Goal: Task Accomplishment & Management: Manage account settings

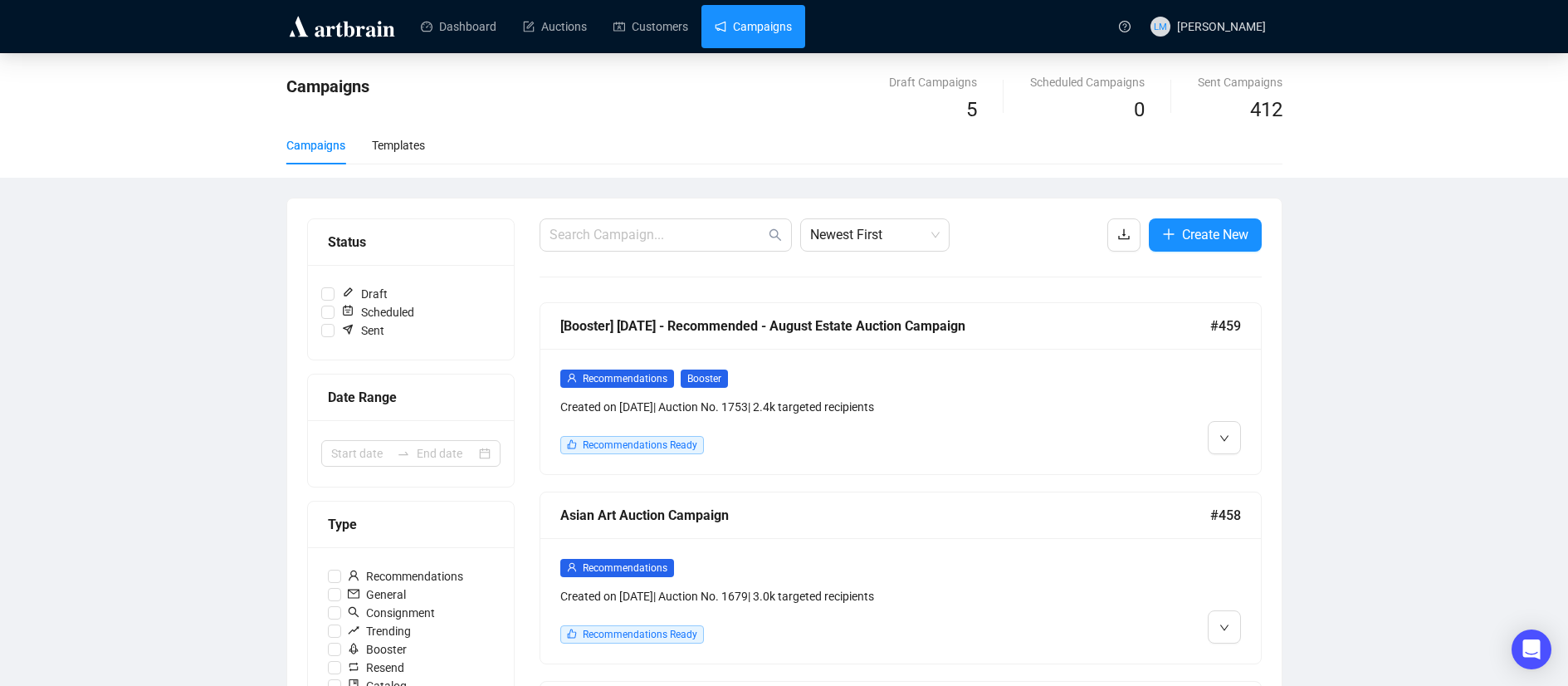
scroll to position [66, 0]
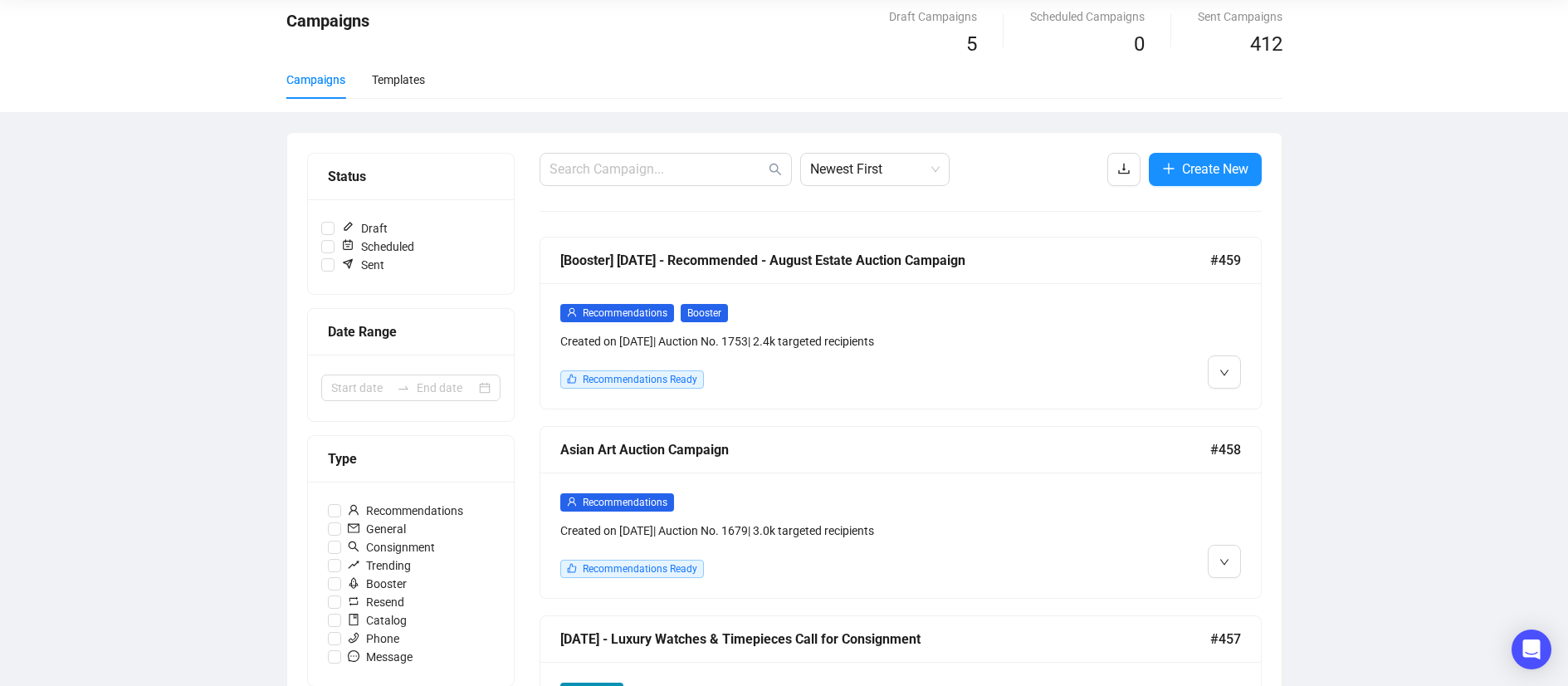
drag, startPoint x: 1339, startPoint y: 386, endPoint x: 1283, endPoint y: 406, distance: 59.5
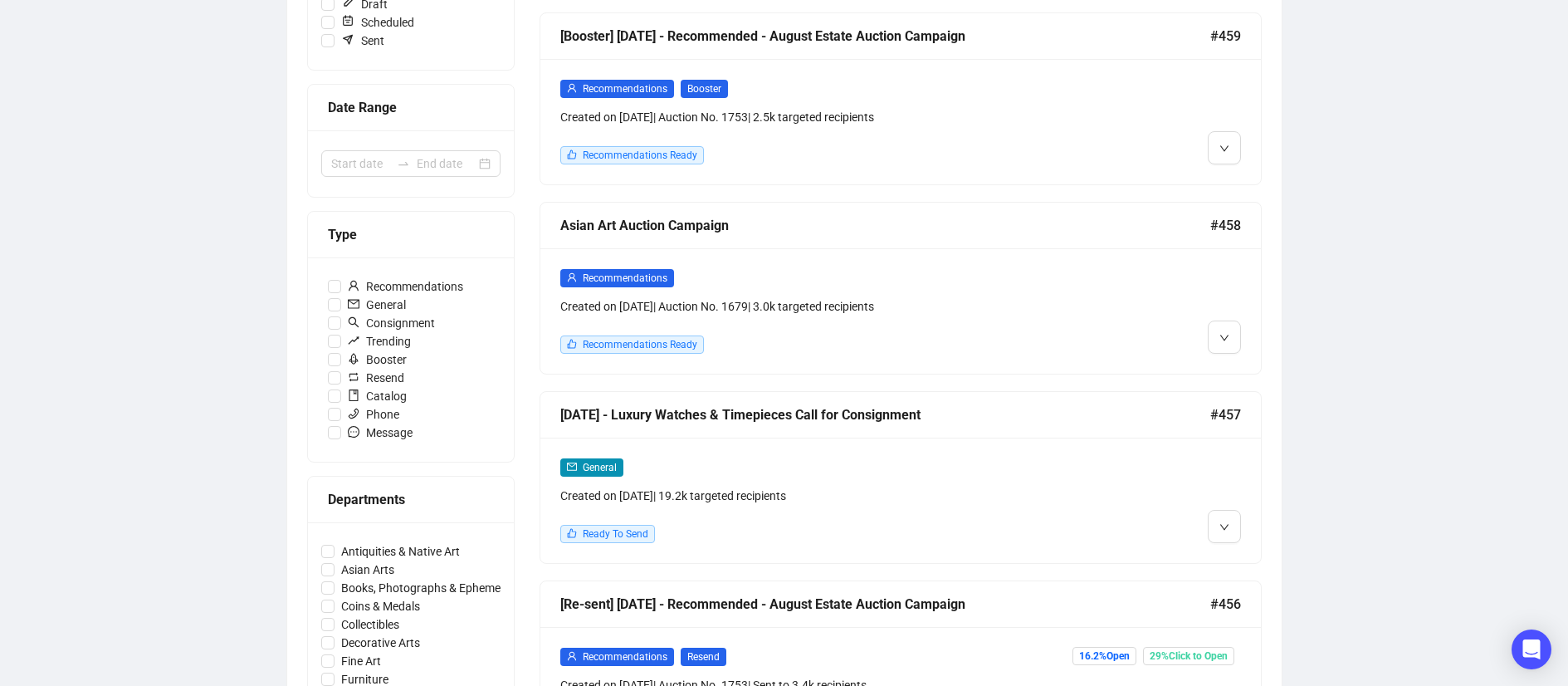
scroll to position [253, 0]
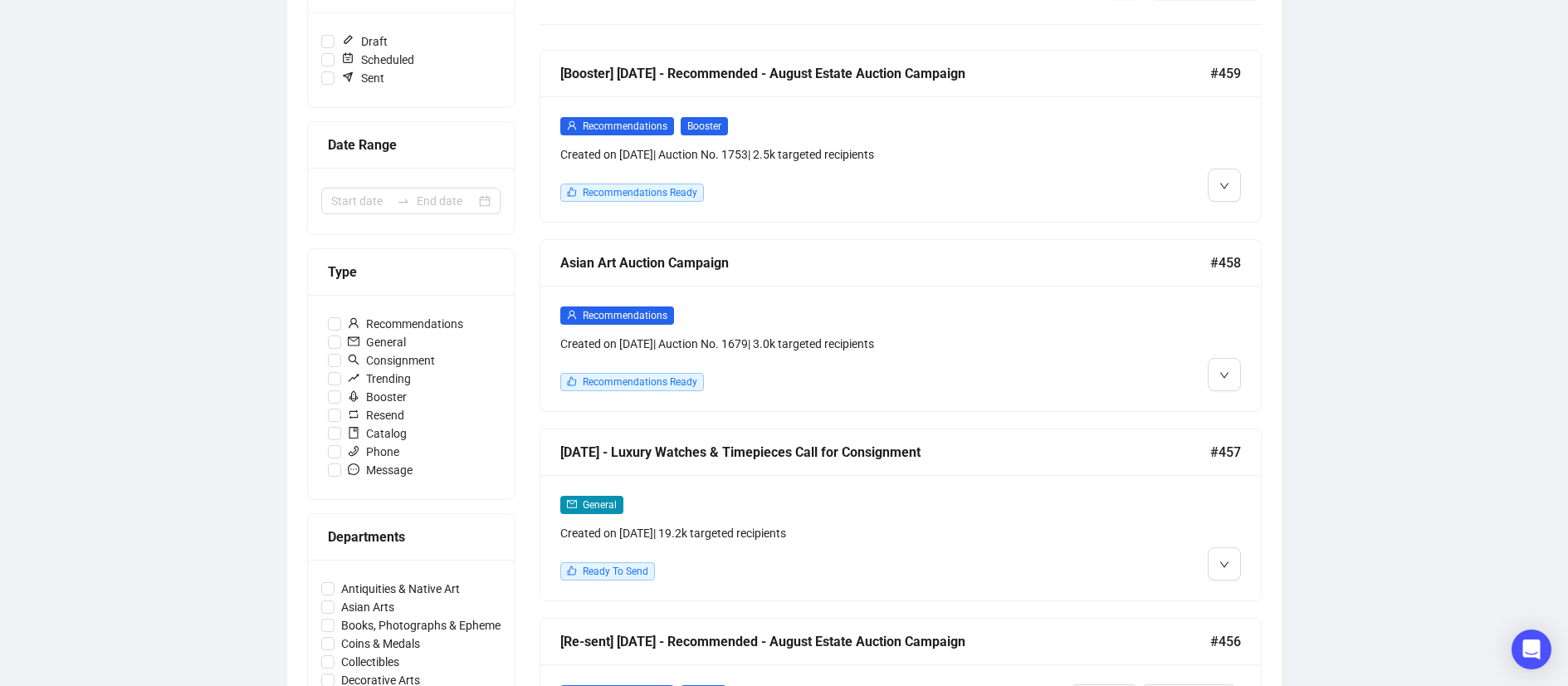
click at [733, 265] on div "Asian Art Auction Campaign" at bounding box center [886, 262] width 650 height 20
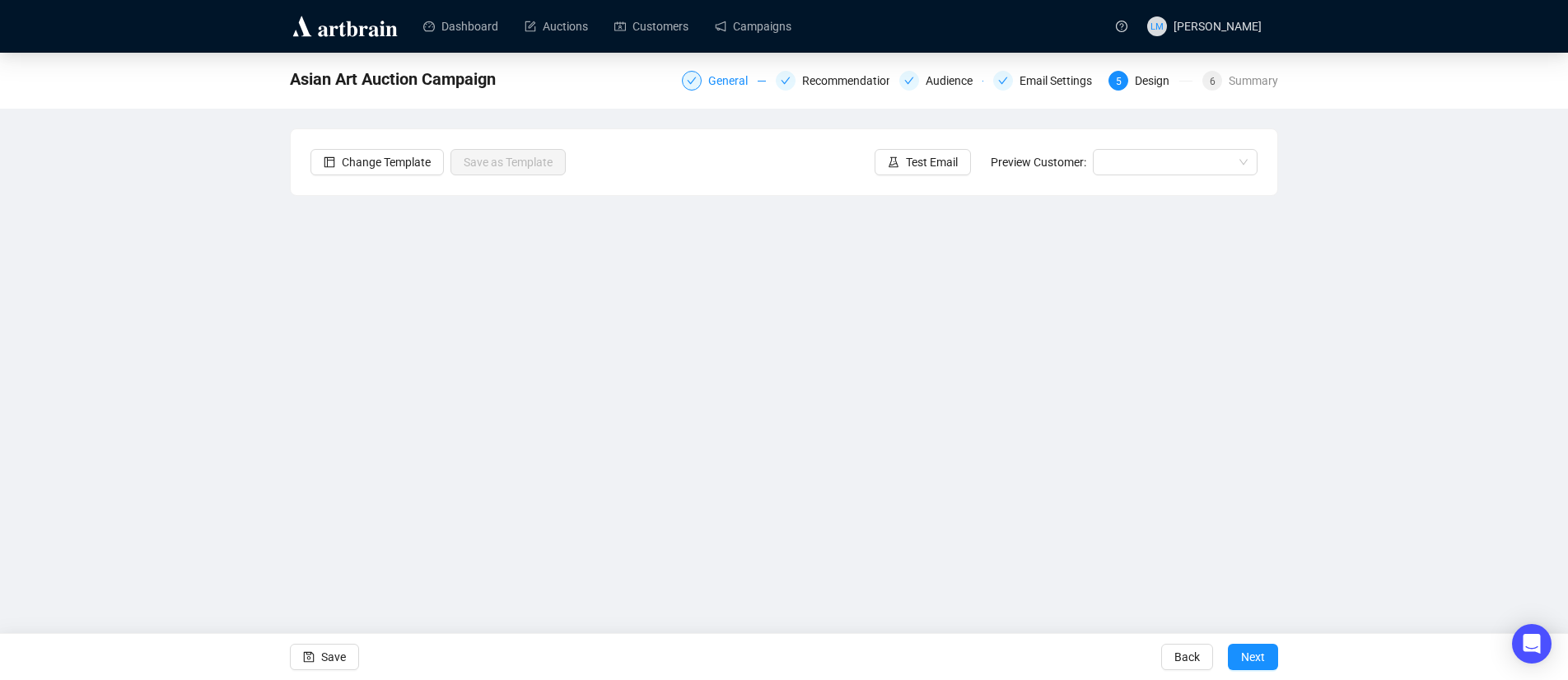
click at [719, 89] on div "General" at bounding box center [733, 81] width 49 height 19
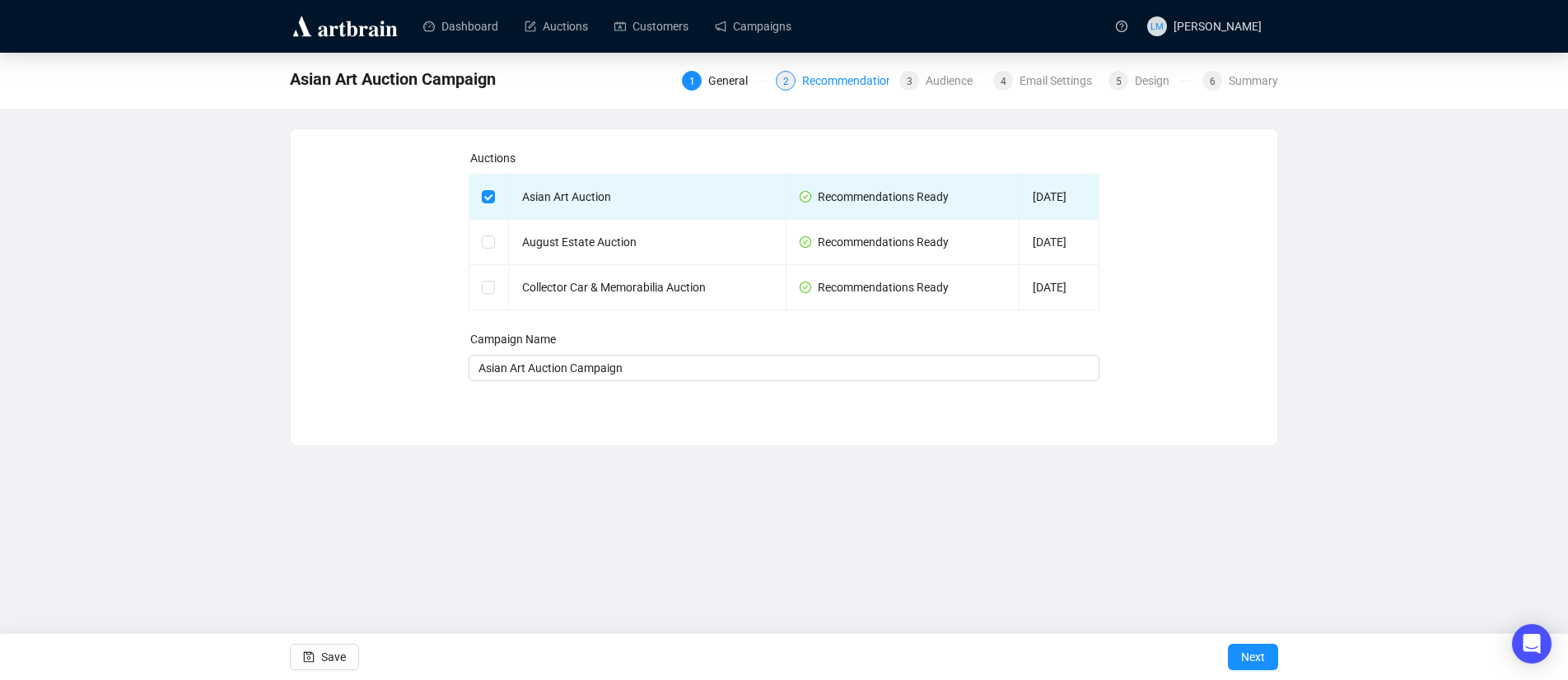
click at [824, 85] on div "Recommendations" at bounding box center [855, 81] width 106 height 19
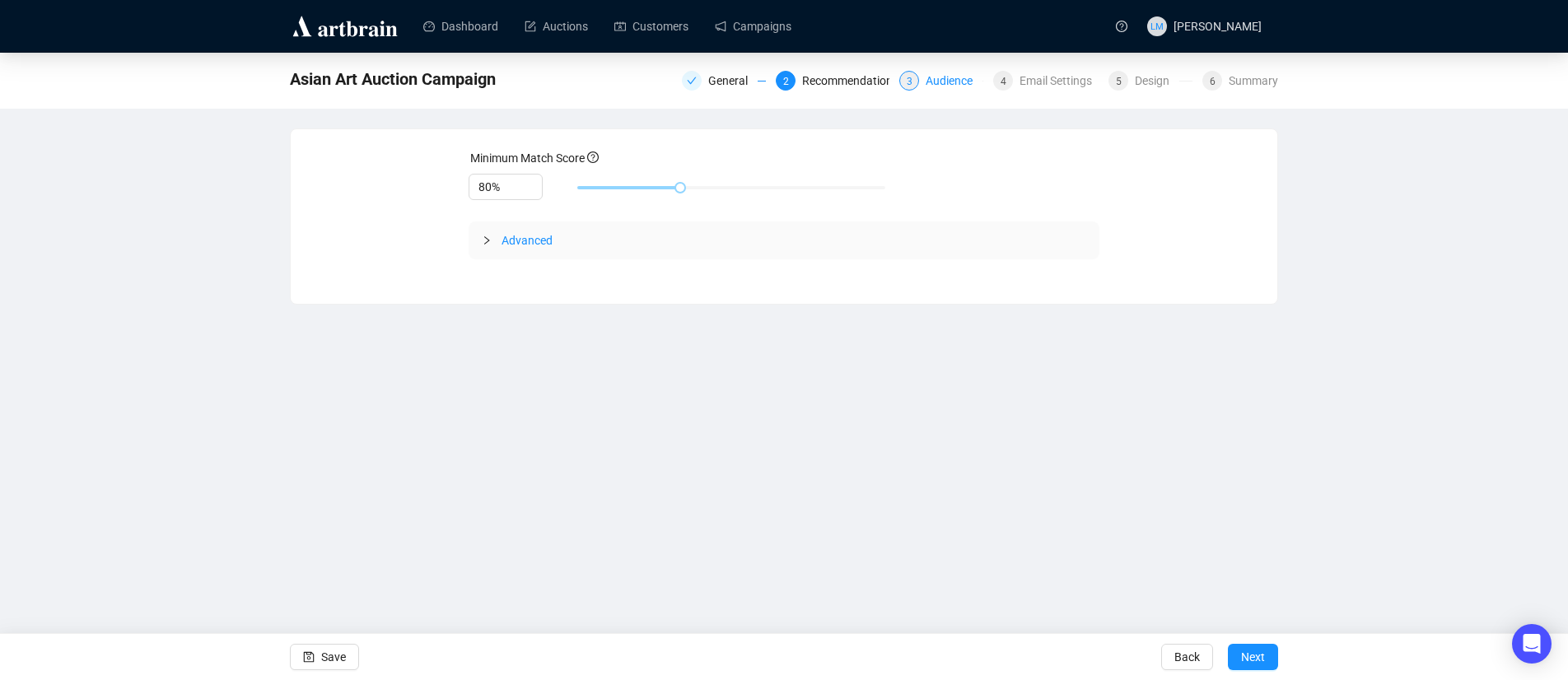
click at [926, 80] on div "Audience" at bounding box center [954, 81] width 57 height 19
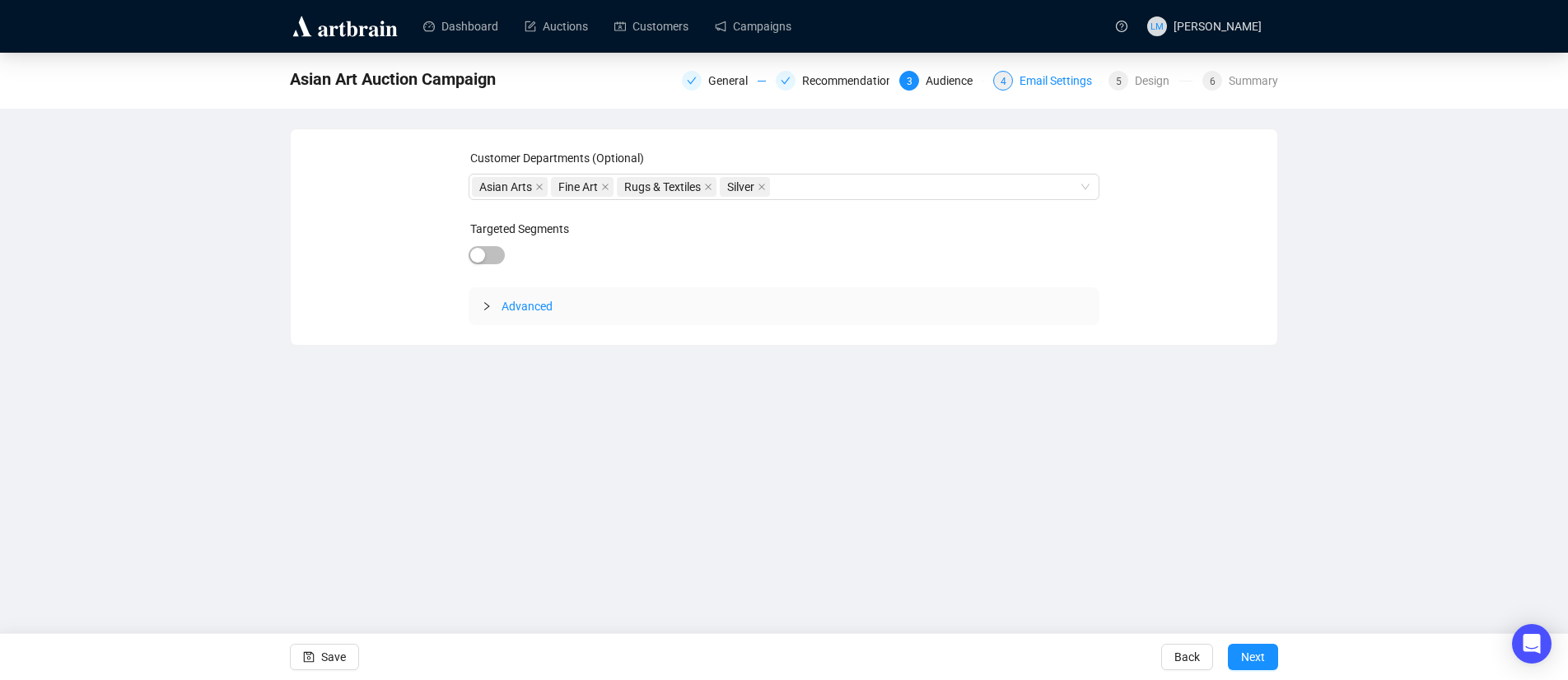
click at [1034, 75] on div "Email Settings" at bounding box center [1061, 81] width 83 height 19
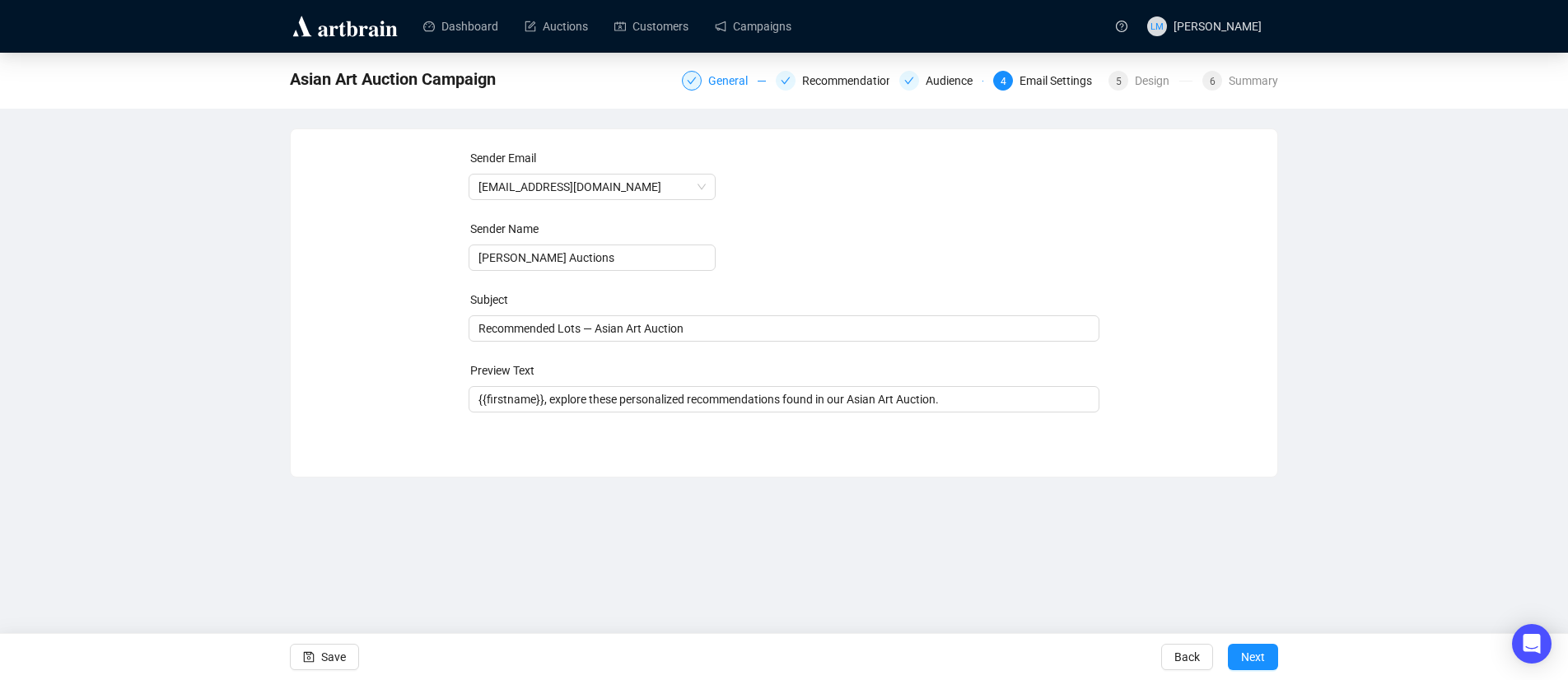
click at [708, 81] on div "General" at bounding box center [733, 81] width 49 height 19
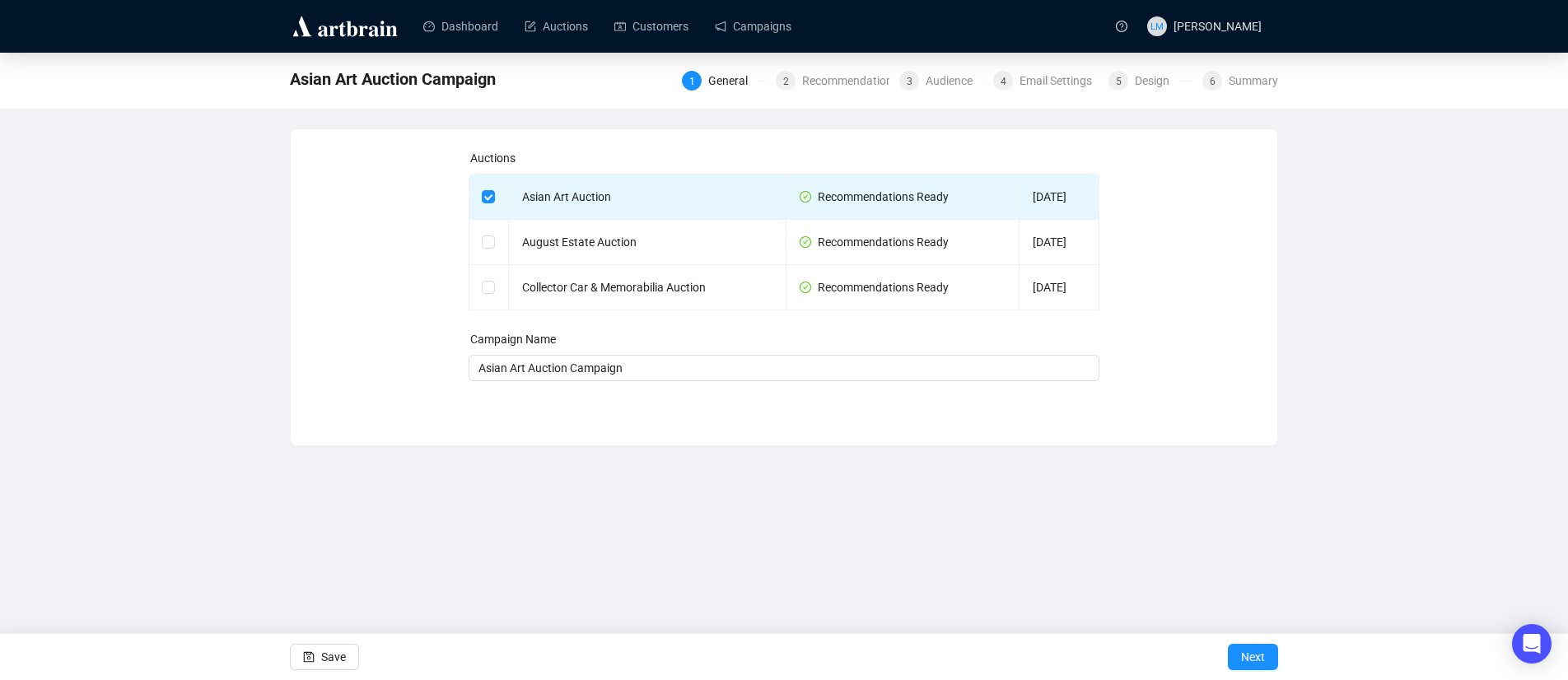
click at [326, 81] on span "Asian Art Auction Campaign" at bounding box center [393, 79] width 206 height 26
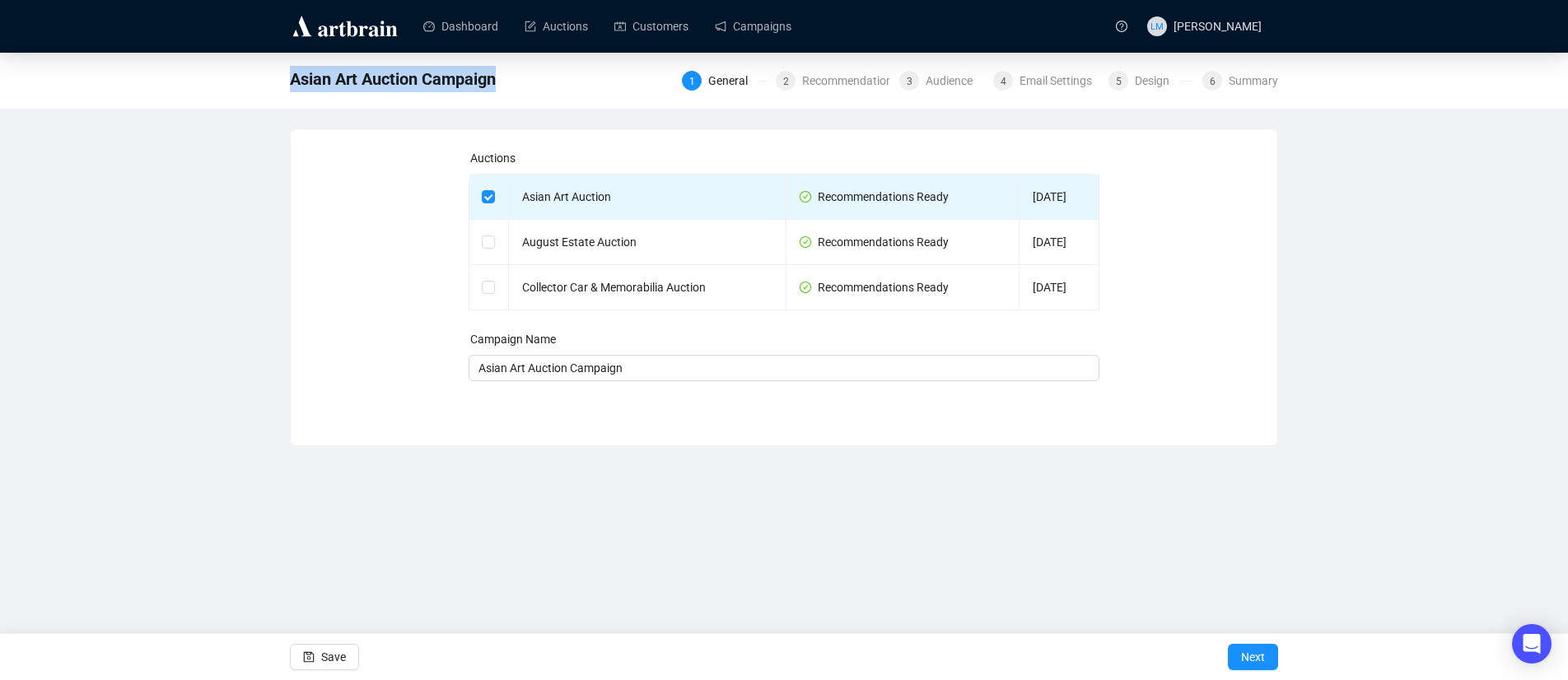
click at [327, 81] on span "Asian Art Auction Campaign" at bounding box center [393, 79] width 206 height 26
click at [328, 81] on span "Asian Art Auction Campaign" at bounding box center [393, 79] width 206 height 26
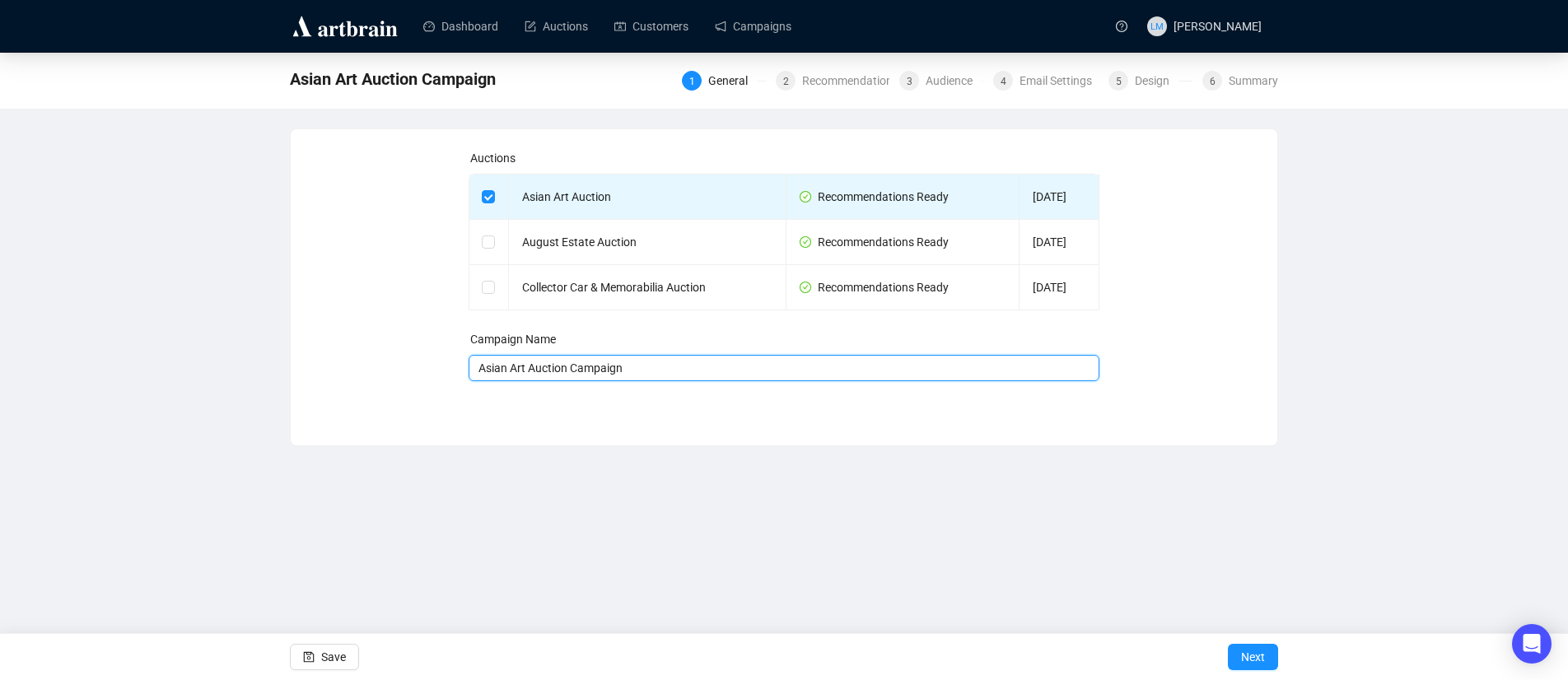
click at [478, 371] on input "Asian Art Auction Campaign" at bounding box center [784, 368] width 632 height 26
type input "8/12/2025 Asian Art Auction Campaign"
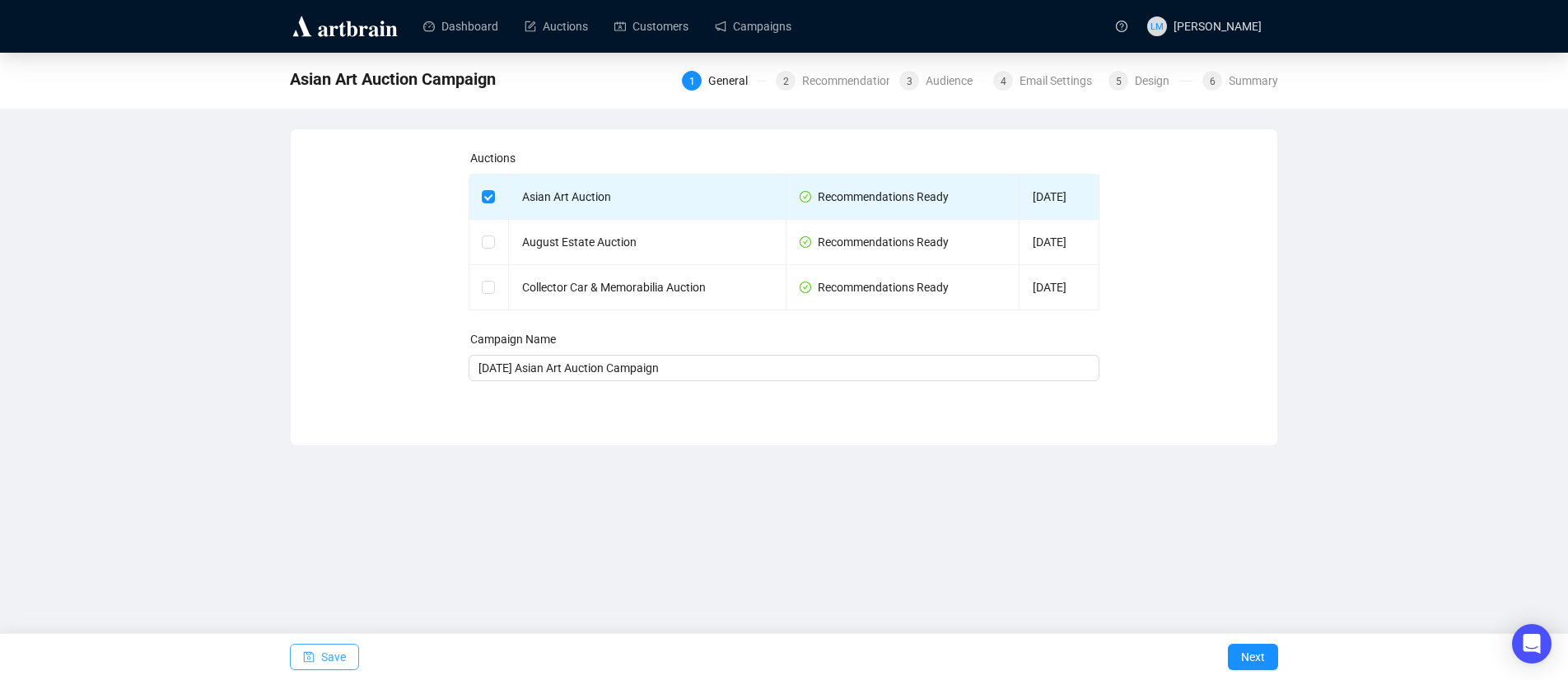
click at [313, 647] on span "button" at bounding box center [309, 657] width 11 height 46
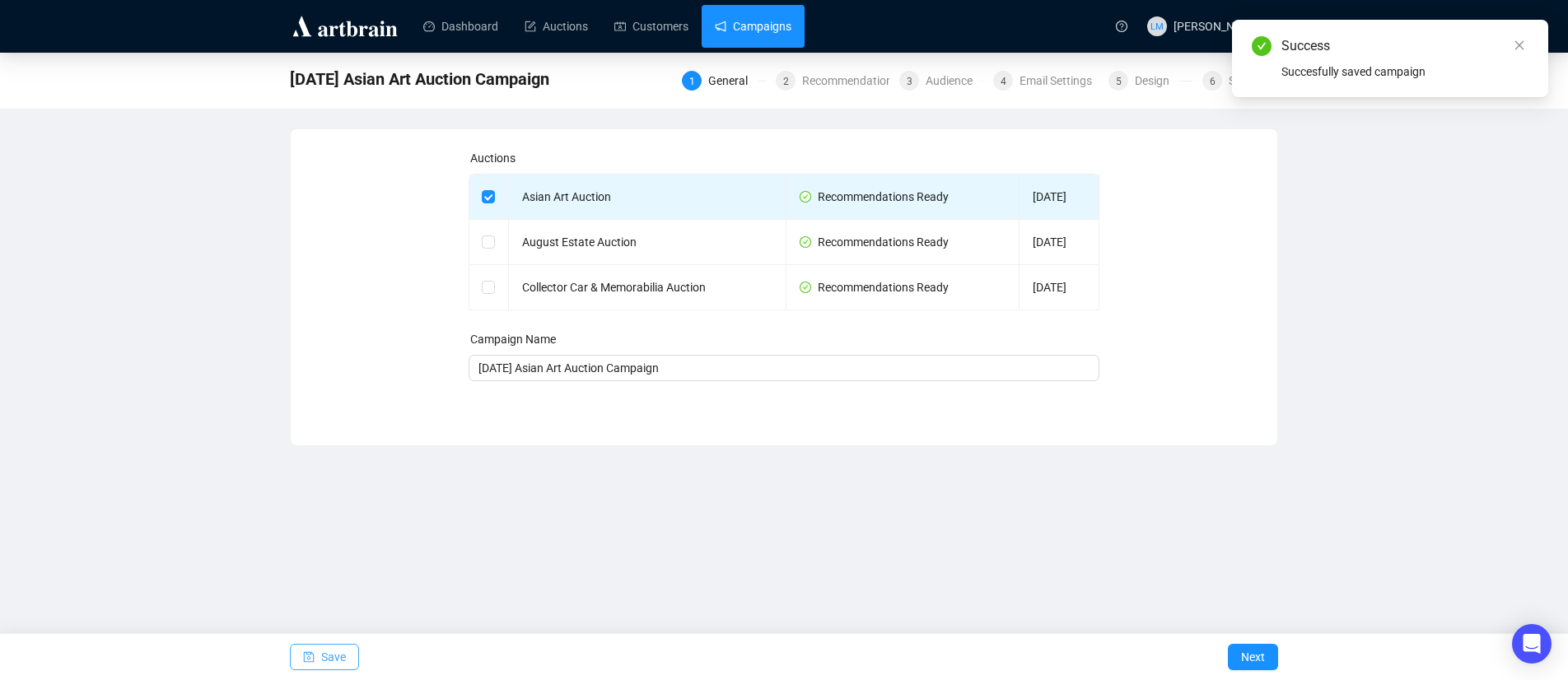
click at [786, 27] on link "Campaigns" at bounding box center [752, 26] width 76 height 43
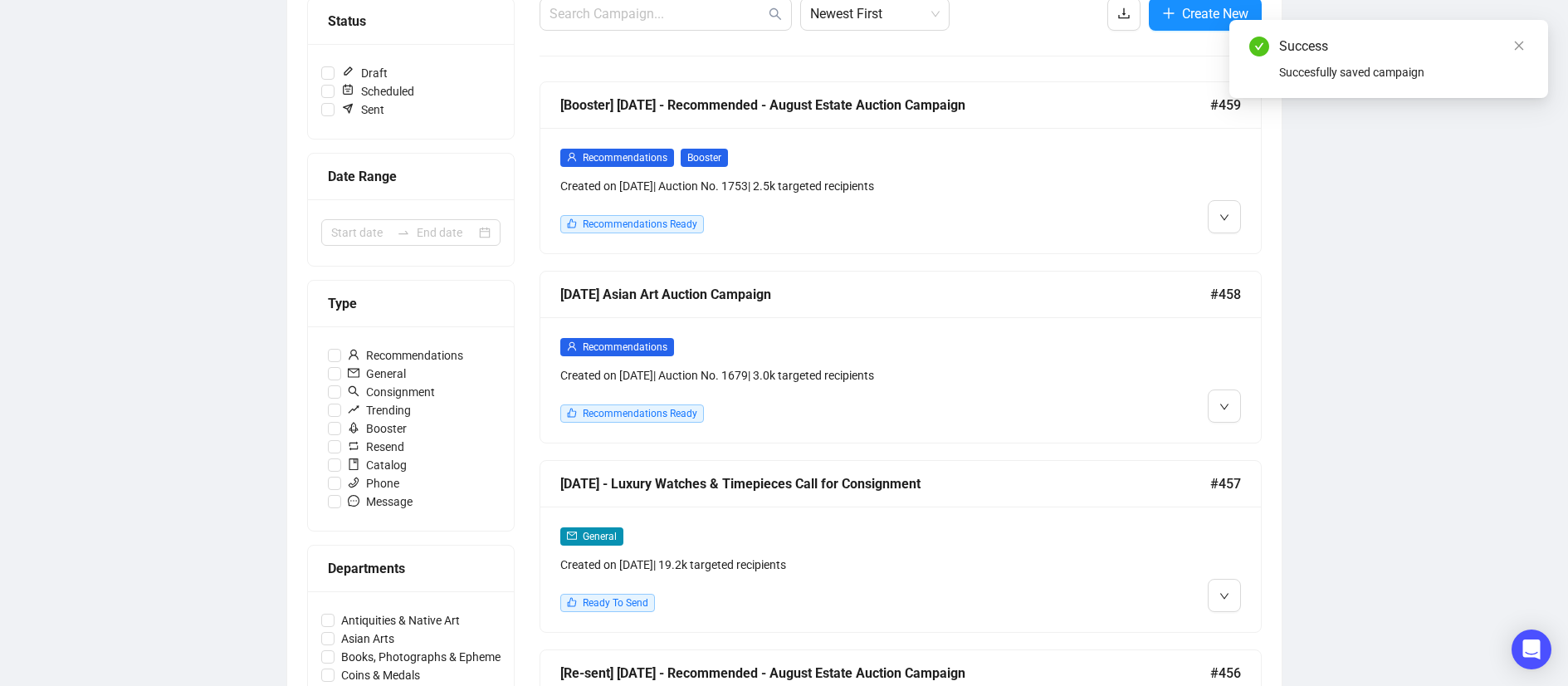
scroll to position [227, 0]
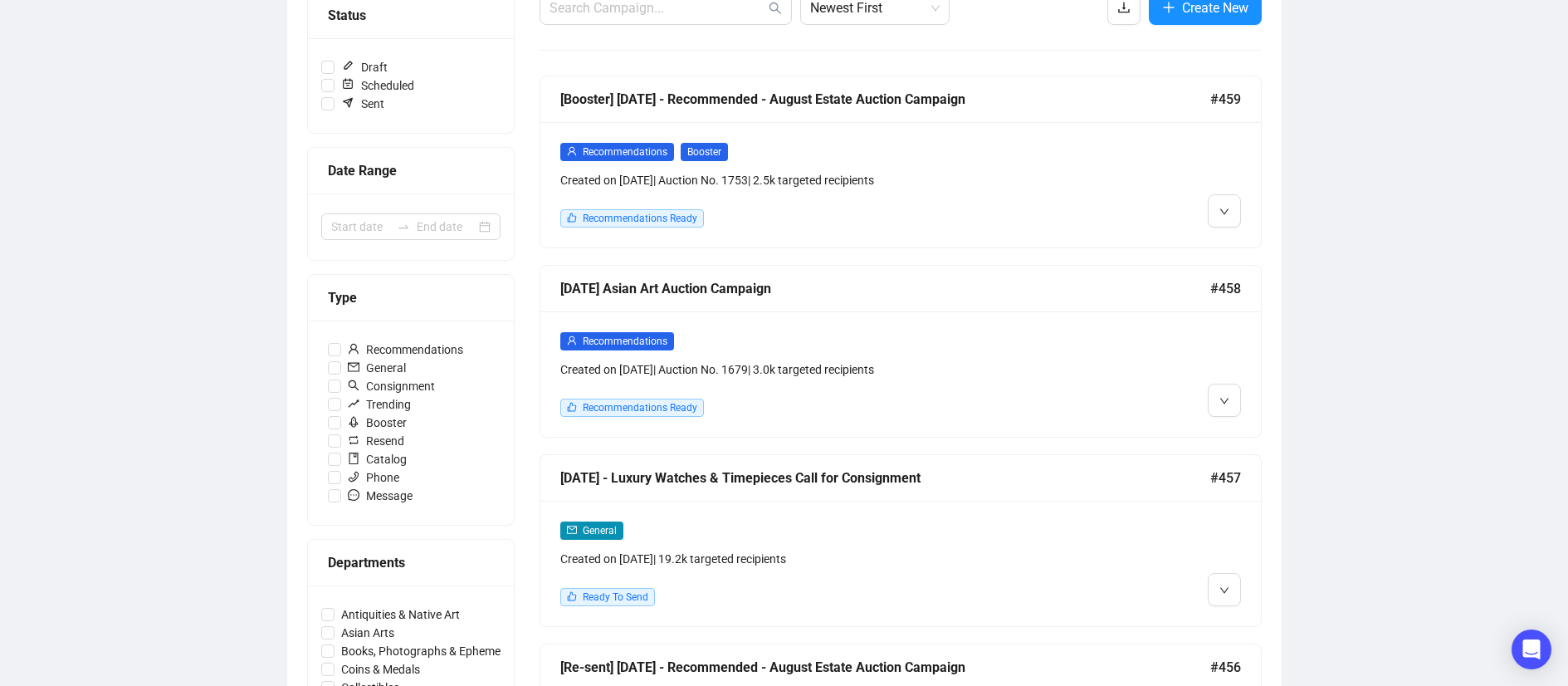
click at [658, 287] on div "8/12/2025 Asian Art Auction Campaign" at bounding box center [886, 288] width 650 height 20
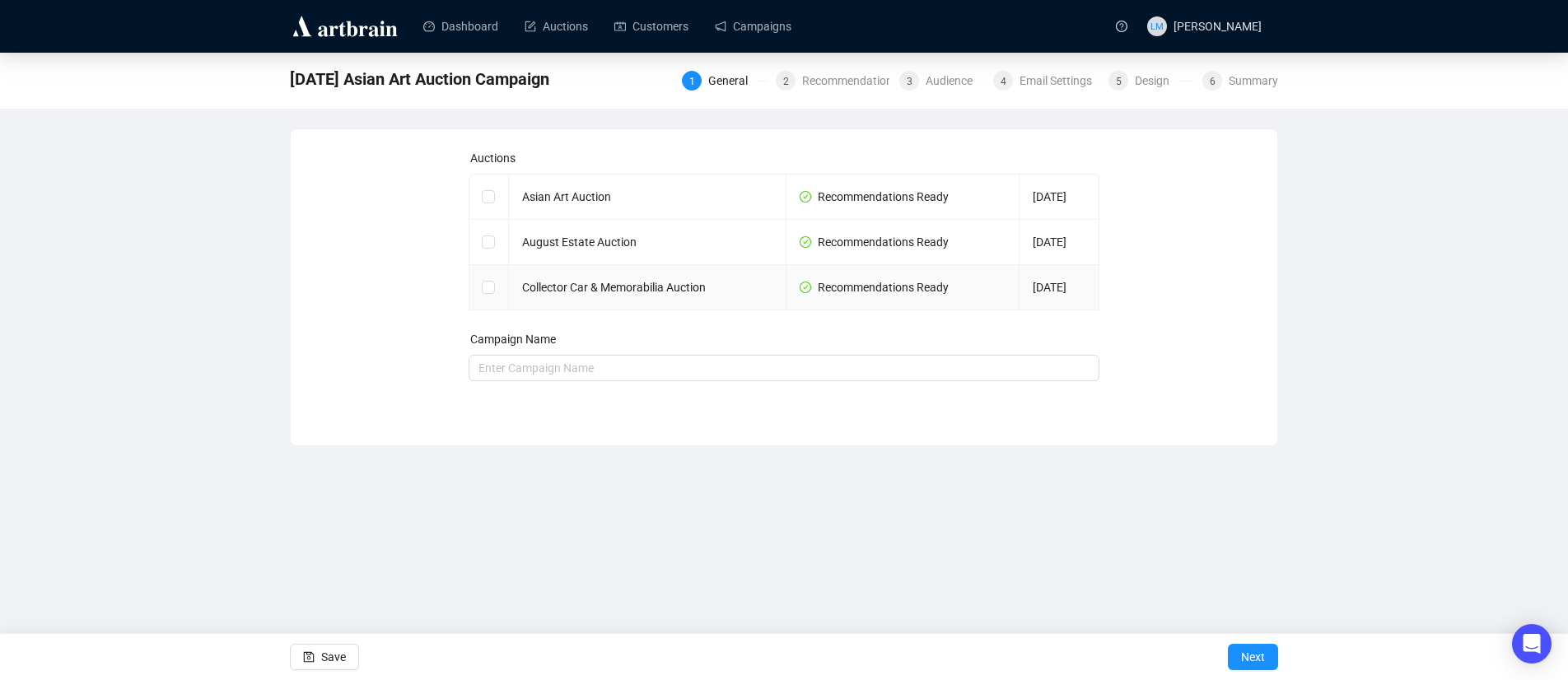
checkbox input "true"
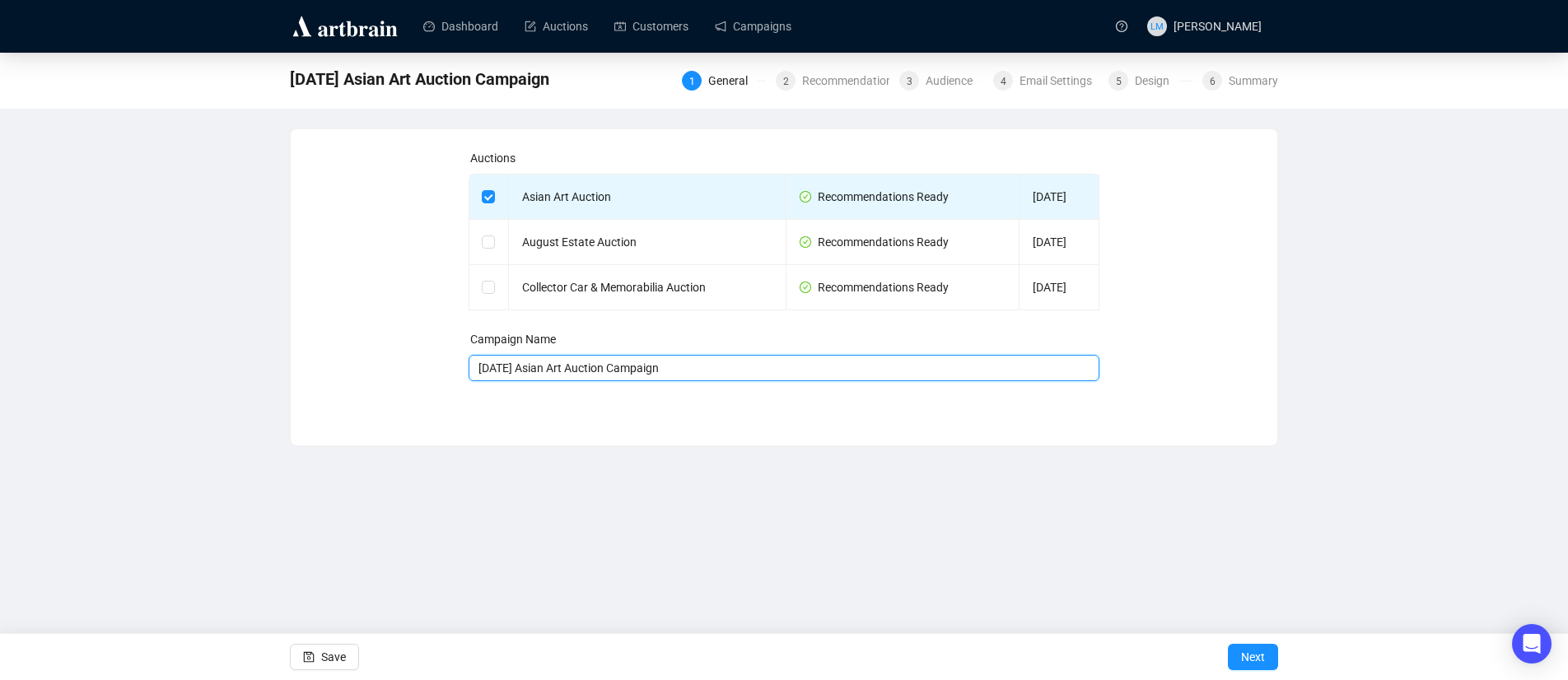
click at [508, 369] on input "8/12/2025 Asian Art Auction Campaign" at bounding box center [784, 368] width 632 height 26
drag, startPoint x: 533, startPoint y: 365, endPoint x: 597, endPoint y: 365, distance: 64.0
click at [534, 365] on input "8-12-2025 Asian Art Auction Campaign" at bounding box center [784, 368] width 632 height 26
type input "[DATE]- Recommended - Asian Art Auction Campaign"
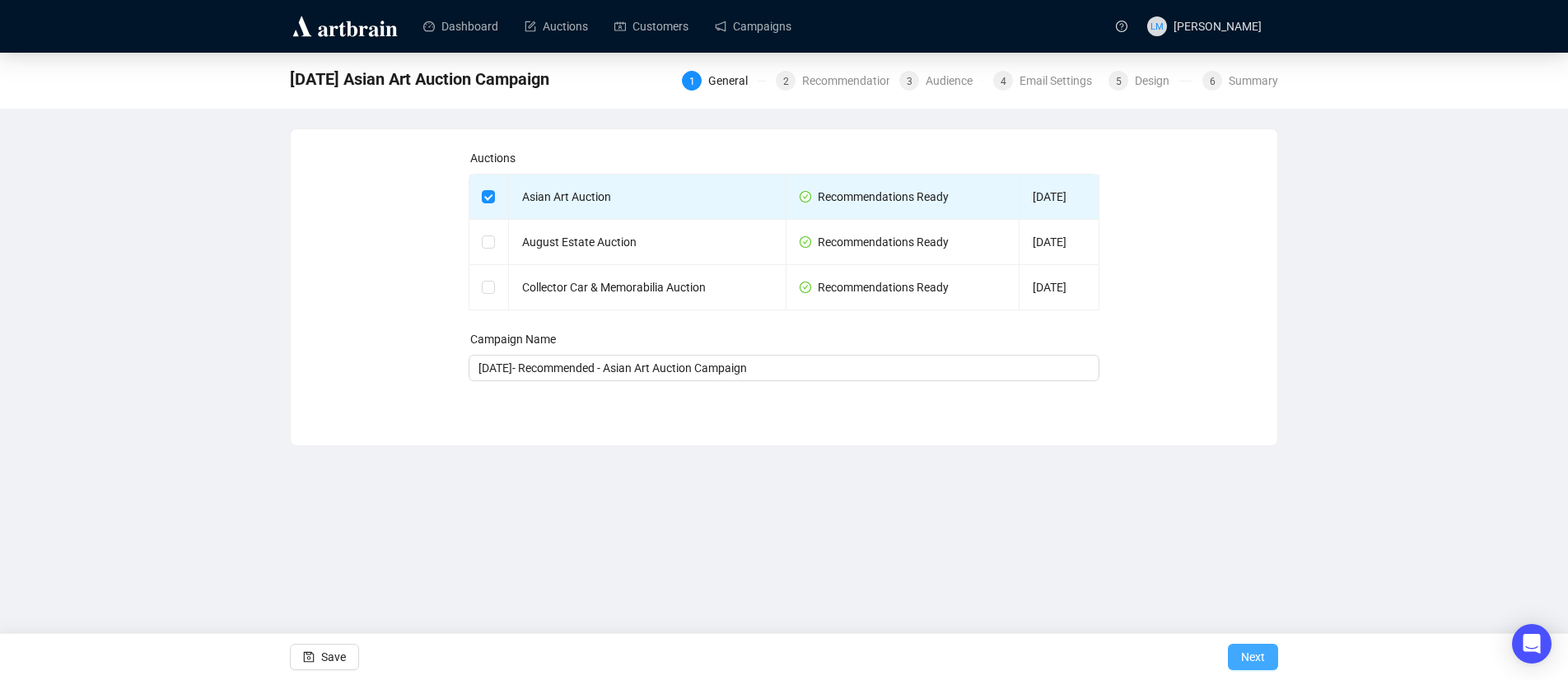
click at [1261, 654] on span "Next" at bounding box center [1252, 657] width 24 height 46
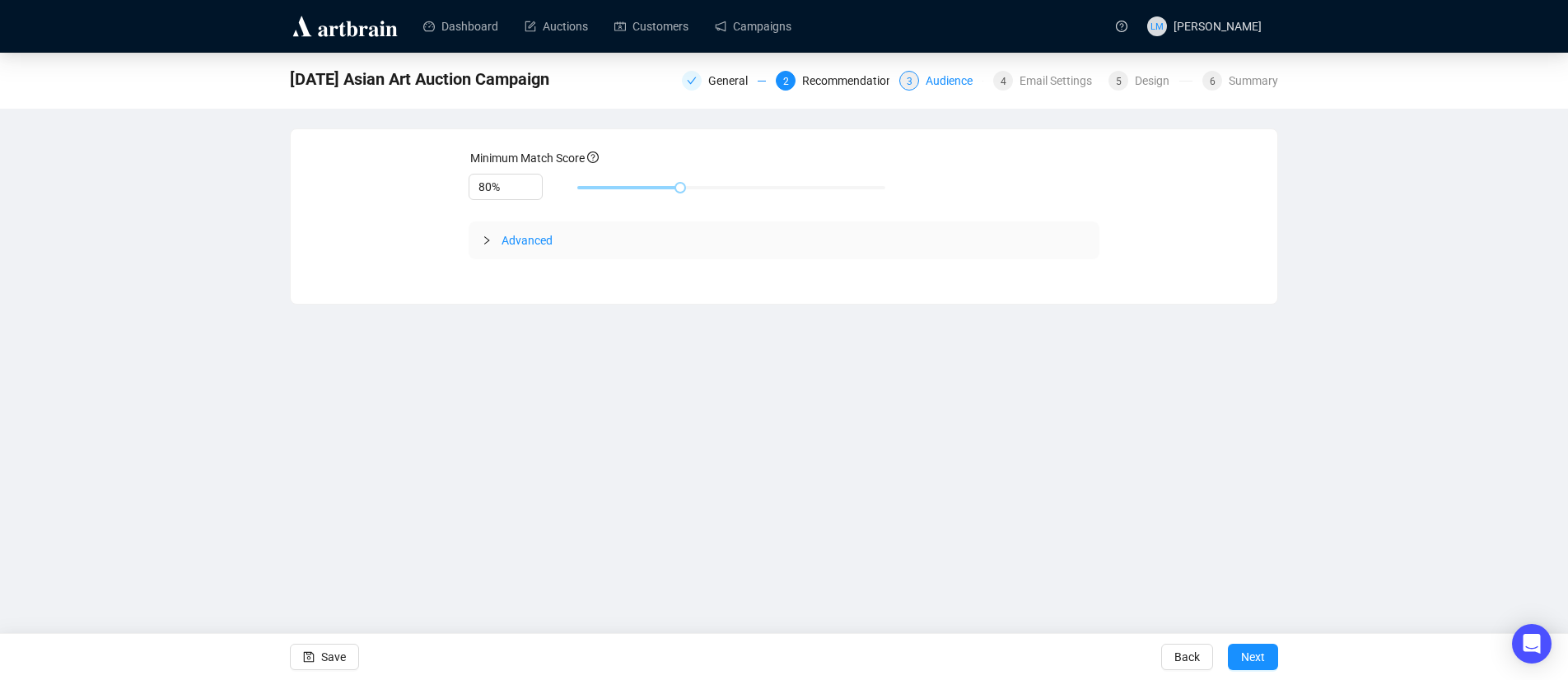
click at [940, 85] on div "Audience" at bounding box center [954, 81] width 57 height 19
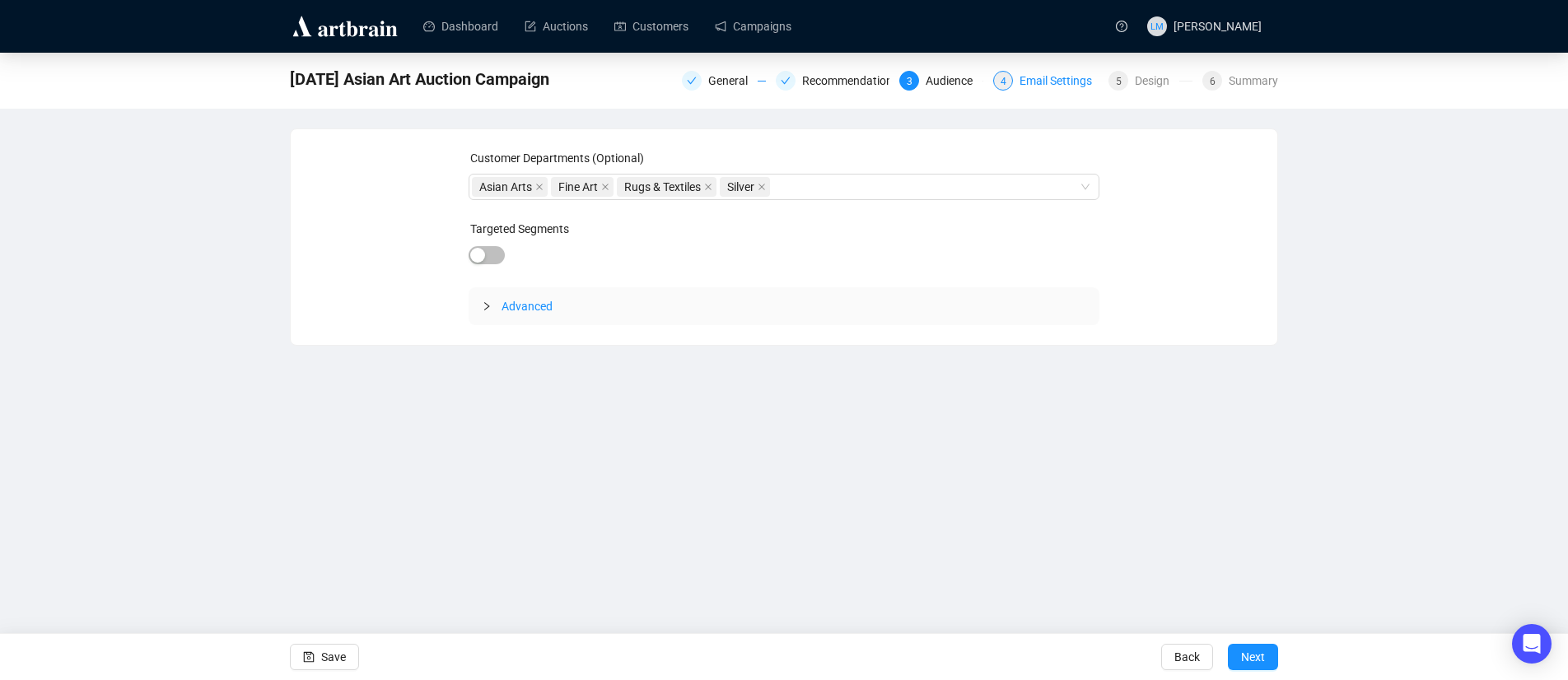
click at [1061, 85] on div "Email Settings" at bounding box center [1061, 81] width 83 height 19
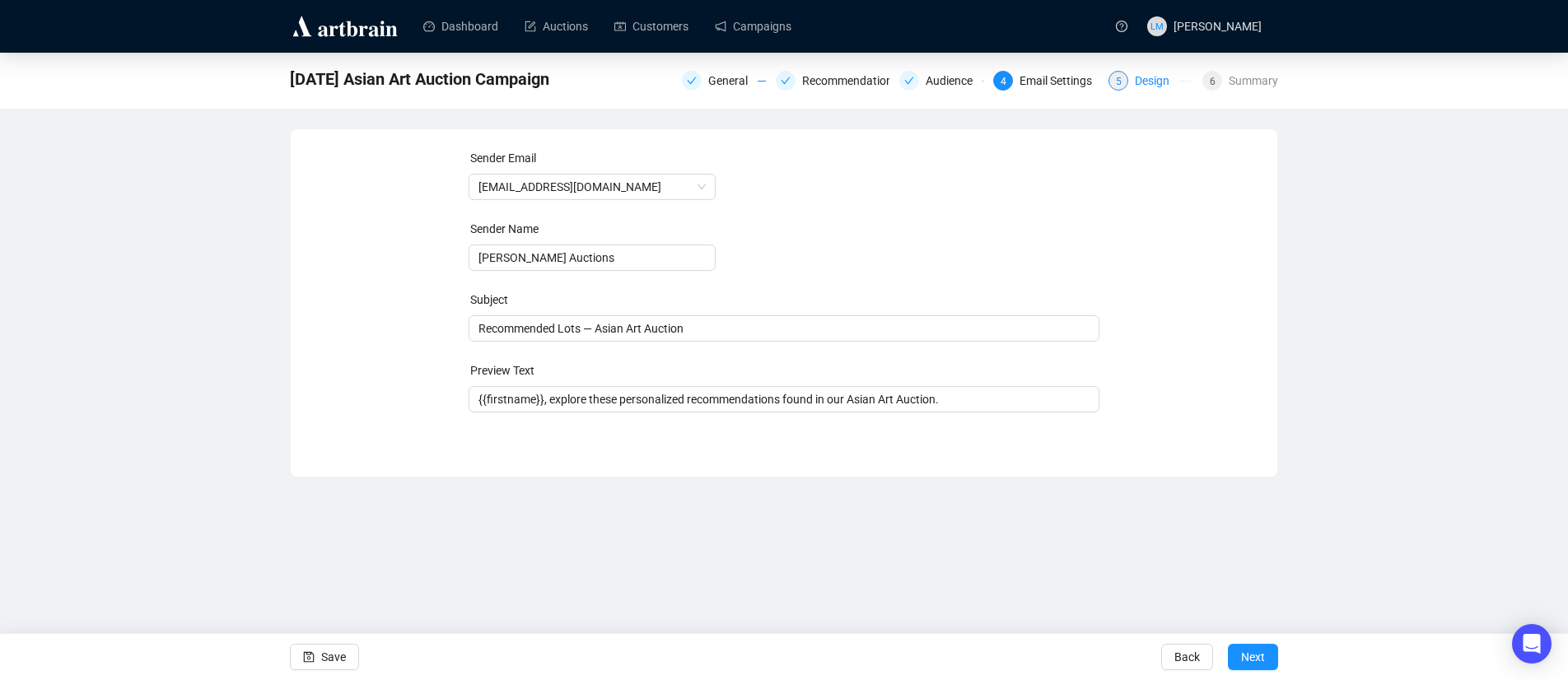
click at [1152, 83] on div "Design" at bounding box center [1157, 81] width 45 height 19
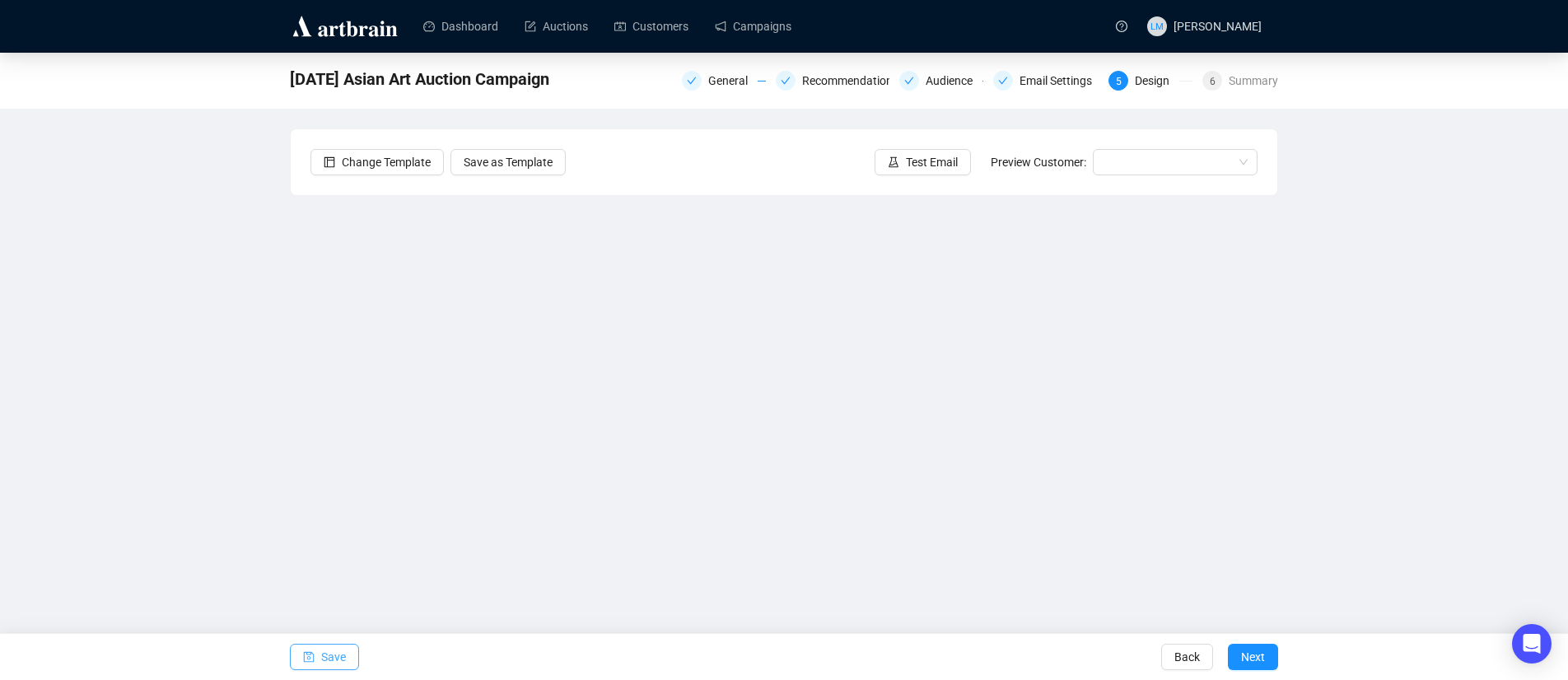
click at [337, 654] on span "Save" at bounding box center [333, 657] width 25 height 46
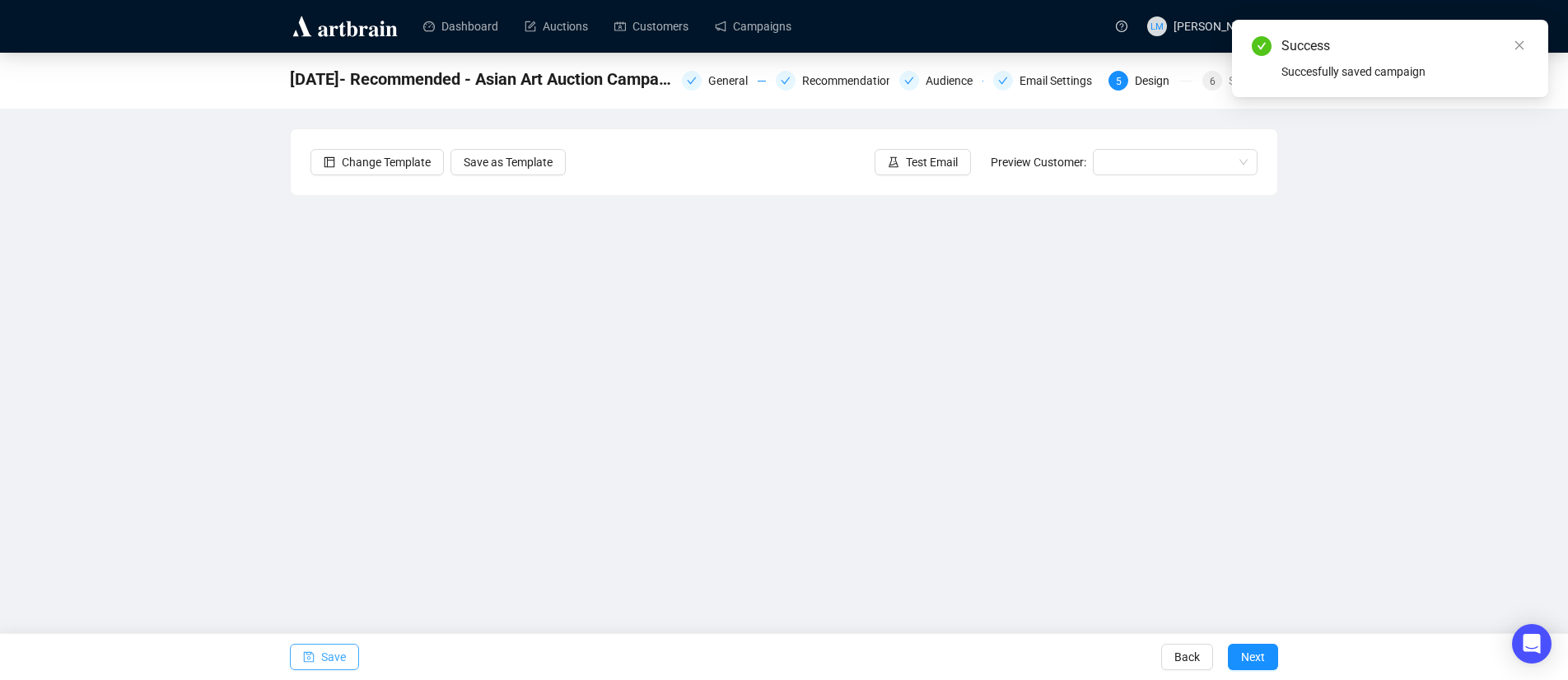
click at [323, 649] on span "Save" at bounding box center [333, 657] width 25 height 46
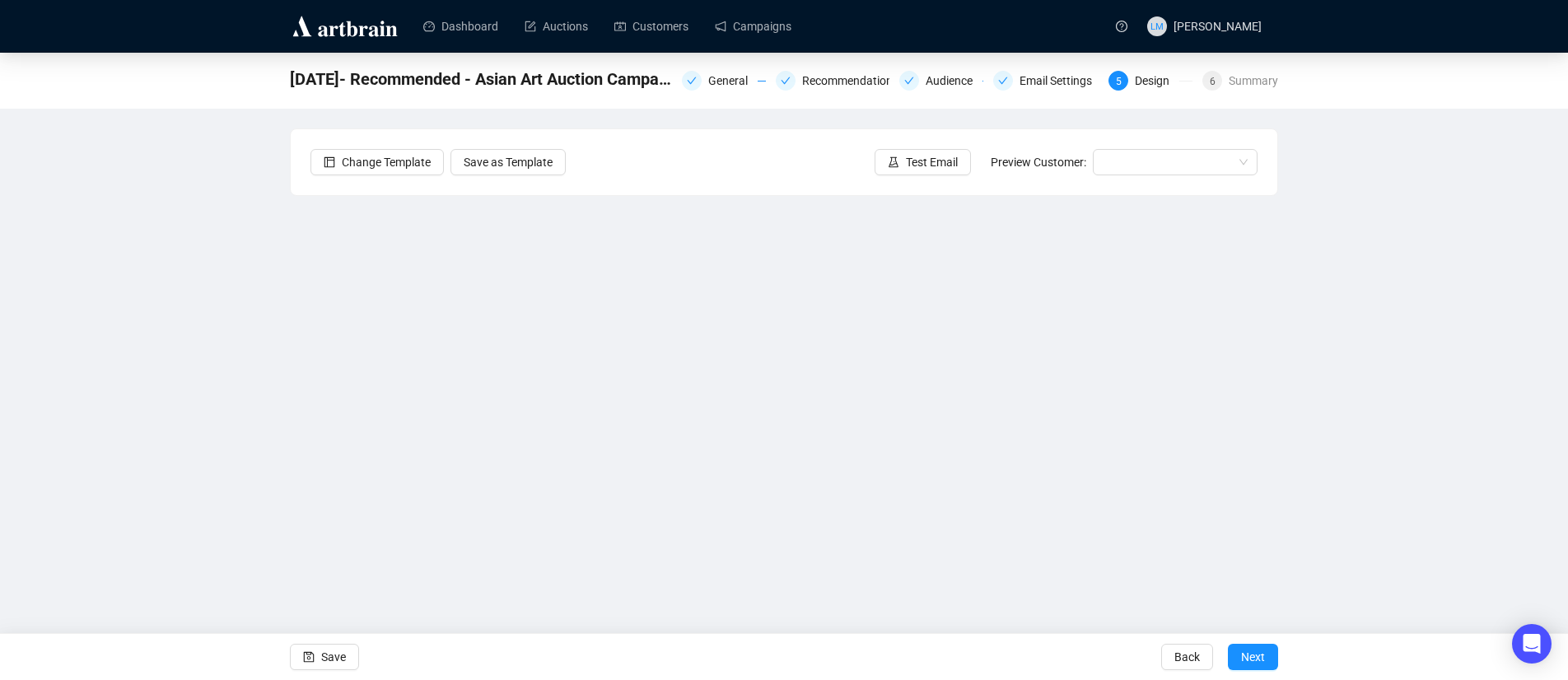
click at [256, 589] on div "8-12-2025- Recommended - Asian Art Auction Campaign General Recommendations Aud…" at bounding box center [784, 335] width 1568 height 565
click at [316, 661] on button "Save" at bounding box center [324, 657] width 69 height 26
click at [1126, 162] on input "search" at bounding box center [1168, 163] width 130 height 25
click at [1191, 193] on div "[PERSON_NAME] | Example" at bounding box center [1175, 195] width 138 height 18
click at [928, 156] on span "Test Email" at bounding box center [932, 162] width 52 height 18
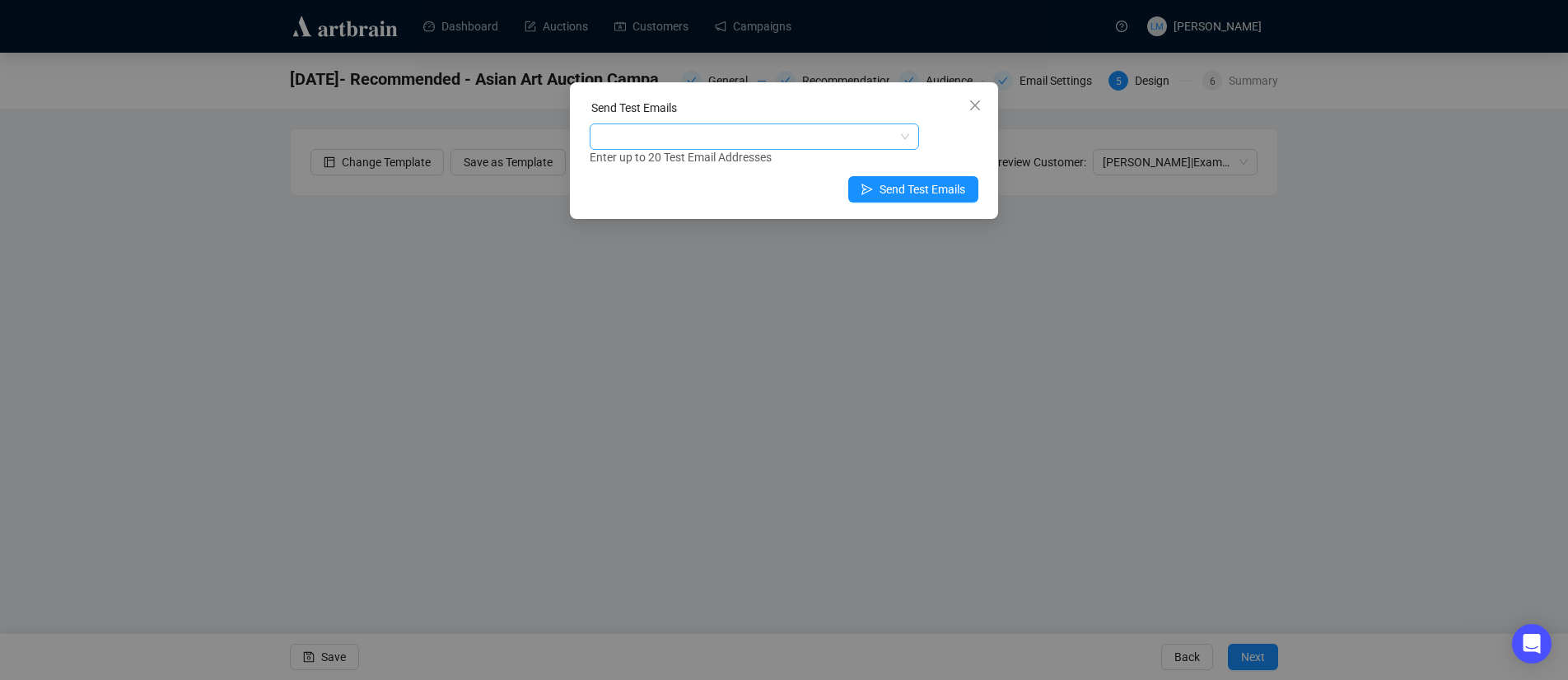
click at [743, 134] on div at bounding box center [746, 136] width 306 height 23
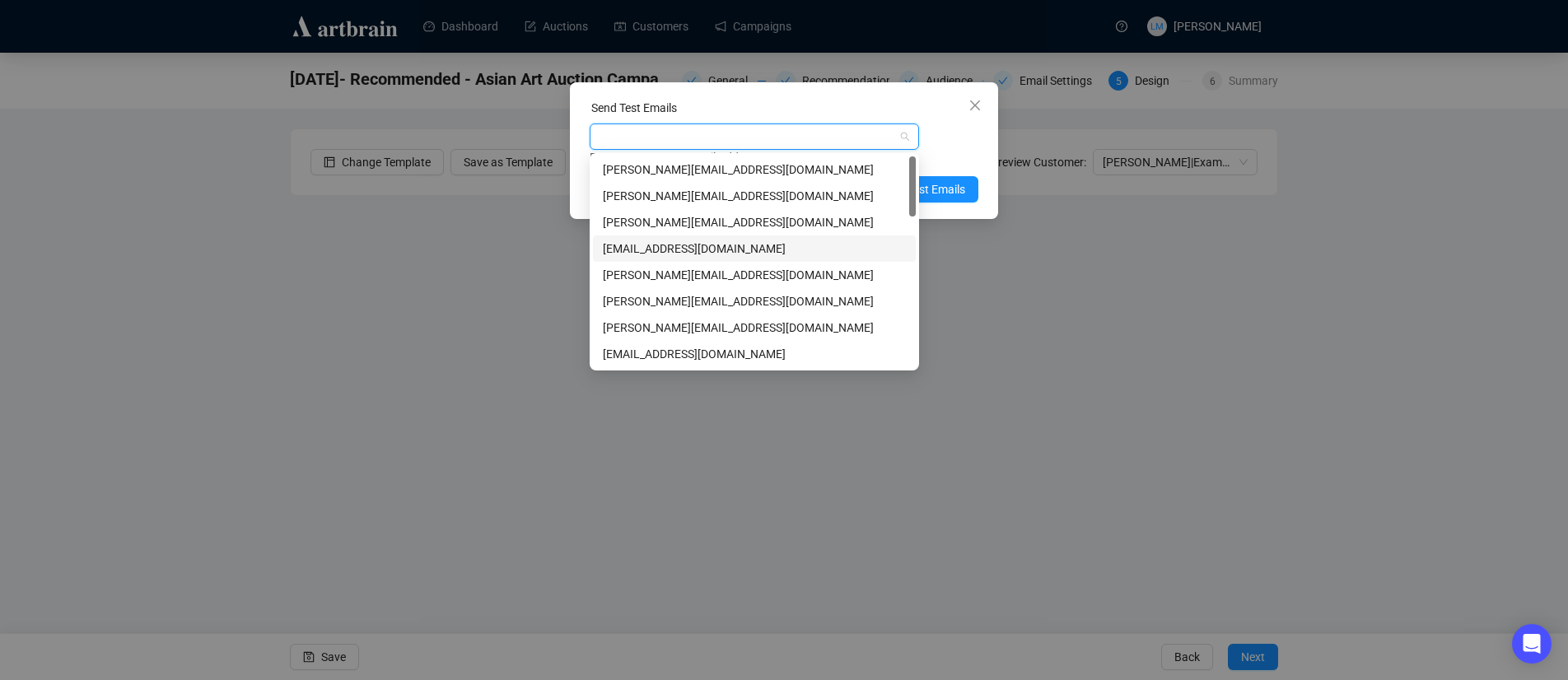
click at [699, 251] on div "[EMAIL_ADDRESS][DOMAIN_NAME]" at bounding box center [754, 249] width 303 height 18
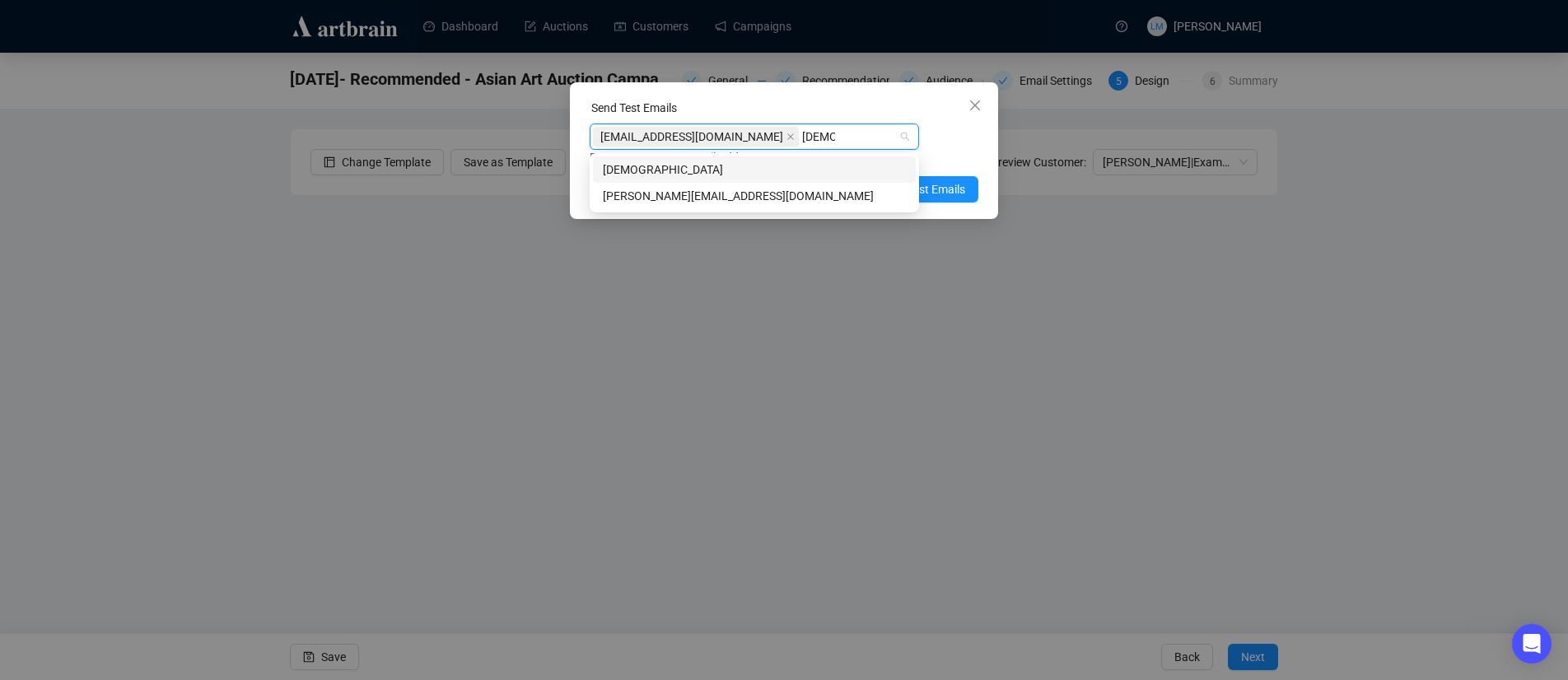
type input "[PERSON_NAME]"
click at [739, 196] on div "[PERSON_NAME][EMAIL_ADDRESS][DOMAIN_NAME]" at bounding box center [754, 196] width 303 height 18
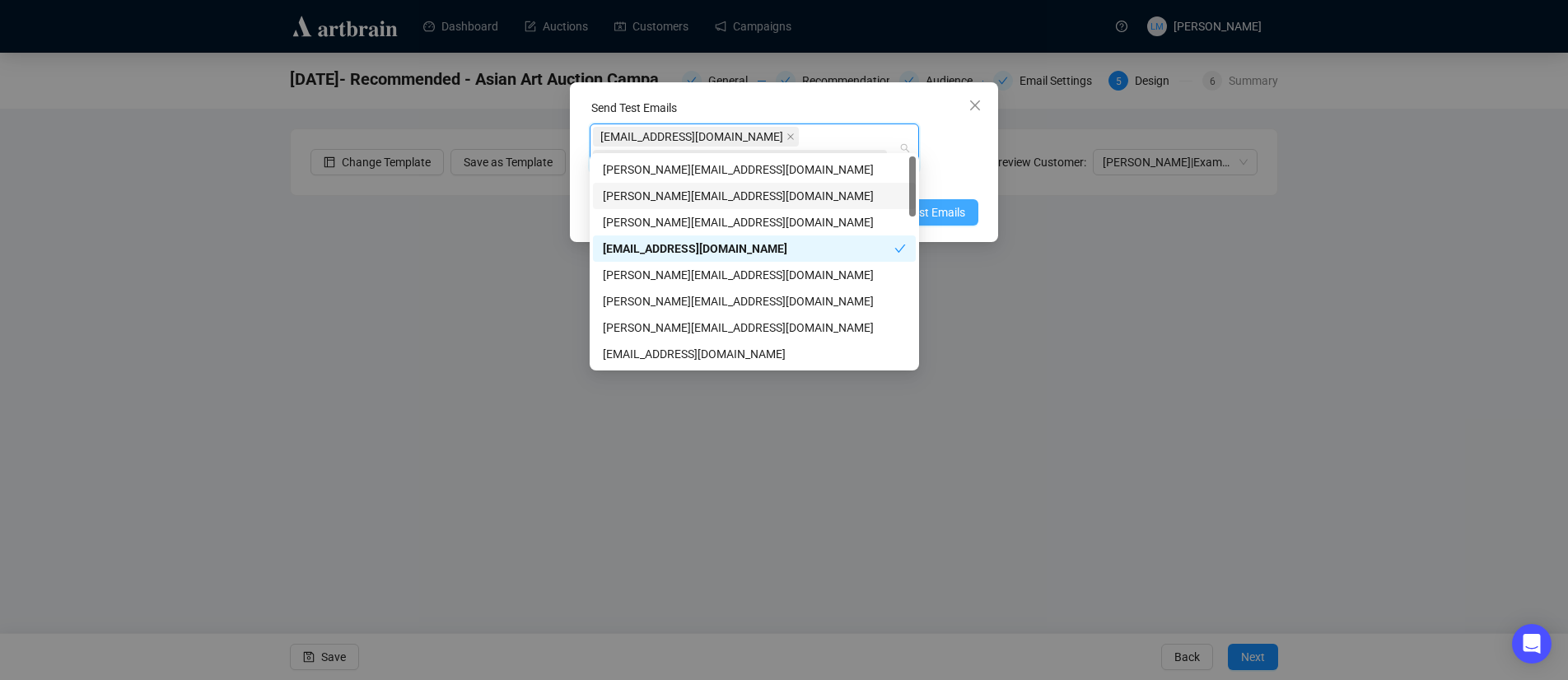
click at [951, 203] on span "Send Test Emails" at bounding box center [922, 212] width 85 height 18
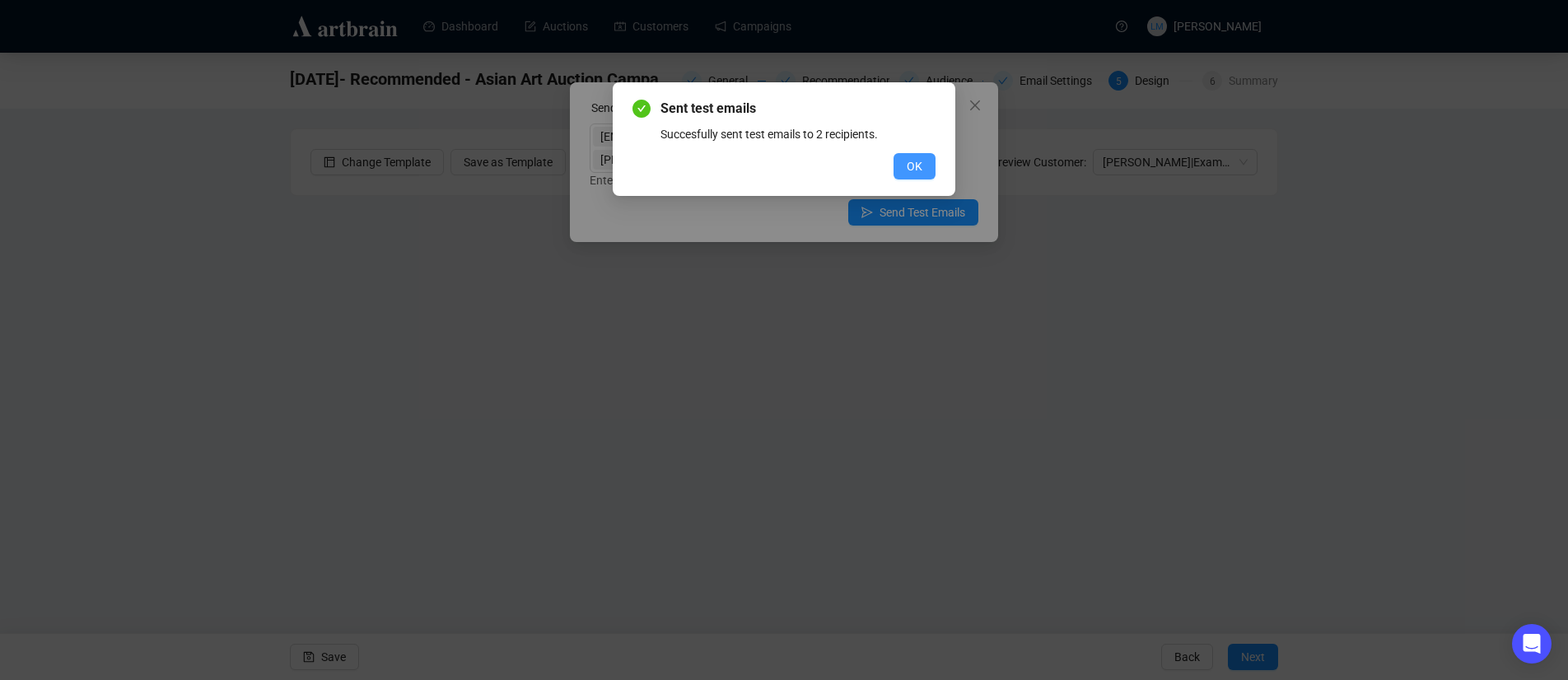
click at [918, 169] on span "OK" at bounding box center [915, 166] width 16 height 18
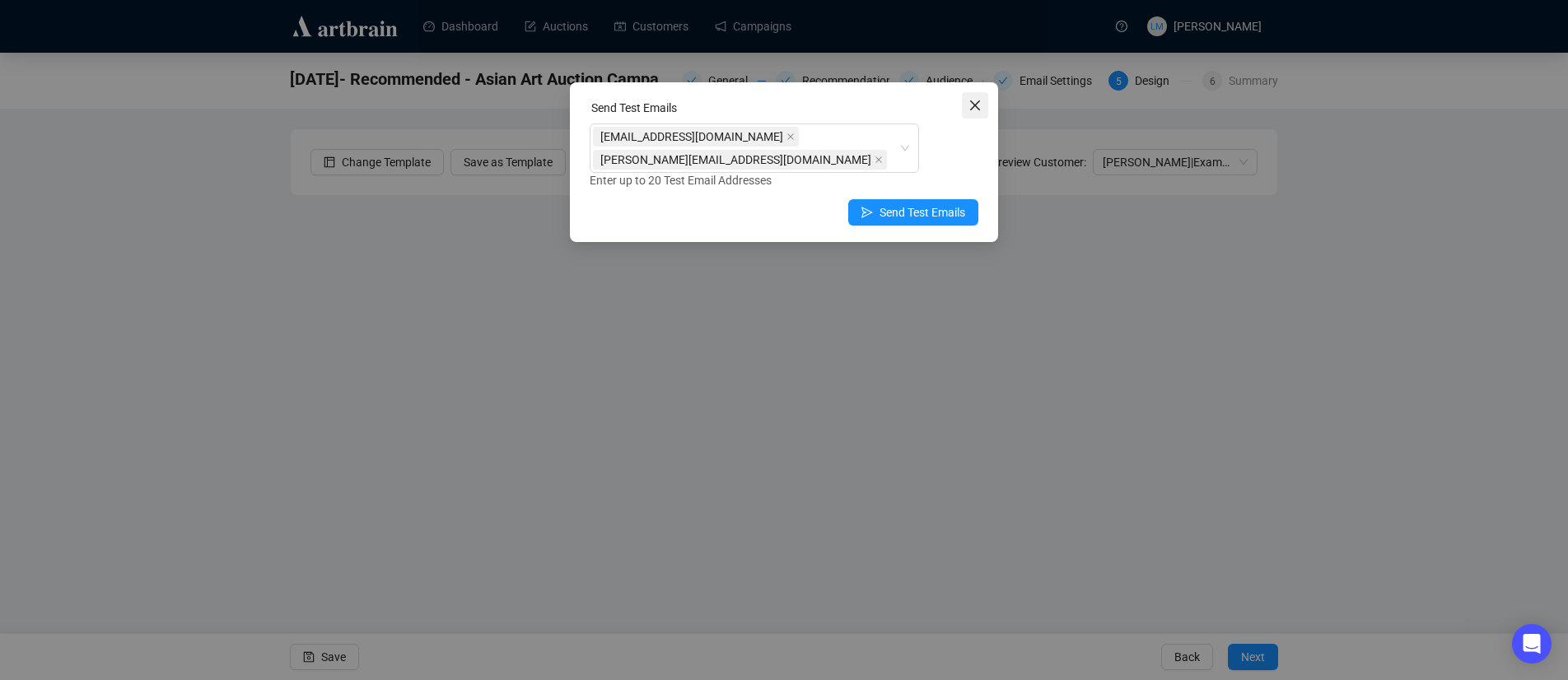
click at [980, 112] on icon "close" at bounding box center [975, 105] width 13 height 13
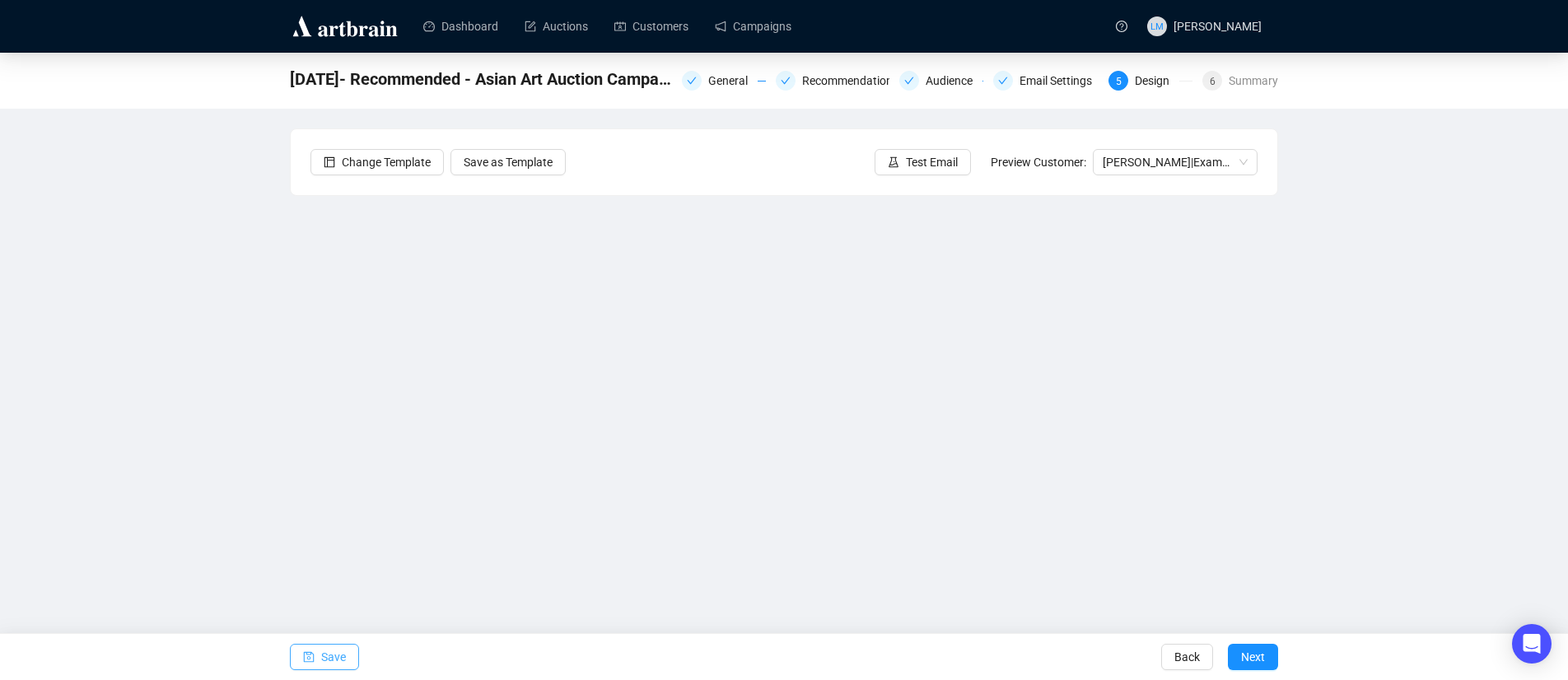
click at [338, 662] on span "Save" at bounding box center [333, 657] width 25 height 46
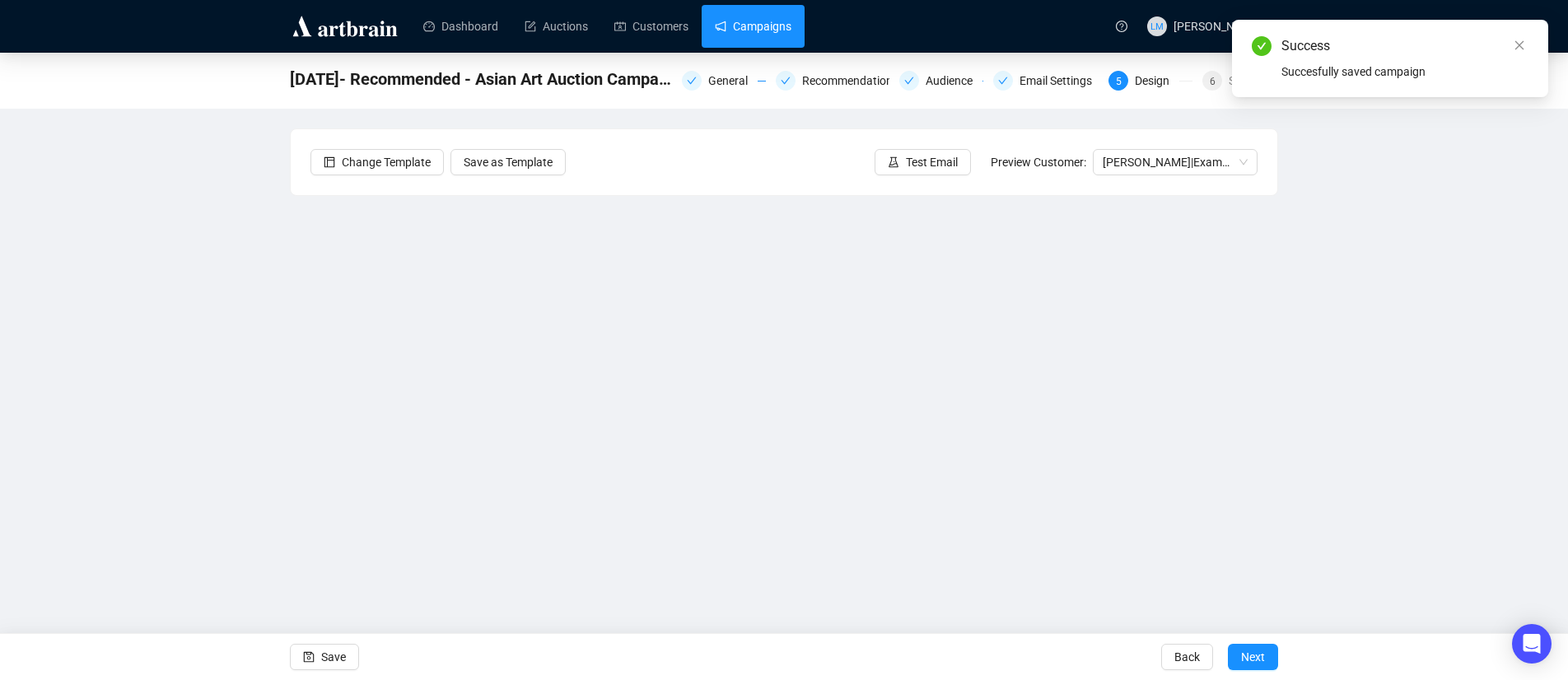
click at [777, 32] on link "Campaigns" at bounding box center [752, 26] width 76 height 43
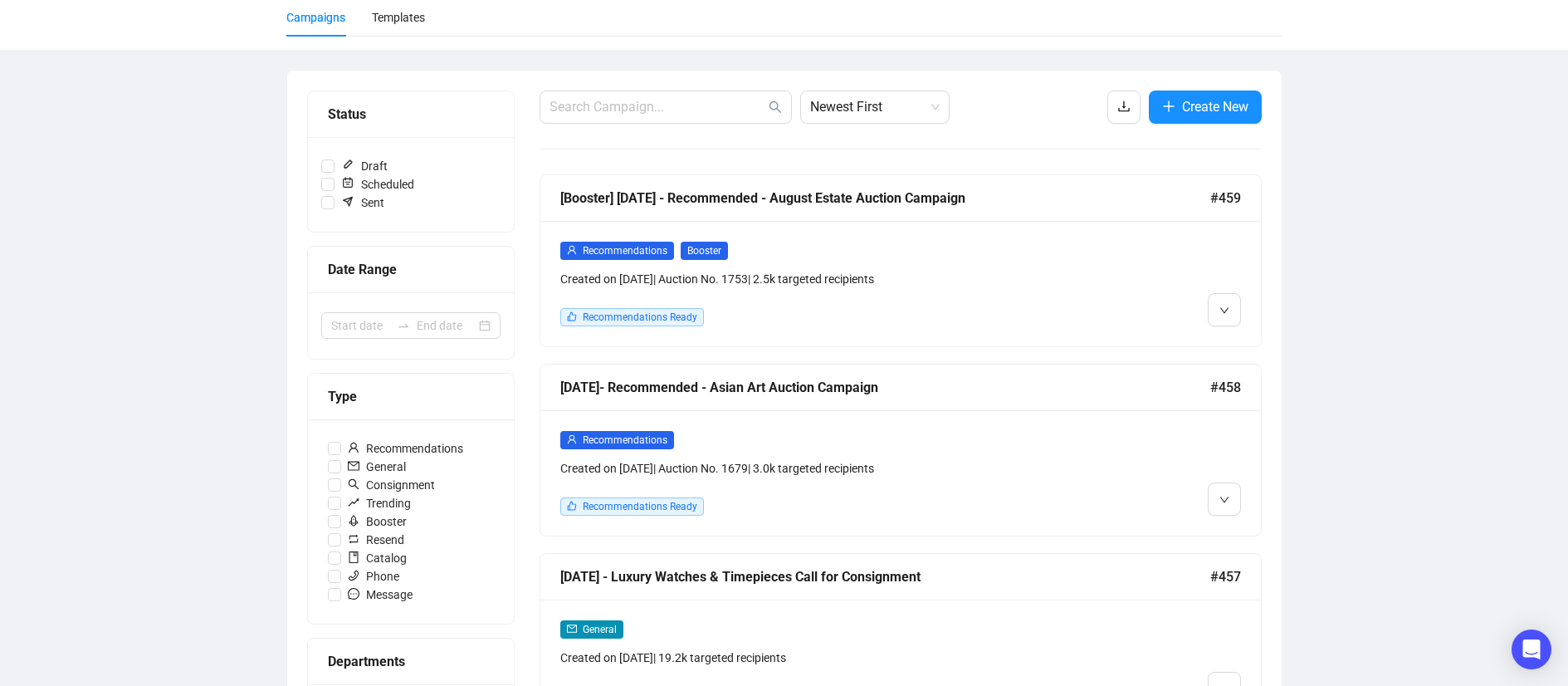
scroll to position [224, 0]
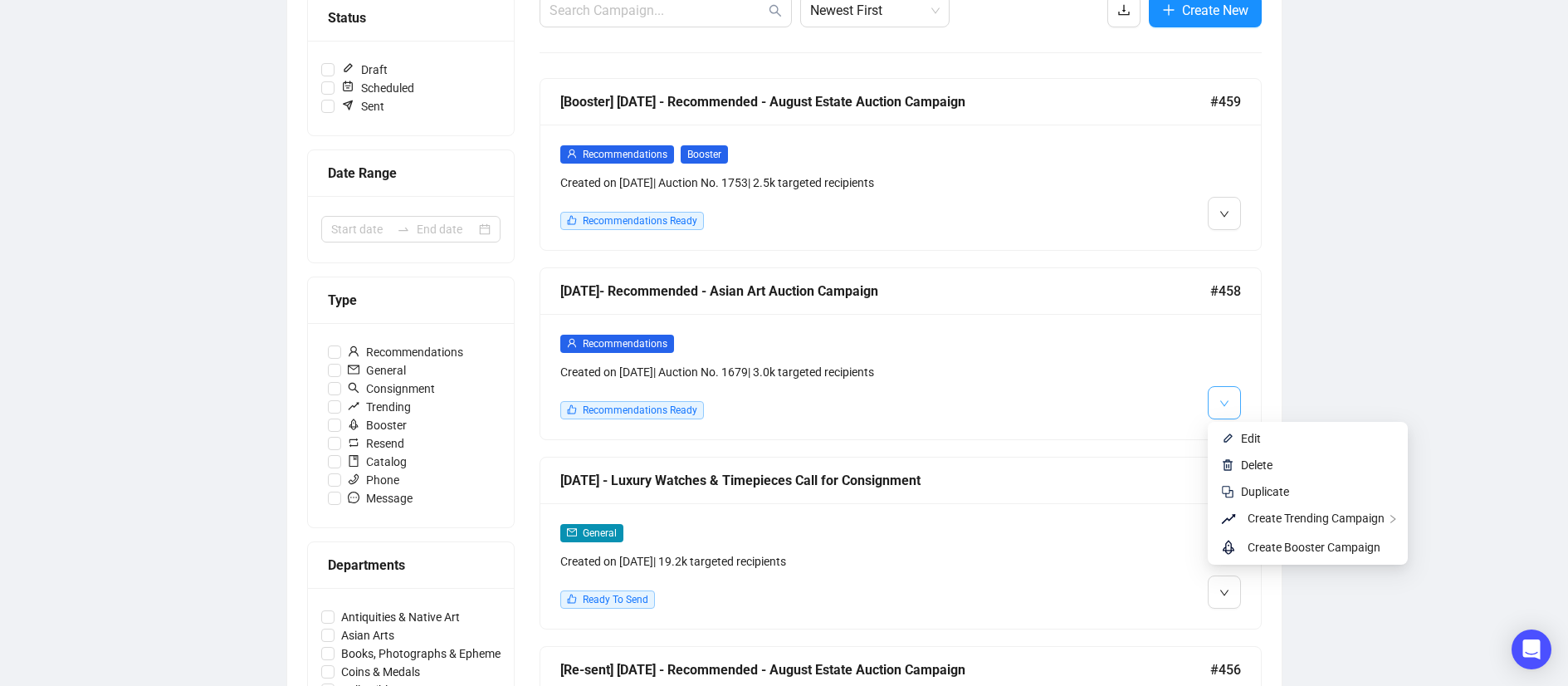
click at [1222, 403] on icon "down" at bounding box center [1224, 403] width 10 height 10
click at [1312, 521] on span "Create Trending Campaign" at bounding box center [1316, 518] width 137 height 13
click at [1156, 550] on span "Replicate This Recommendation's Design" at bounding box center [1080, 548] width 208 height 13
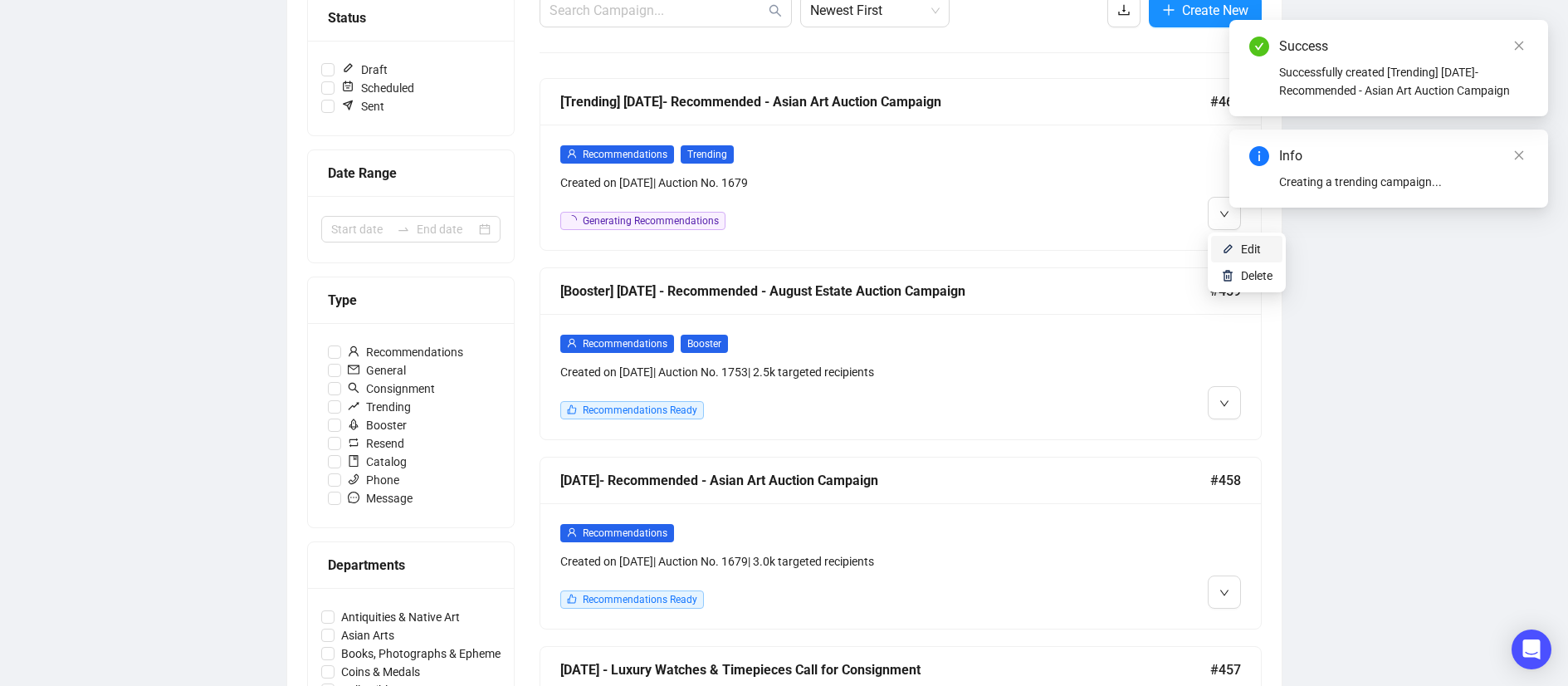
click at [1246, 246] on span "Edit" at bounding box center [1251, 249] width 19 height 13
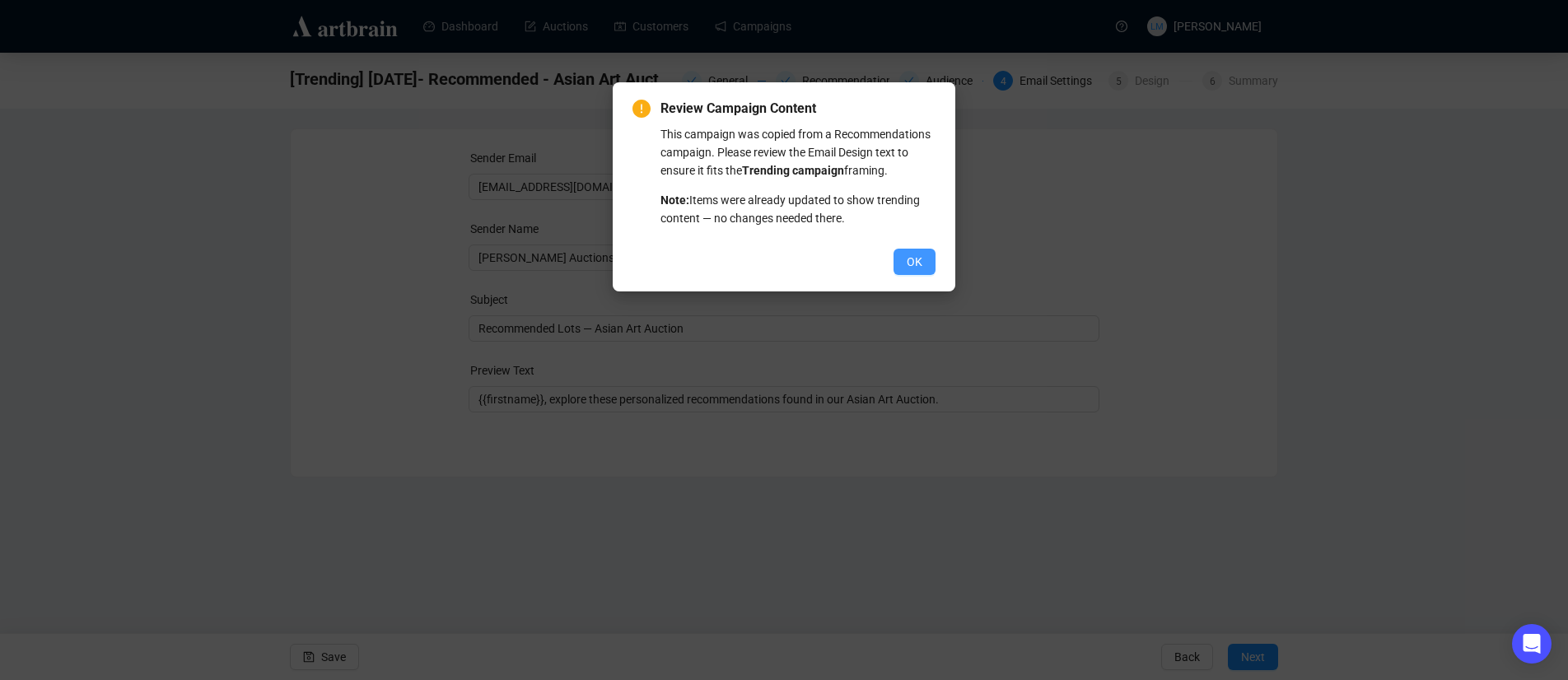
click at [914, 271] on span "OK" at bounding box center [915, 262] width 16 height 18
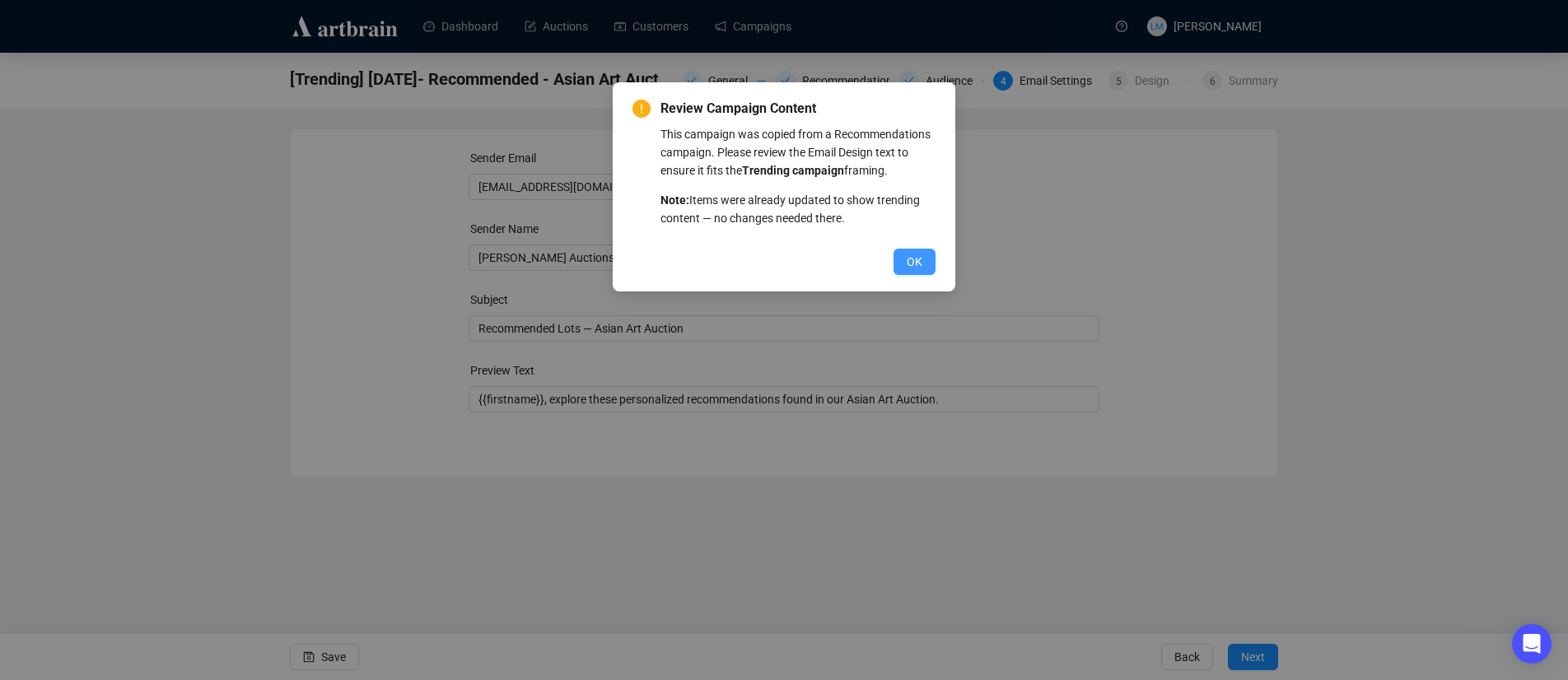
click at [913, 271] on span "OK" at bounding box center [915, 262] width 16 height 18
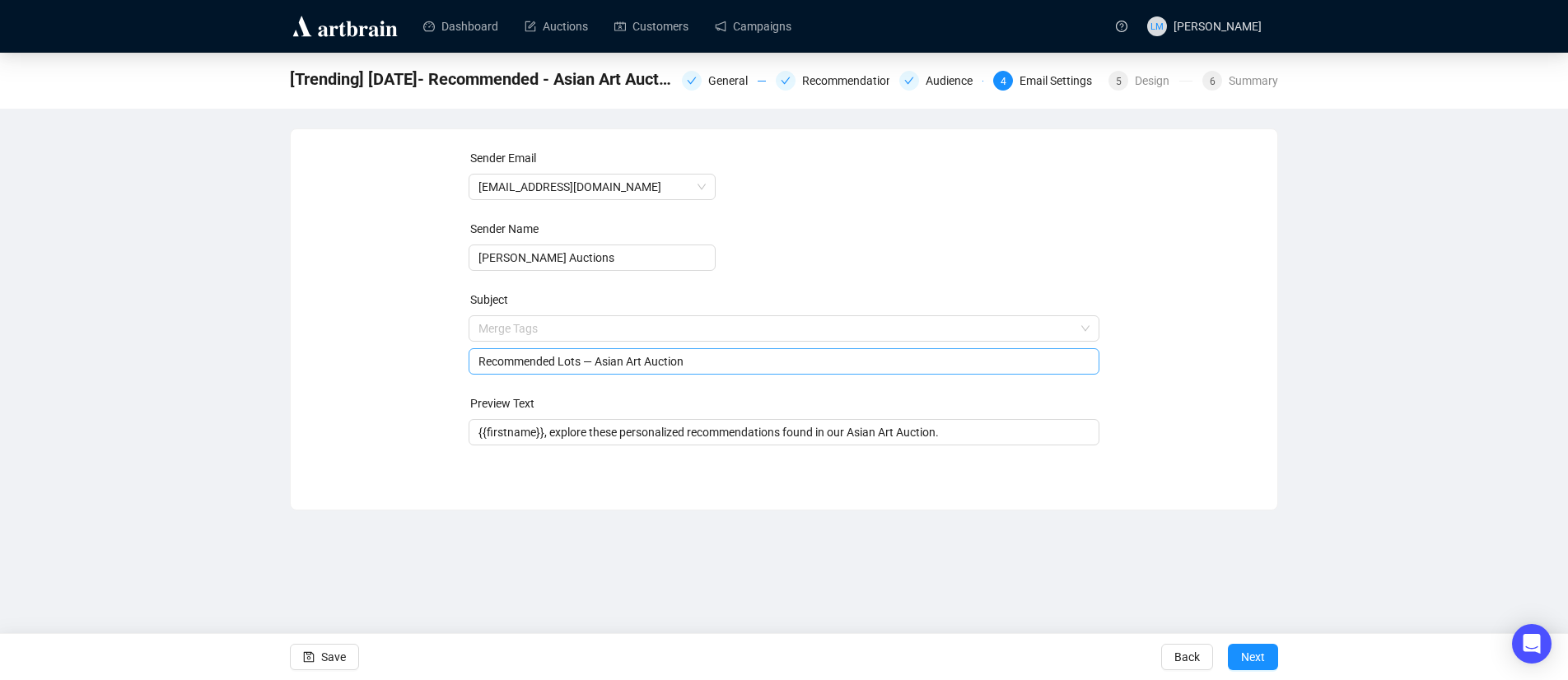
click at [537, 332] on span "Merge Tags Recommended Lots — Asian Art Auction" at bounding box center [784, 344] width 632 height 46
click at [537, 332] on input "search" at bounding box center [776, 329] width 597 height 25
click at [445, 347] on div "Sender Email info@lelandlittle.com Sender Name Leland Little Auctions Subject M…" at bounding box center [784, 307] width 947 height 316
click at [525, 363] on input "Recommended Lots — Asian Art Auction" at bounding box center [784, 361] width 612 height 18
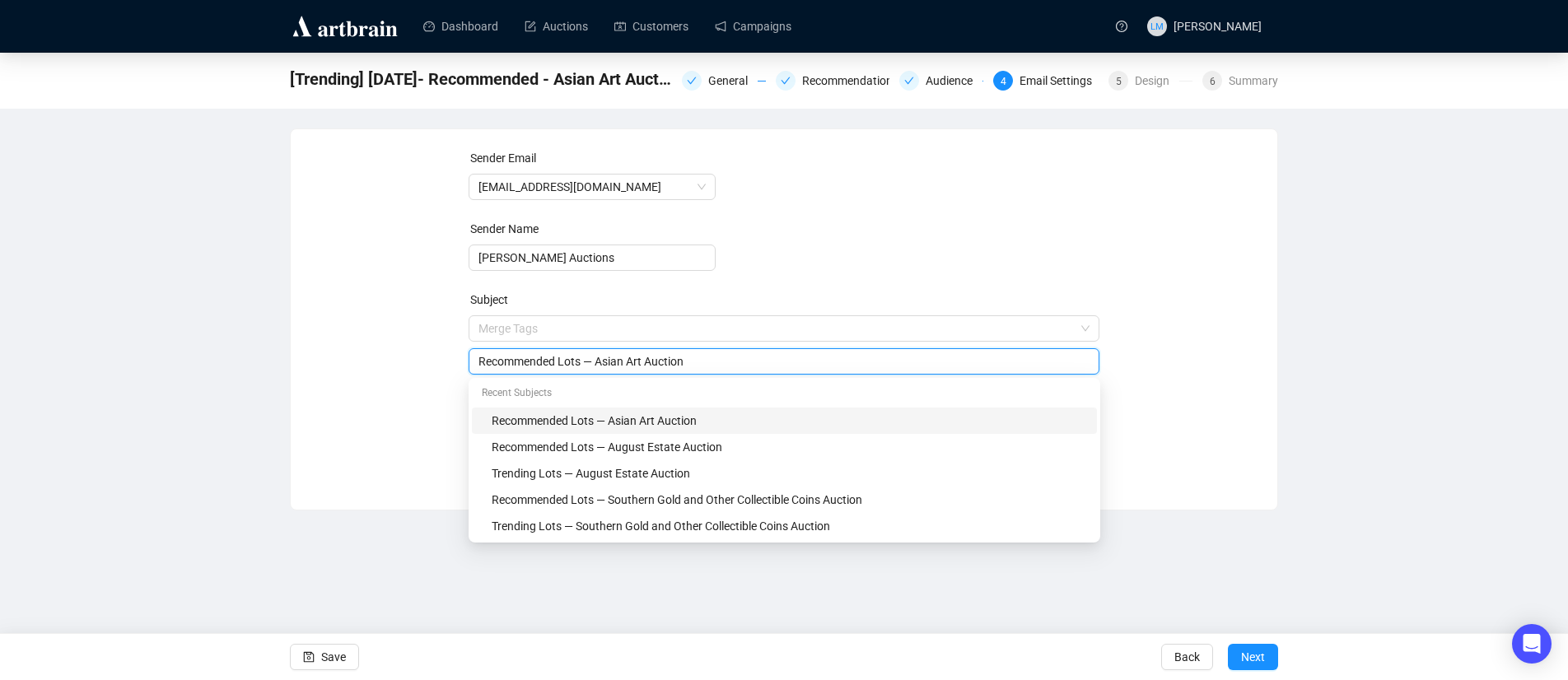
click at [525, 363] on input "Recommended Lots — Asian Art Auction" at bounding box center [784, 361] width 612 height 18
type input "Trending Lots — Asian Art Auction"
click at [395, 330] on div "Sender Email info@lelandlittle.com Sender Name Leland Little Auctions Subject M…" at bounding box center [784, 307] width 947 height 316
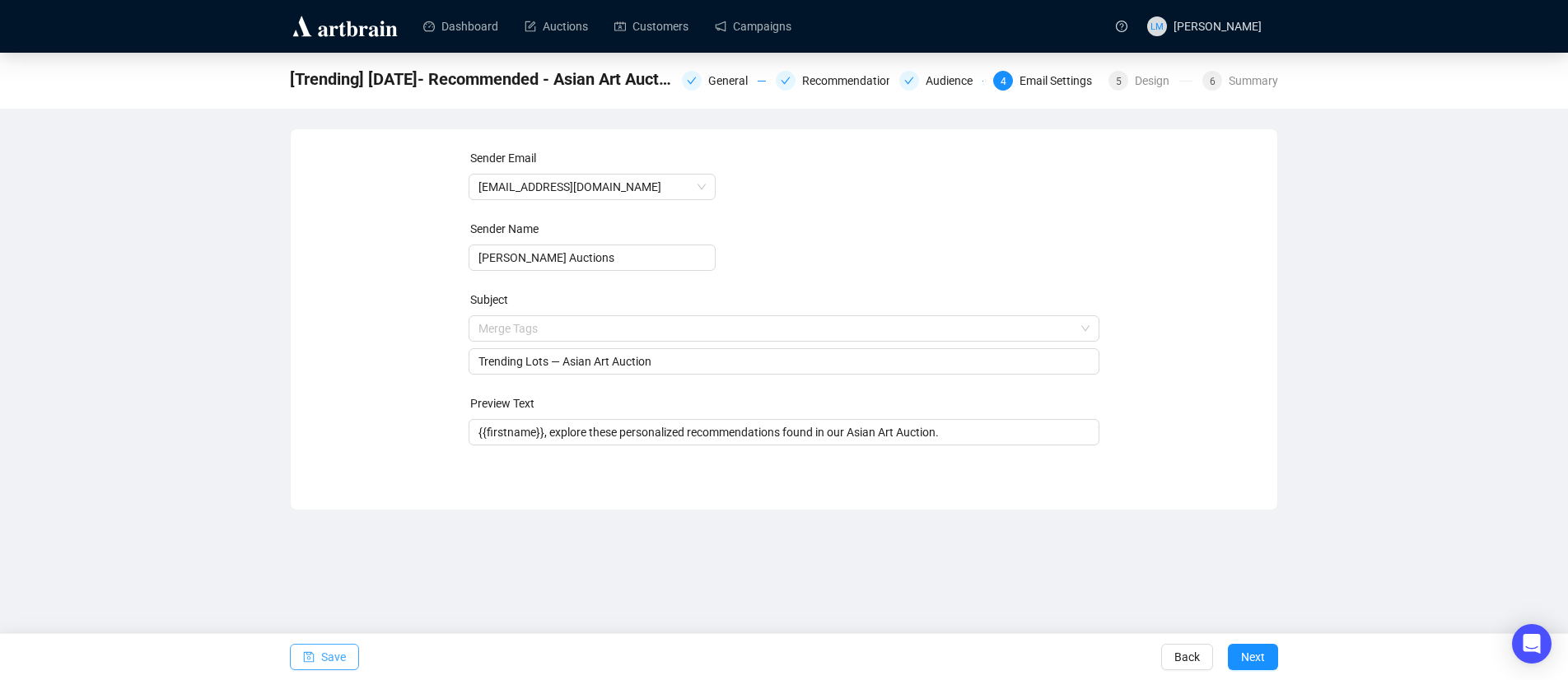
click at [311, 653] on icon "save" at bounding box center [309, 657] width 11 height 11
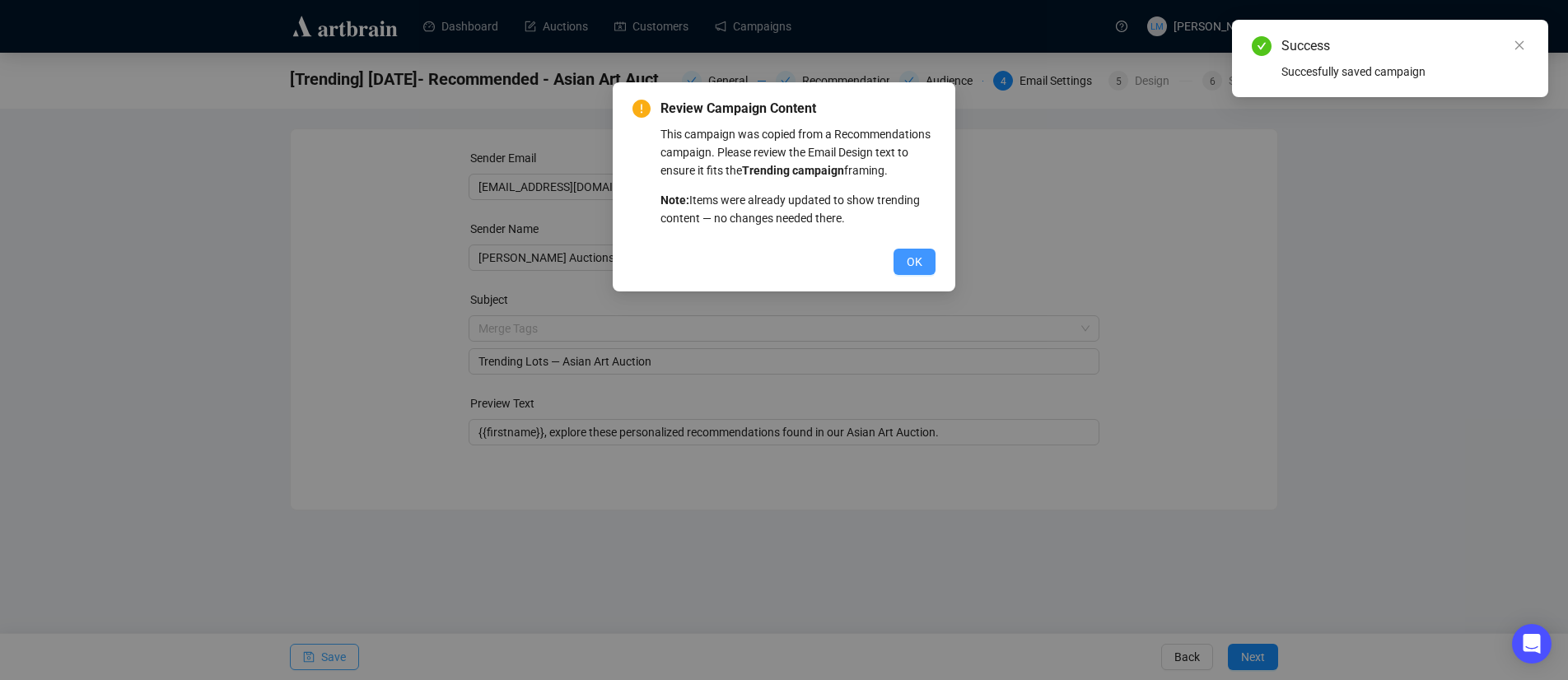
click at [915, 271] on span "OK" at bounding box center [915, 262] width 16 height 18
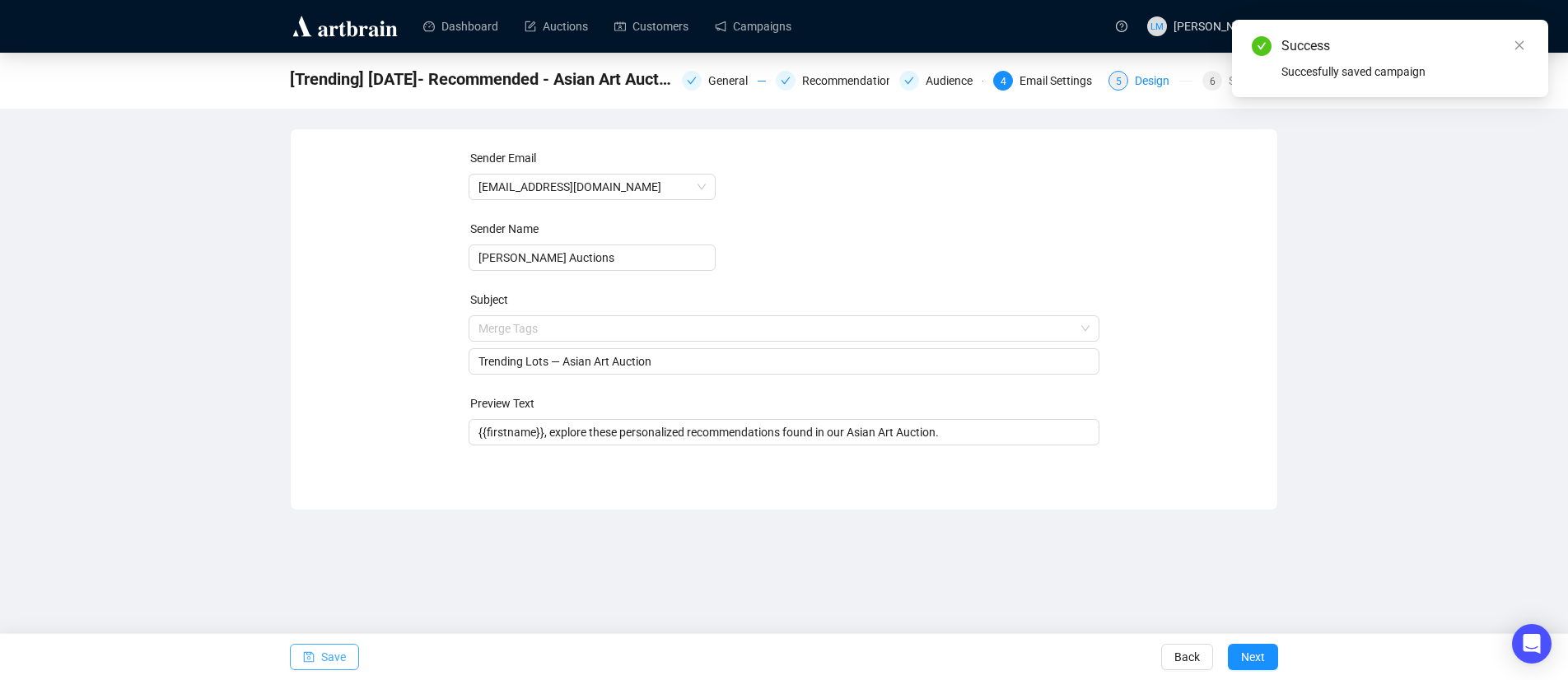
click at [1167, 80] on div "Design" at bounding box center [1157, 81] width 45 height 19
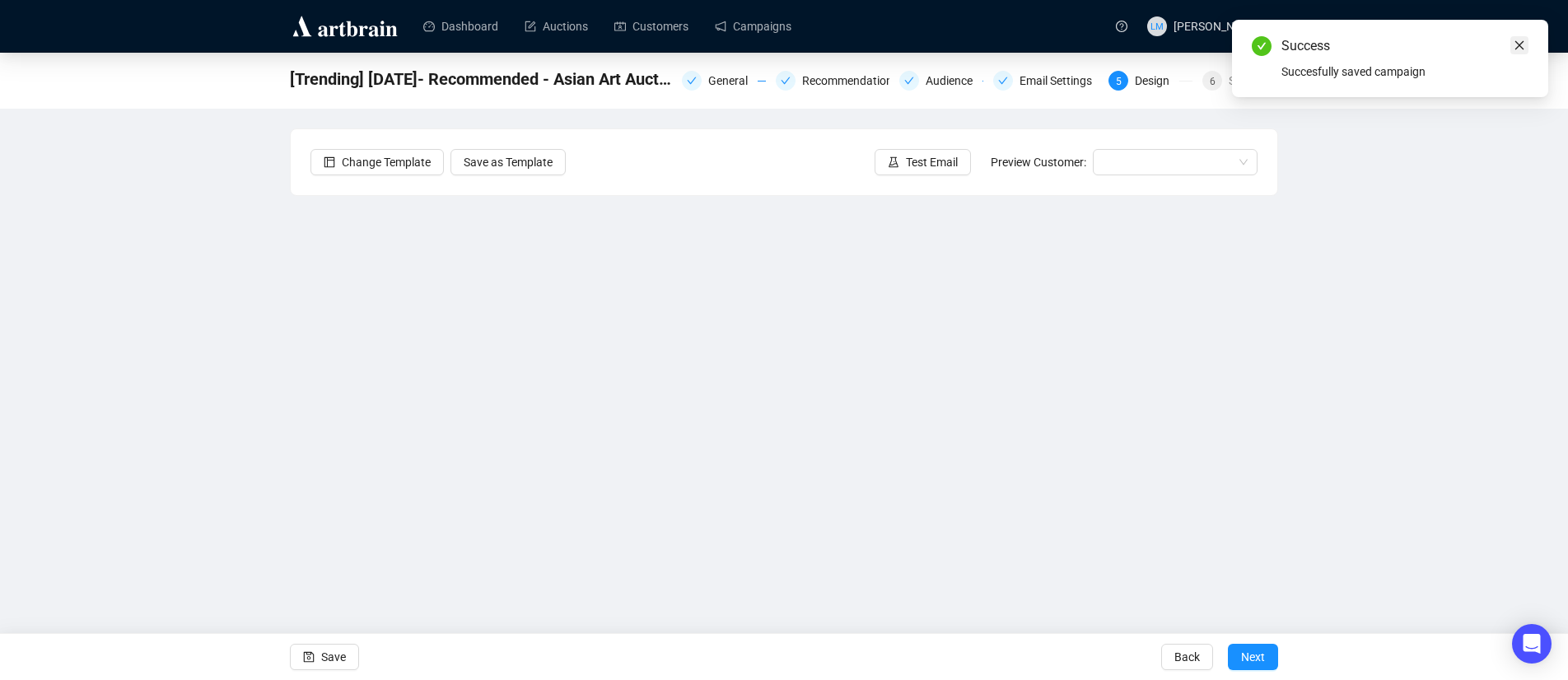
click at [1526, 46] on link "Close" at bounding box center [1520, 45] width 18 height 18
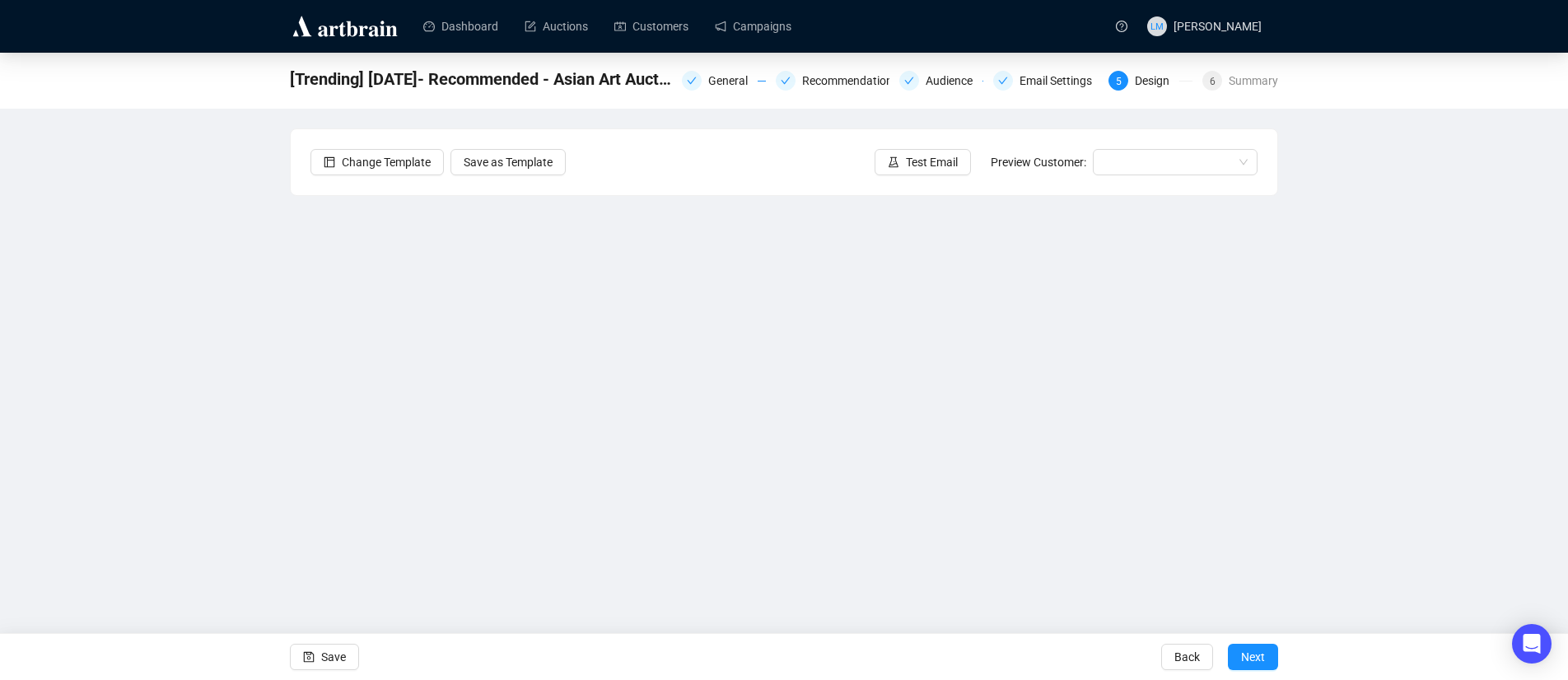
click at [257, 408] on div "[Trending] 8-12-2025- Recommended - Asian Art Auction Campaign General Recommen…" at bounding box center [784, 335] width 1568 height 565
click at [338, 661] on span "Save" at bounding box center [333, 657] width 25 height 46
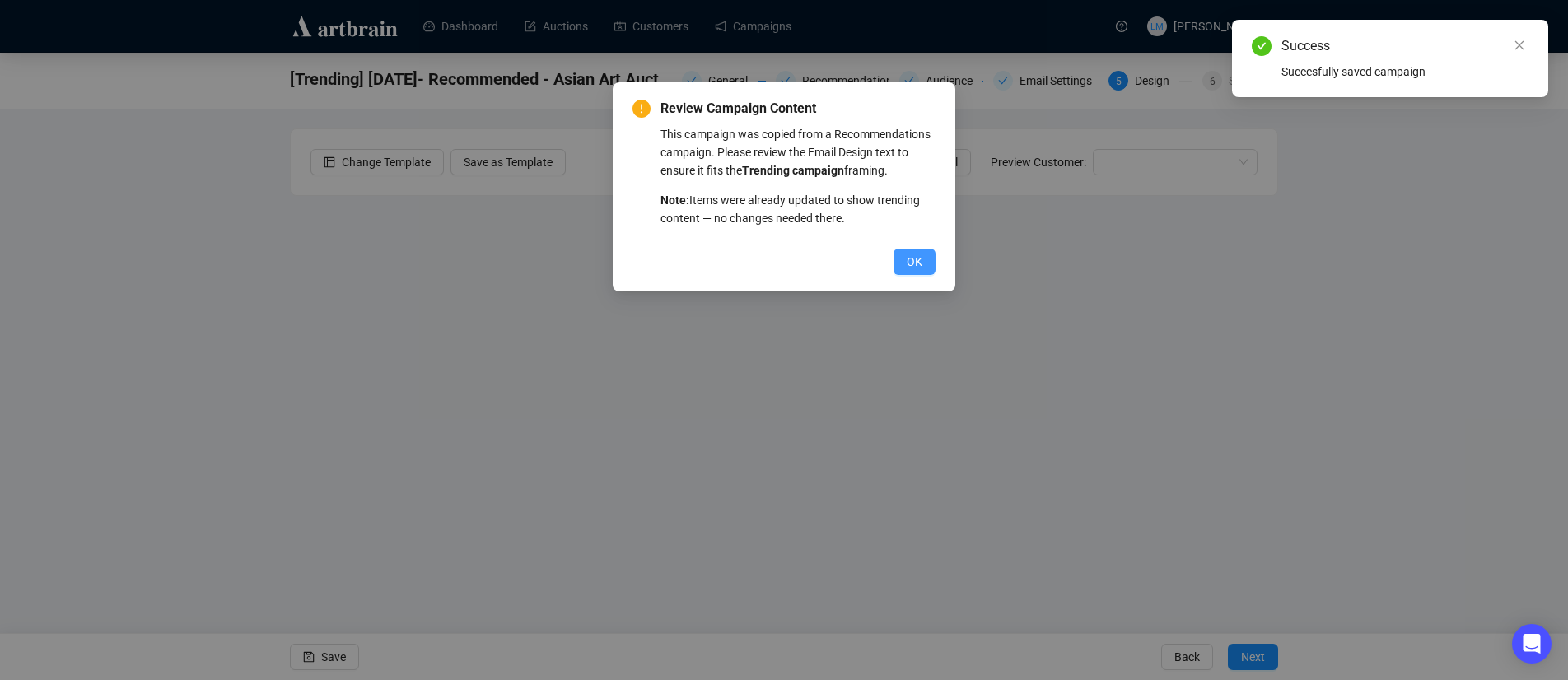
click at [903, 275] on button "OK" at bounding box center [915, 262] width 42 height 26
click at [923, 275] on button "OK" at bounding box center [915, 262] width 42 height 26
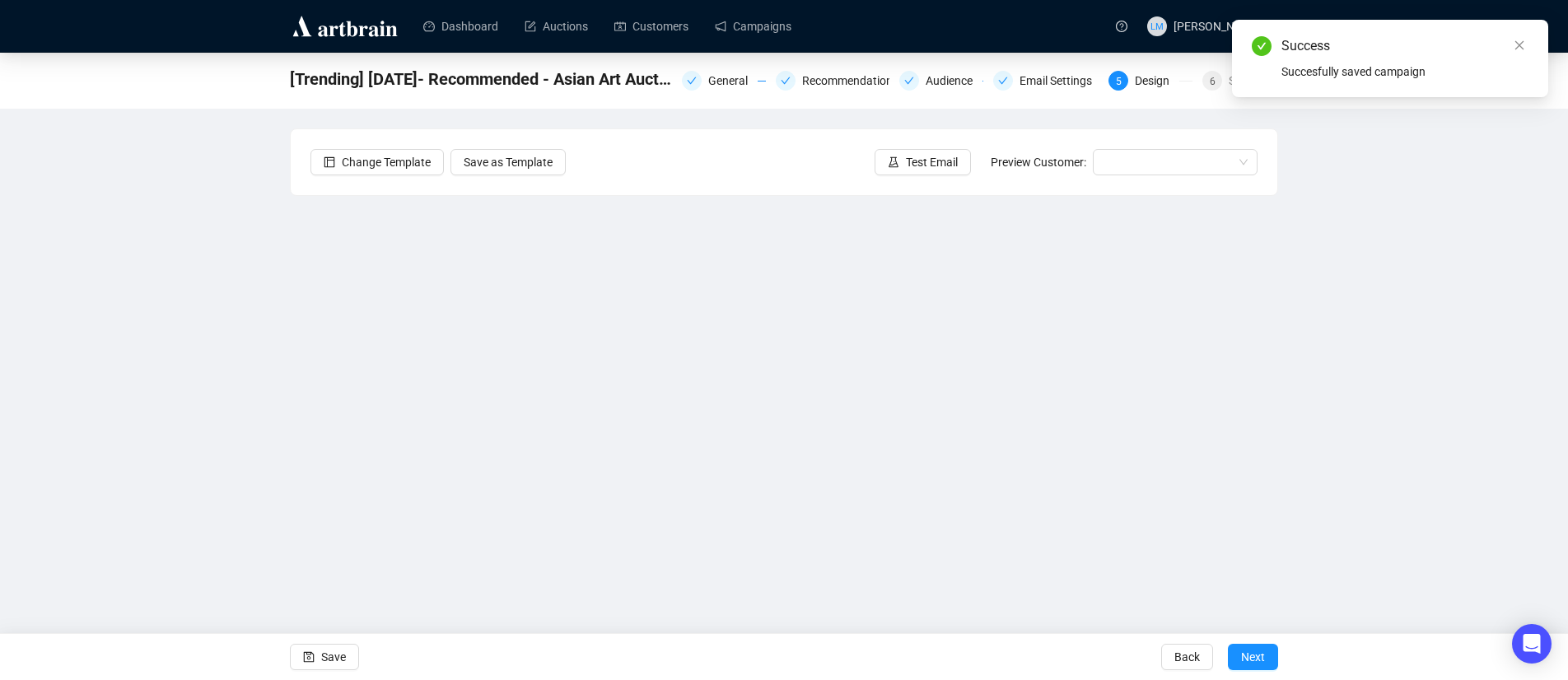
click at [1386, 329] on div "[Trending] 8-12-2025- Recommended - Asian Art Auction Campaign General Recommen…" at bounding box center [784, 335] width 1568 height 565
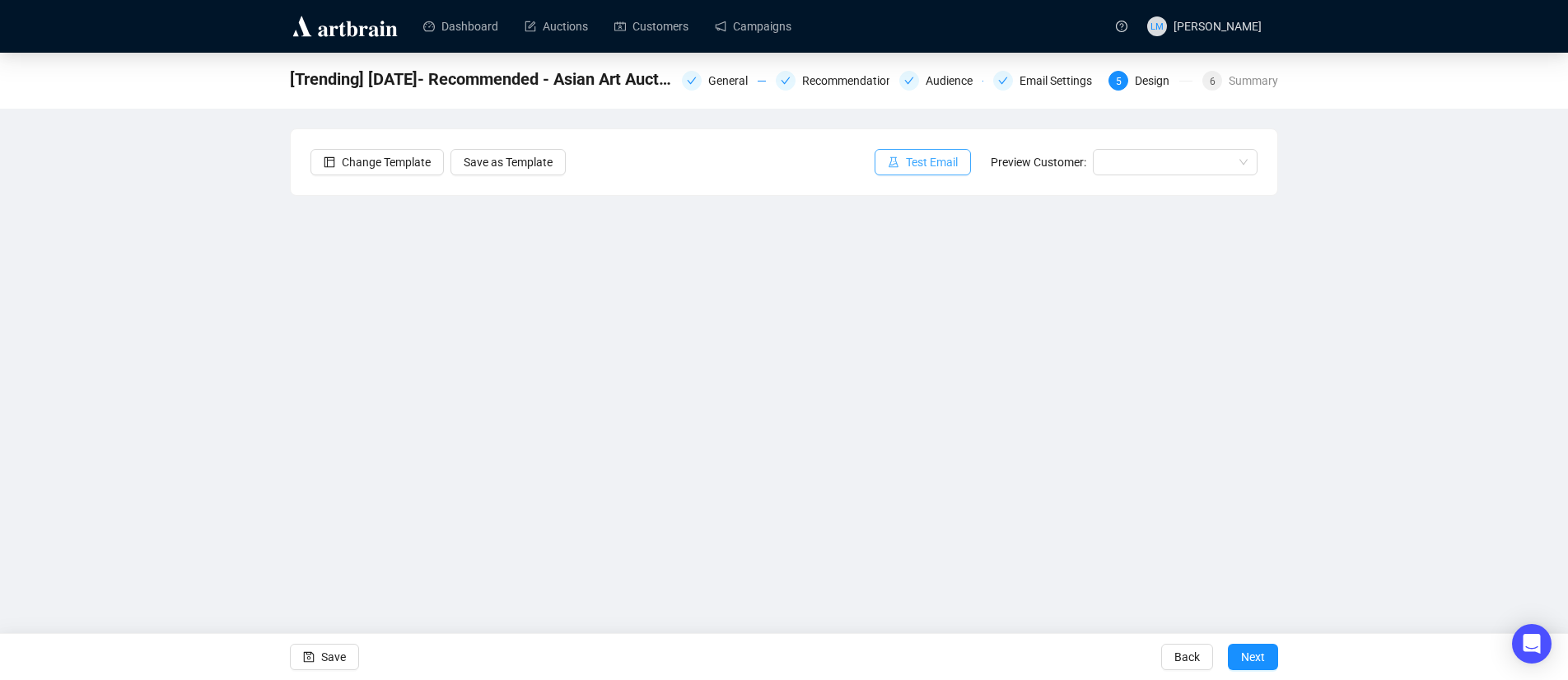
click at [932, 165] on span "Test Email" at bounding box center [932, 162] width 52 height 18
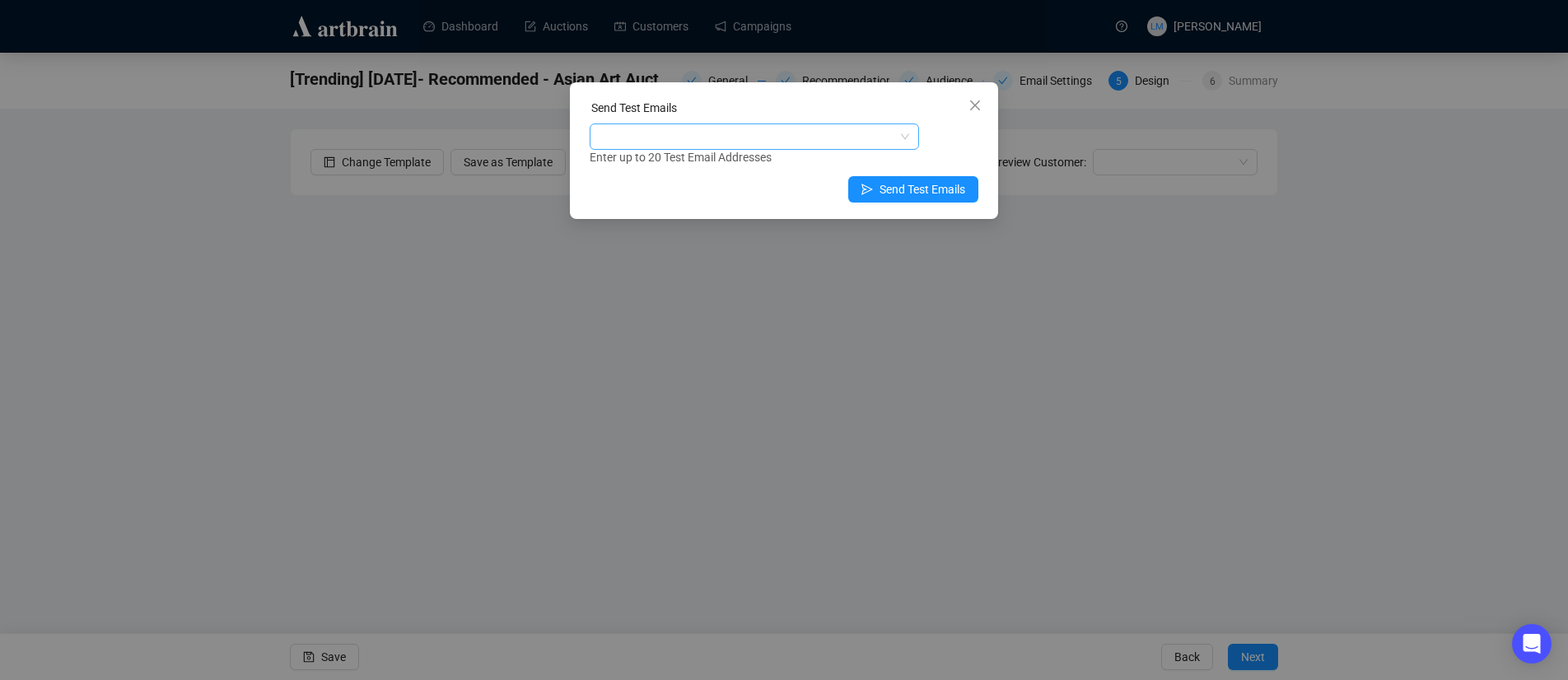
click at [761, 133] on div at bounding box center [746, 136] width 306 height 23
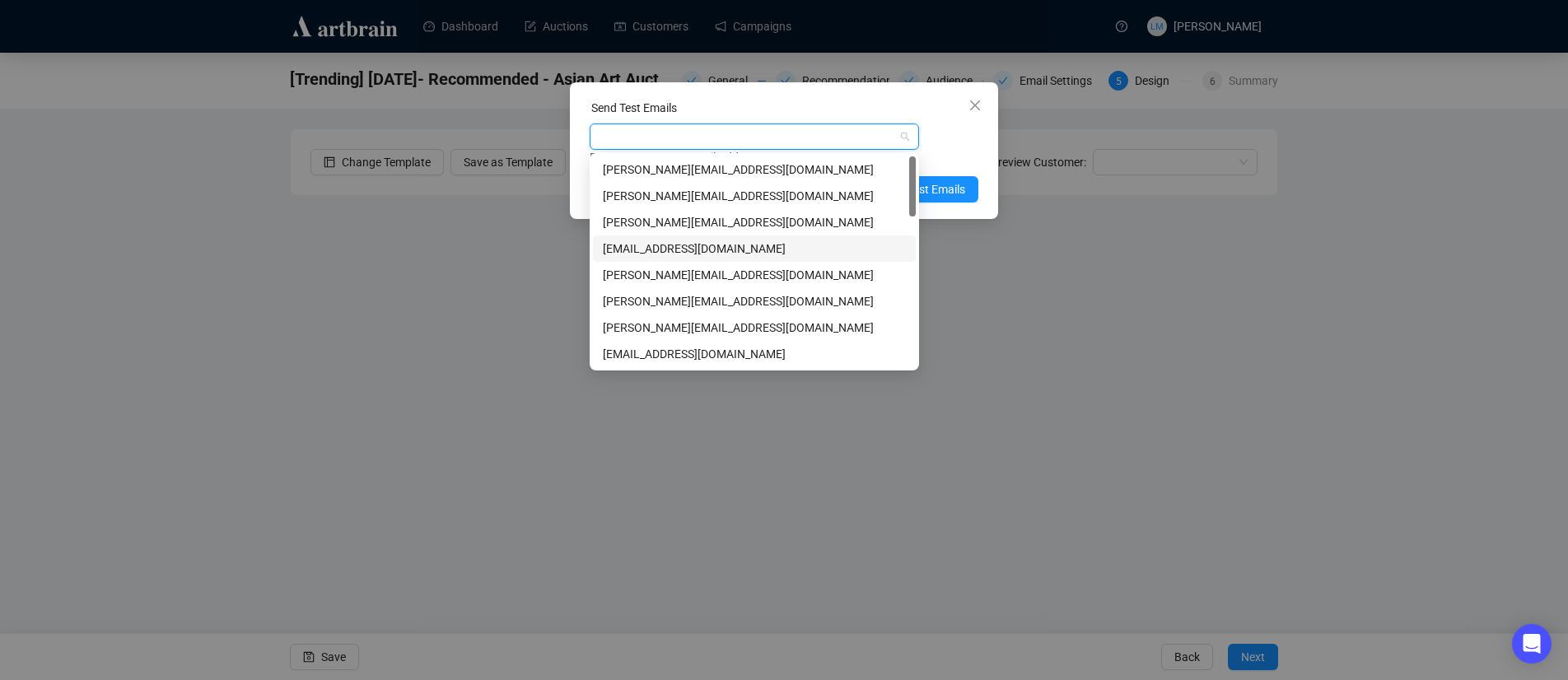
click at [660, 248] on div "[EMAIL_ADDRESS][DOMAIN_NAME]" at bounding box center [754, 249] width 303 height 18
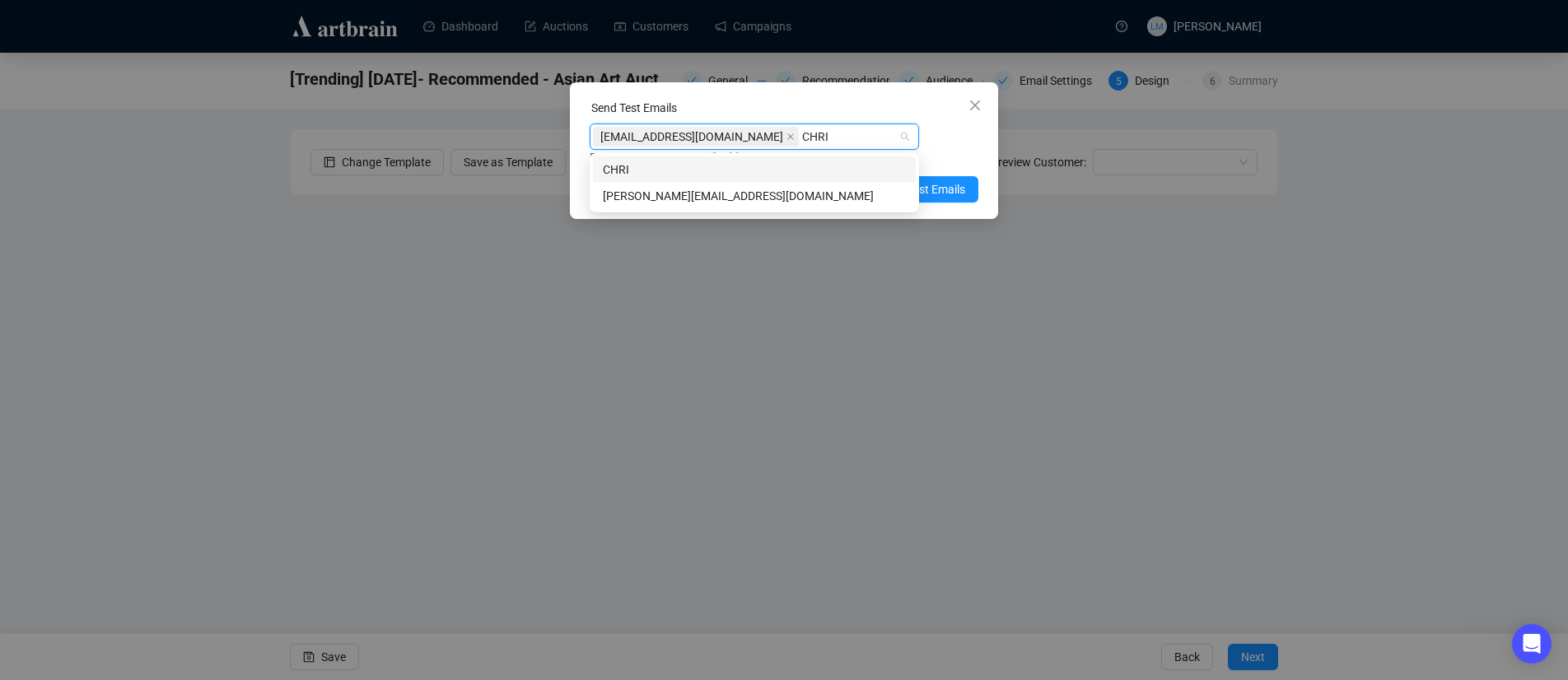
type input "CHRIS"
click at [796, 199] on div "[PERSON_NAME][EMAIL_ADDRESS][DOMAIN_NAME]" at bounding box center [754, 196] width 303 height 18
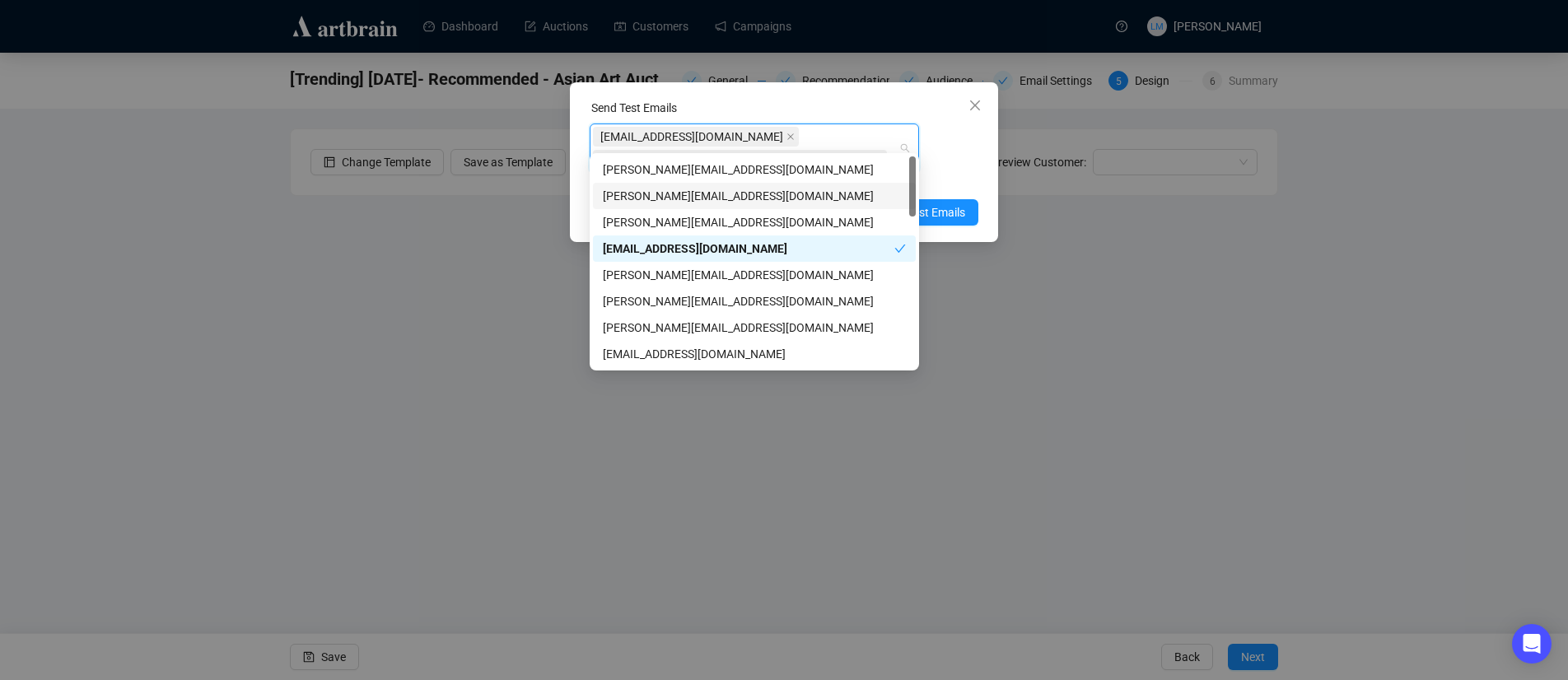
click at [968, 141] on div "lian@lelandlittle.com christina@lelandlittle.com Enter up to 20 Test Email Addr…" at bounding box center [784, 156] width 388 height 66
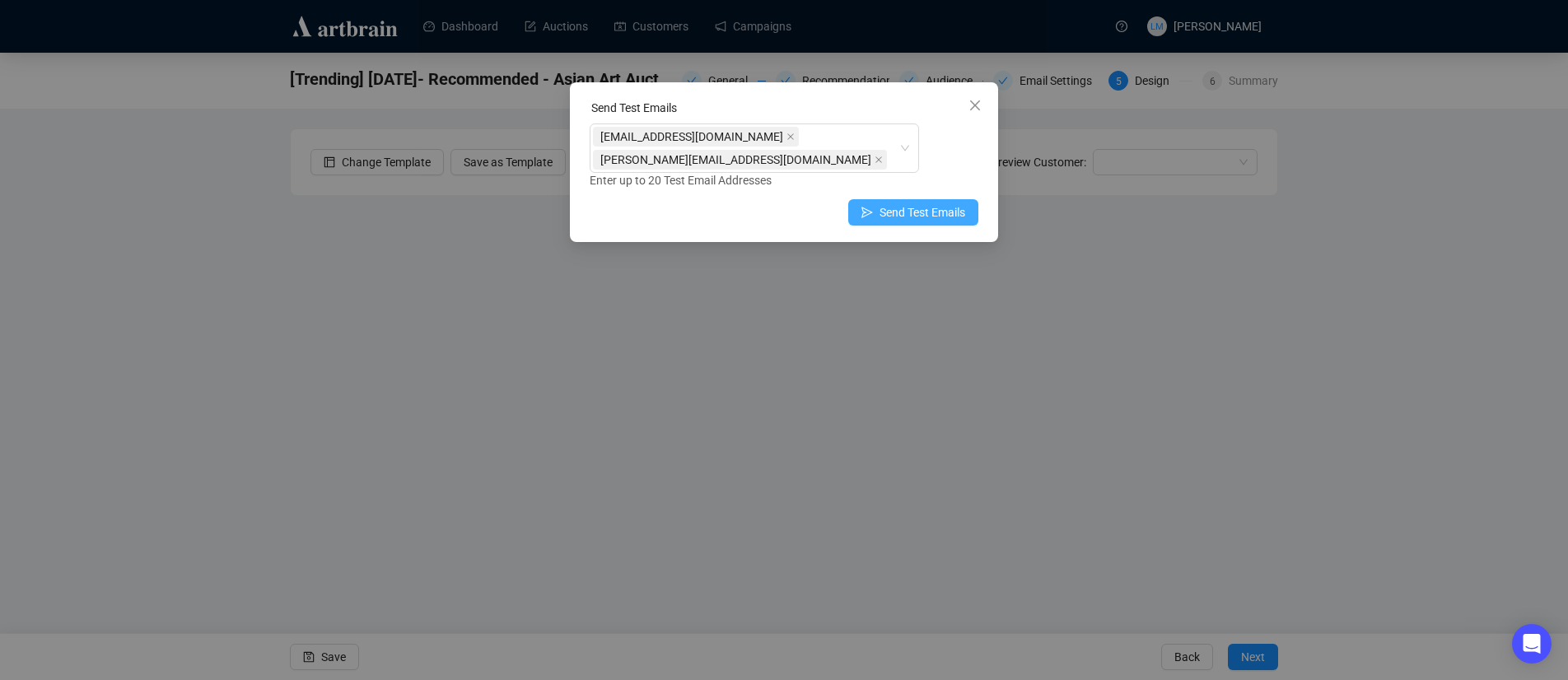
click at [943, 203] on span "Send Test Emails" at bounding box center [922, 212] width 85 height 18
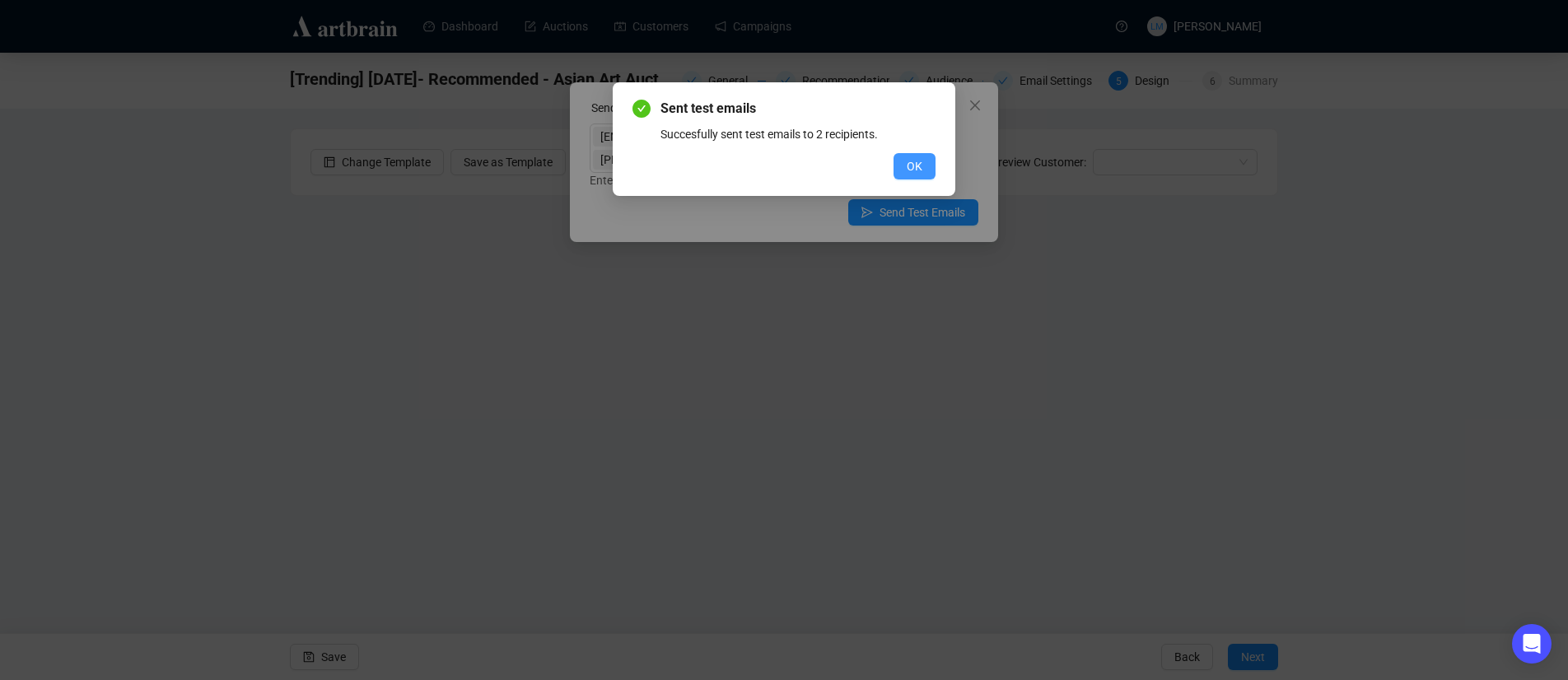
click at [918, 163] on span "OK" at bounding box center [915, 166] width 16 height 18
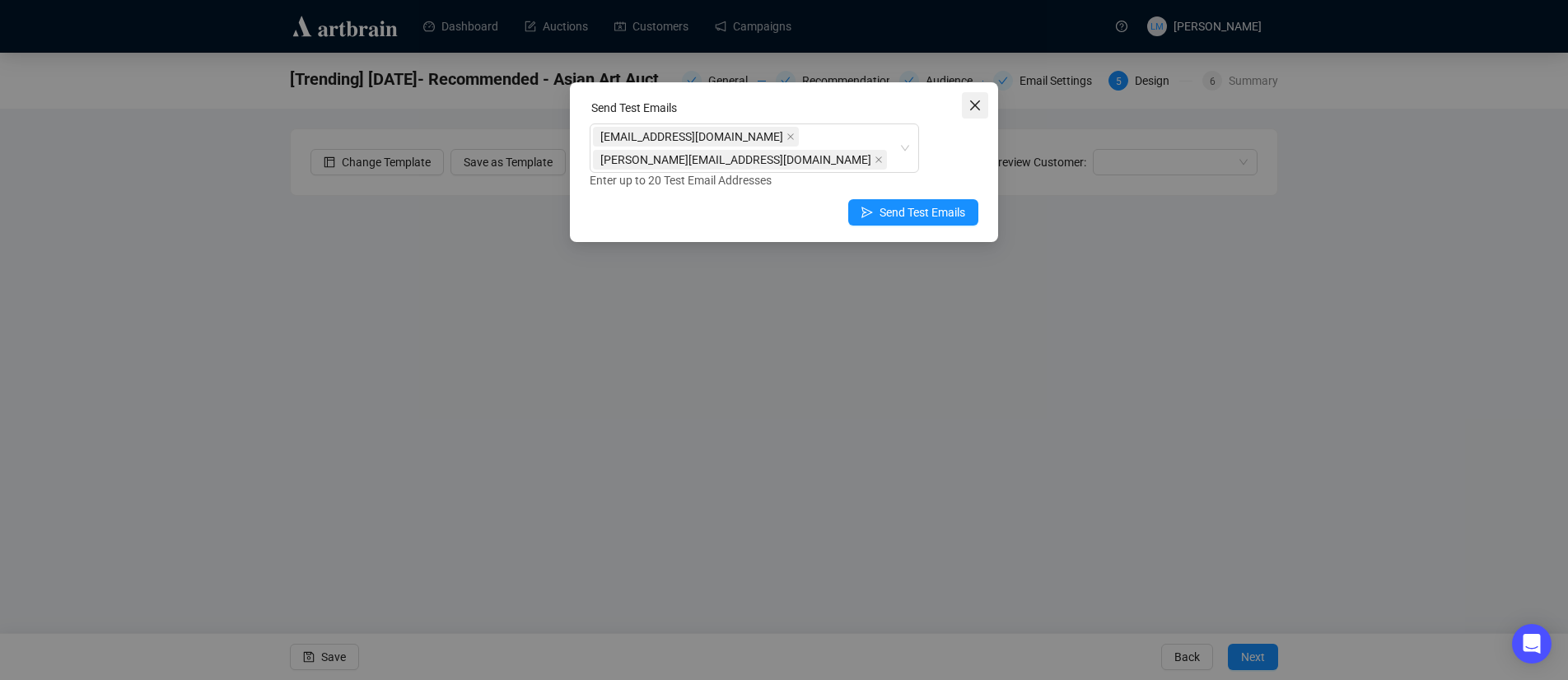
click at [974, 97] on button "Close" at bounding box center [976, 105] width 26 height 26
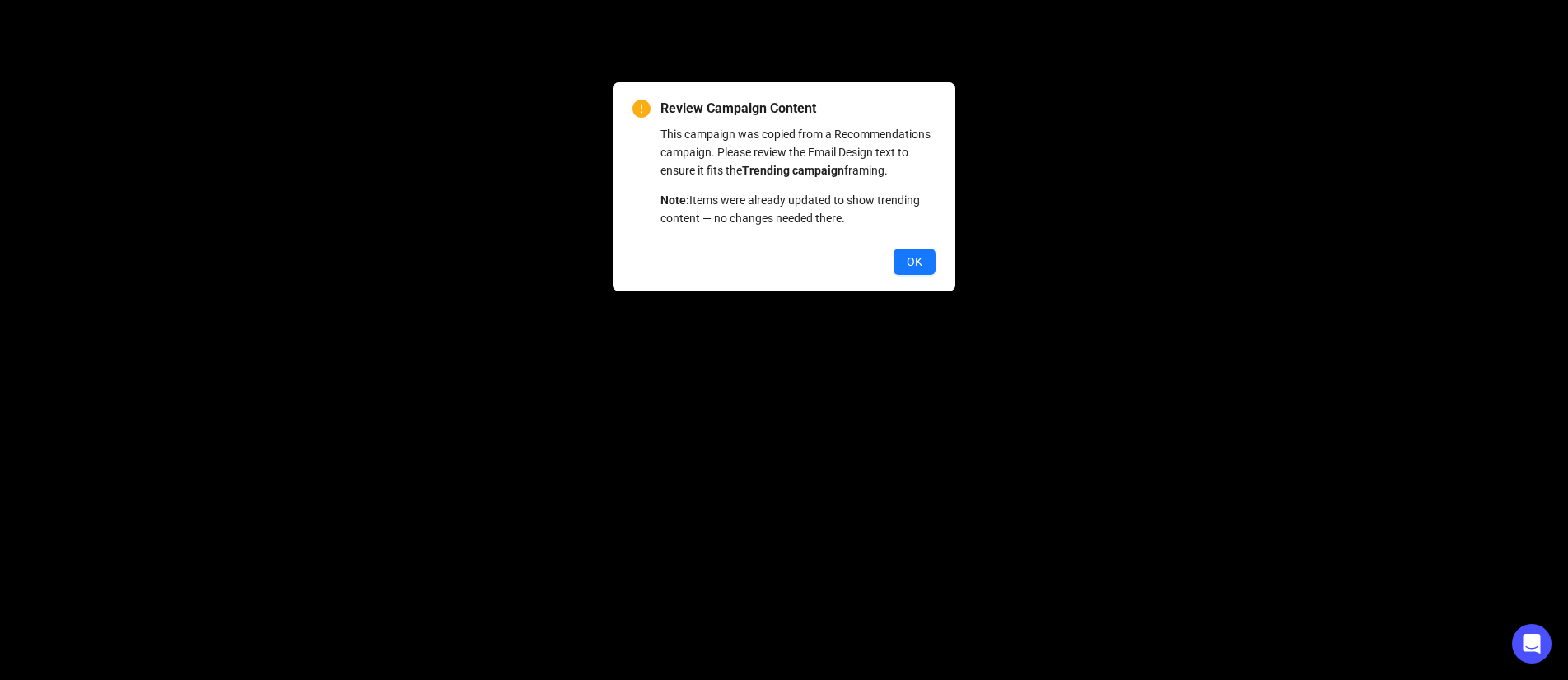
click at [907, 271] on span "OK" at bounding box center [915, 262] width 16 height 18
click at [917, 271] on span "OK" at bounding box center [915, 262] width 16 height 18
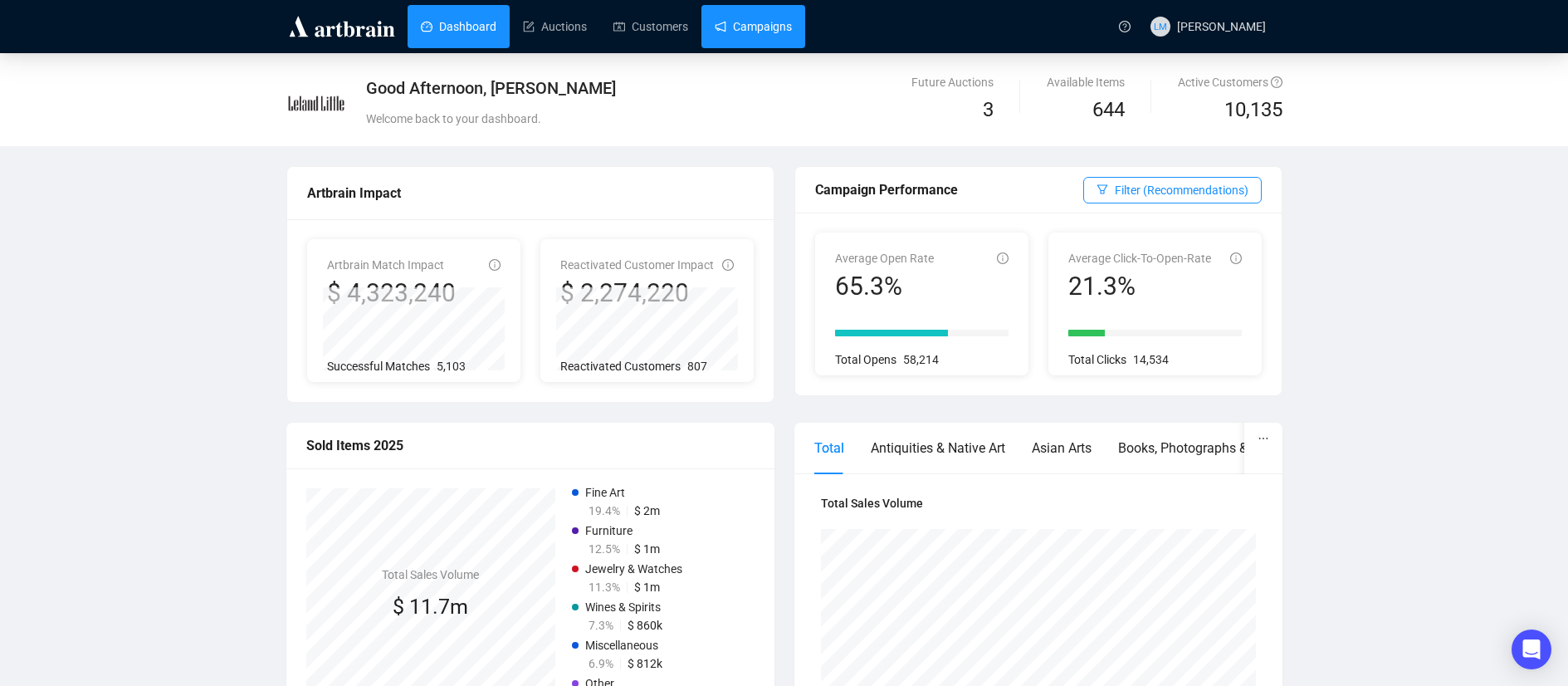
click at [774, 27] on link "Campaigns" at bounding box center [753, 27] width 77 height 43
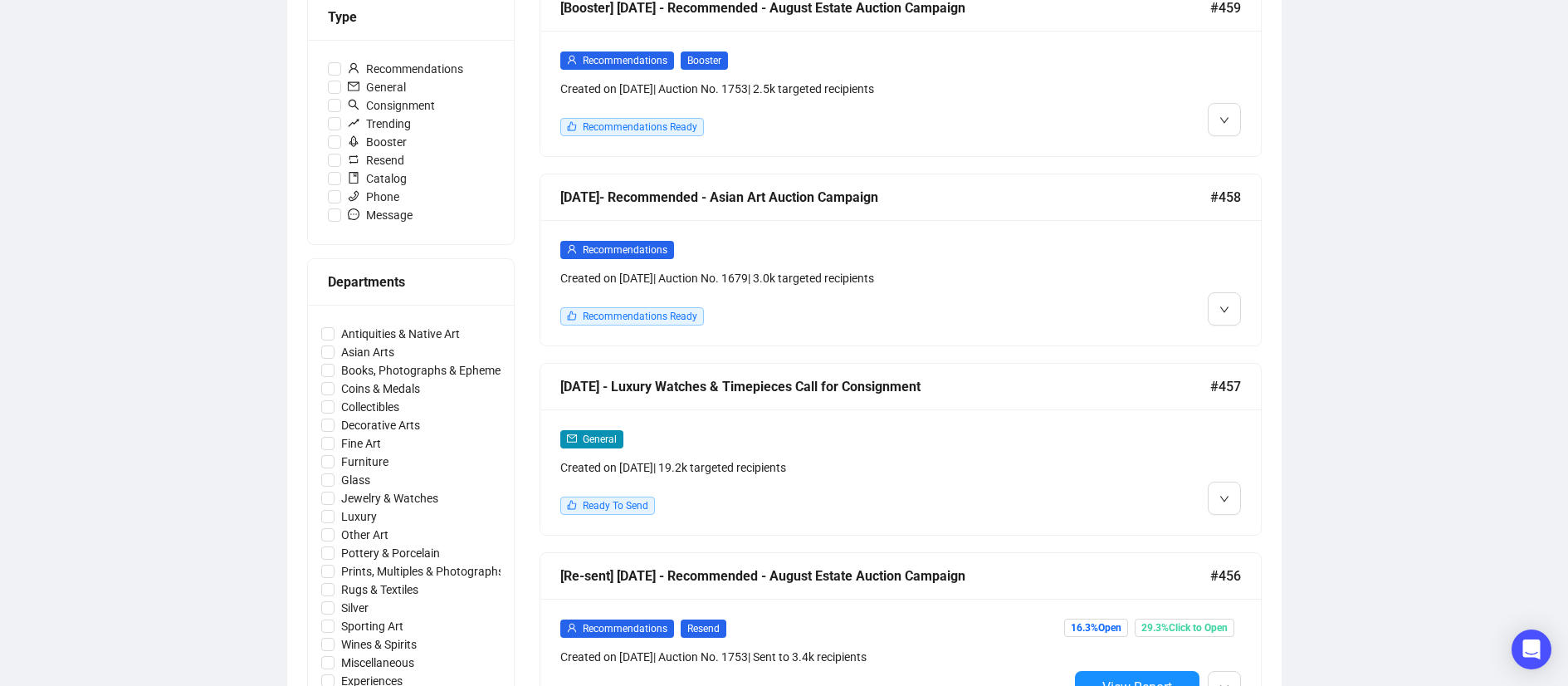
scroll to position [527, 0]
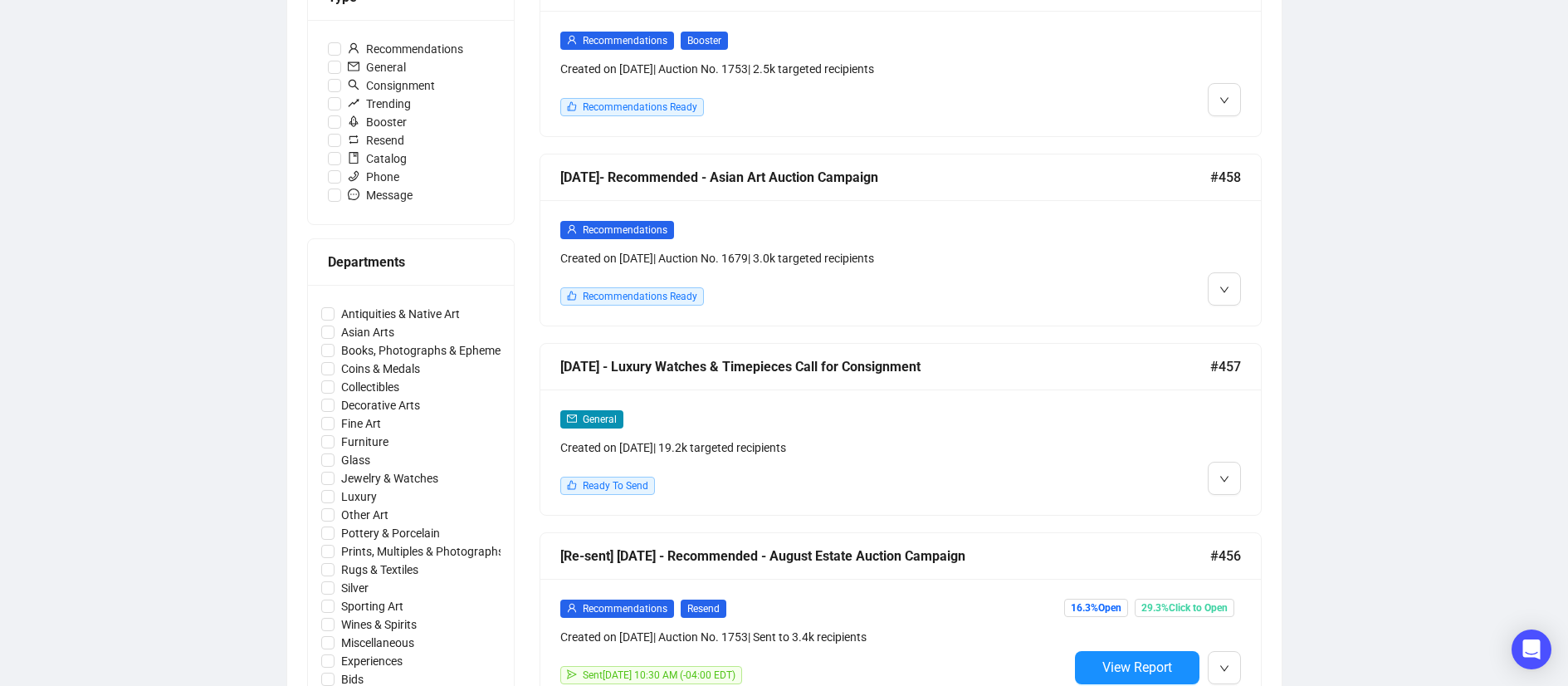
click at [1004, 370] on div "[DATE] - Luxury Watches & Timepieces Call for Consignment" at bounding box center [886, 366] width 650 height 20
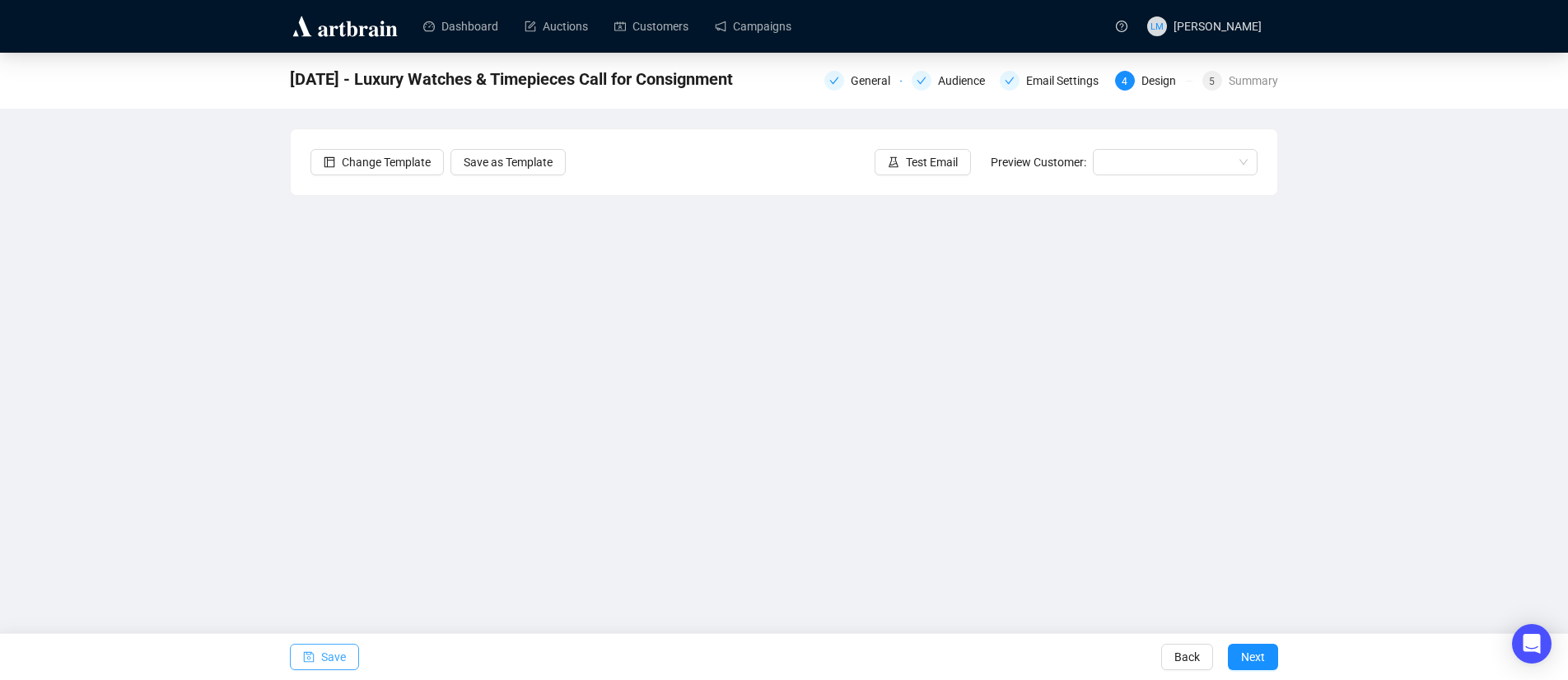
click at [347, 659] on button "Save" at bounding box center [324, 657] width 69 height 26
click at [323, 655] on span "Save" at bounding box center [333, 657] width 25 height 46
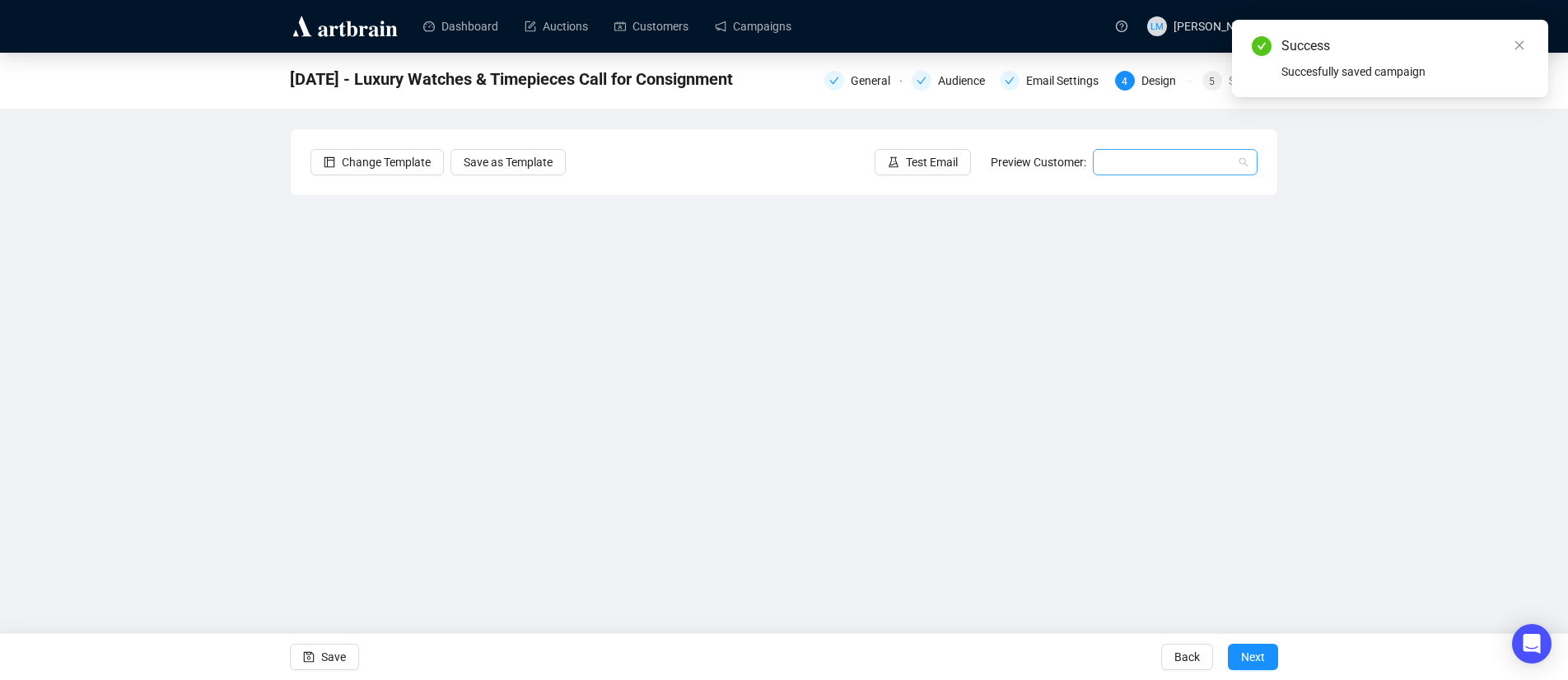
click at [1120, 160] on input "search" at bounding box center [1168, 163] width 130 height 25
click at [1129, 194] on div "[PERSON_NAME] | Example" at bounding box center [1175, 195] width 138 height 18
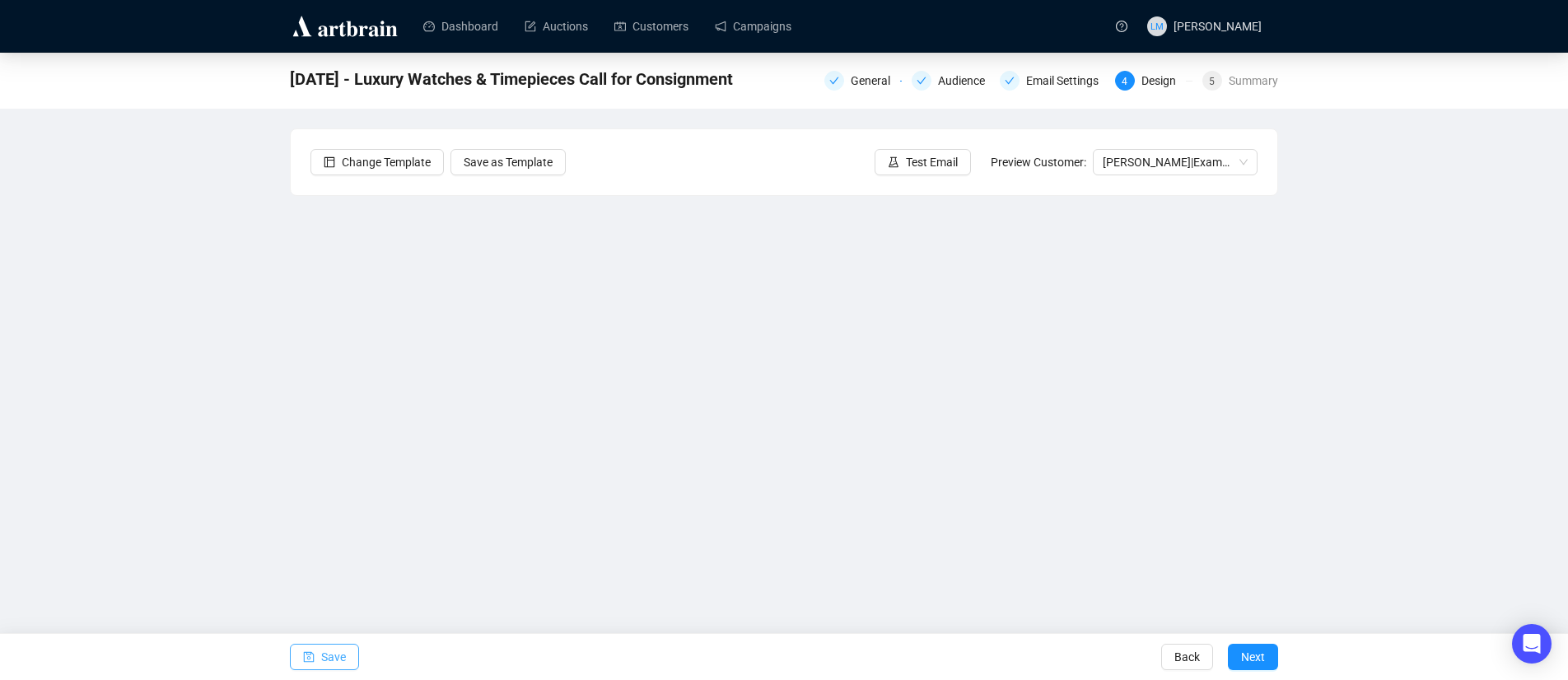
click at [323, 655] on span "Save" at bounding box center [333, 657] width 25 height 46
click at [256, 462] on div "[DATE] - Luxury Watches & Timepieces Call for Consignment General Audience Emai…" at bounding box center [784, 335] width 1568 height 565
click at [1305, 519] on div "[DATE] - Luxury Watches & Timepieces Call for Consignment General Audience Emai…" at bounding box center [784, 335] width 1568 height 565
click at [342, 660] on span "Save" at bounding box center [333, 657] width 25 height 46
click at [920, 166] on span "Test Email" at bounding box center [932, 162] width 52 height 18
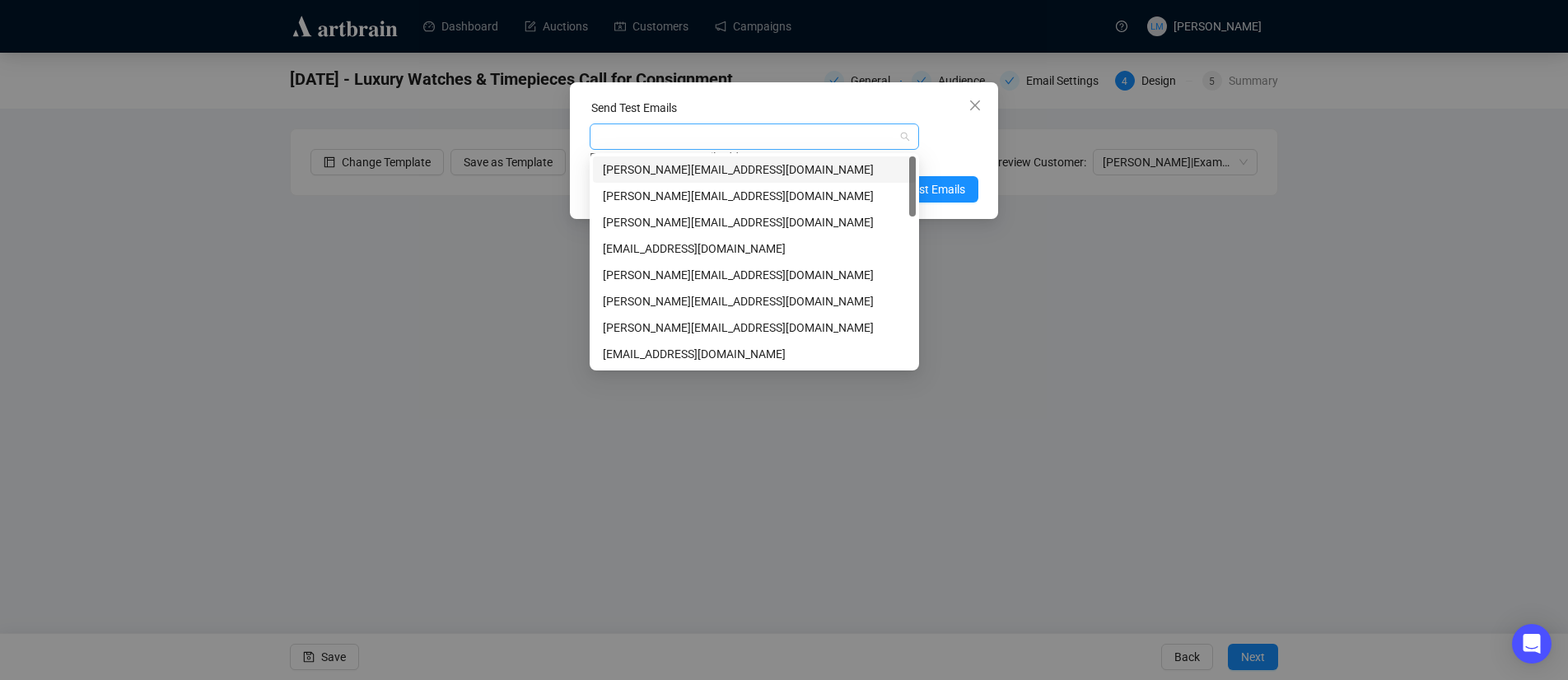
click at [751, 135] on div at bounding box center [746, 136] width 306 height 23
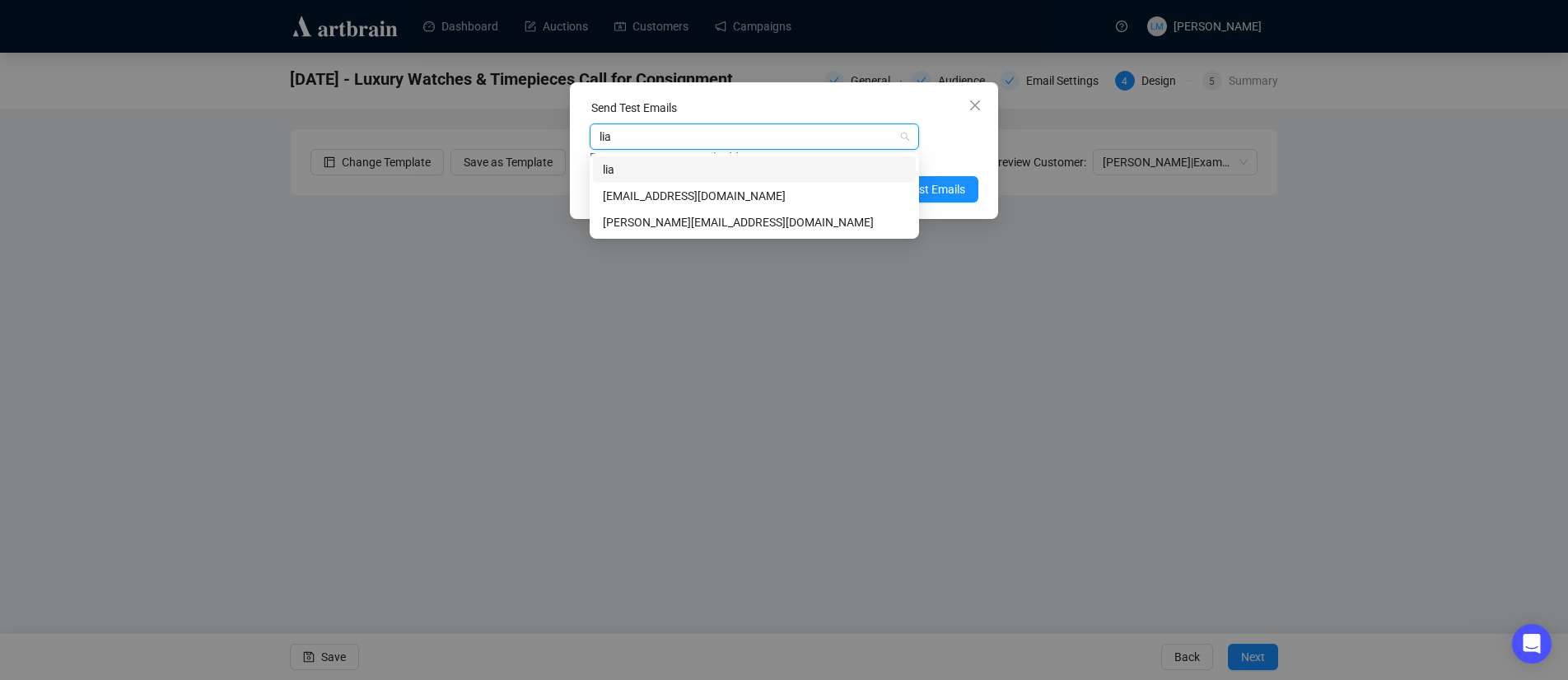
type input "lian"
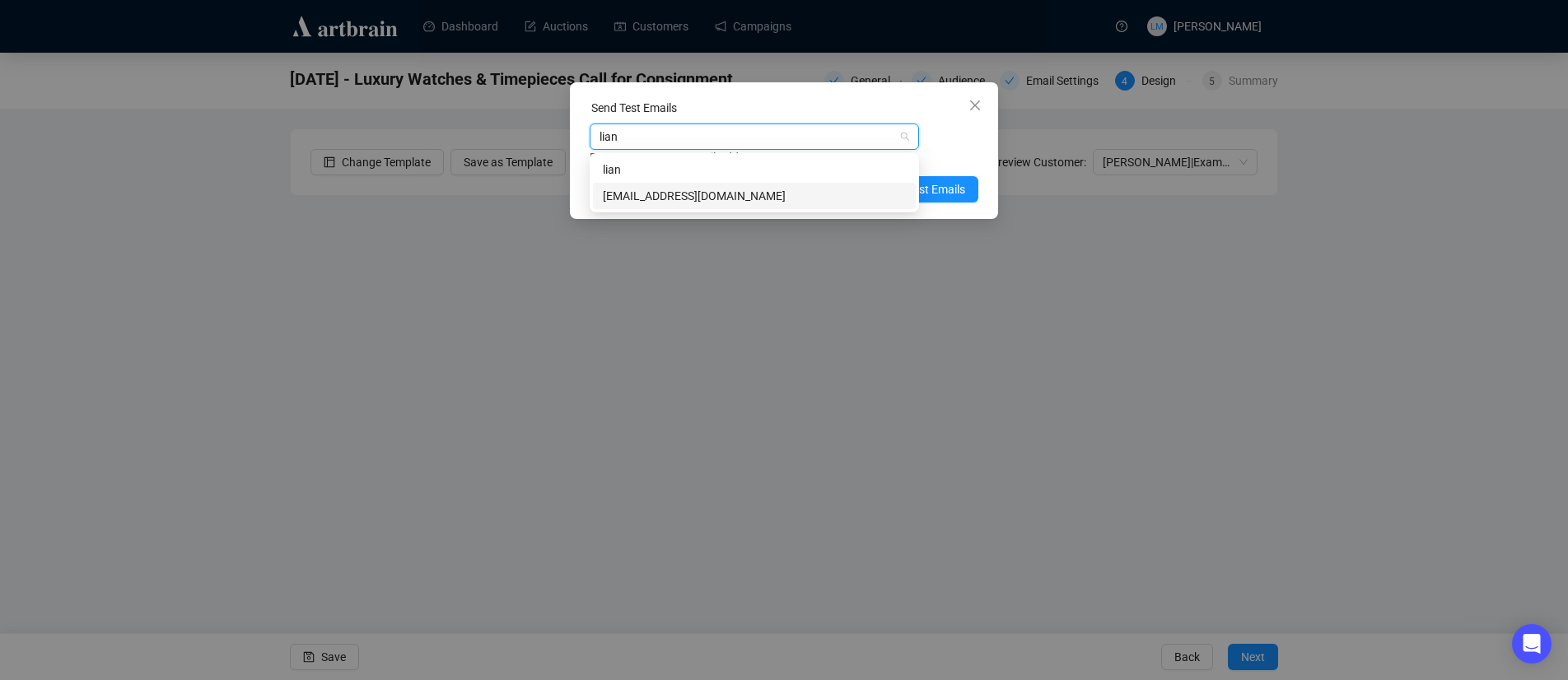
click at [731, 195] on div "[EMAIL_ADDRESS][DOMAIN_NAME]" at bounding box center [754, 196] width 303 height 18
type input "[DEMOGRAPHIC_DATA]"
click at [726, 193] on div "[PERSON_NAME][EMAIL_ADDRESS][DOMAIN_NAME]" at bounding box center [754, 196] width 303 height 18
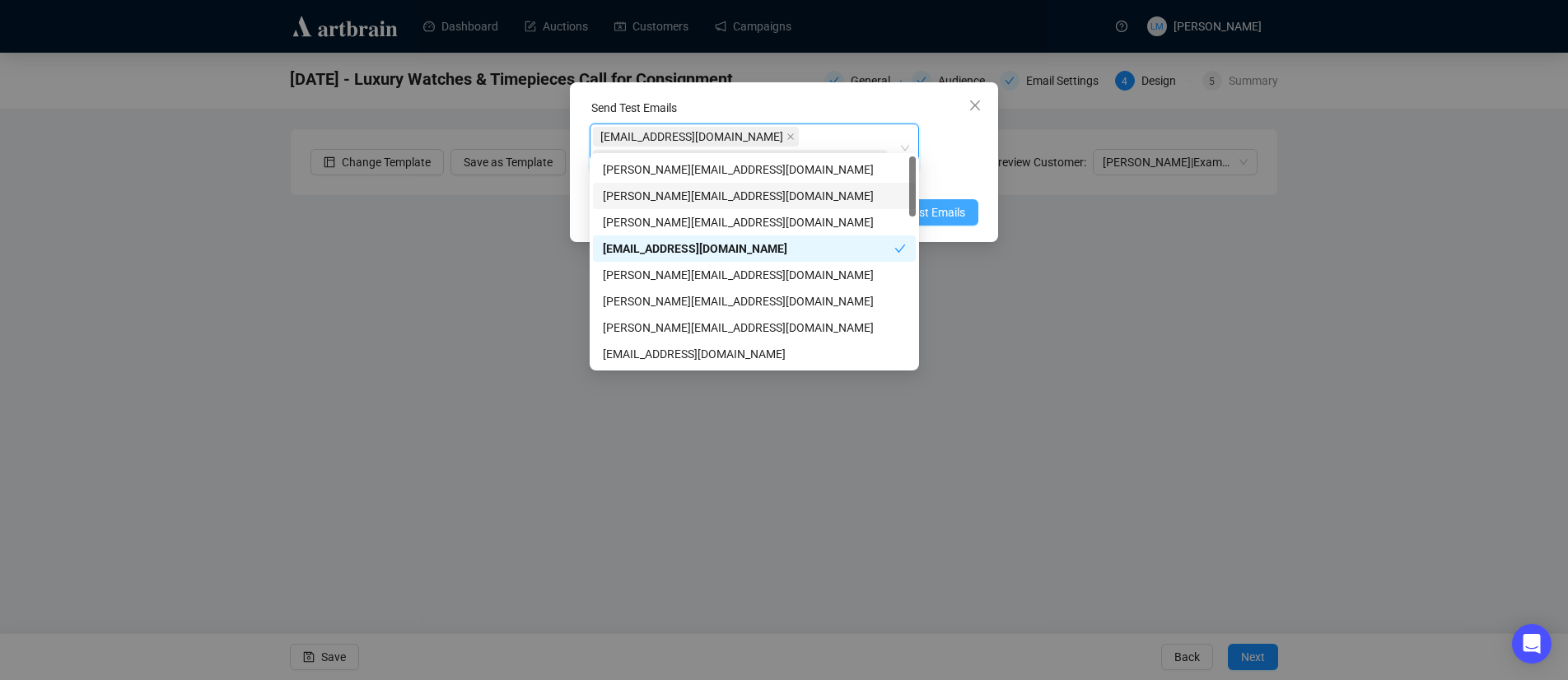
click at [968, 199] on button "Send Test Emails" at bounding box center [913, 213] width 130 height 26
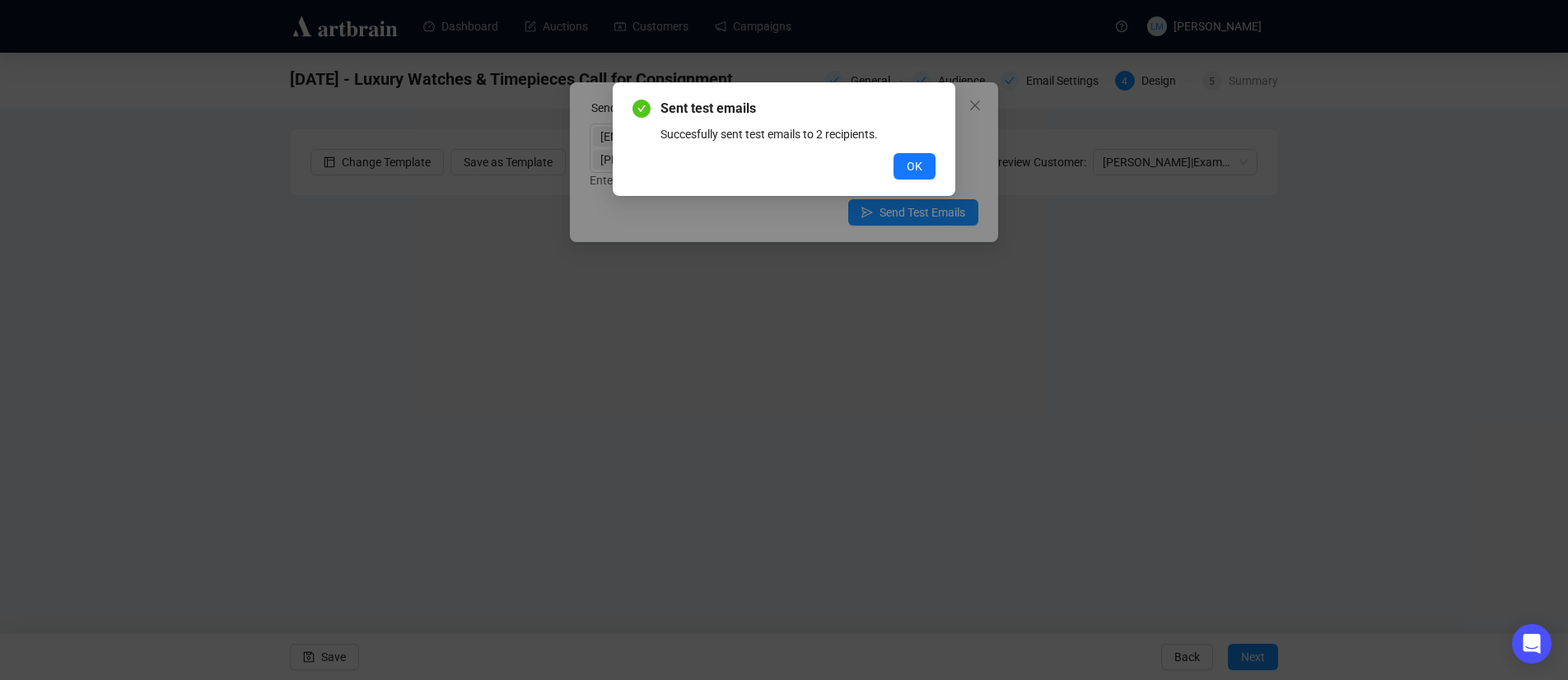
click at [917, 170] on span "OK" at bounding box center [915, 166] width 16 height 18
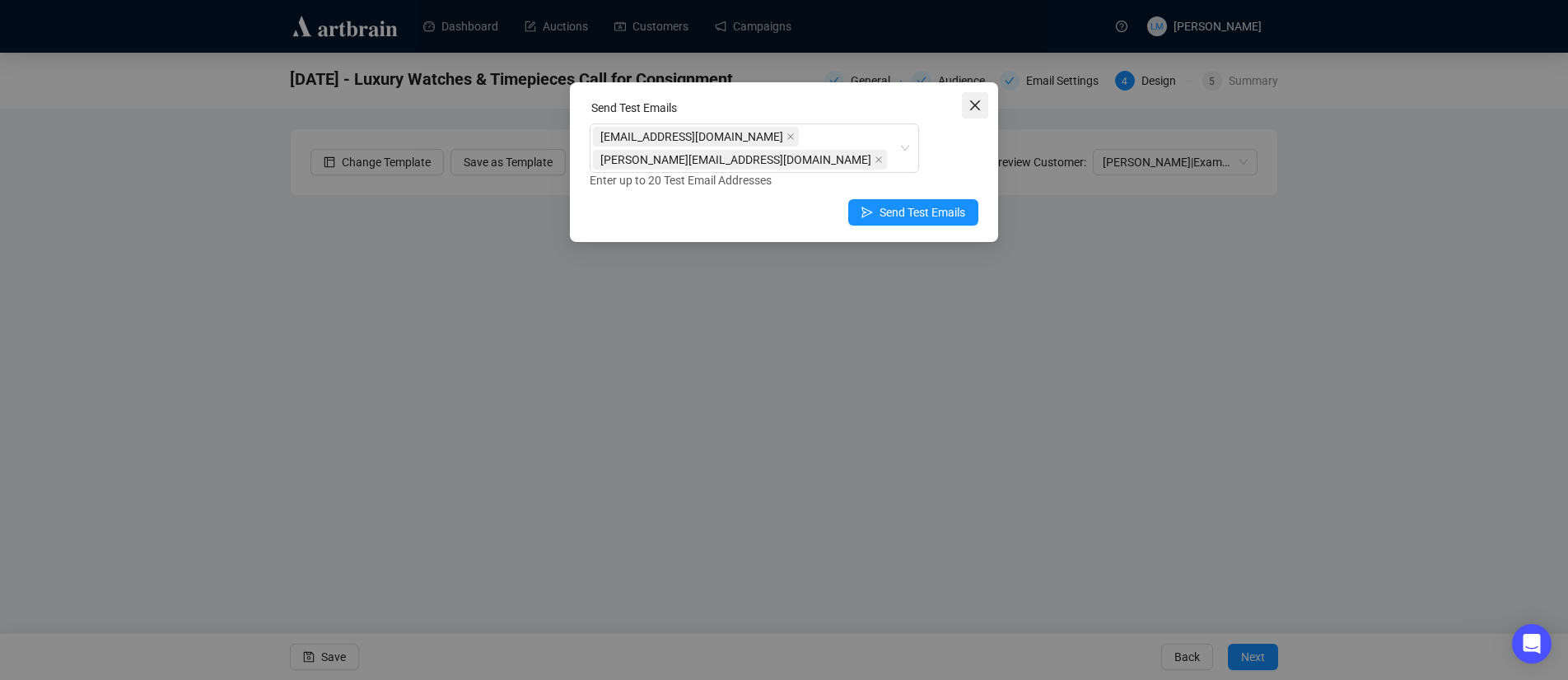
click at [980, 105] on icon "close" at bounding box center [975, 105] width 13 height 13
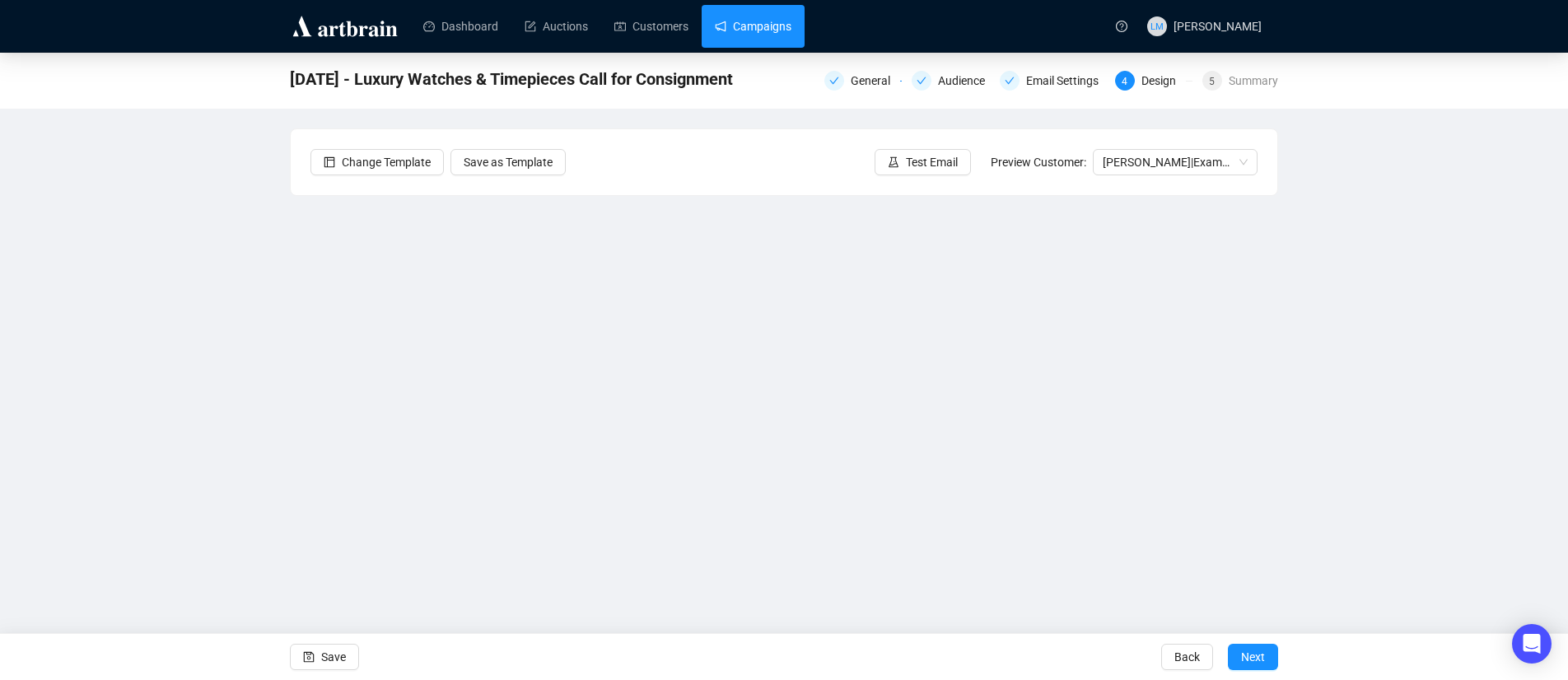
click at [764, 27] on link "Campaigns" at bounding box center [752, 26] width 76 height 43
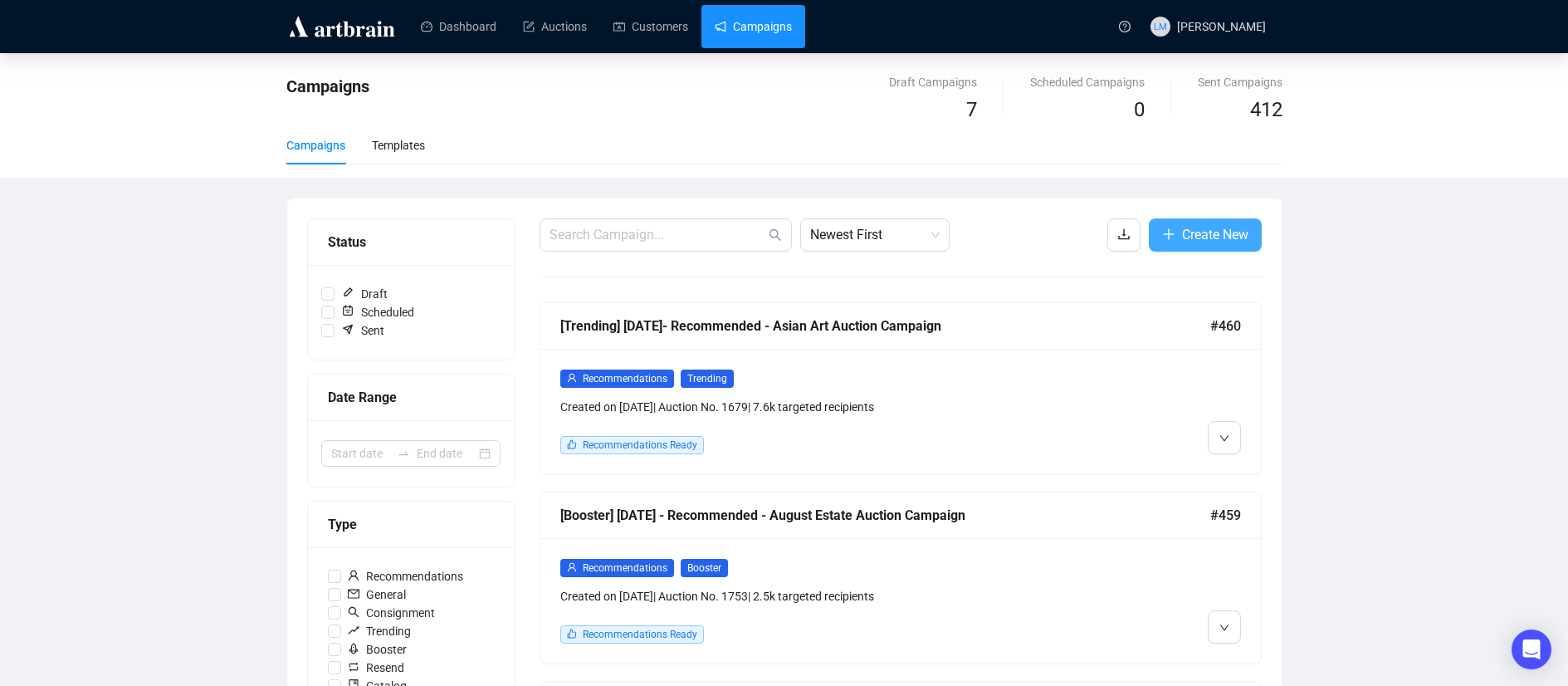
click at [1240, 234] on span "Create New" at bounding box center [1215, 234] width 66 height 20
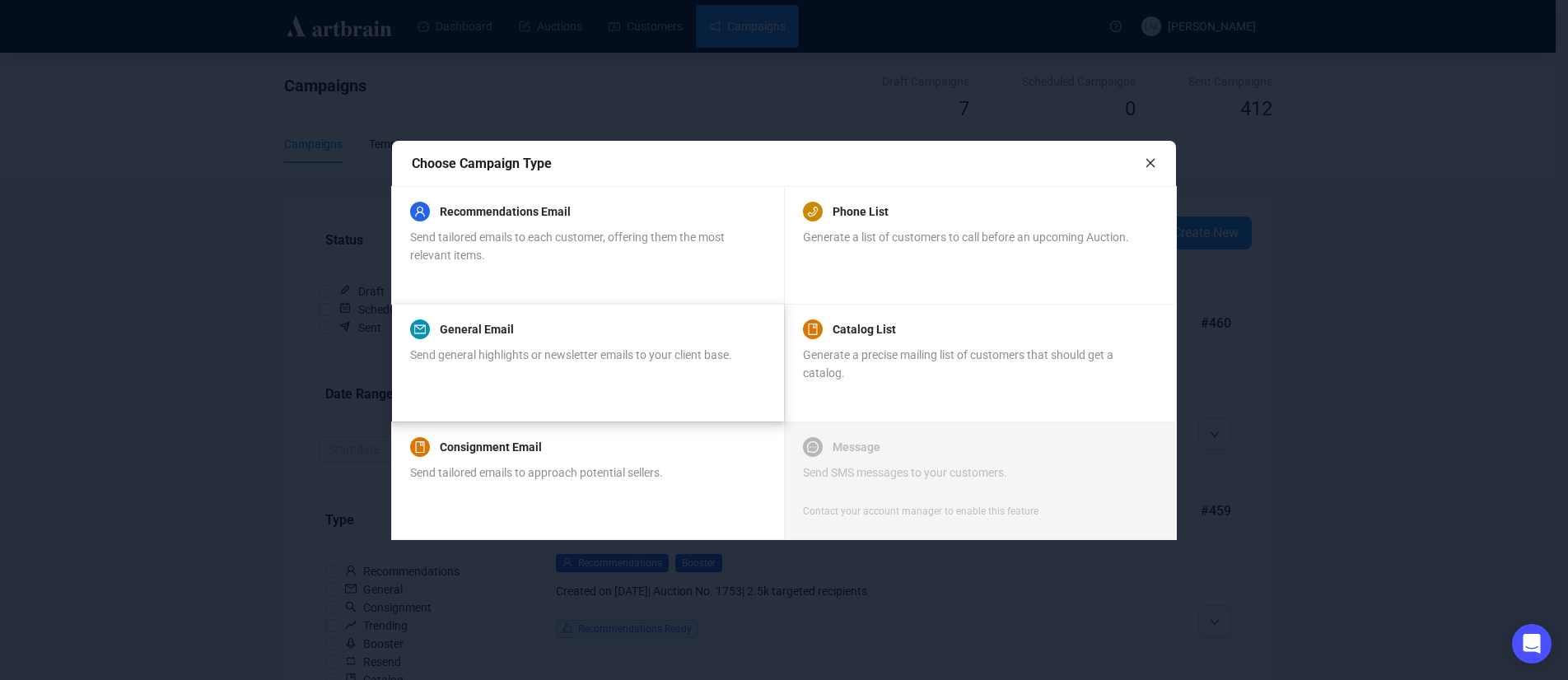
click at [607, 341] on div "General Email Send general highlights or newsletter emails to your client base." at bounding box center [571, 351] width 322 height 62
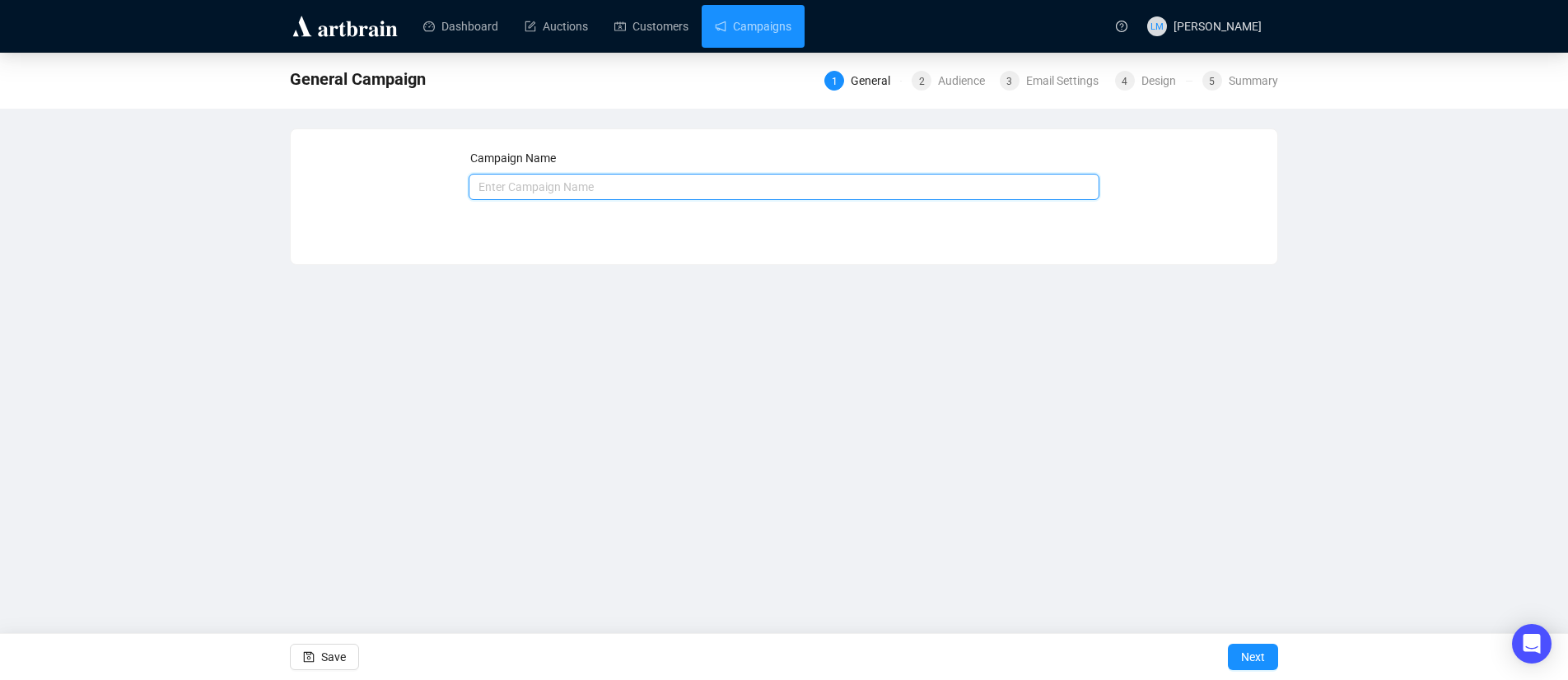
click at [687, 186] on input "text" at bounding box center [784, 187] width 632 height 26
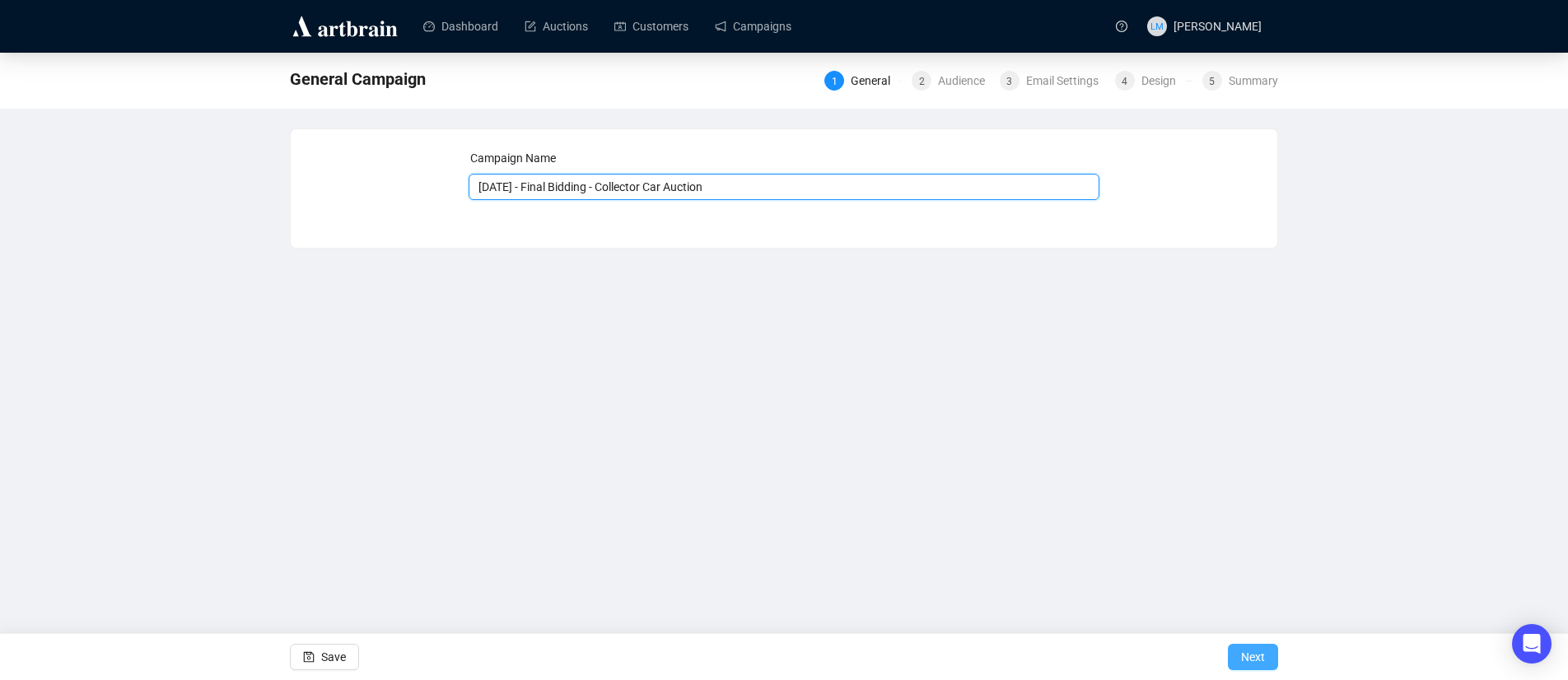
type input "[DATE] - Final Bidding - Collector Car Auction"
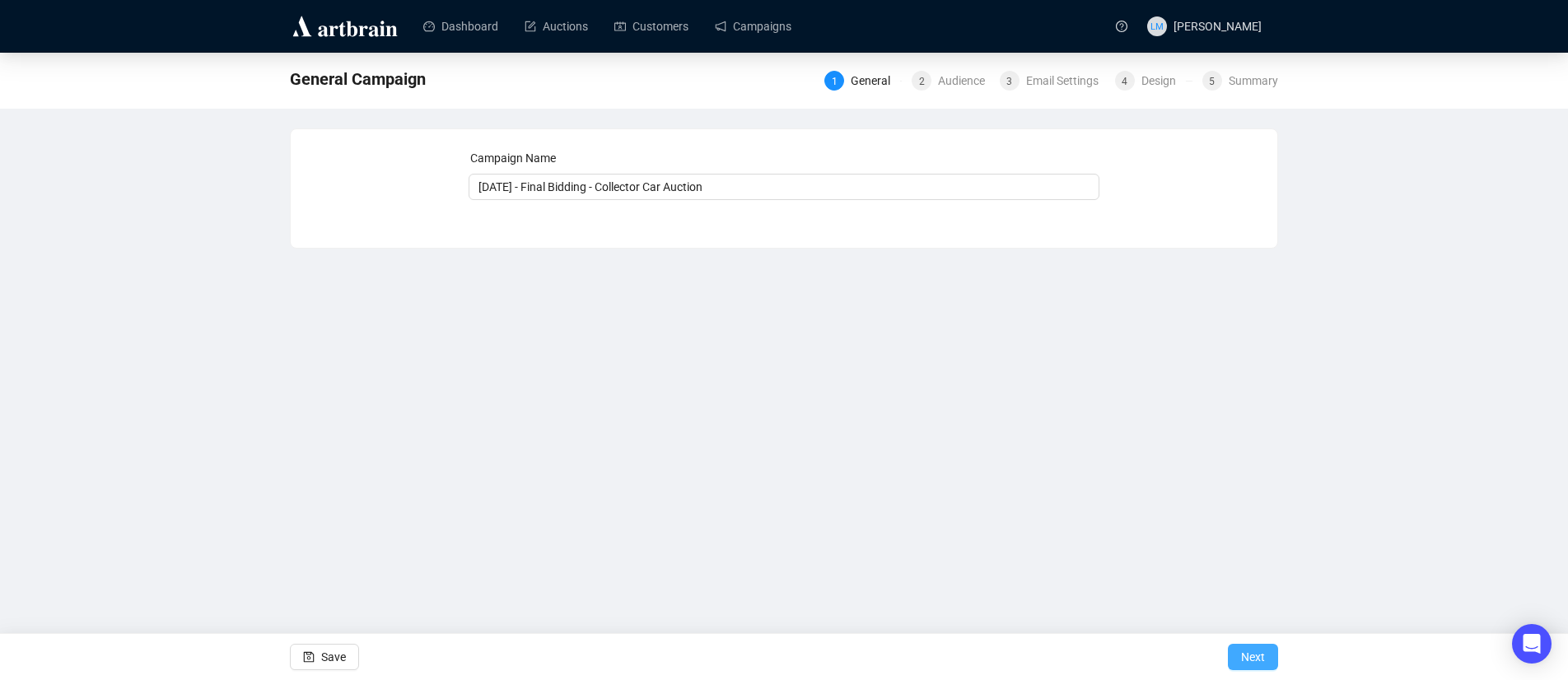
click at [1259, 653] on span "Next" at bounding box center [1252, 657] width 24 height 46
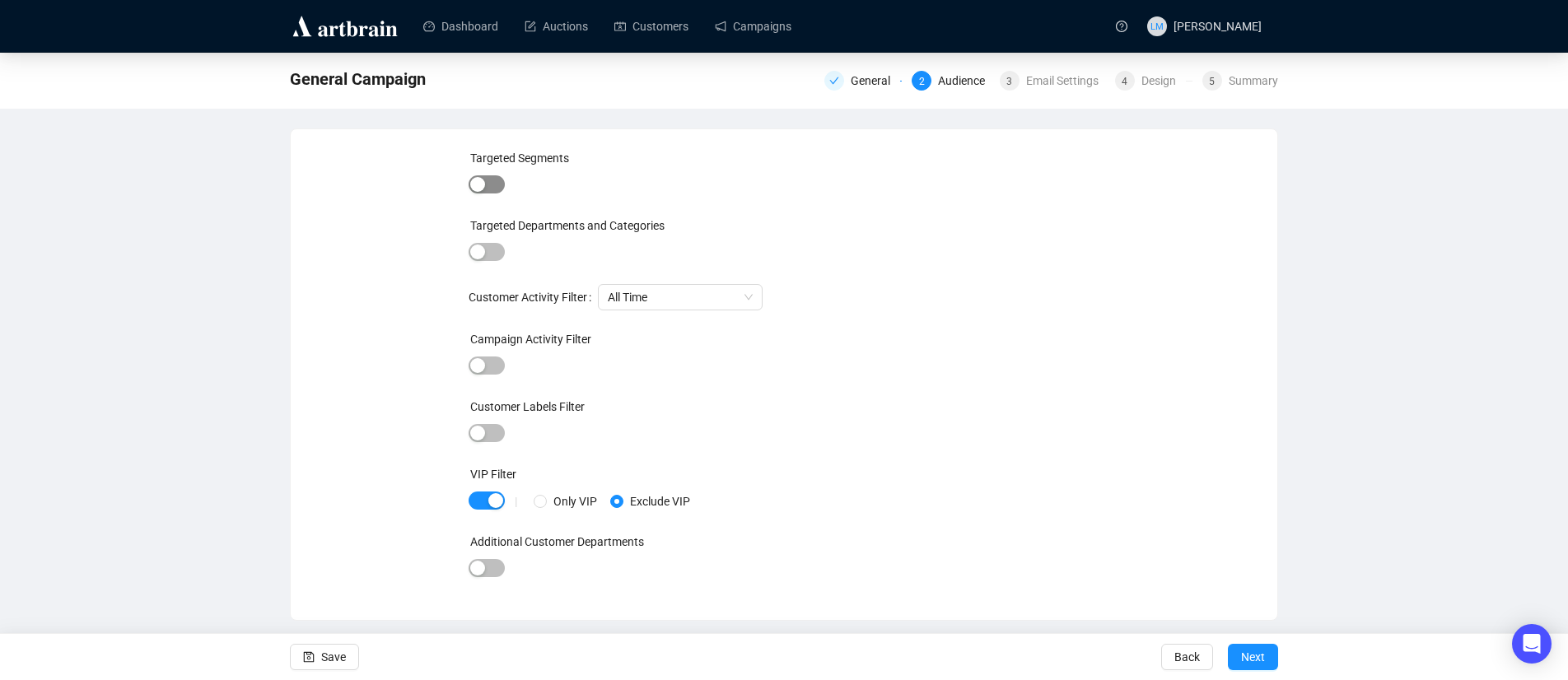
click at [479, 181] on div "button" at bounding box center [477, 184] width 15 height 15
click at [596, 186] on div at bounding box center [751, 187] width 428 height 23
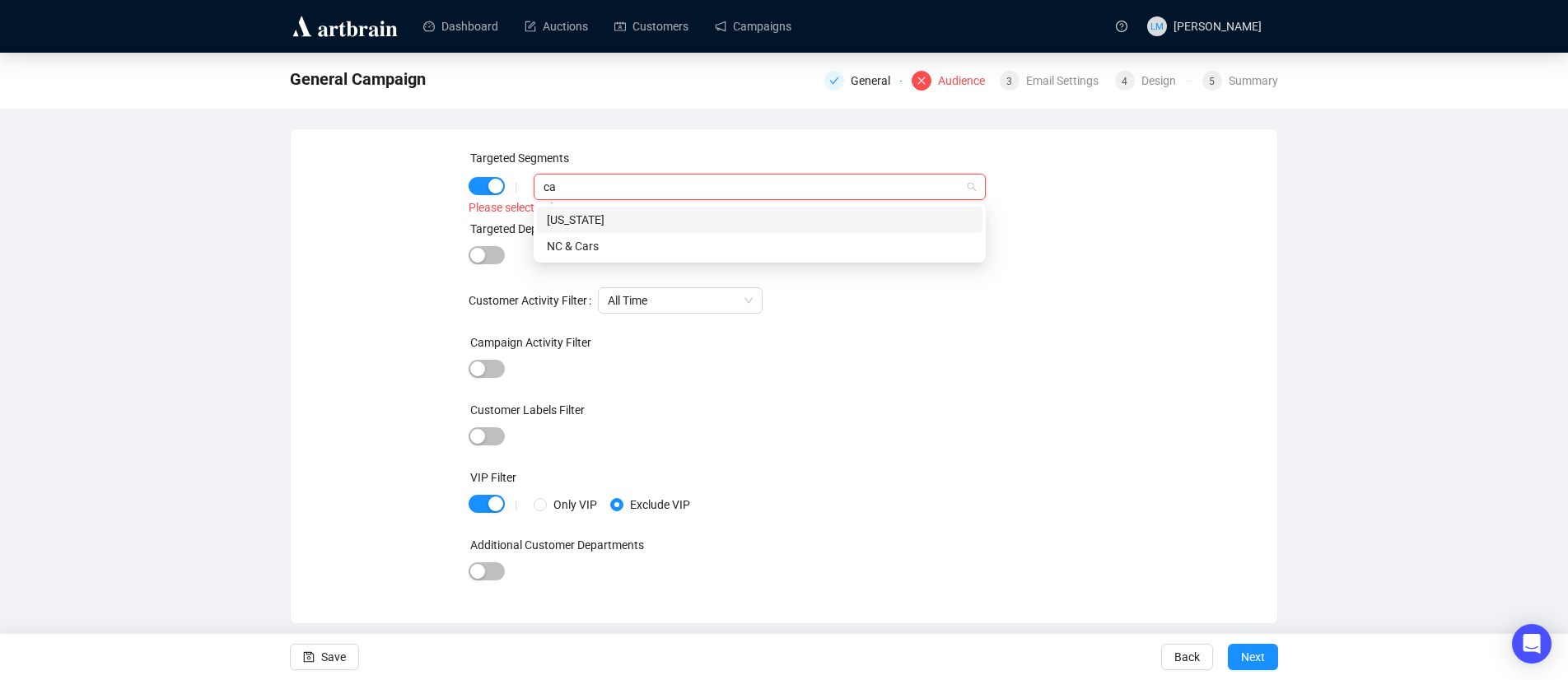
type input "car"
click at [427, 250] on div "Targeted Segments | car Please select at least one segment Targeted Departments…" at bounding box center [784, 376] width 947 height 454
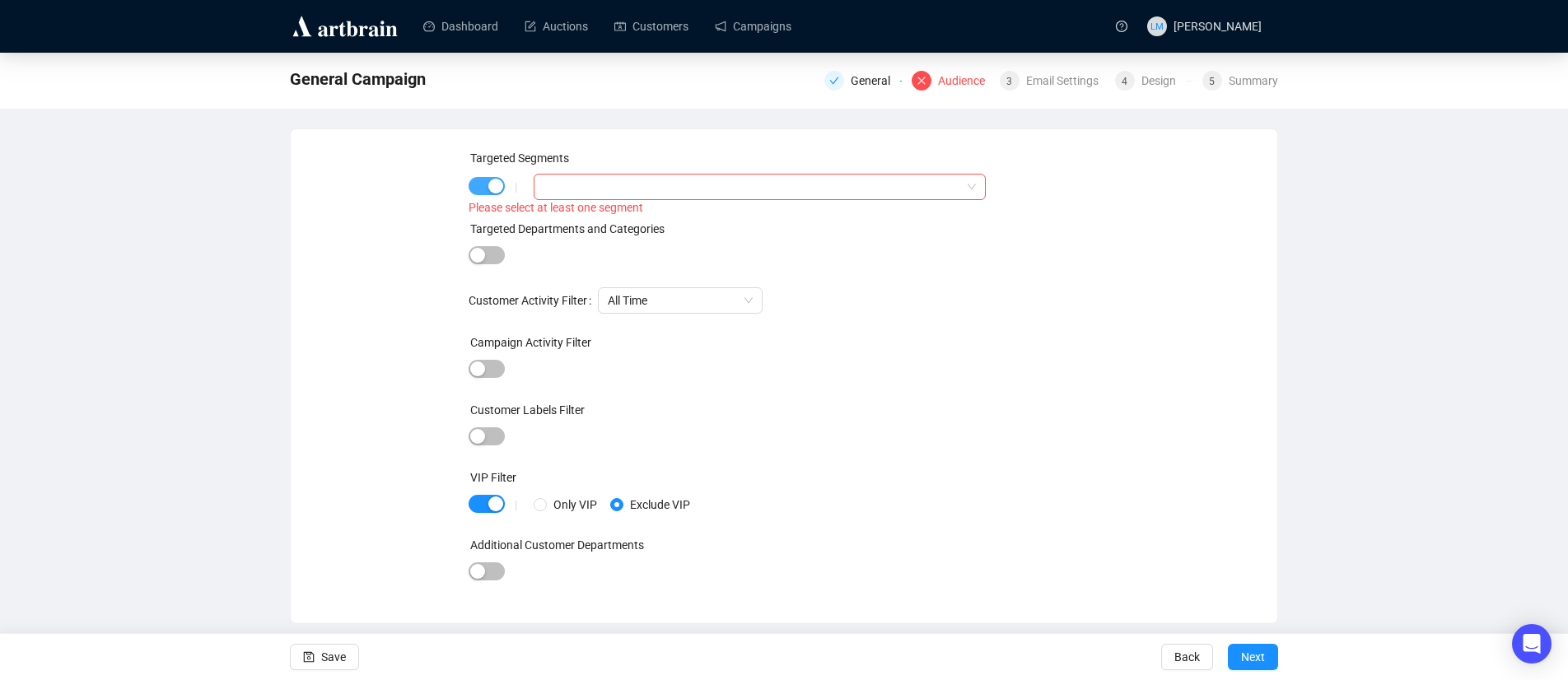
click at [496, 183] on div "button" at bounding box center [496, 185] width 15 height 15
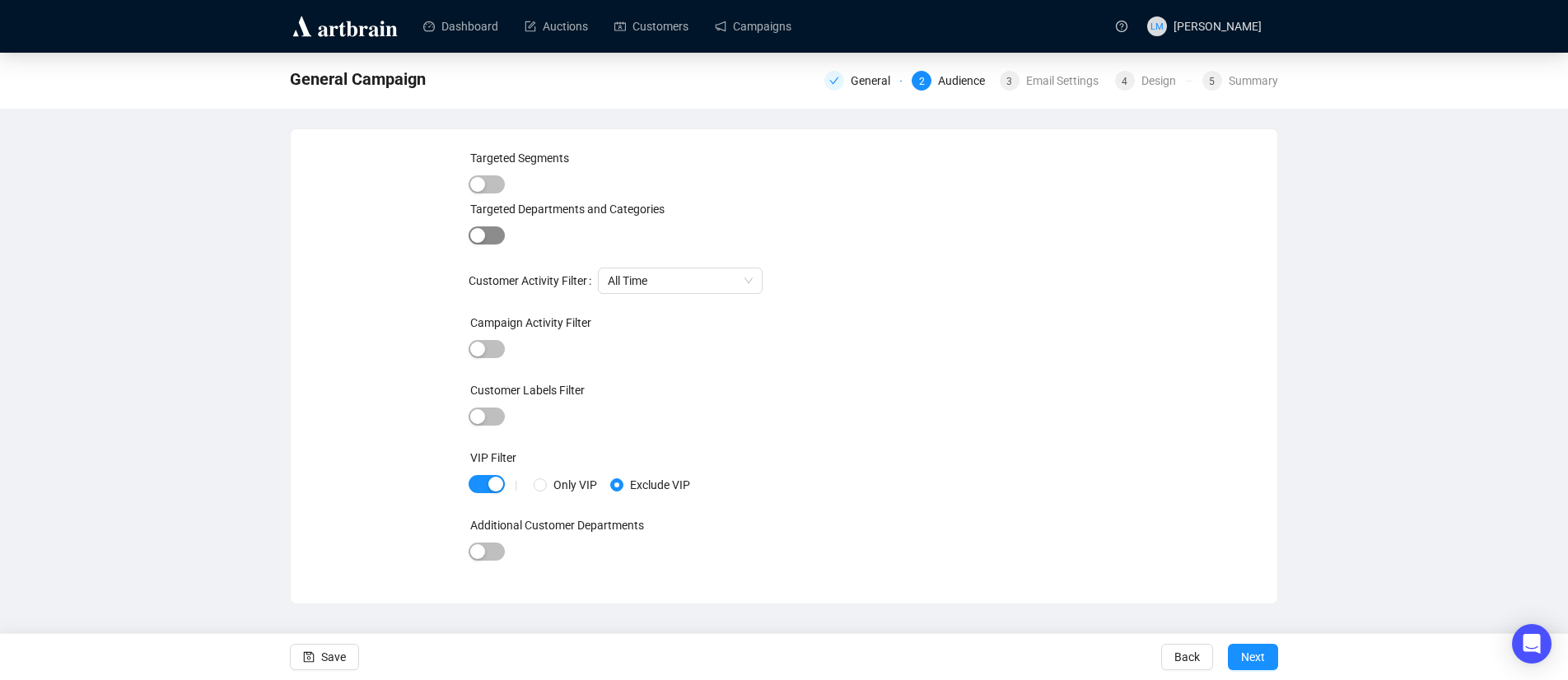
click at [481, 239] on div "button" at bounding box center [477, 235] width 15 height 15
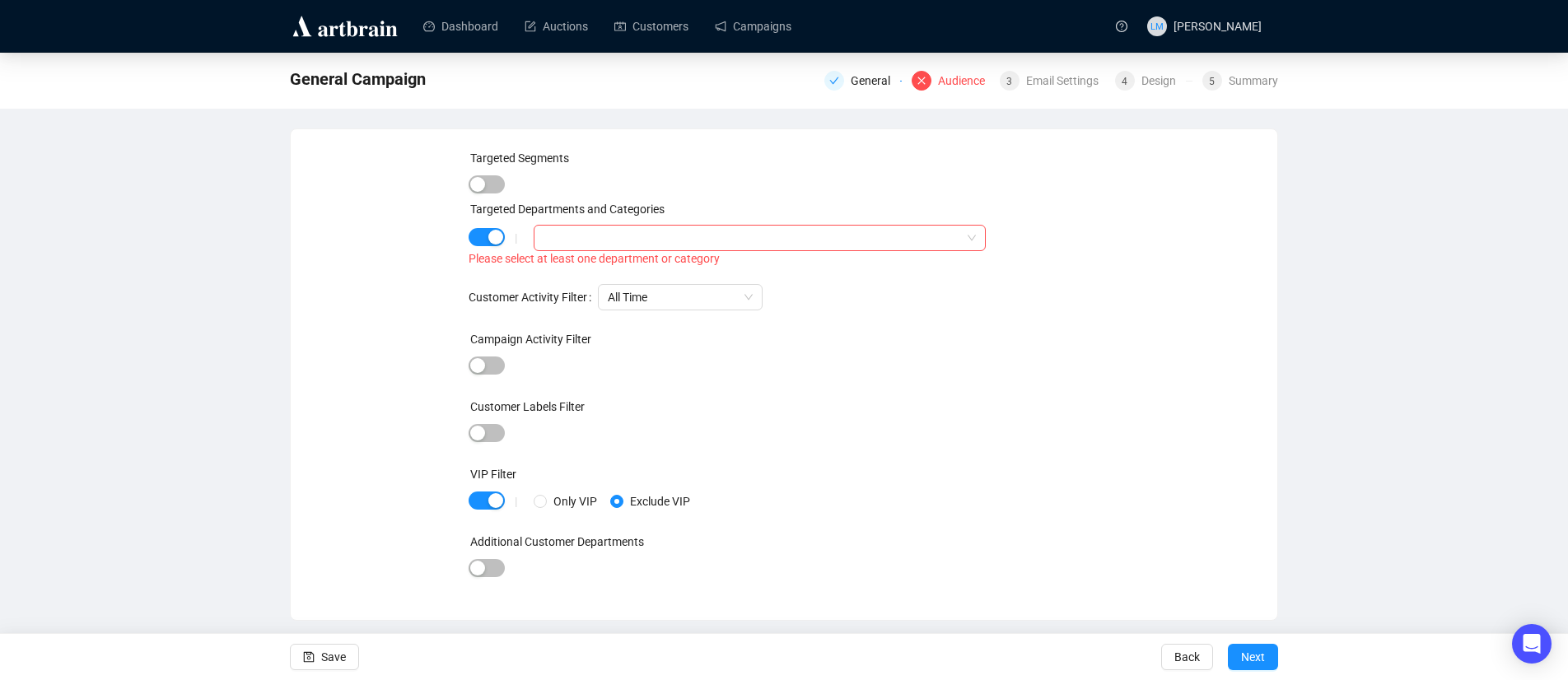
drag, startPoint x: 491, startPoint y: 237, endPoint x: 529, endPoint y: 242, distance: 38.3
click at [491, 238] on div "button" at bounding box center [496, 236] width 15 height 15
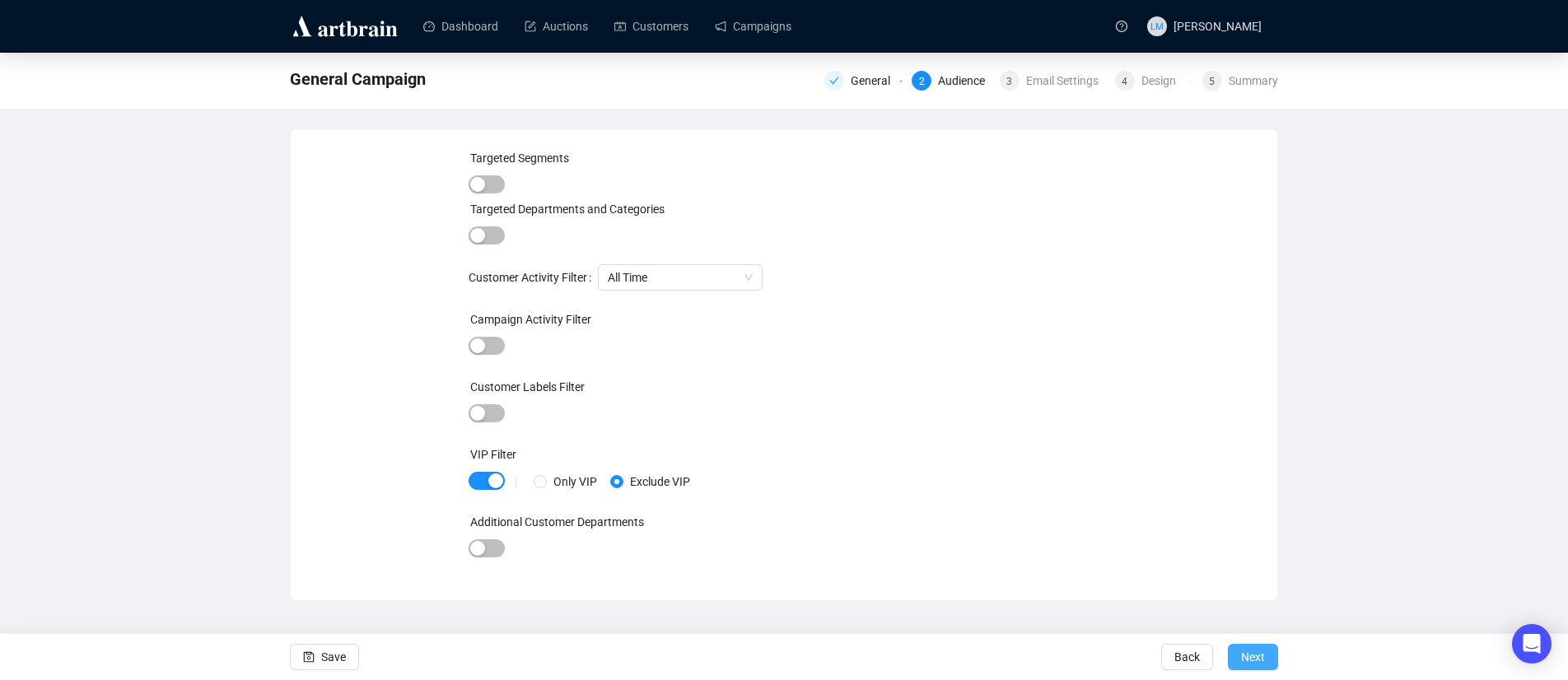
click at [1264, 651] on span "Next" at bounding box center [1252, 657] width 24 height 46
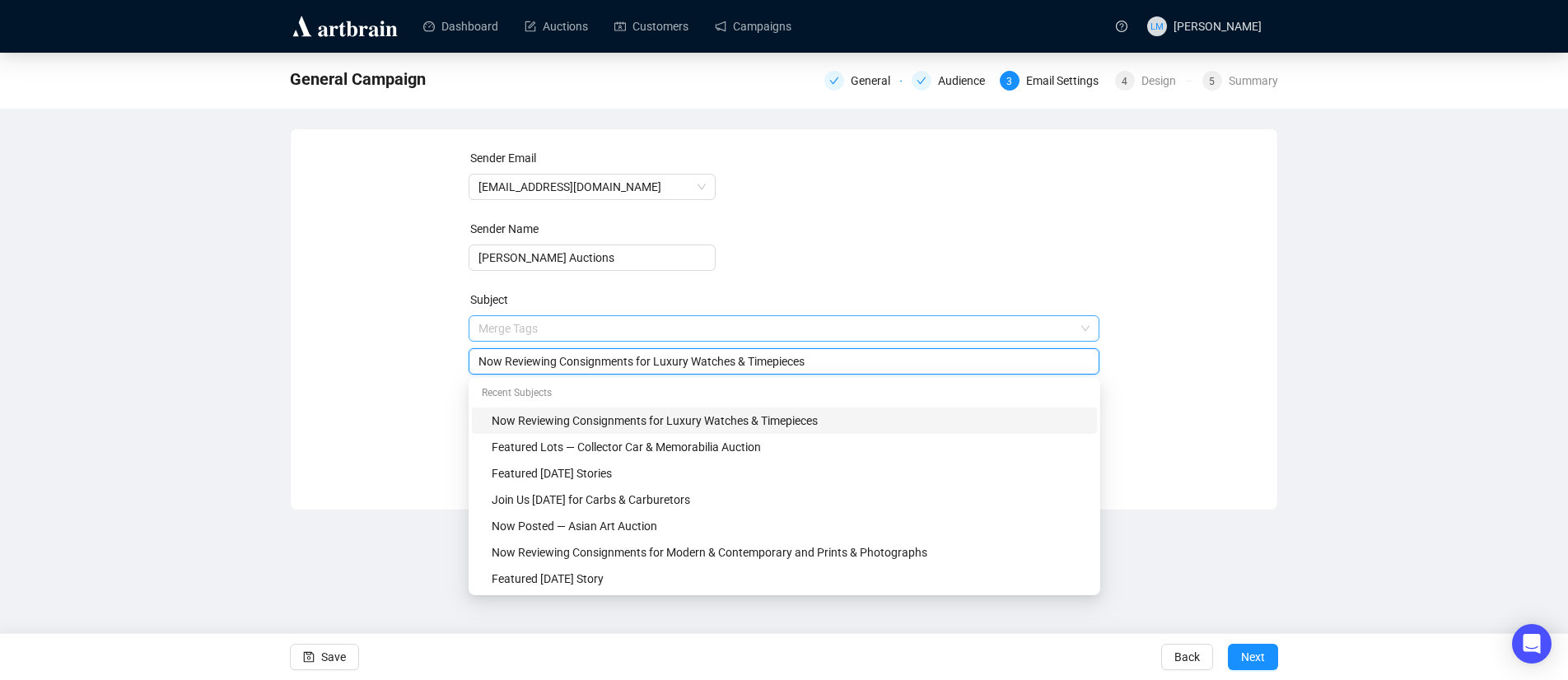
drag, startPoint x: 839, startPoint y: 329, endPoint x: 596, endPoint y: 337, distance: 243.1
click at [596, 337] on span "Merge Tags Now Reviewing Consignments for Luxury Watches & Timepieces" at bounding box center [784, 344] width 632 height 46
click at [555, 353] on input "Now Reviewing Consignments for Luxury Watches & Timepieces" at bounding box center [784, 361] width 612 height 18
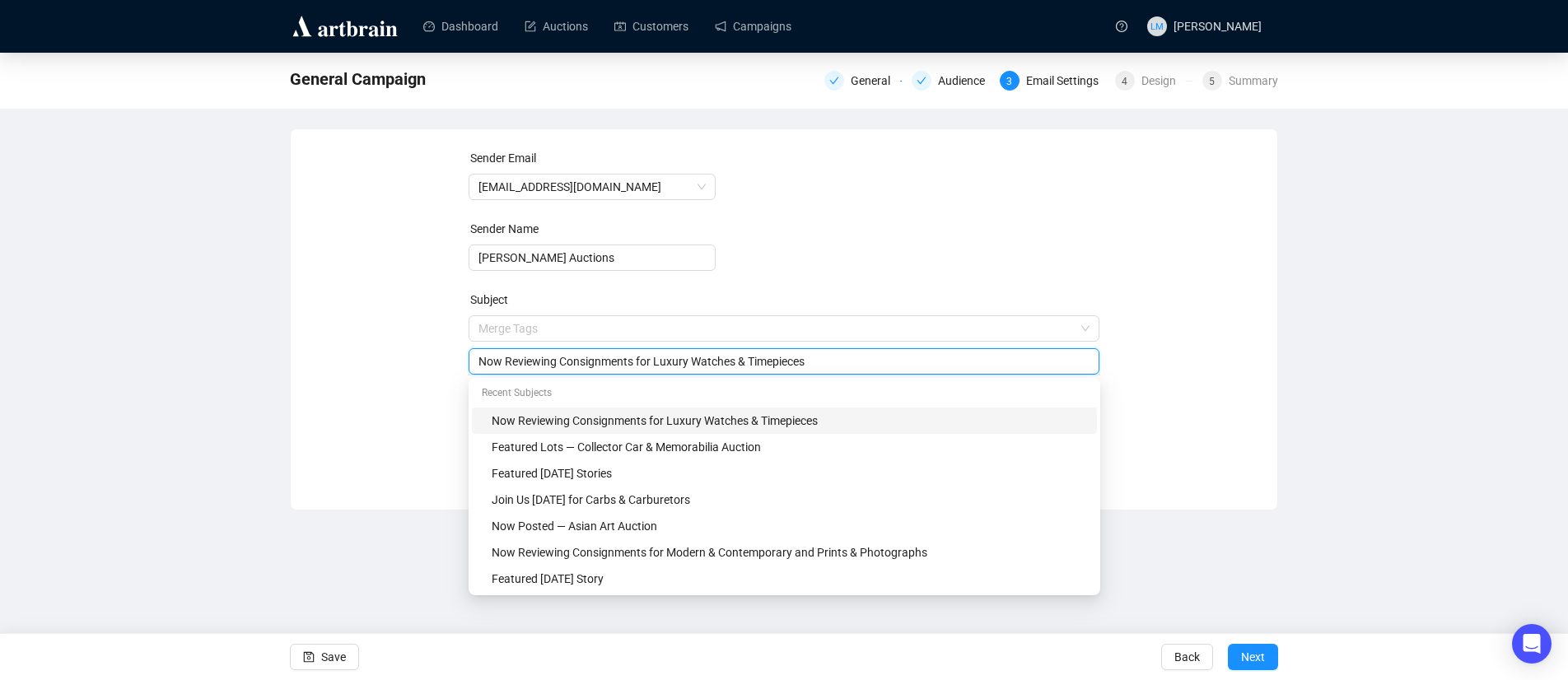
click at [555, 353] on input "Now Reviewing Consignments for Luxury Watches & Timepieces" at bounding box center [784, 361] width 612 height 18
paste input "Final Bidding Reminder — Collector Car Auction"
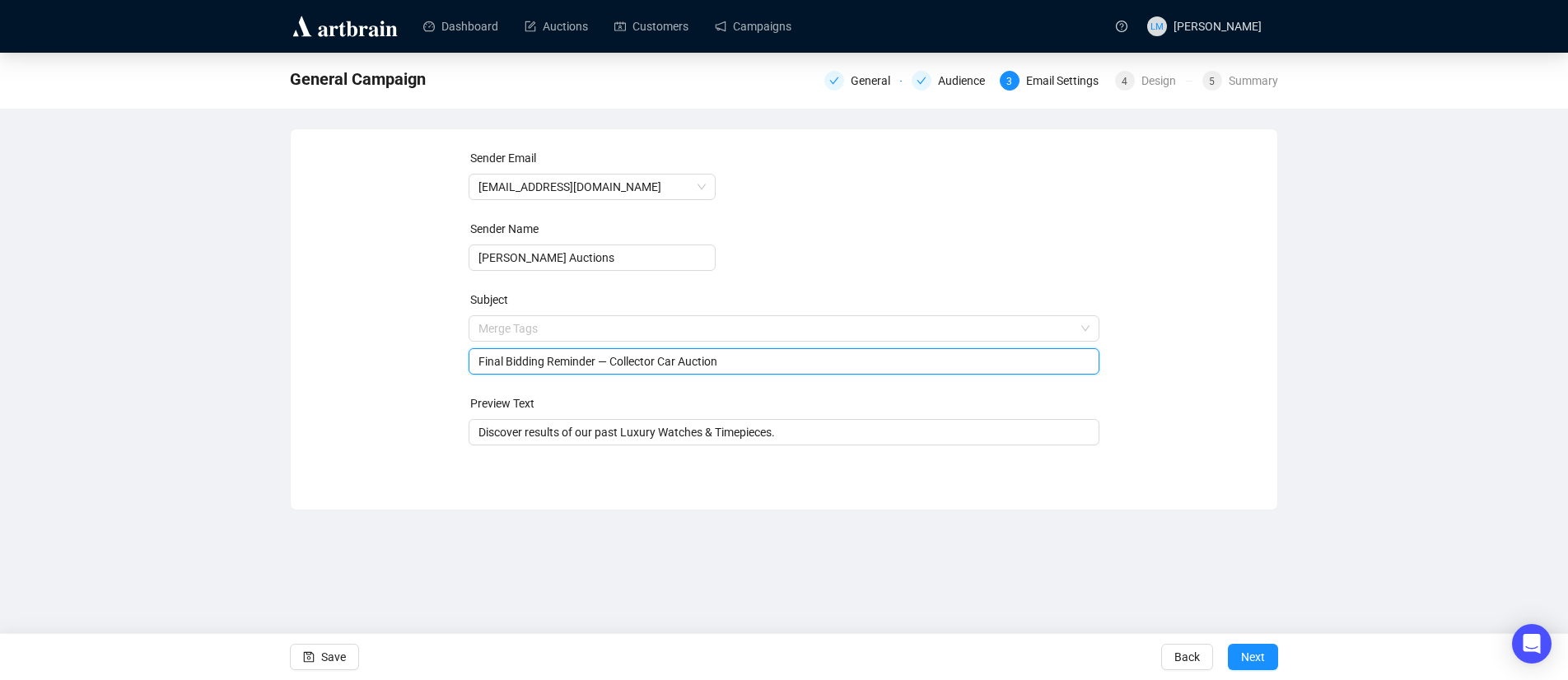
click at [691, 363] on input "Final Bidding Reminder — Collector Car Auction" at bounding box center [784, 361] width 612 height 18
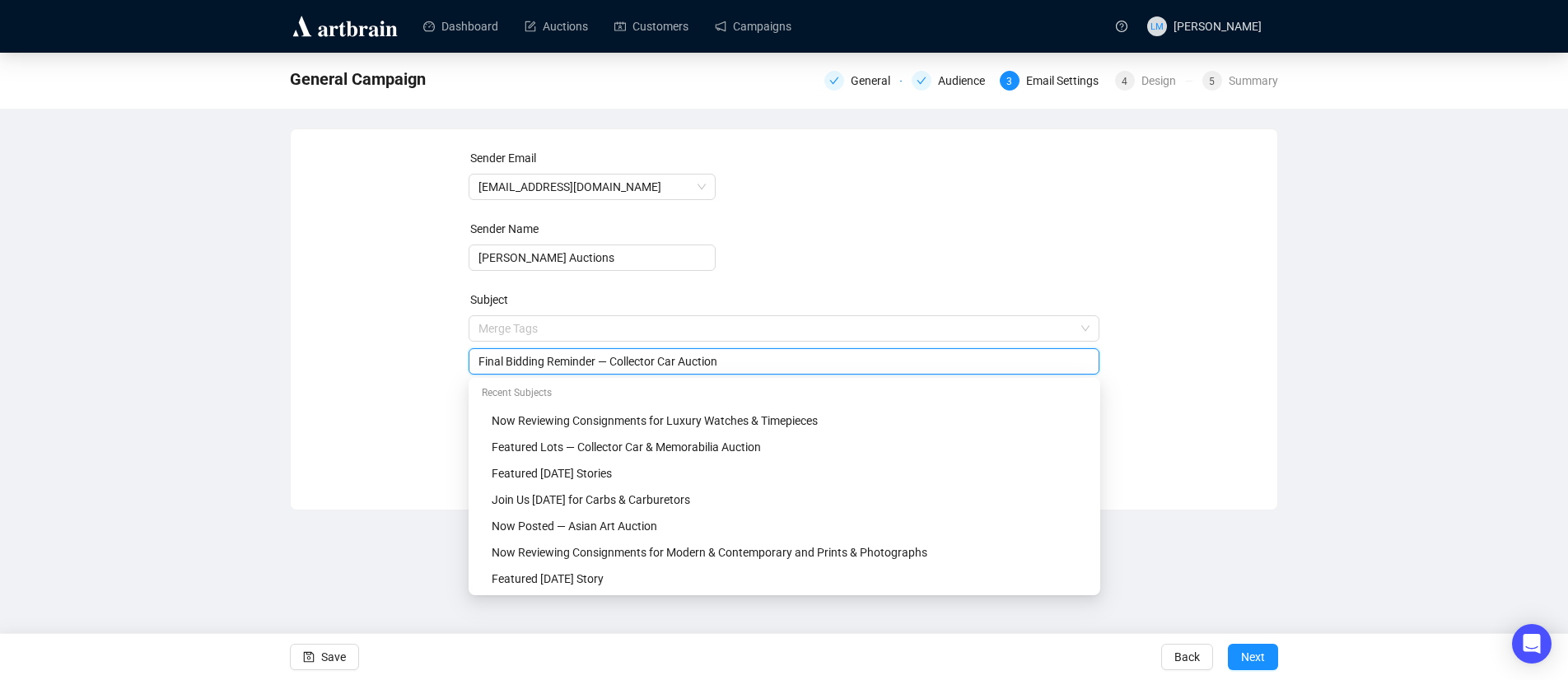
paste input "& Memorabilia"
type input "Final Bidding Reminder — Collector Car & Memorabilia Auction"
click at [1185, 383] on div "Sender Email [EMAIL_ADDRESS][DOMAIN_NAME] Sender Name [PERSON_NAME] Auctions Su…" at bounding box center [784, 307] width 947 height 316
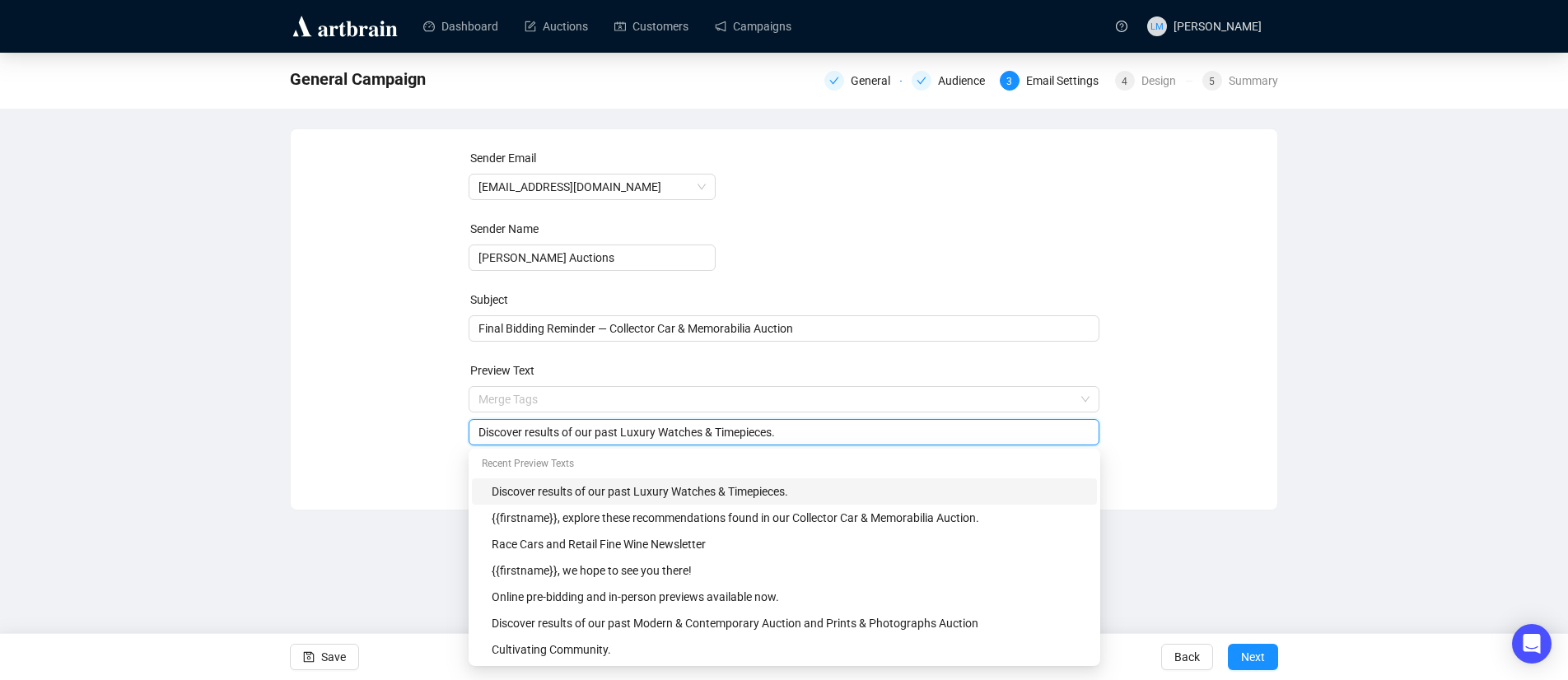
drag, startPoint x: 818, startPoint y: 435, endPoint x: 441, endPoint y: 437, distance: 377.0
click at [440, 438] on div "Sender Email [EMAIL_ADDRESS][DOMAIN_NAME] Sender Name [PERSON_NAME] Auctions Su…" at bounding box center [784, 307] width 947 height 316
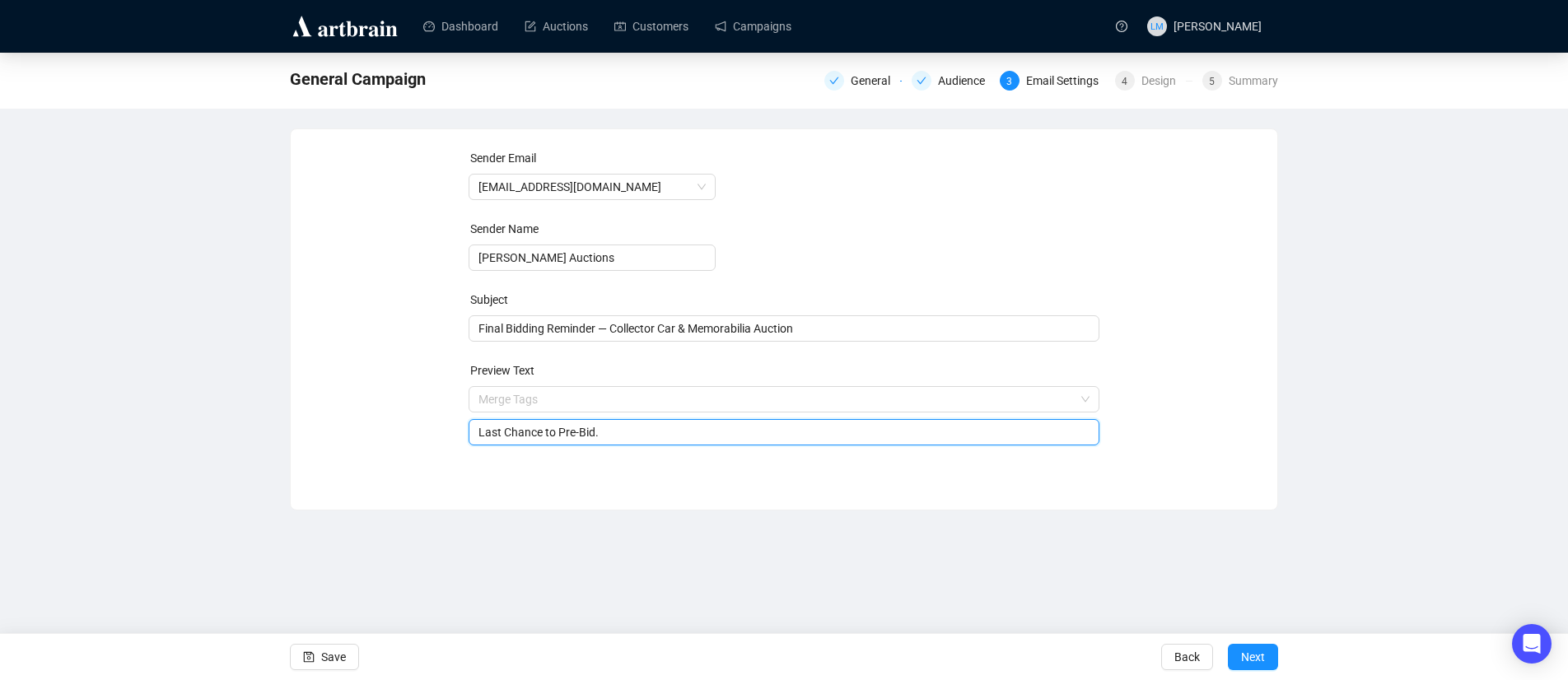
click at [570, 432] on input "Last Chance to Pre-Bid." at bounding box center [784, 432] width 612 height 18
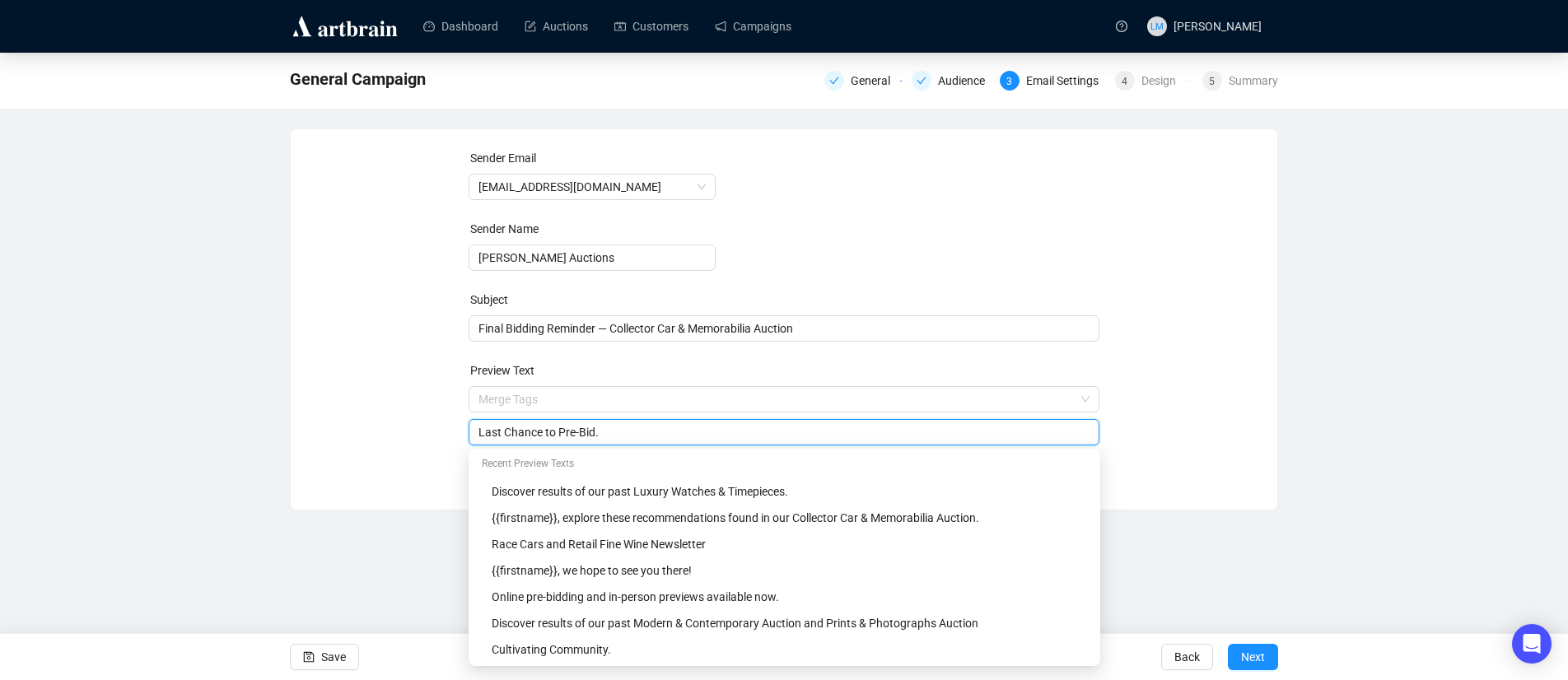
drag, startPoint x: 623, startPoint y: 435, endPoint x: 505, endPoint y: 436, distance: 118.0
click at [505, 436] on input "Last Chance to Pre-Bid." at bounding box center [784, 432] width 612 height 18
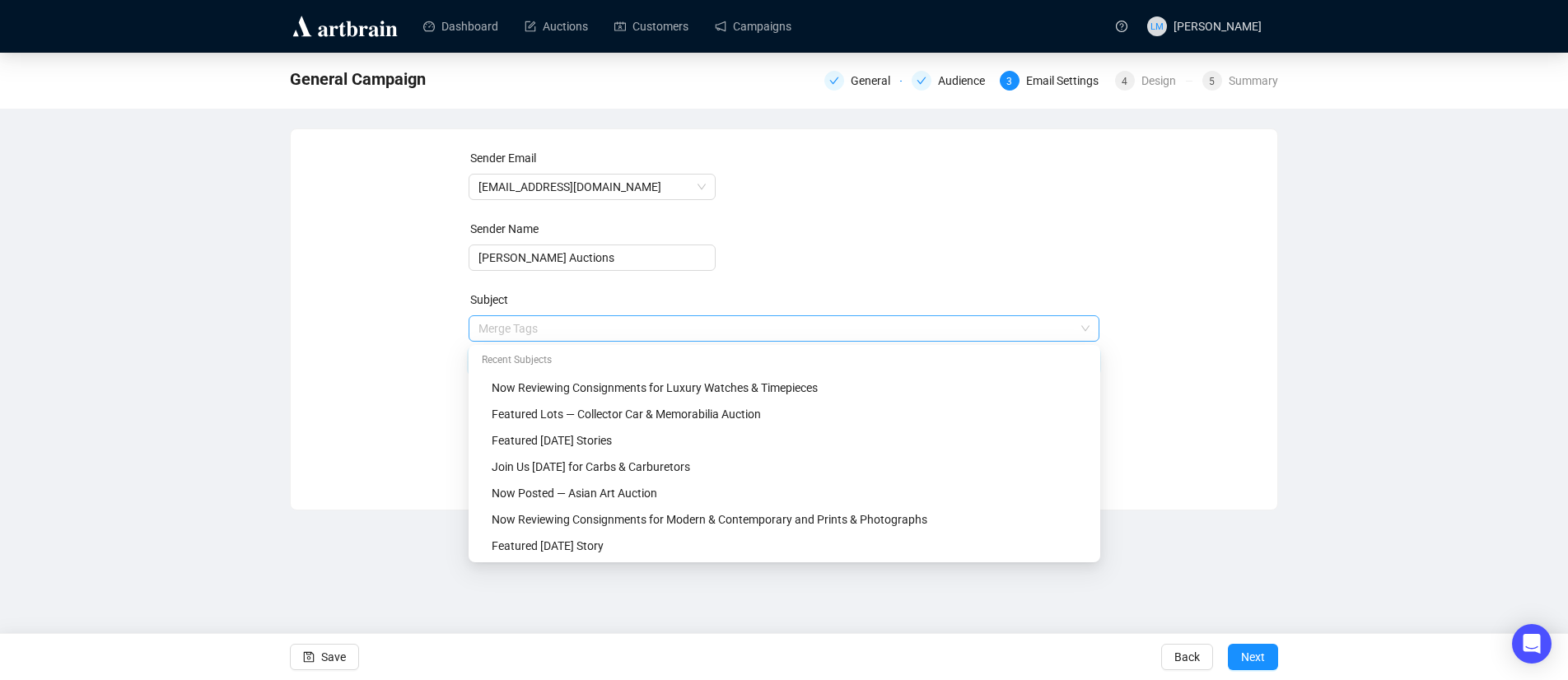
drag, startPoint x: 621, startPoint y: 327, endPoint x: 784, endPoint y: 324, distance: 163.0
click at [784, 323] on span "Merge Tags Final Bidding Reminder — Collector Car & Memorabilia Auction" at bounding box center [784, 344] width 632 height 46
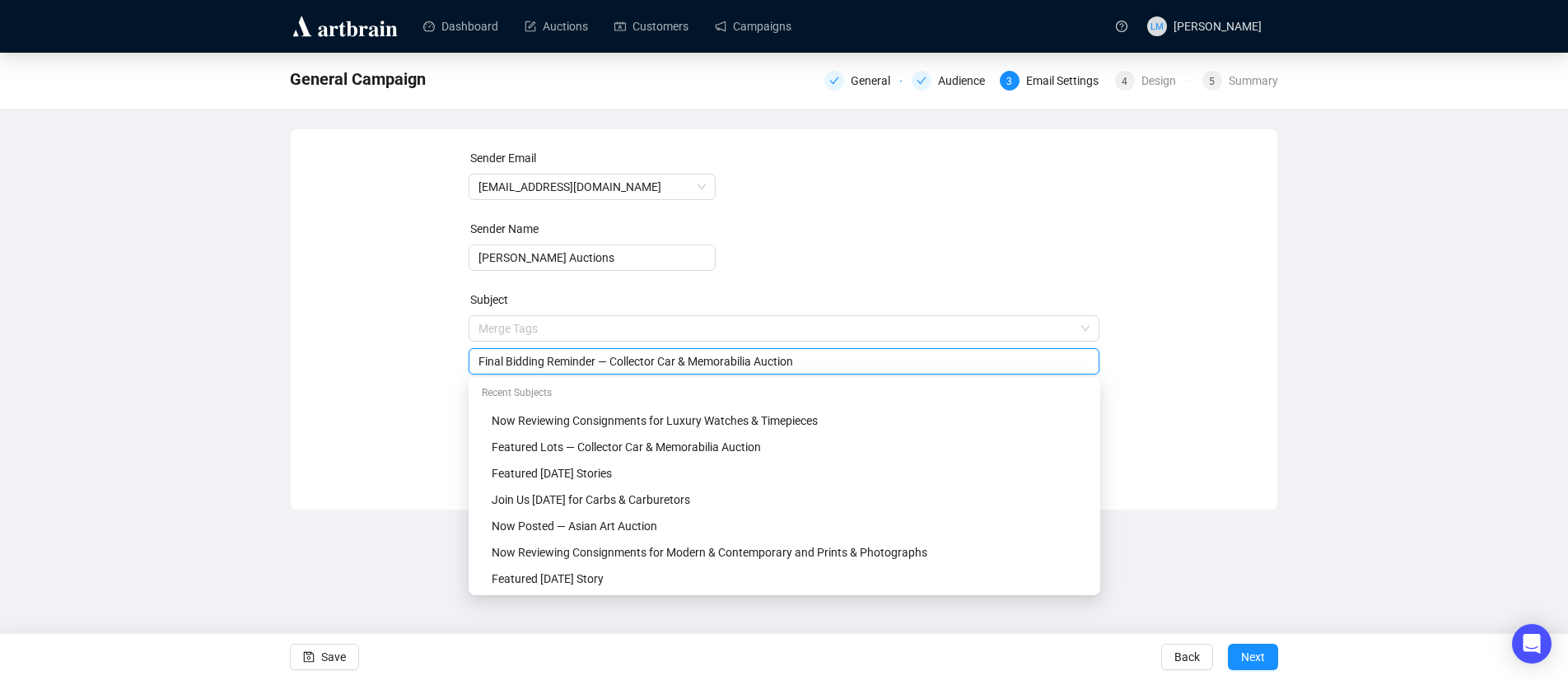
drag, startPoint x: 814, startPoint y: 360, endPoint x: 617, endPoint y: 364, distance: 197.0
click at [617, 364] on input "Final Bidding Reminder — Collector Car & Memorabilia Auction" at bounding box center [784, 361] width 612 height 18
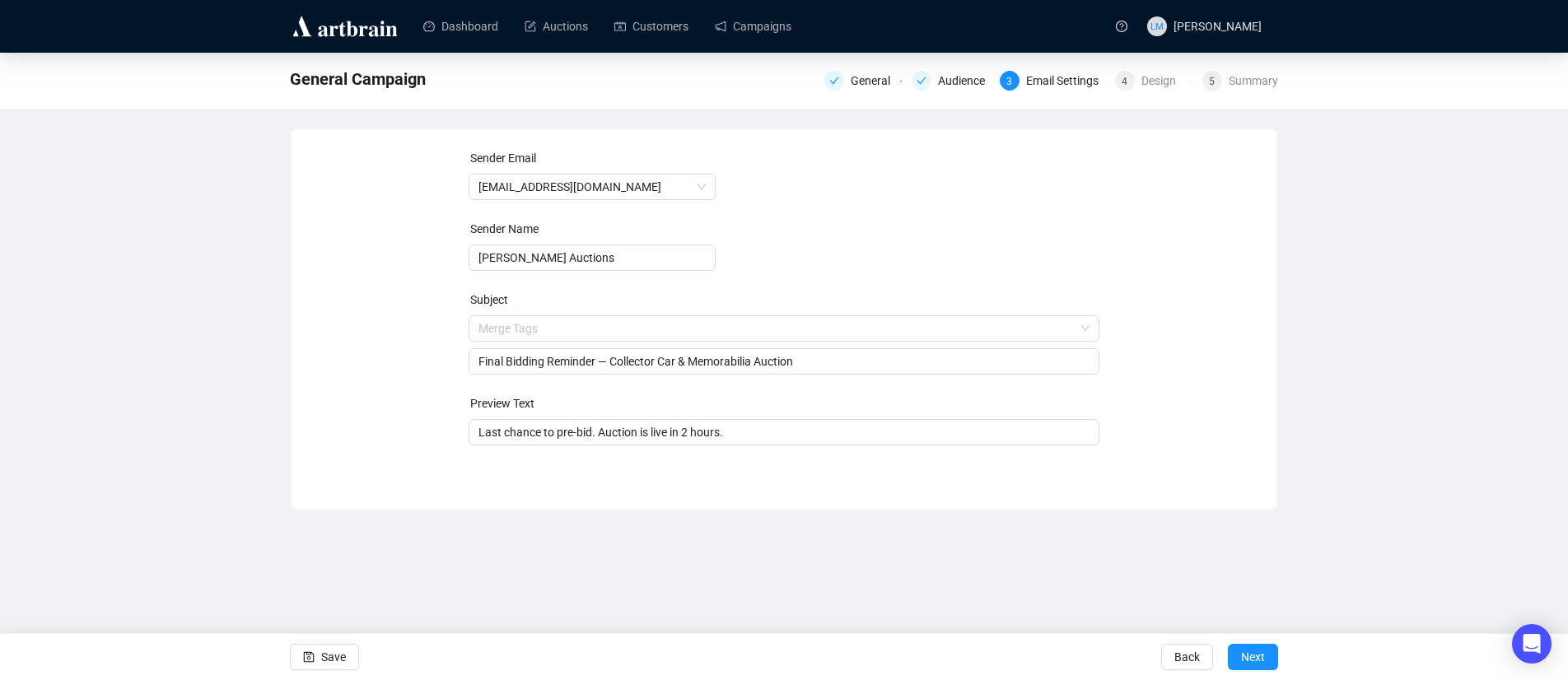
click at [1201, 366] on div "Sender Email [EMAIL_ADDRESS][DOMAIN_NAME] Sender Name [PERSON_NAME] Auctions Su…" at bounding box center [784, 307] width 947 height 316
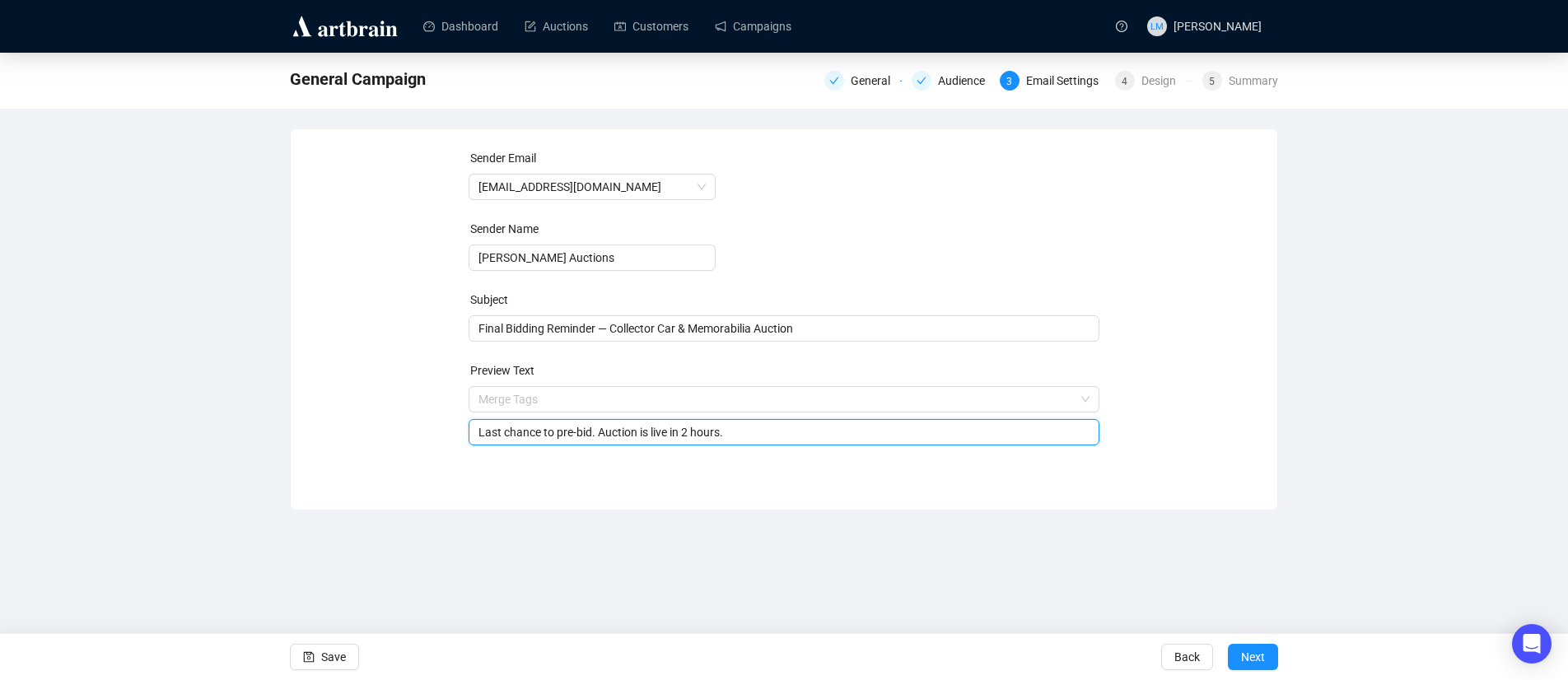
click at [800, 426] on input "Last chance to pre-bid. Auction is live in 2 hours." at bounding box center [784, 432] width 612 height 18
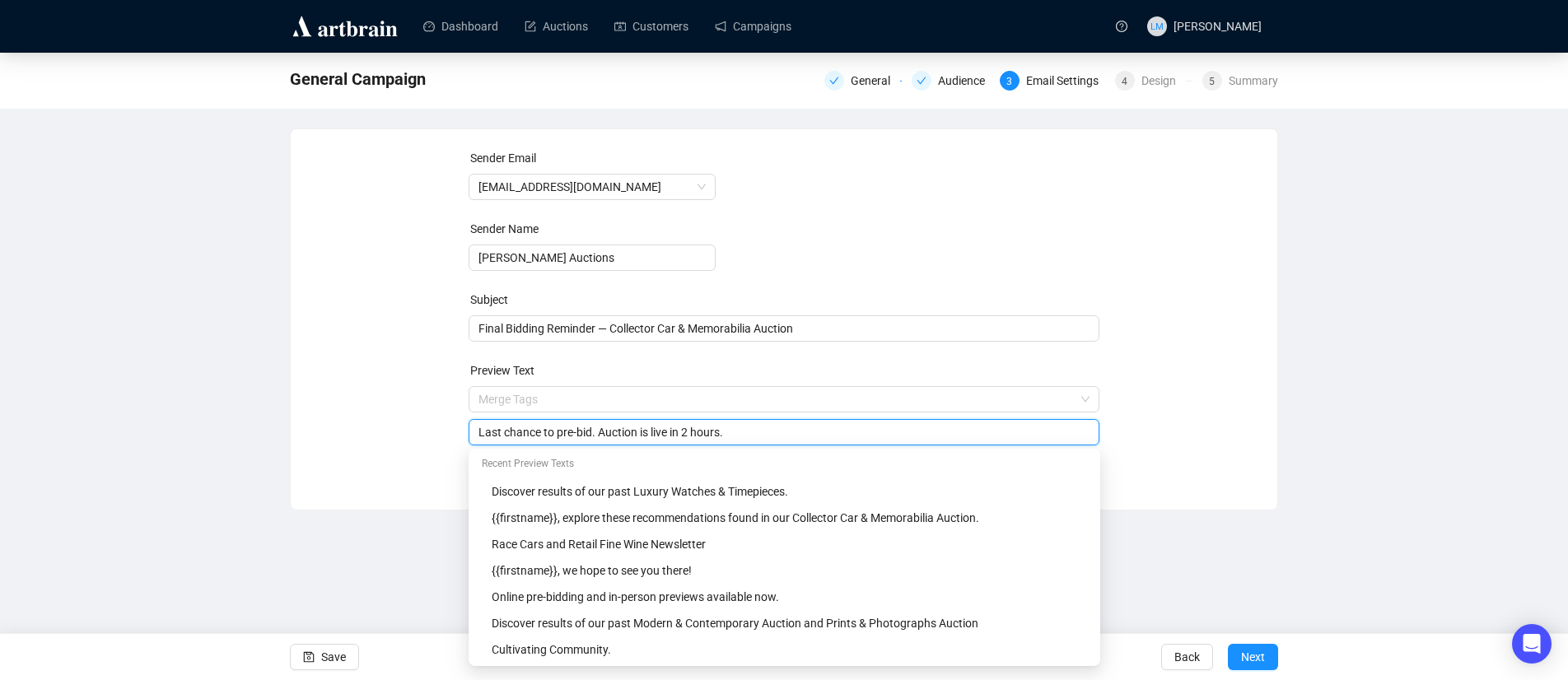
paste input "Collector Car & Memorabilia Auction"
type input "Last chance to pre-bid. Auction is live in 2 hours. Collector Car & Memorabilia…"
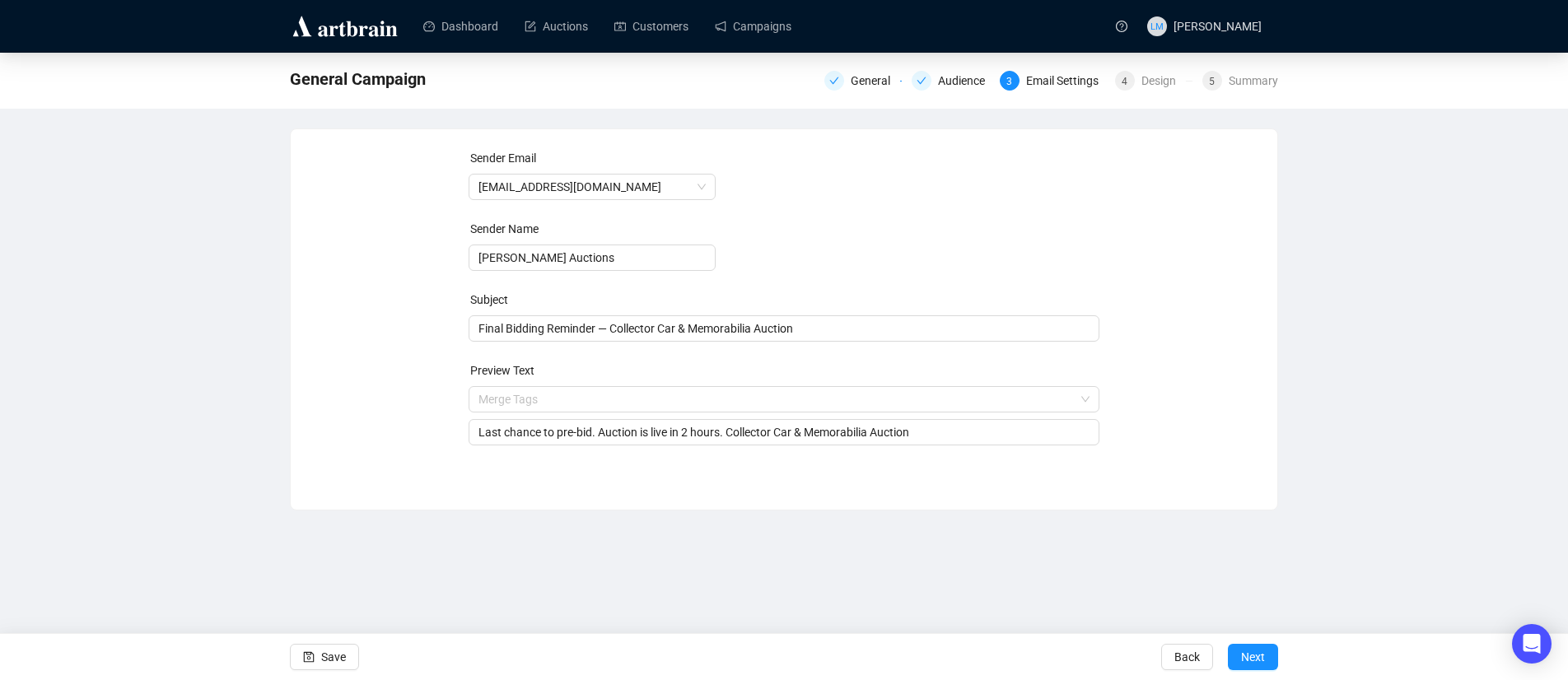
click at [1164, 438] on div "Sender Email [EMAIL_ADDRESS][DOMAIN_NAME] Sender Name [PERSON_NAME] Auctions Su…" at bounding box center [784, 307] width 947 height 316
click at [335, 657] on span "Save" at bounding box center [333, 657] width 25 height 46
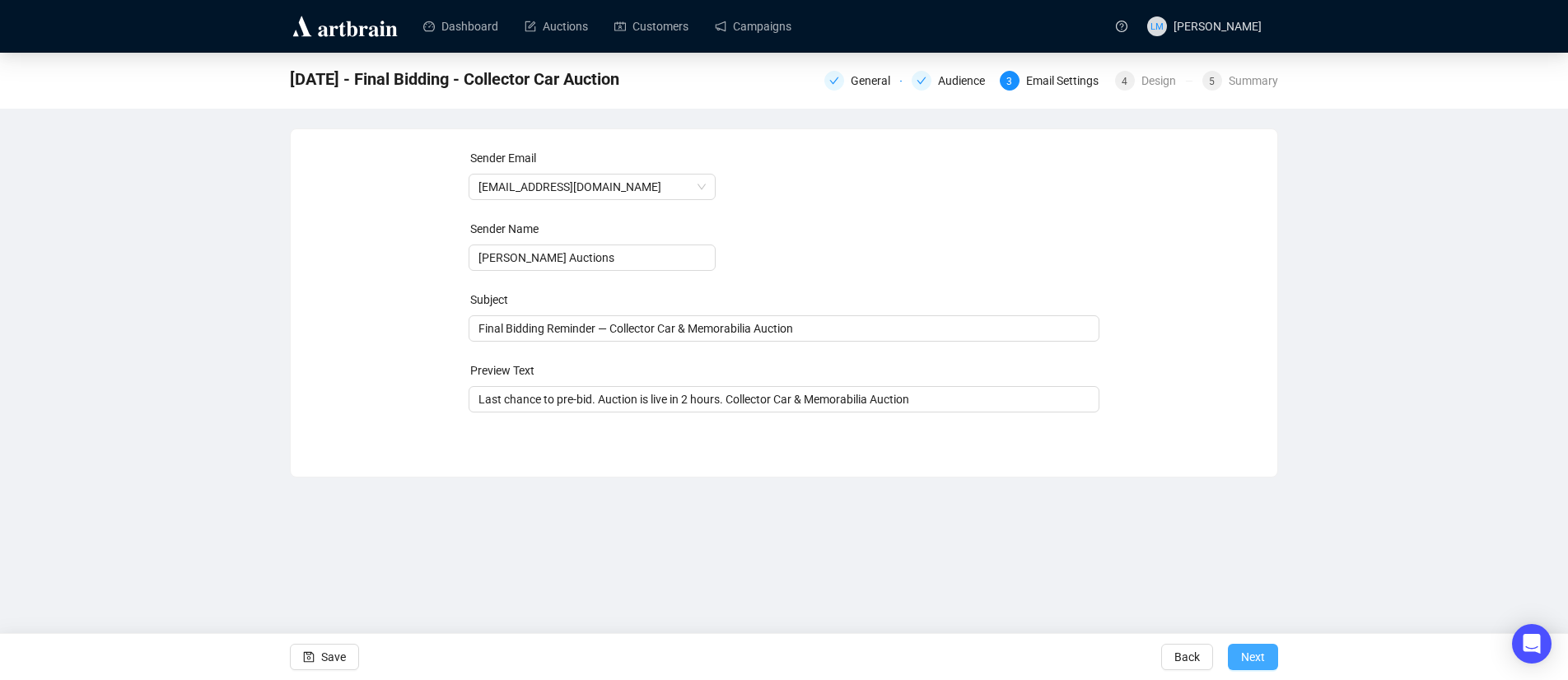
click at [1248, 662] on span "Next" at bounding box center [1252, 657] width 24 height 46
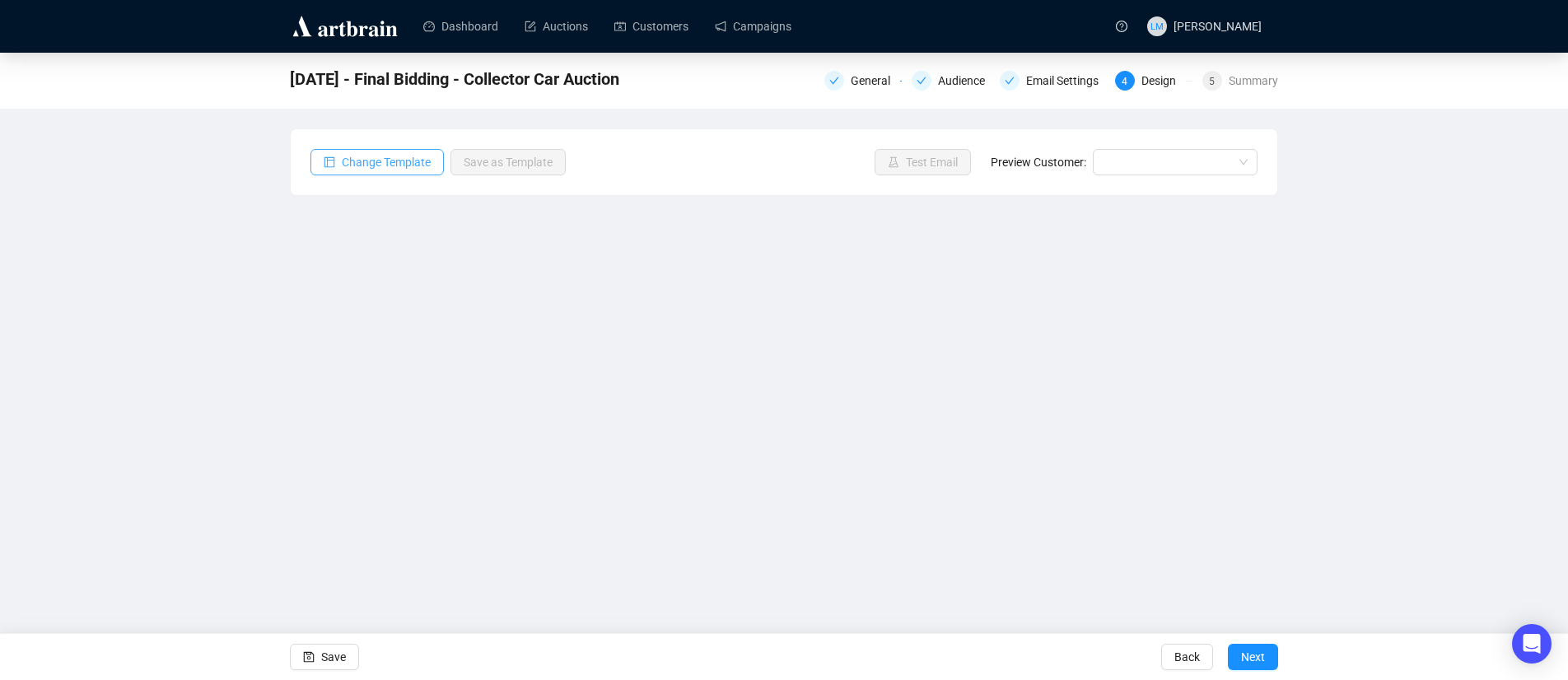
click at [401, 171] on button "Change Template" at bounding box center [377, 163] width 134 height 26
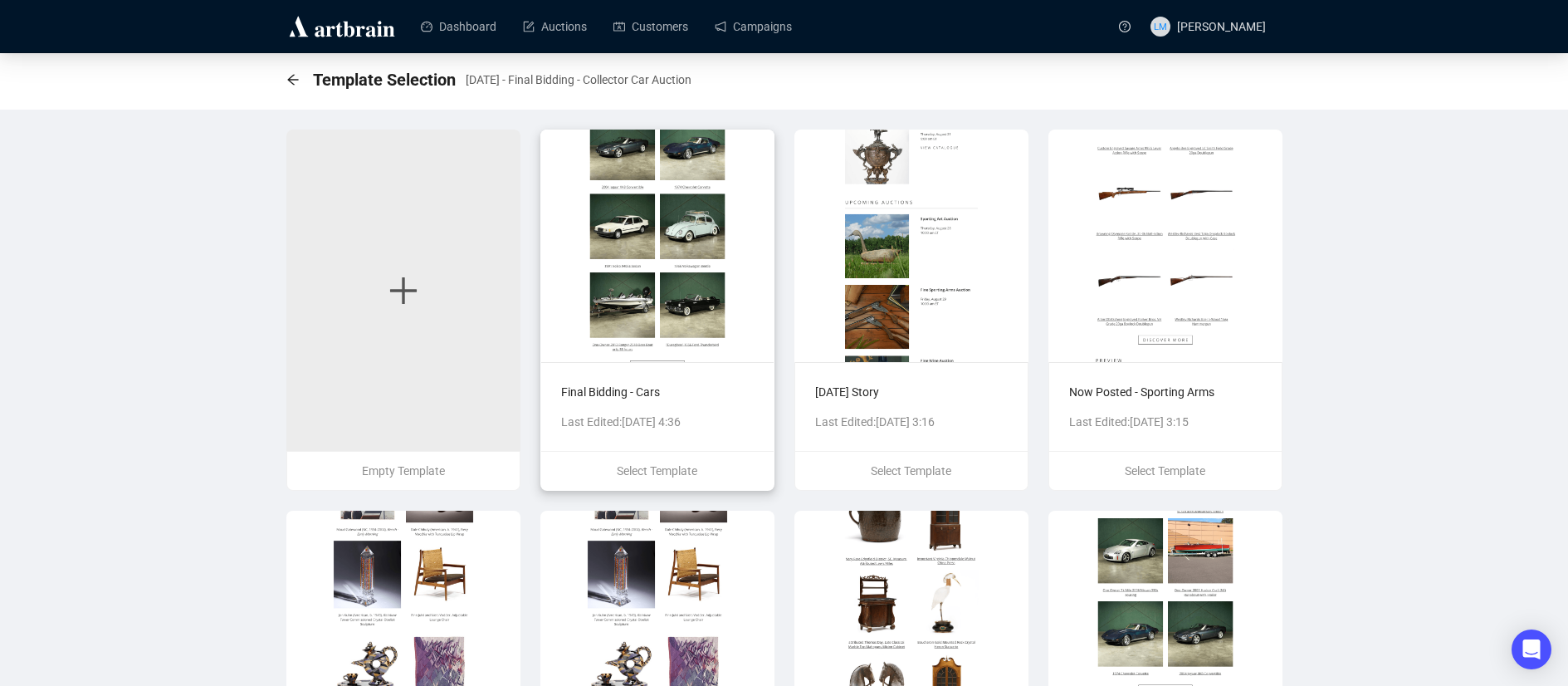
click at [646, 293] on img at bounding box center [657, 246] width 234 height 232
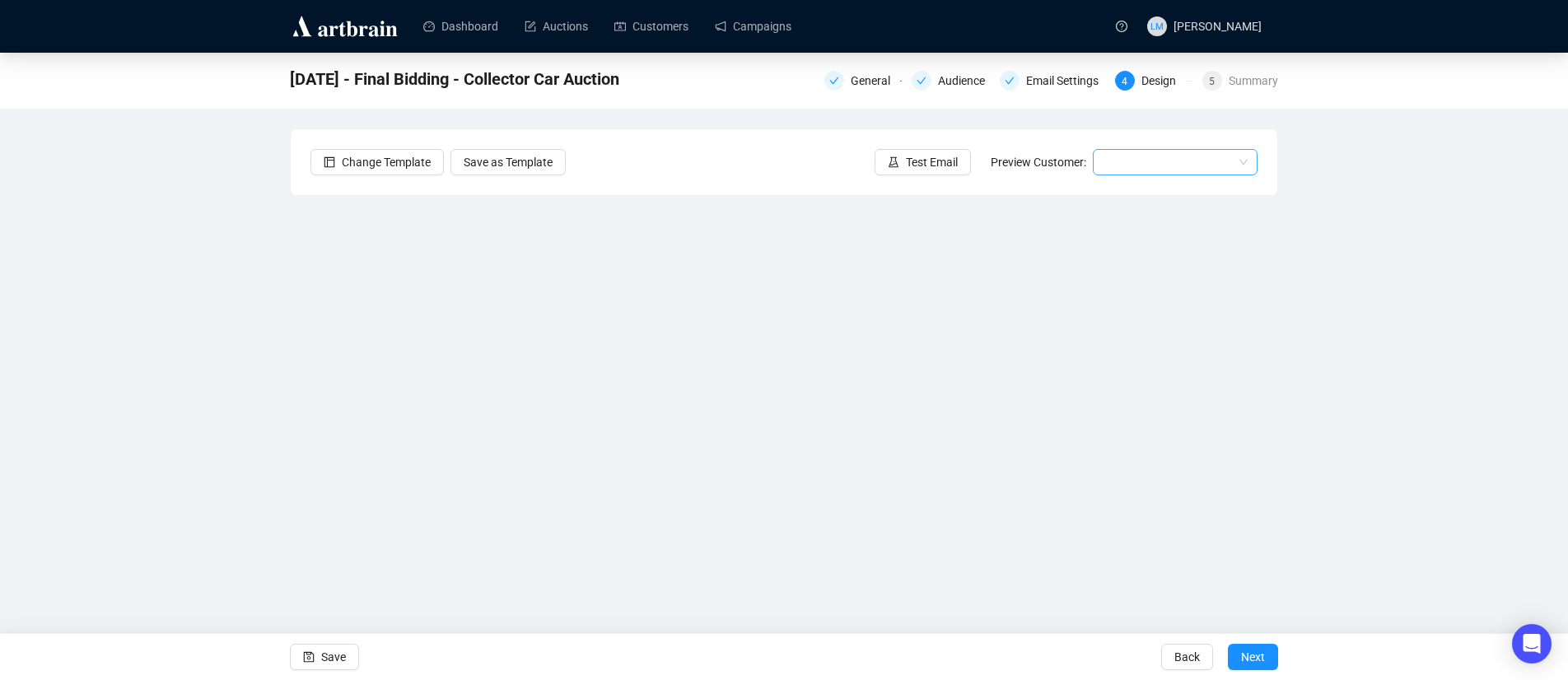
click at [1123, 163] on input "search" at bounding box center [1168, 163] width 130 height 25
click at [1125, 195] on div "[PERSON_NAME] | Example" at bounding box center [1175, 195] width 138 height 18
click at [1160, 168] on span "[PERSON_NAME] | Example" at bounding box center [1175, 163] width 145 height 25
click at [1159, 194] on div "[PERSON_NAME] | Example" at bounding box center [1175, 195] width 138 height 18
click at [321, 662] on span "Save" at bounding box center [333, 657] width 25 height 46
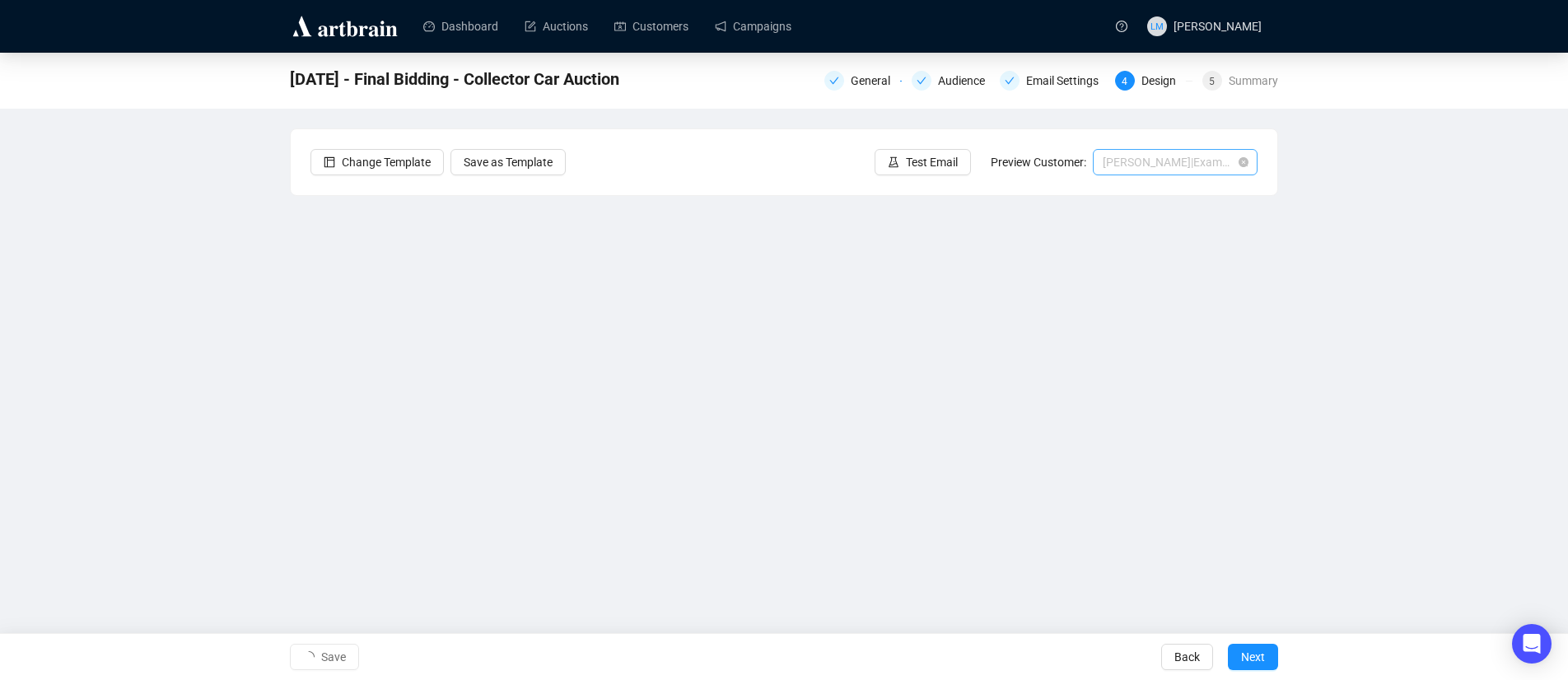
click at [1172, 163] on span "[PERSON_NAME] | Example" at bounding box center [1175, 163] width 145 height 25
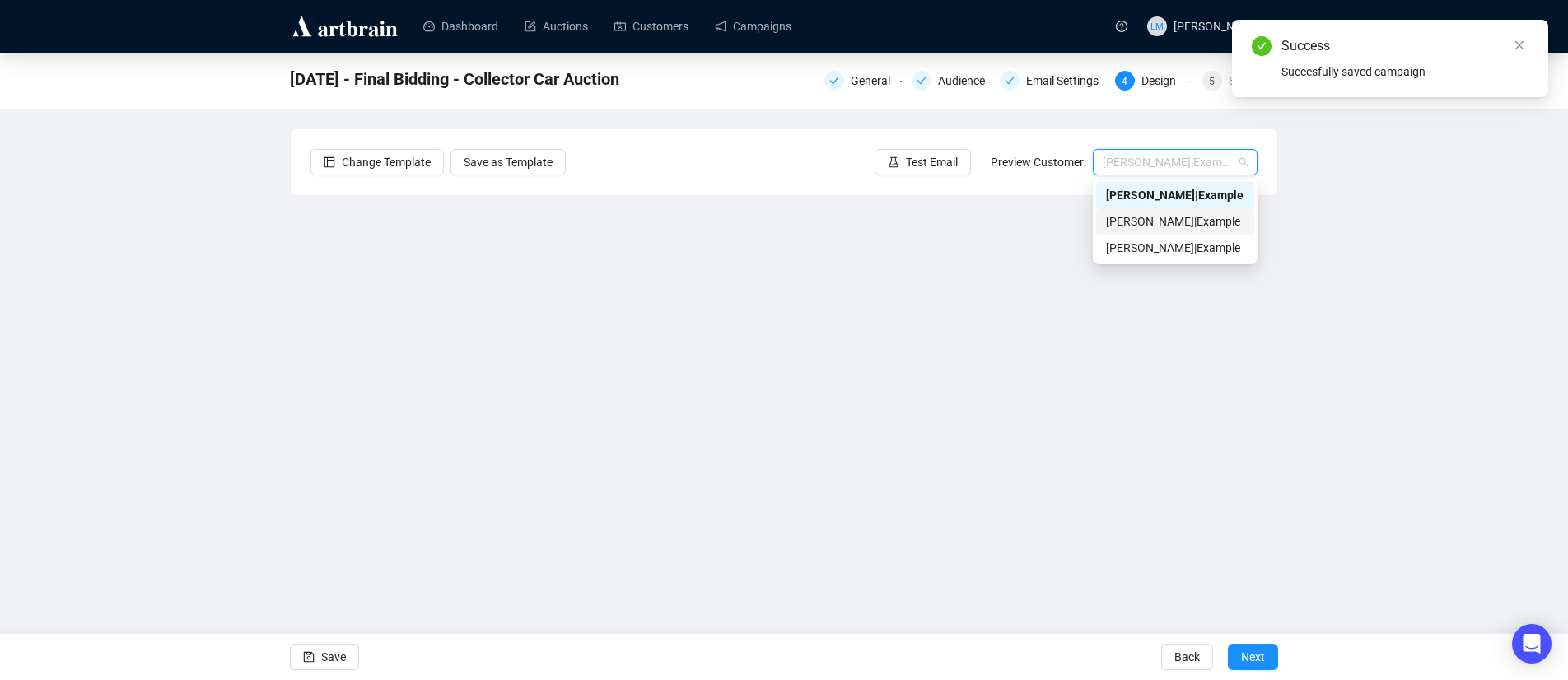
click at [1159, 220] on div "[PERSON_NAME] | Example" at bounding box center [1175, 221] width 138 height 18
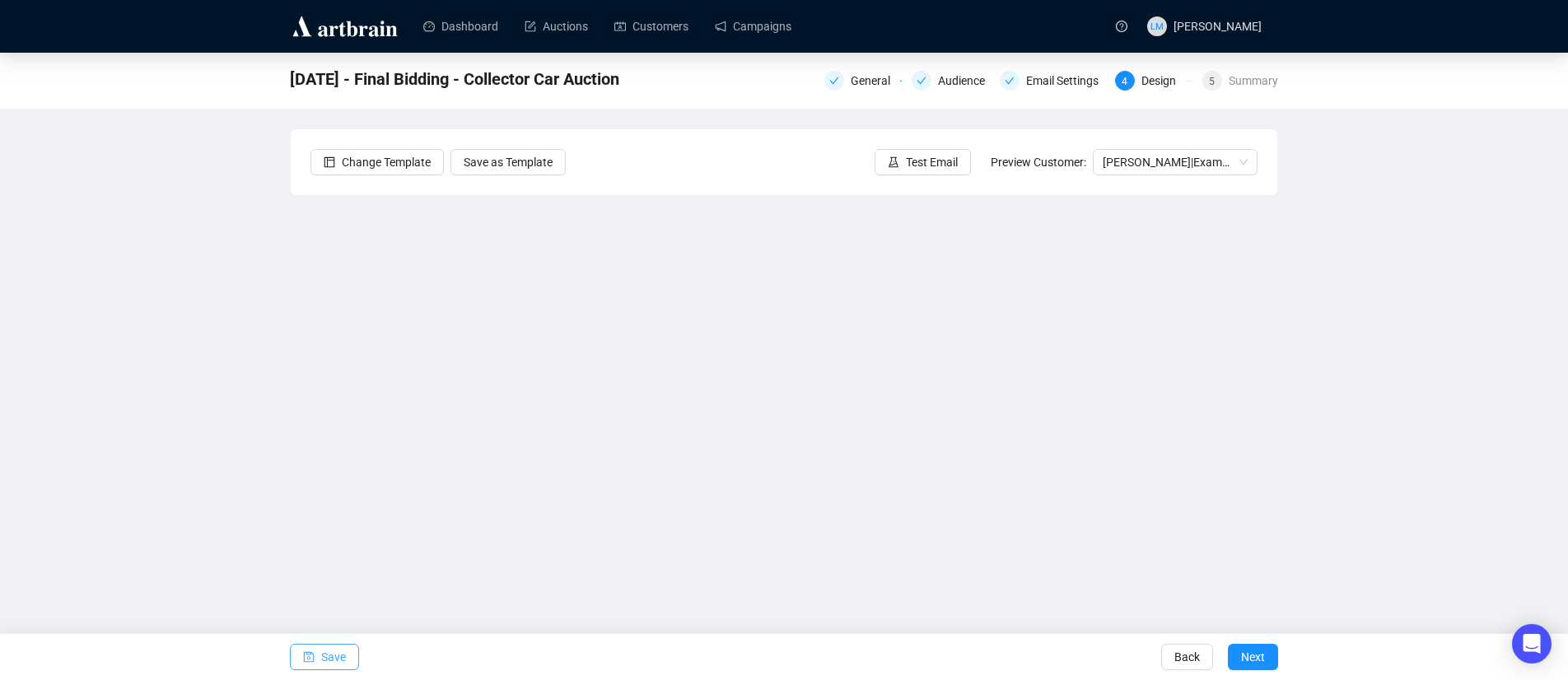
click at [317, 663] on button "Save" at bounding box center [324, 657] width 69 height 26
click at [308, 663] on span "button" at bounding box center [309, 657] width 11 height 46
click at [939, 162] on span "Test Email" at bounding box center [932, 162] width 52 height 18
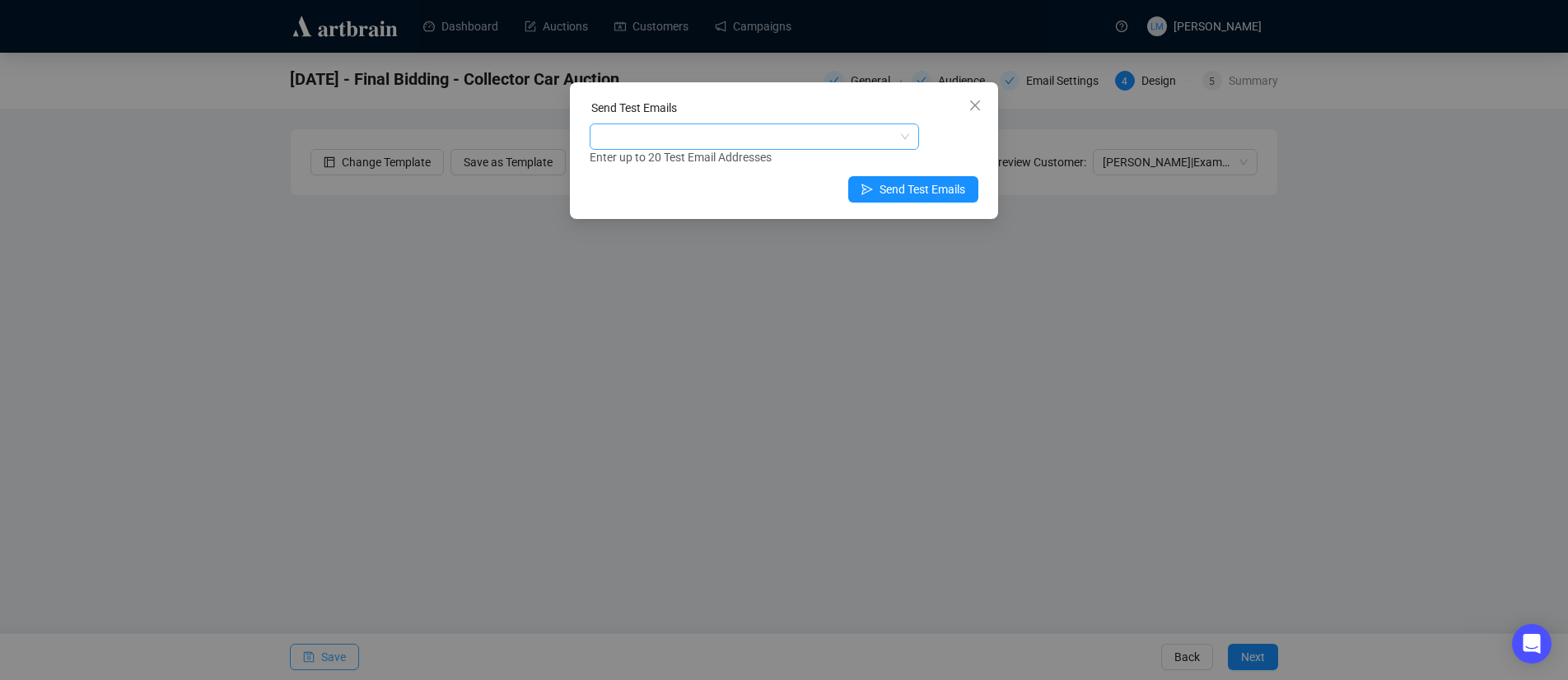
click at [710, 134] on div at bounding box center [746, 136] width 306 height 23
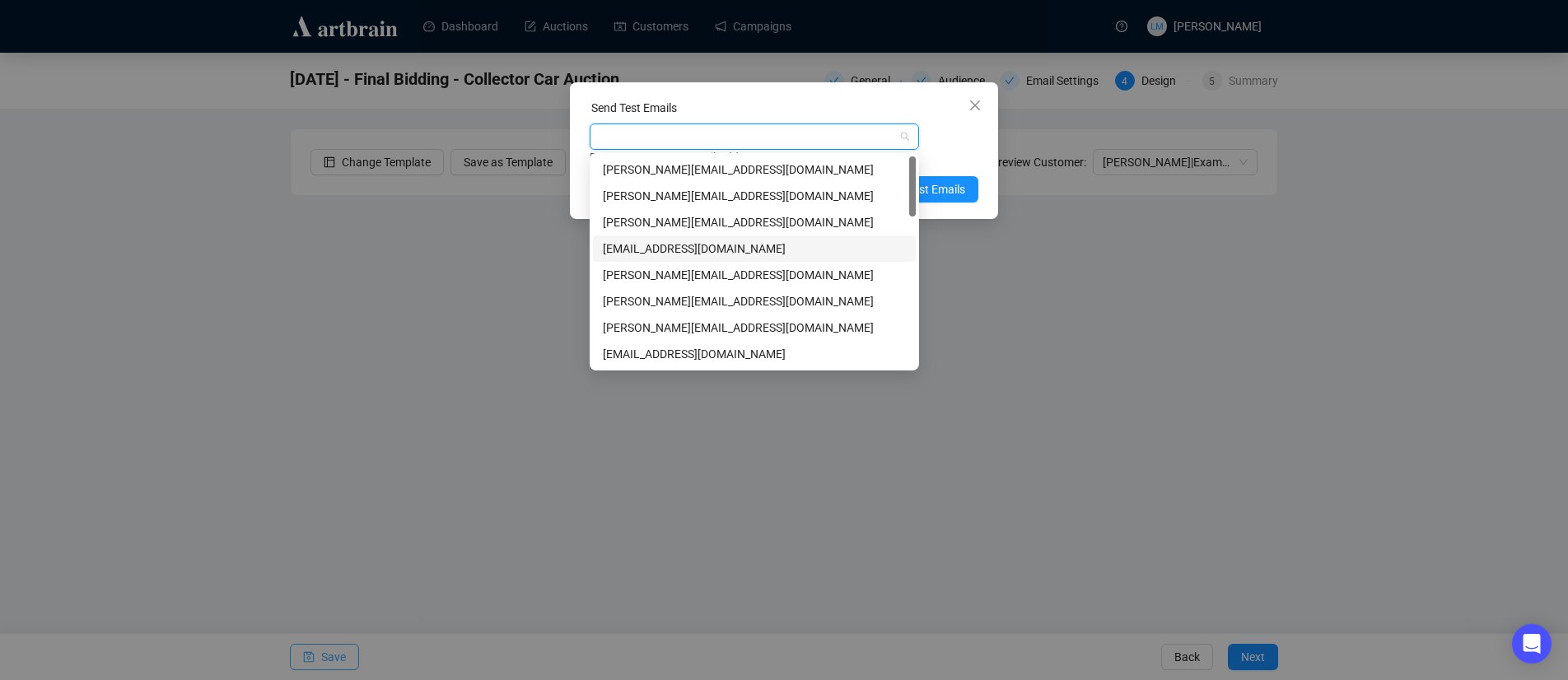
click at [651, 247] on div "[EMAIL_ADDRESS][DOMAIN_NAME]" at bounding box center [754, 249] width 303 height 18
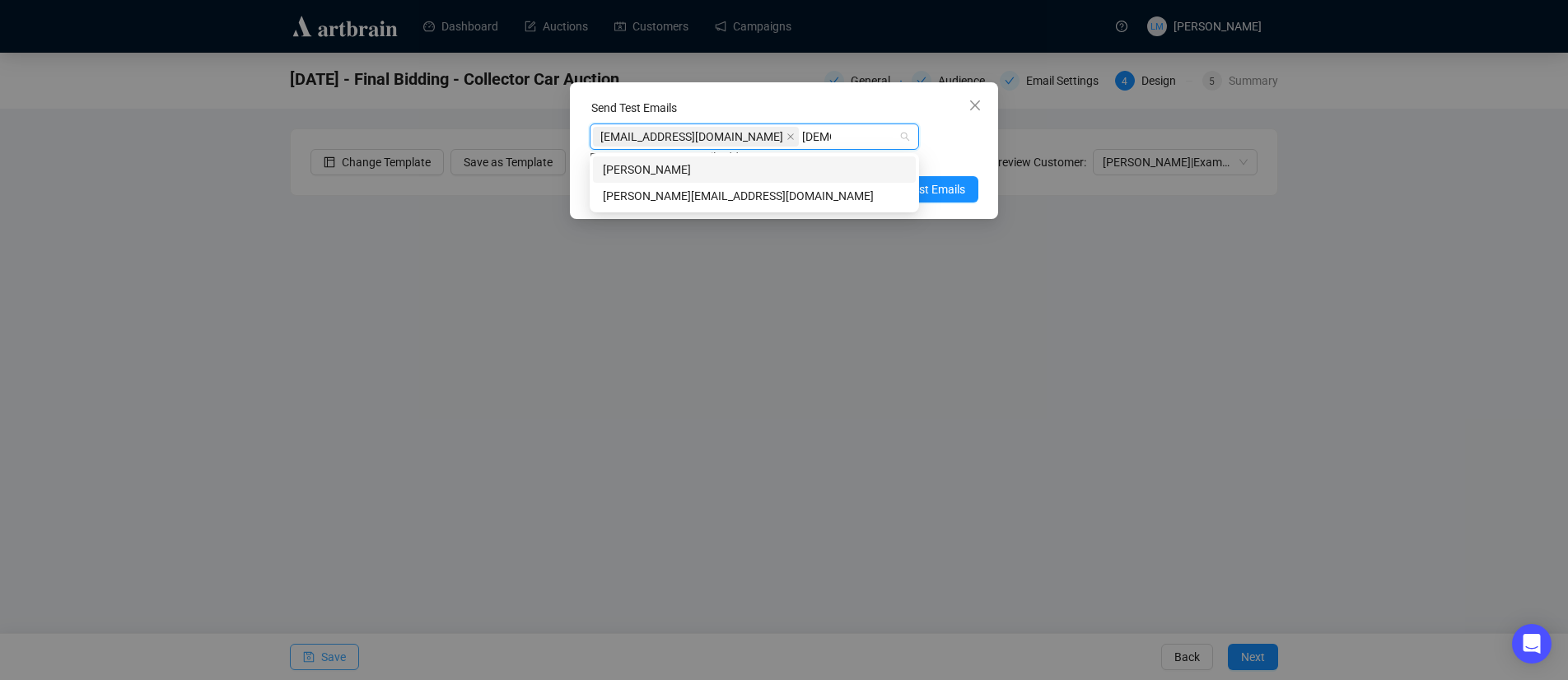
type input "[PERSON_NAME]"
click at [710, 199] on div "[PERSON_NAME][EMAIL_ADDRESS][DOMAIN_NAME]" at bounding box center [754, 196] width 303 height 18
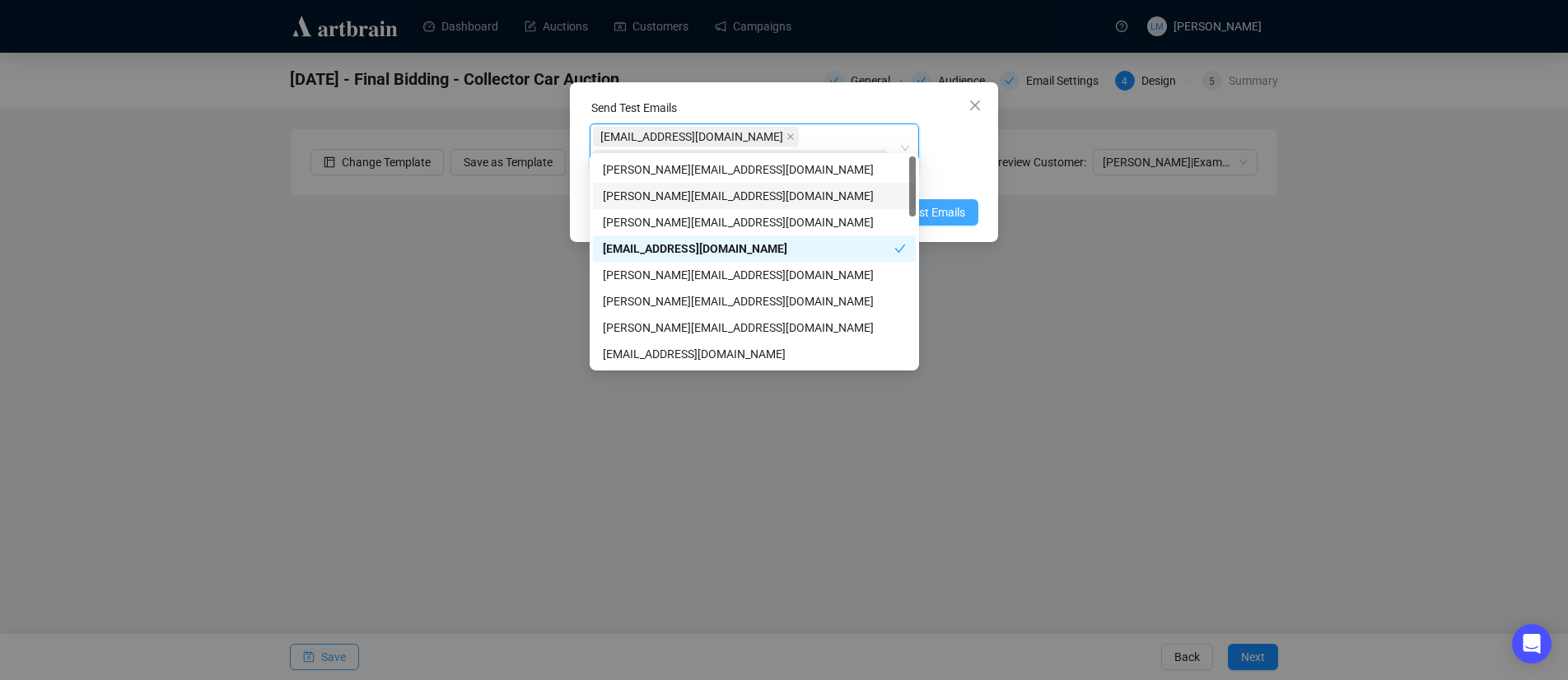
click at [947, 203] on span "Send Test Emails" at bounding box center [922, 212] width 85 height 18
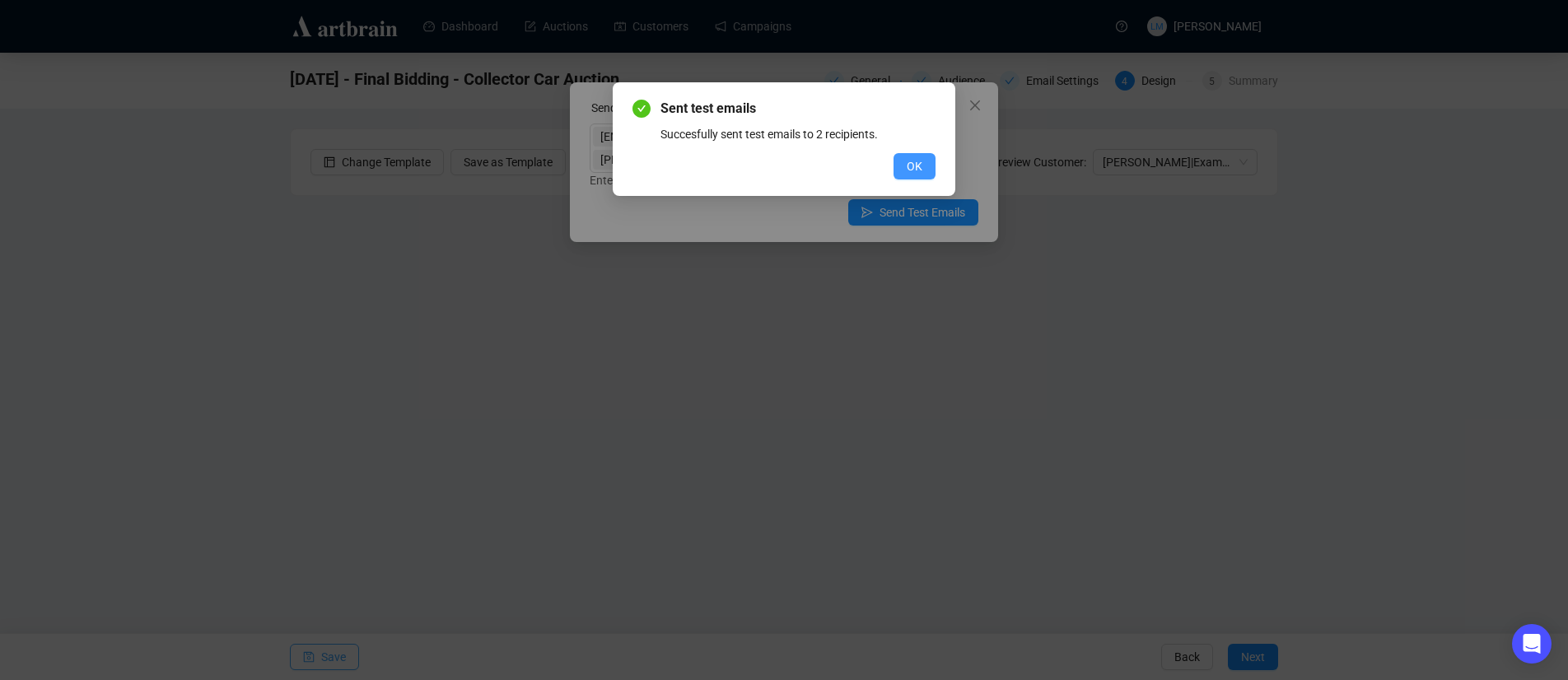
drag, startPoint x: 923, startPoint y: 163, endPoint x: 962, endPoint y: 142, distance: 44.3
click at [923, 163] on button "OK" at bounding box center [915, 166] width 42 height 26
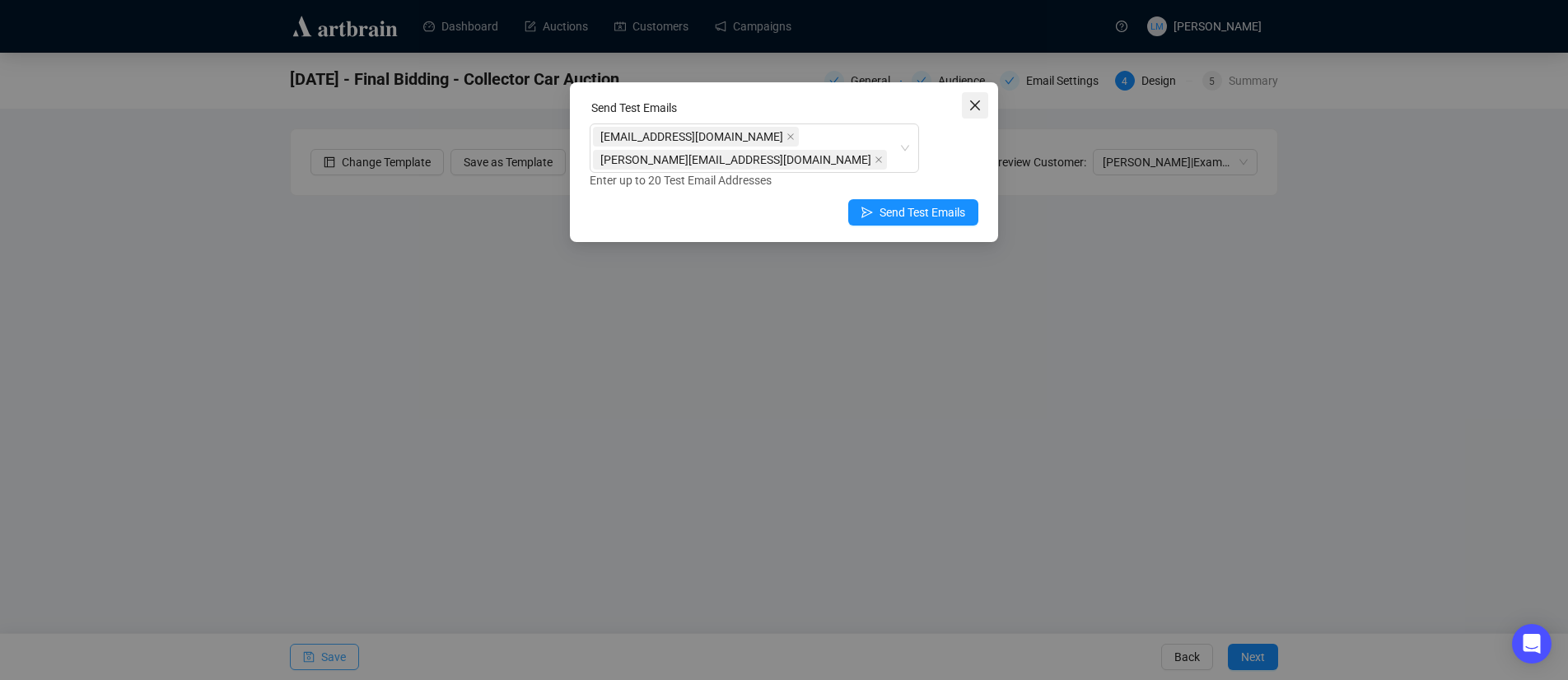
click at [976, 107] on icon "close" at bounding box center [975, 105] width 10 height 10
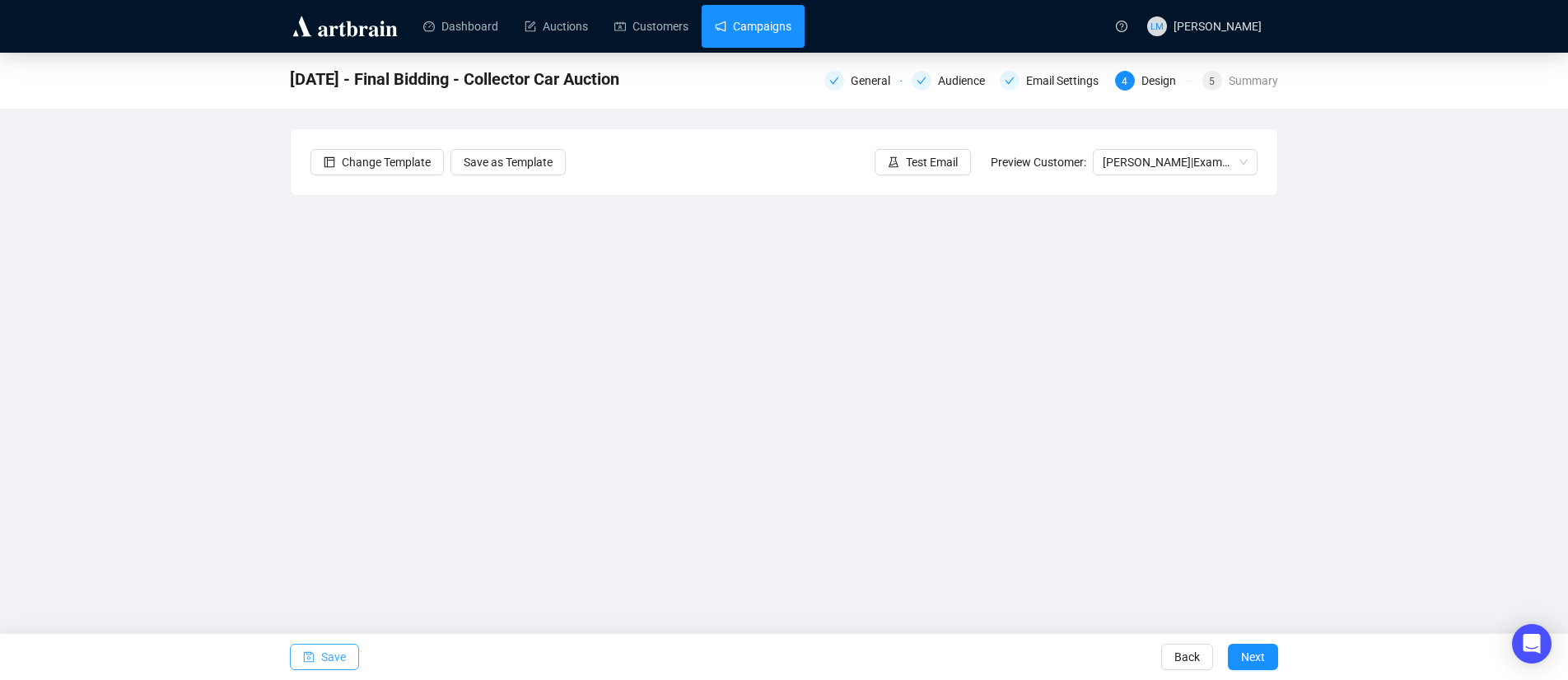
click at [746, 33] on link "Campaigns" at bounding box center [752, 26] width 76 height 43
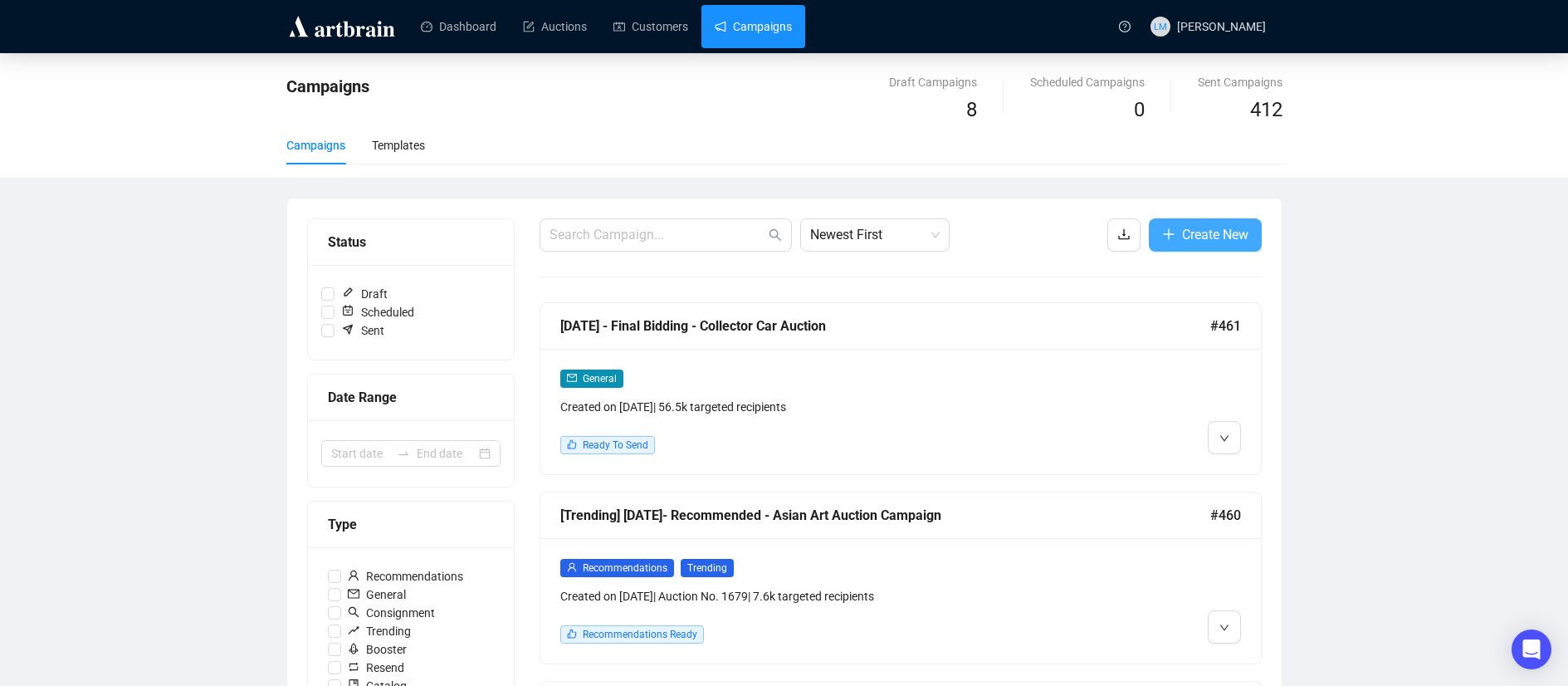
click at [1238, 232] on span "Create New" at bounding box center [1215, 234] width 66 height 20
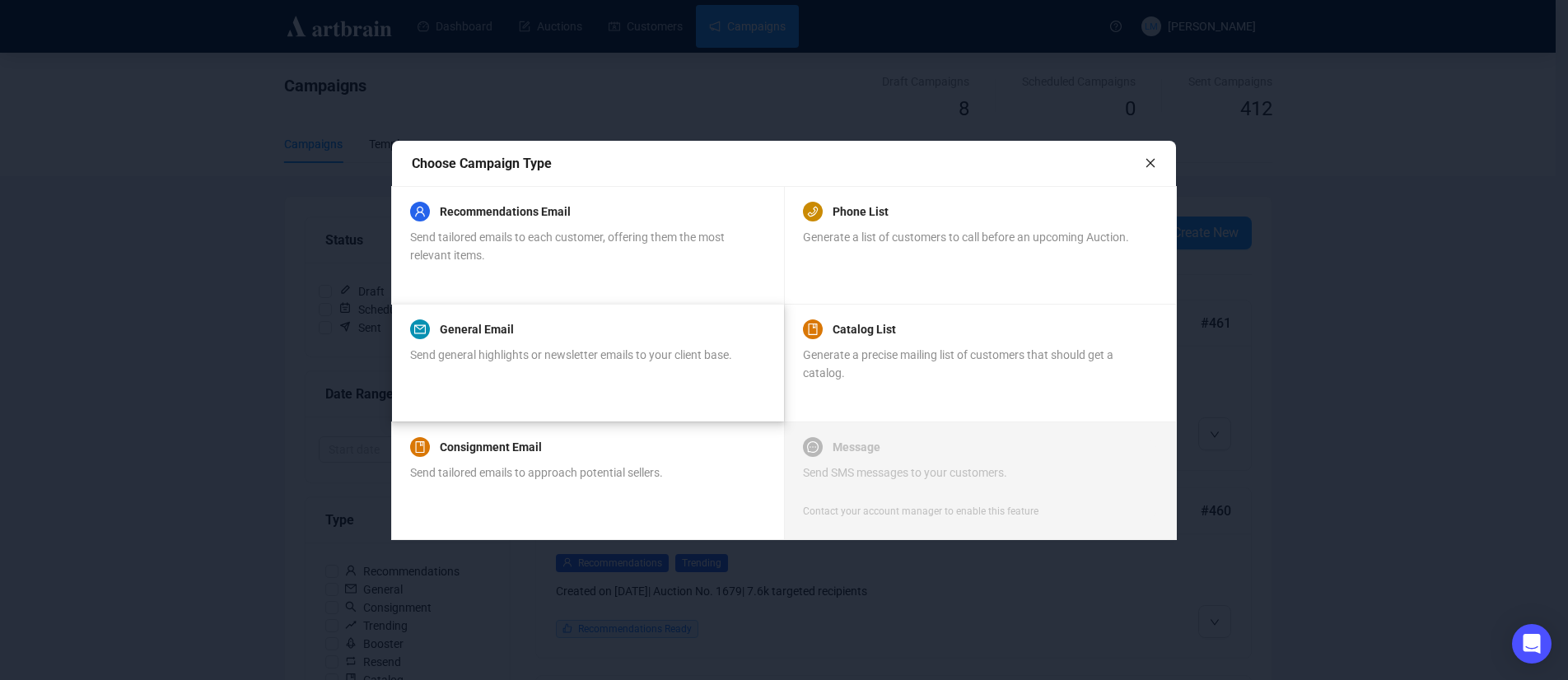
click at [577, 344] on div "General Email Send general highlights or newsletter emails to your client base." at bounding box center [571, 351] width 322 height 62
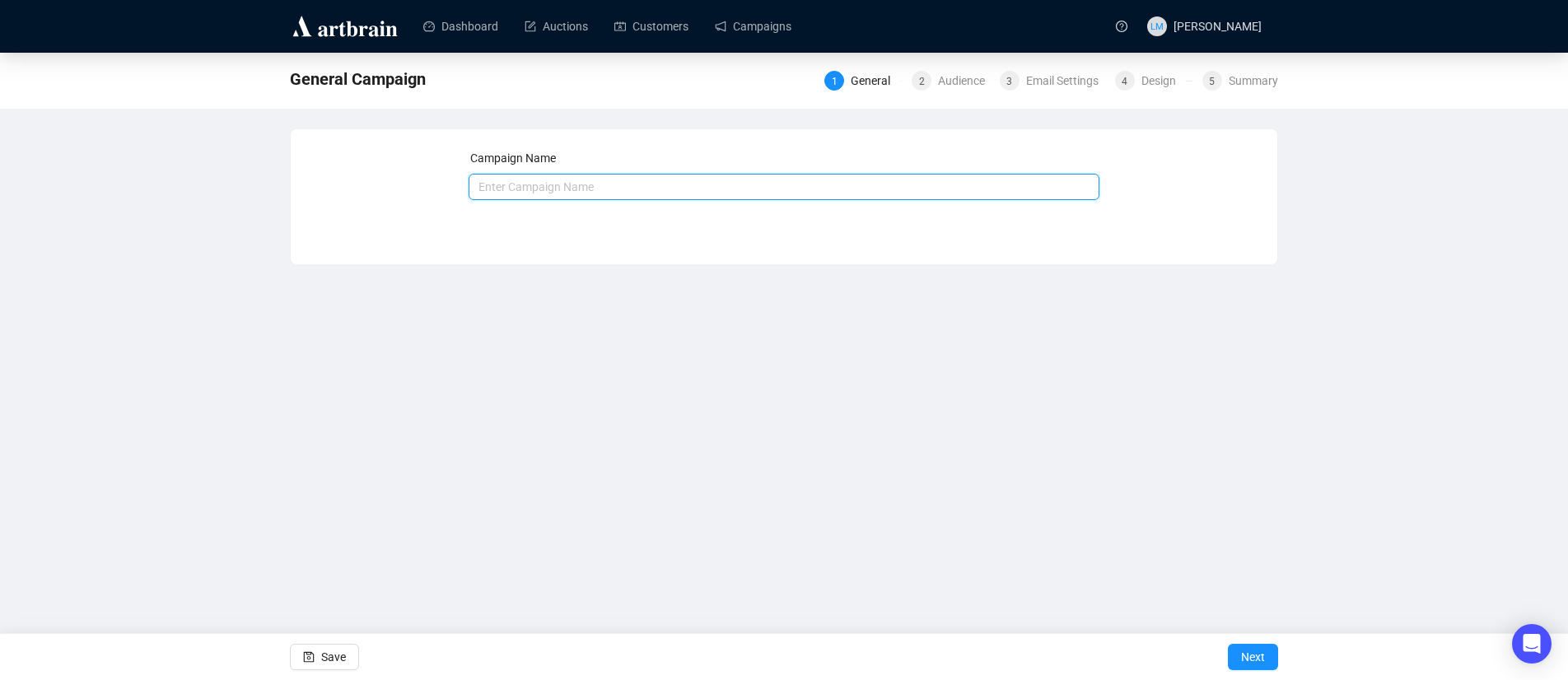
click at [648, 190] on input "text" at bounding box center [784, 187] width 632 height 26
drag, startPoint x: 627, startPoint y: 188, endPoint x: 696, endPoint y: 188, distance: 69.0
click at [696, 188] on input "[DATE] - Final Bidding - Collector Car Auction" at bounding box center [784, 187] width 632 height 26
click at [502, 190] on input "[DATE] - Final Bidding - August Estate Auction" at bounding box center [784, 187] width 632 height 26
type input "[DATE] - Final Bidding - August Estate Auction"
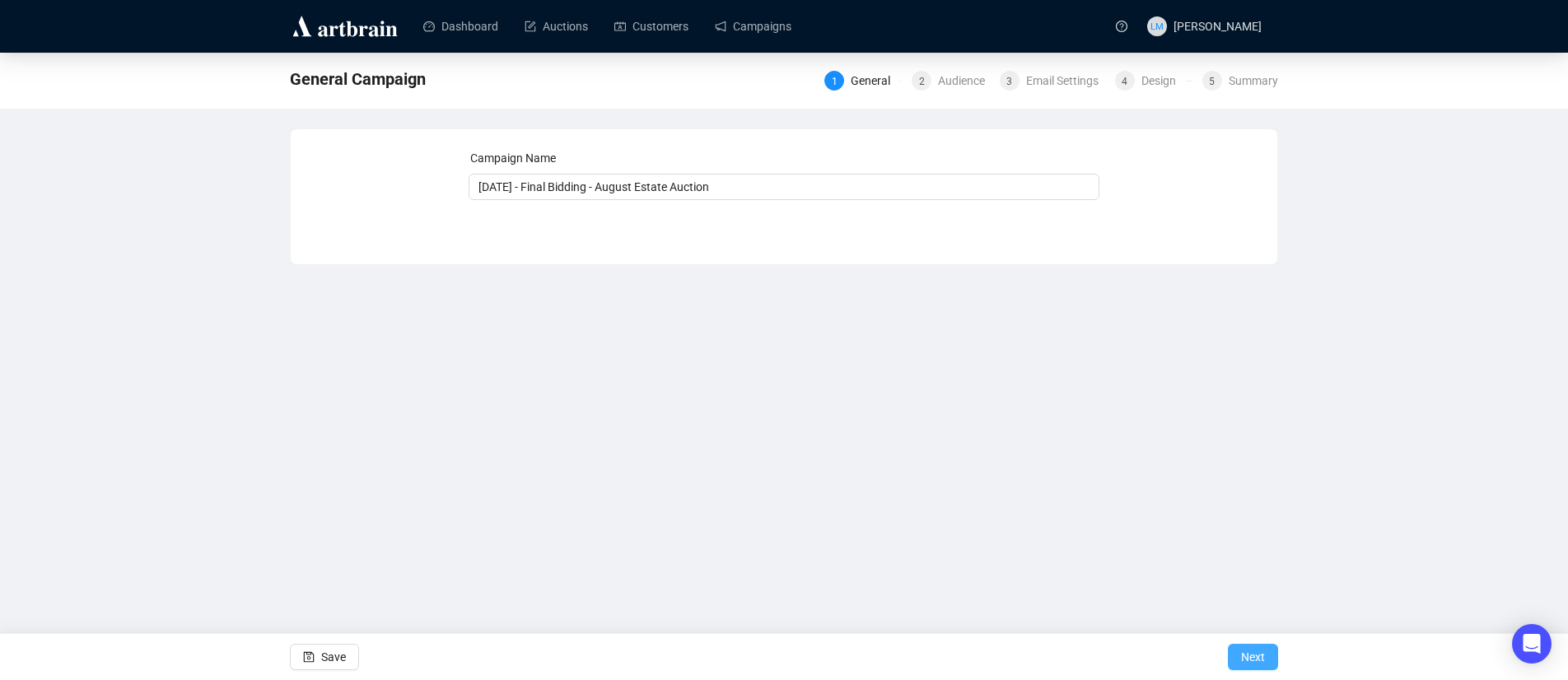
click at [1257, 661] on span "Next" at bounding box center [1252, 657] width 24 height 46
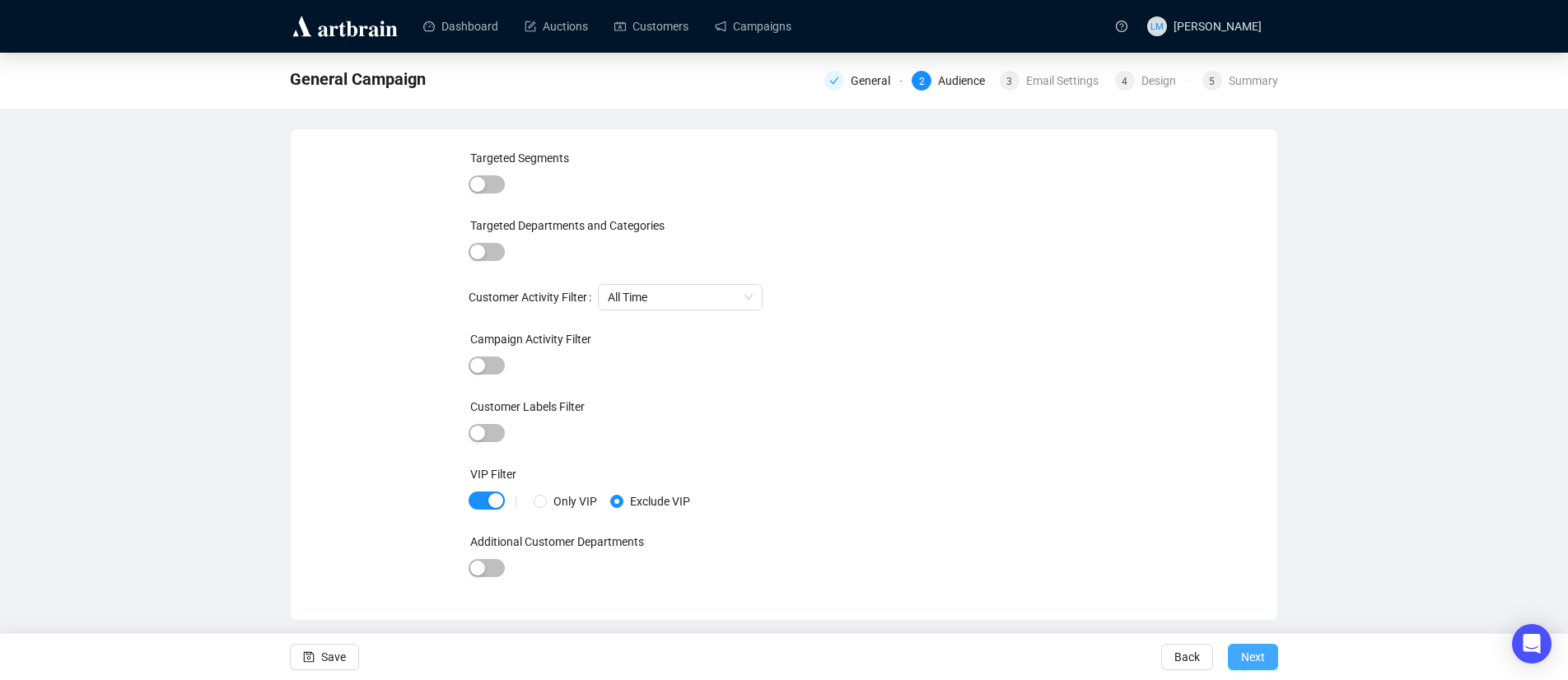
click at [1257, 665] on span "Next" at bounding box center [1252, 657] width 24 height 46
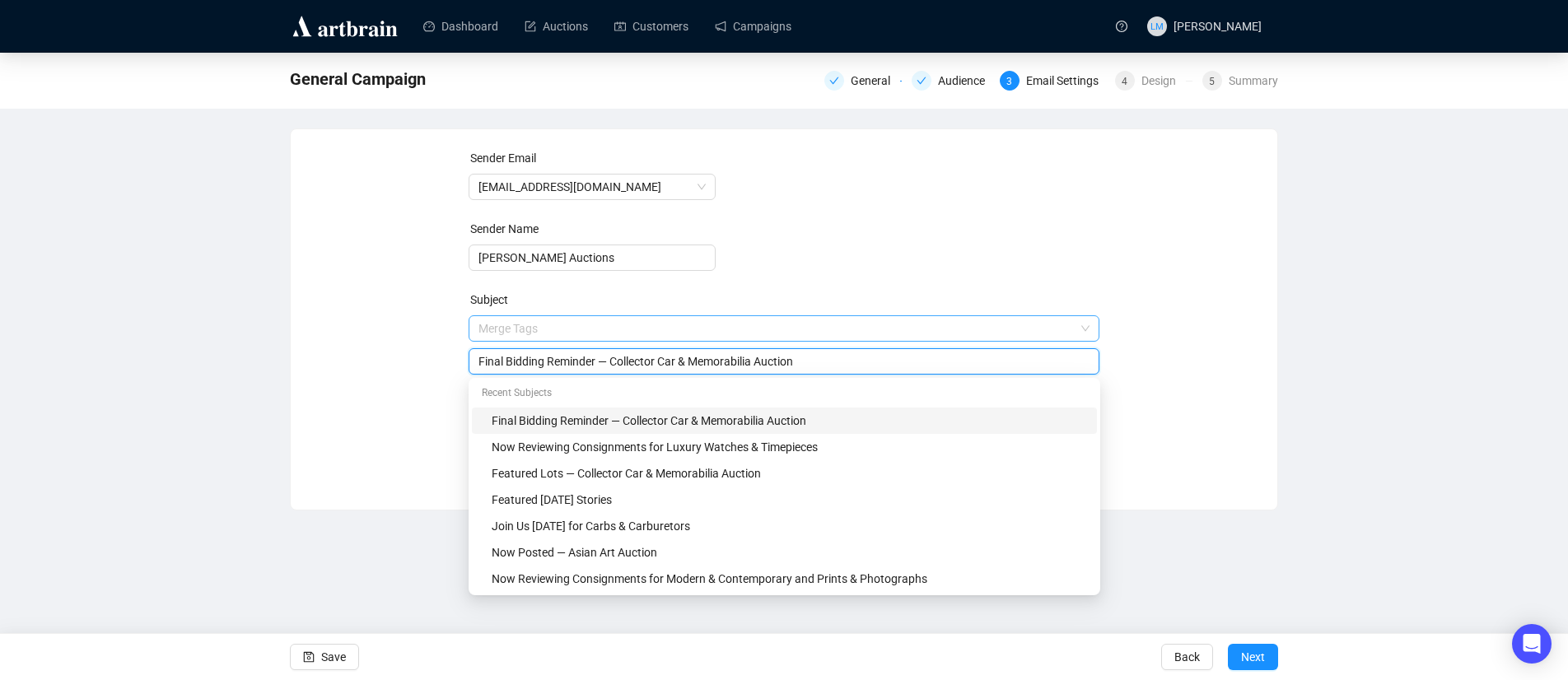
drag, startPoint x: 617, startPoint y: 329, endPoint x: 827, endPoint y: 335, distance: 210.1
click at [827, 335] on span "Merge Tags Final Bidding Reminder — Collector Car & Memorabilia Auction" at bounding box center [784, 344] width 632 height 46
drag, startPoint x: 616, startPoint y: 360, endPoint x: 764, endPoint y: 365, distance: 148.1
click at [764, 365] on input "Final Bidding Reminder — Collector Car & Memorabilia Auction" at bounding box center [784, 361] width 612 height 18
type input "Final Bidding Reminder — August Estate Auction"
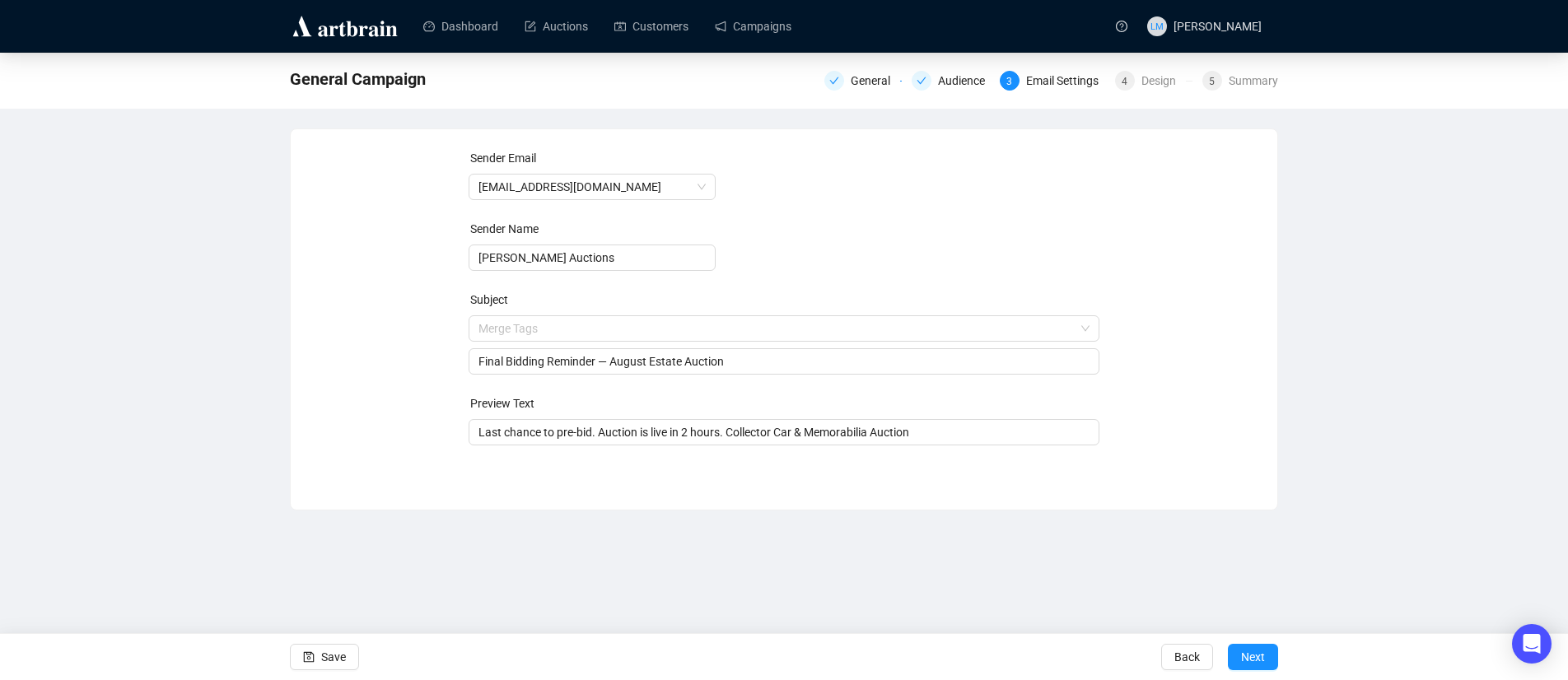
click at [410, 357] on div "Sender Email [EMAIL_ADDRESS][DOMAIN_NAME] Sender Name [PERSON_NAME] Auctions Su…" at bounding box center [784, 307] width 947 height 316
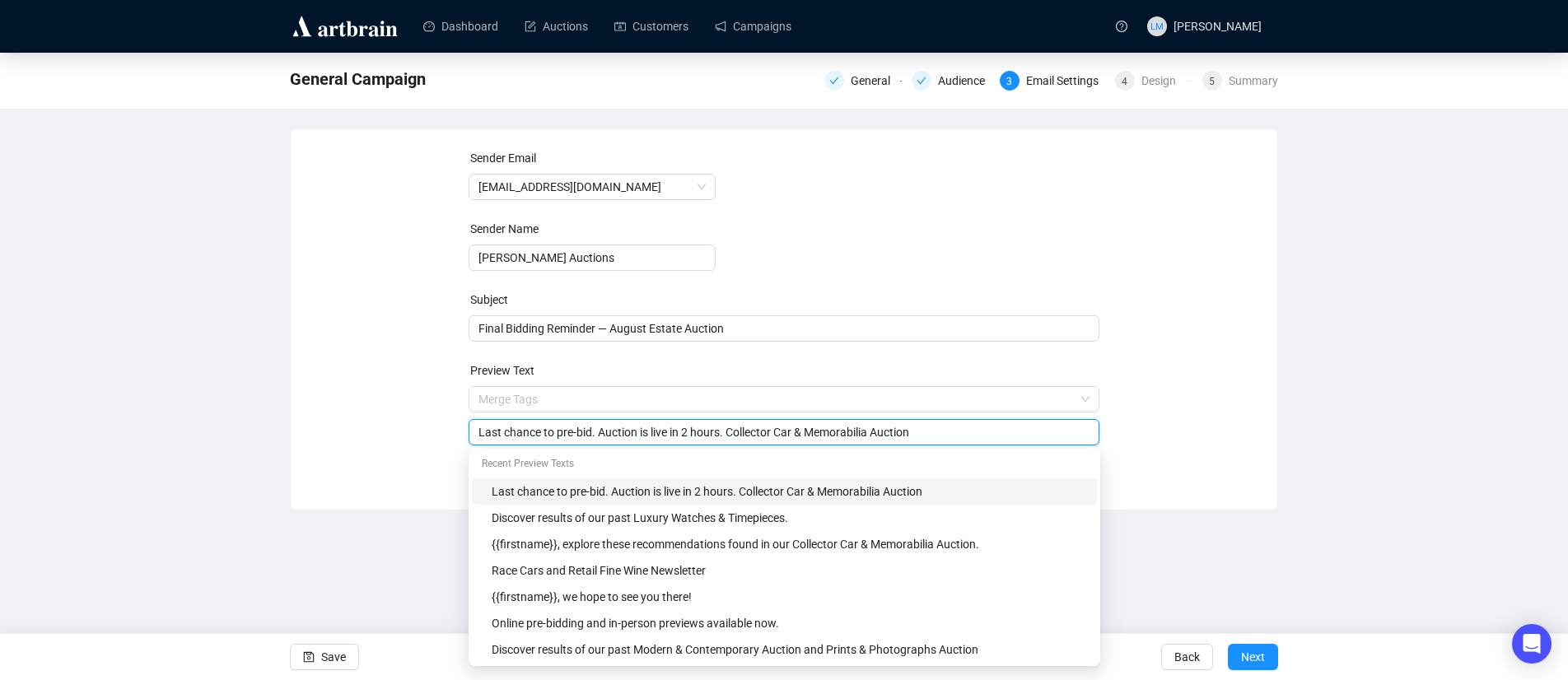
drag, startPoint x: 740, startPoint y: 430, endPoint x: 888, endPoint y: 430, distance: 148.0
click at [888, 430] on input "Last chance to pre-bid. Auction is live in 2 hours. Collector Car & Memorabilia…" at bounding box center [784, 432] width 612 height 18
type input "Last chance to pre-bid. Auction is live in 2 hours. August Estate Auction"
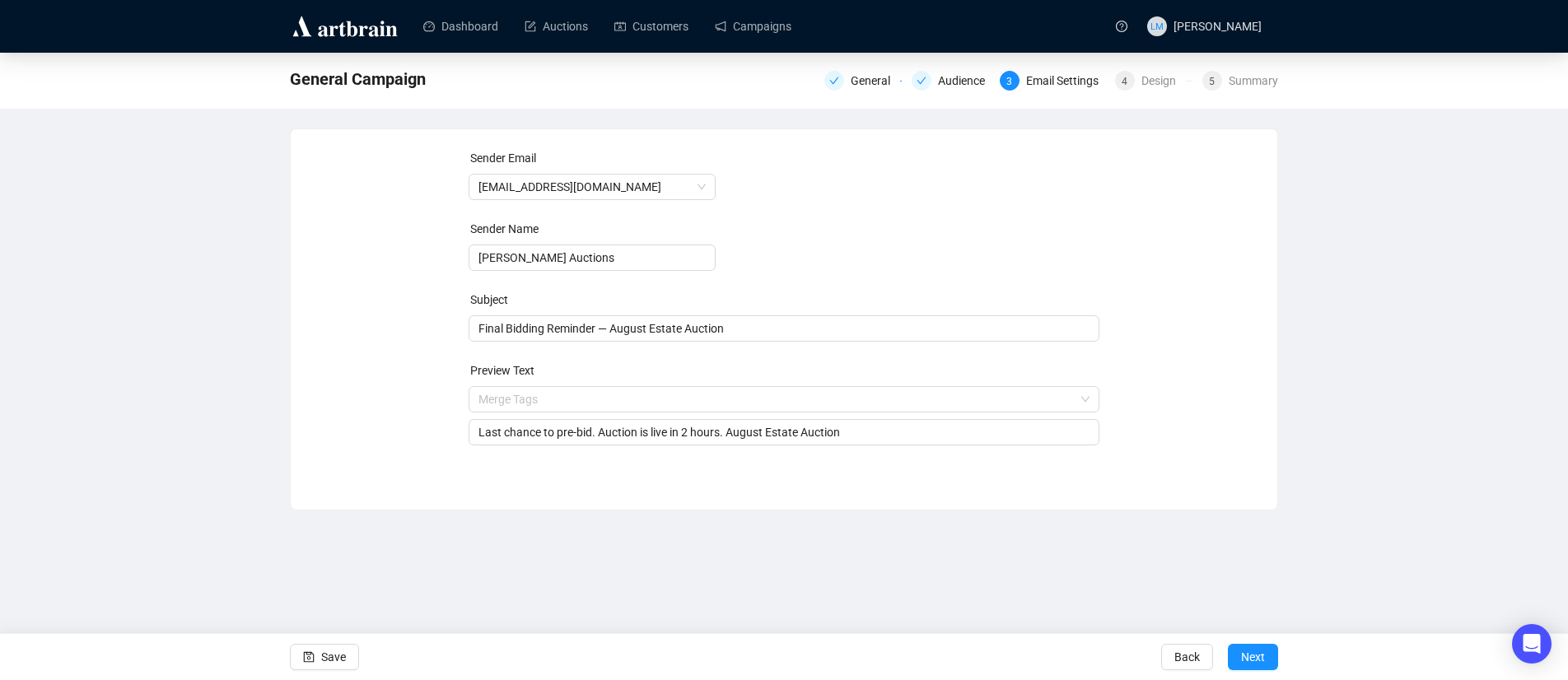
click at [403, 402] on div "Sender Email [EMAIL_ADDRESS][DOMAIN_NAME] Sender Name [PERSON_NAME] Auctions Su…" at bounding box center [784, 307] width 947 height 316
click at [327, 657] on span "Save" at bounding box center [333, 657] width 25 height 46
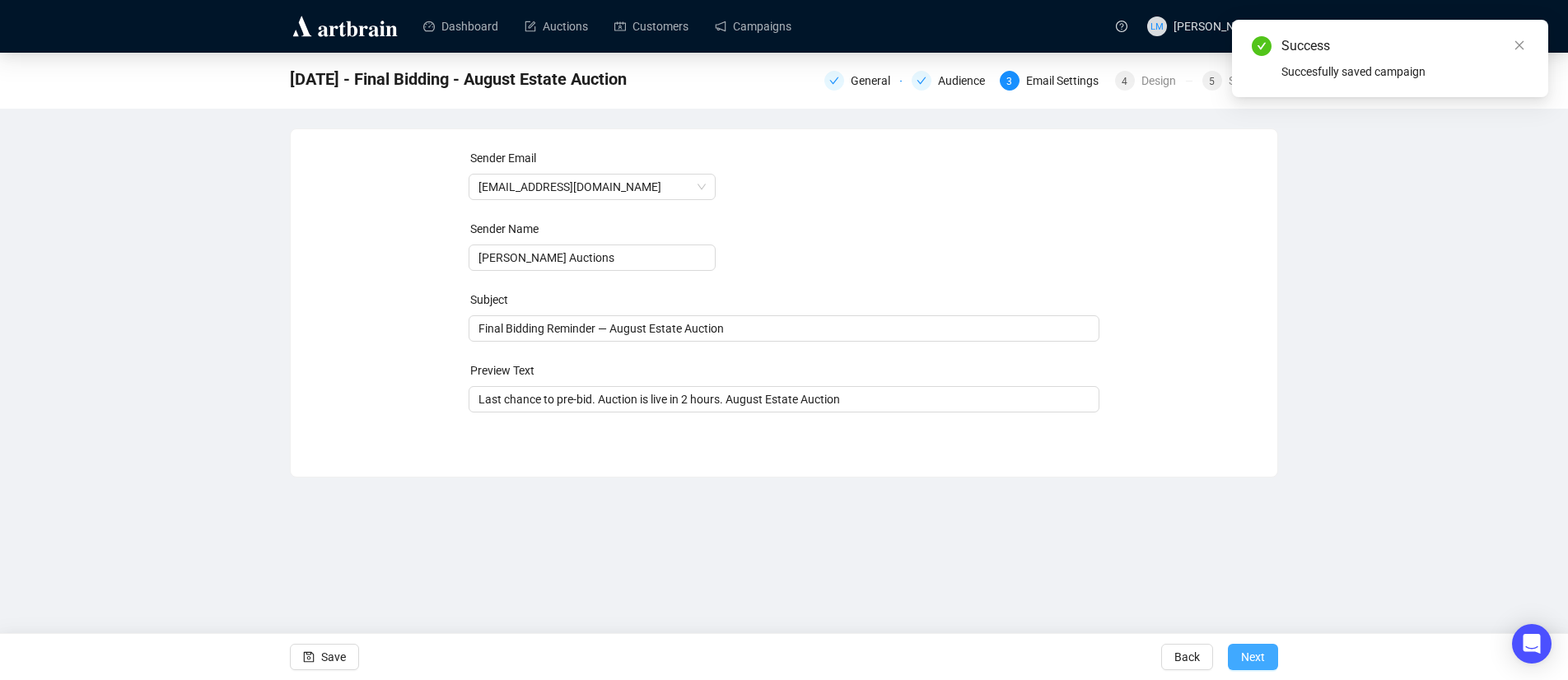
click at [1274, 664] on button "Next" at bounding box center [1252, 657] width 50 height 26
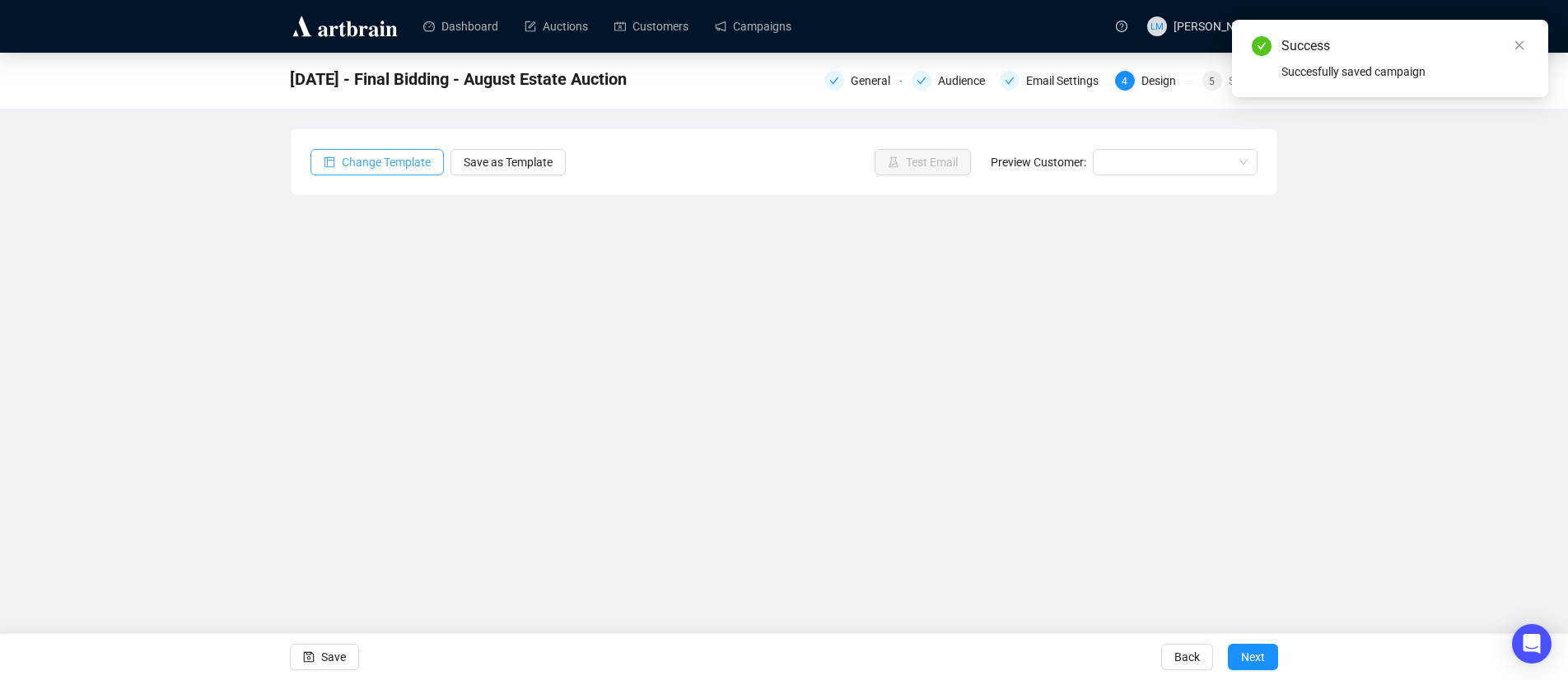
click at [373, 164] on span "Change Template" at bounding box center [386, 162] width 89 height 18
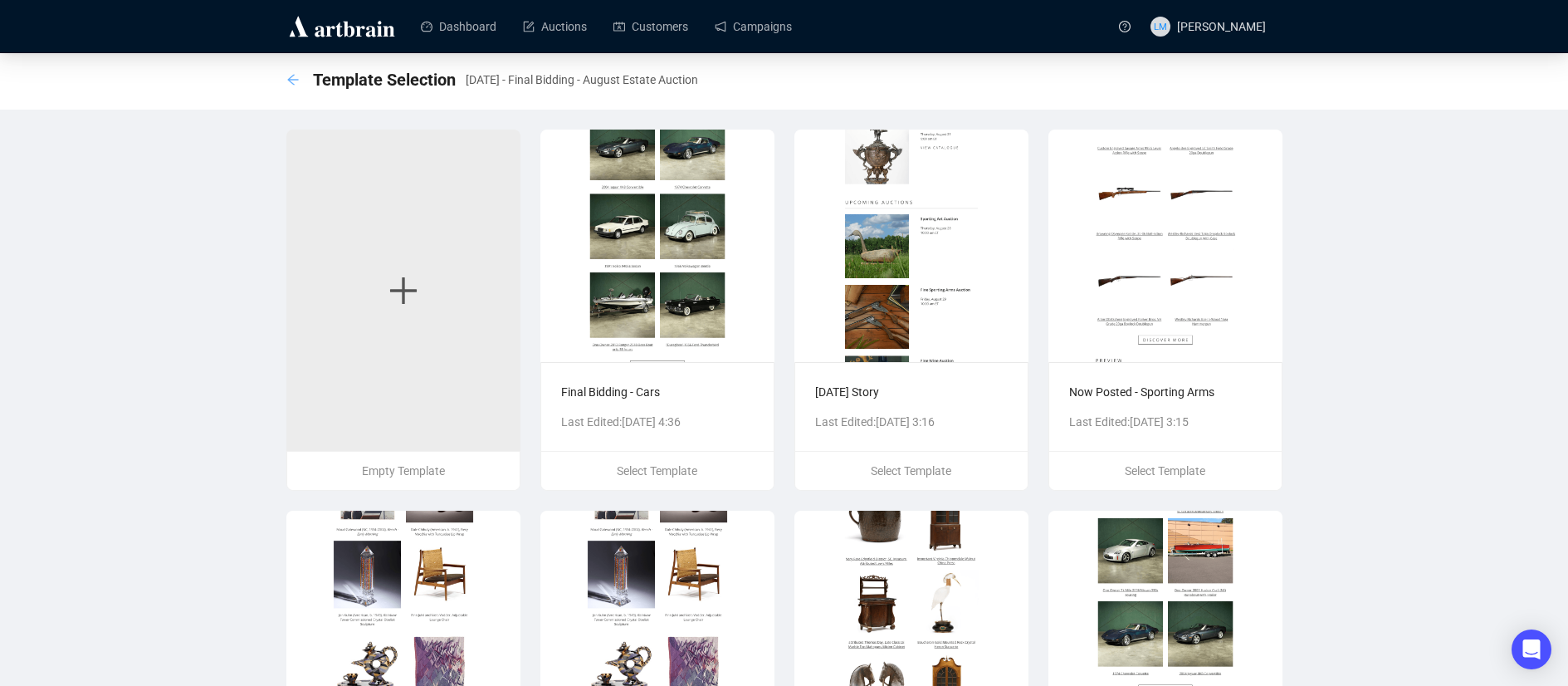
click at [293, 82] on icon "arrow-left" at bounding box center [292, 79] width 13 height 13
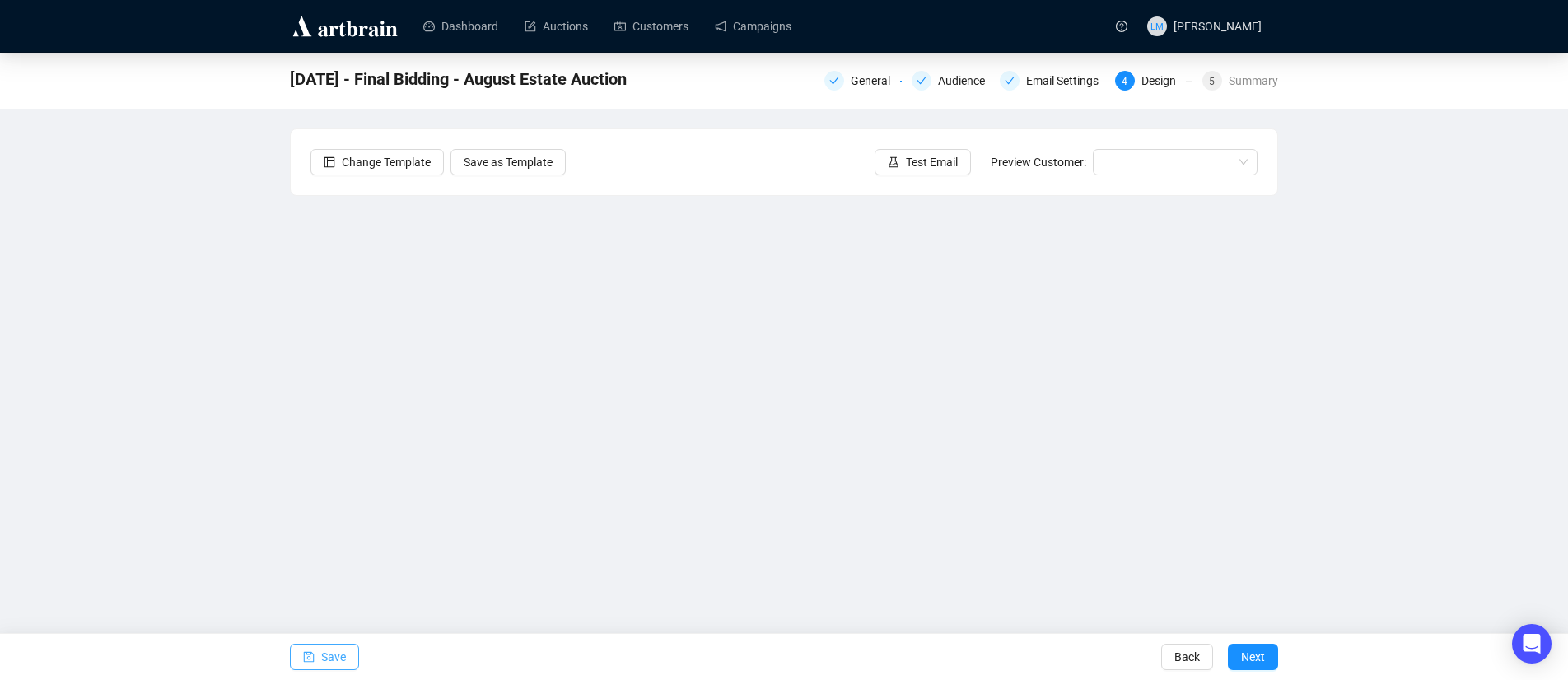
click at [342, 656] on span "Save" at bounding box center [333, 657] width 25 height 46
click at [758, 19] on link "Campaigns" at bounding box center [752, 26] width 76 height 43
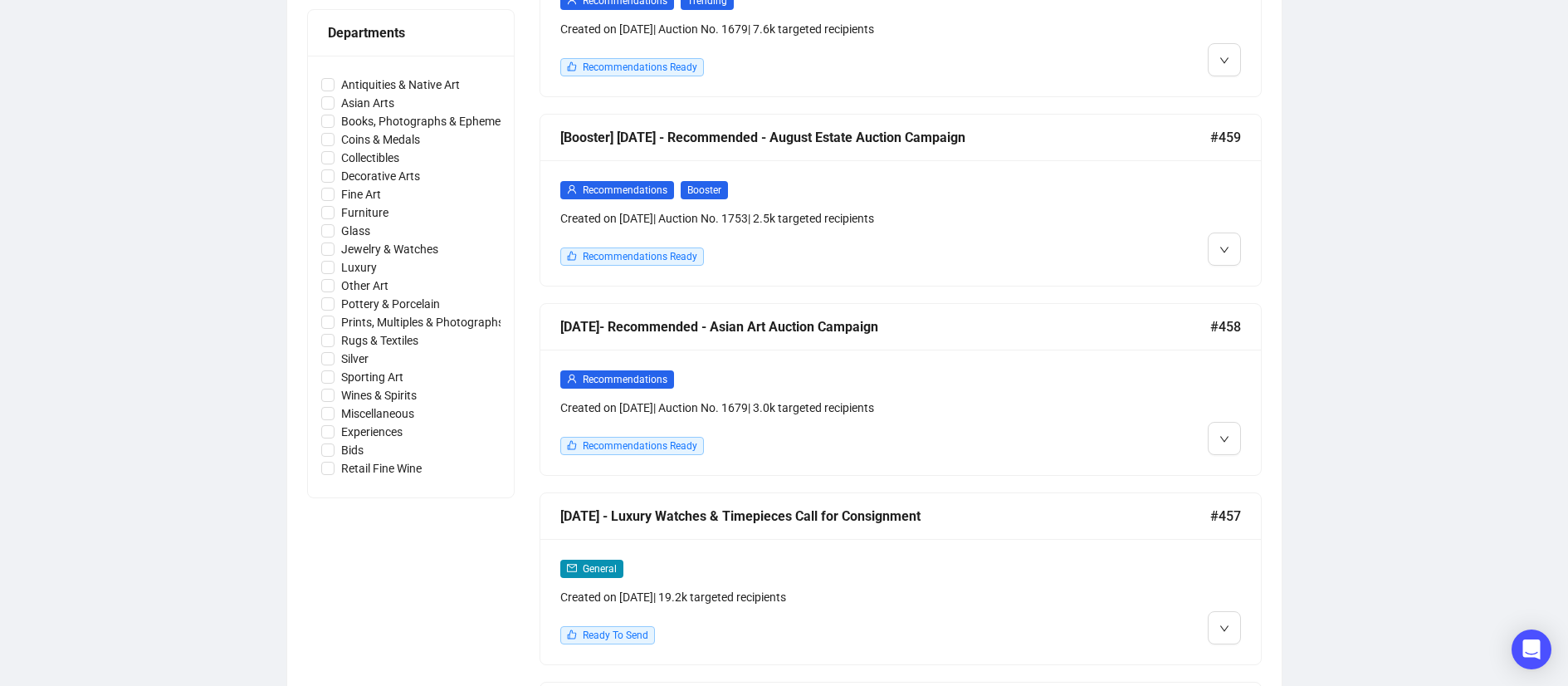
scroll to position [796, 0]
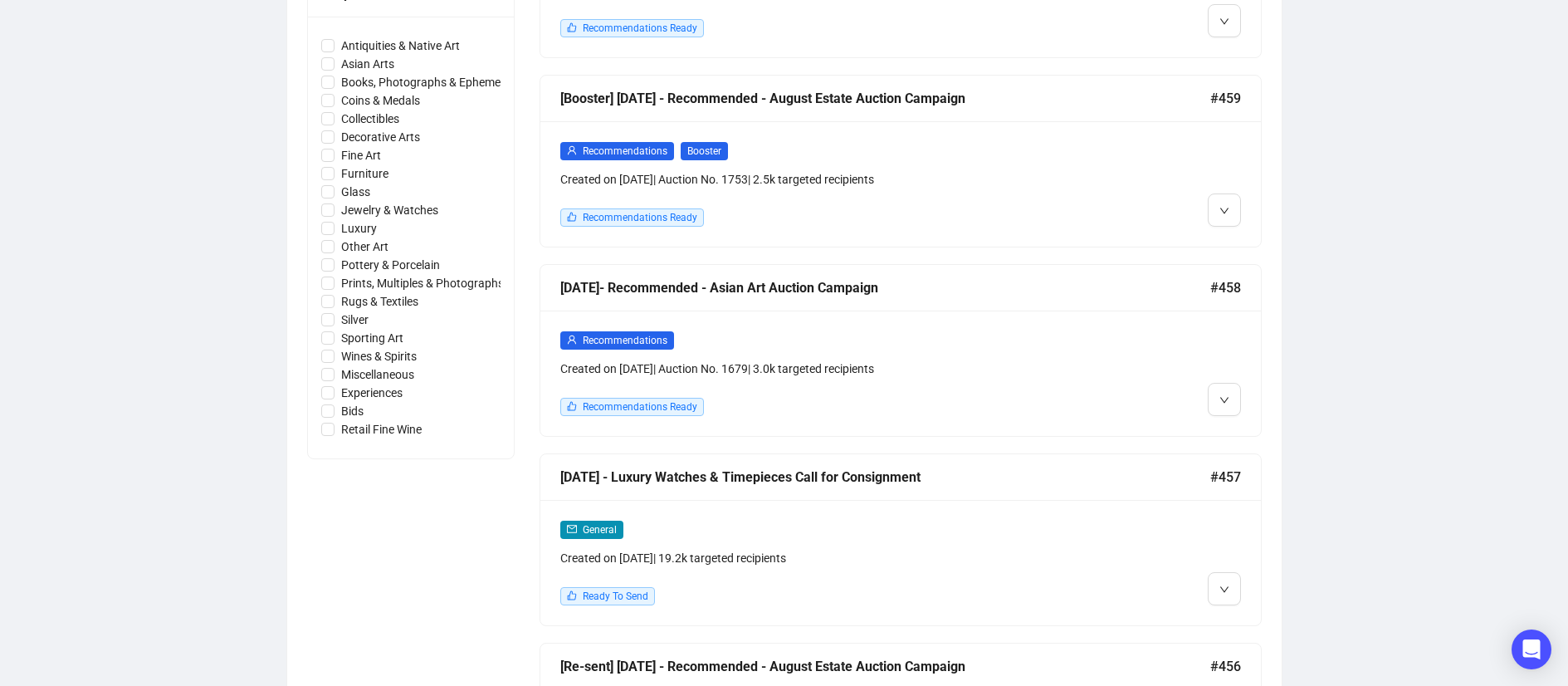
click at [1139, 352] on div at bounding box center [1154, 373] width 173 height 86
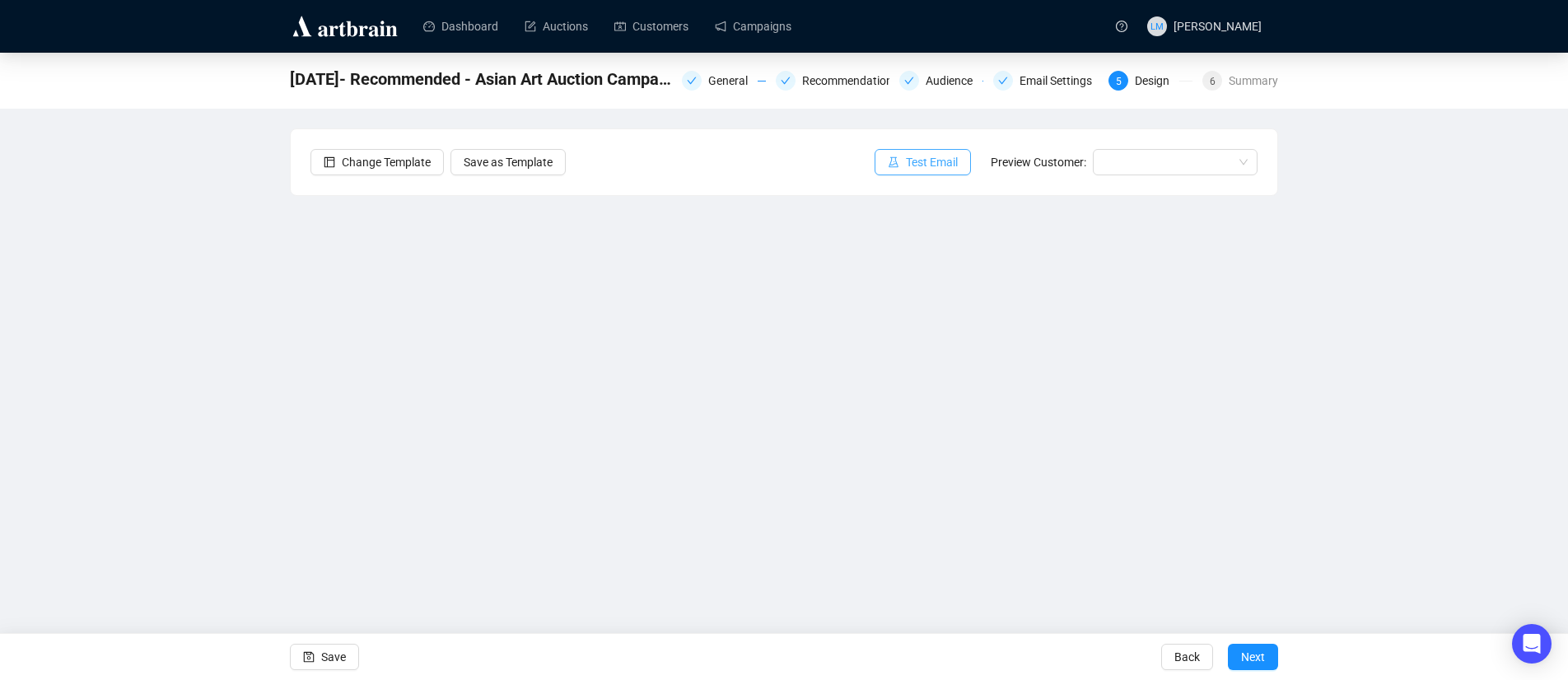
click at [940, 163] on span "Test Email" at bounding box center [932, 162] width 52 height 18
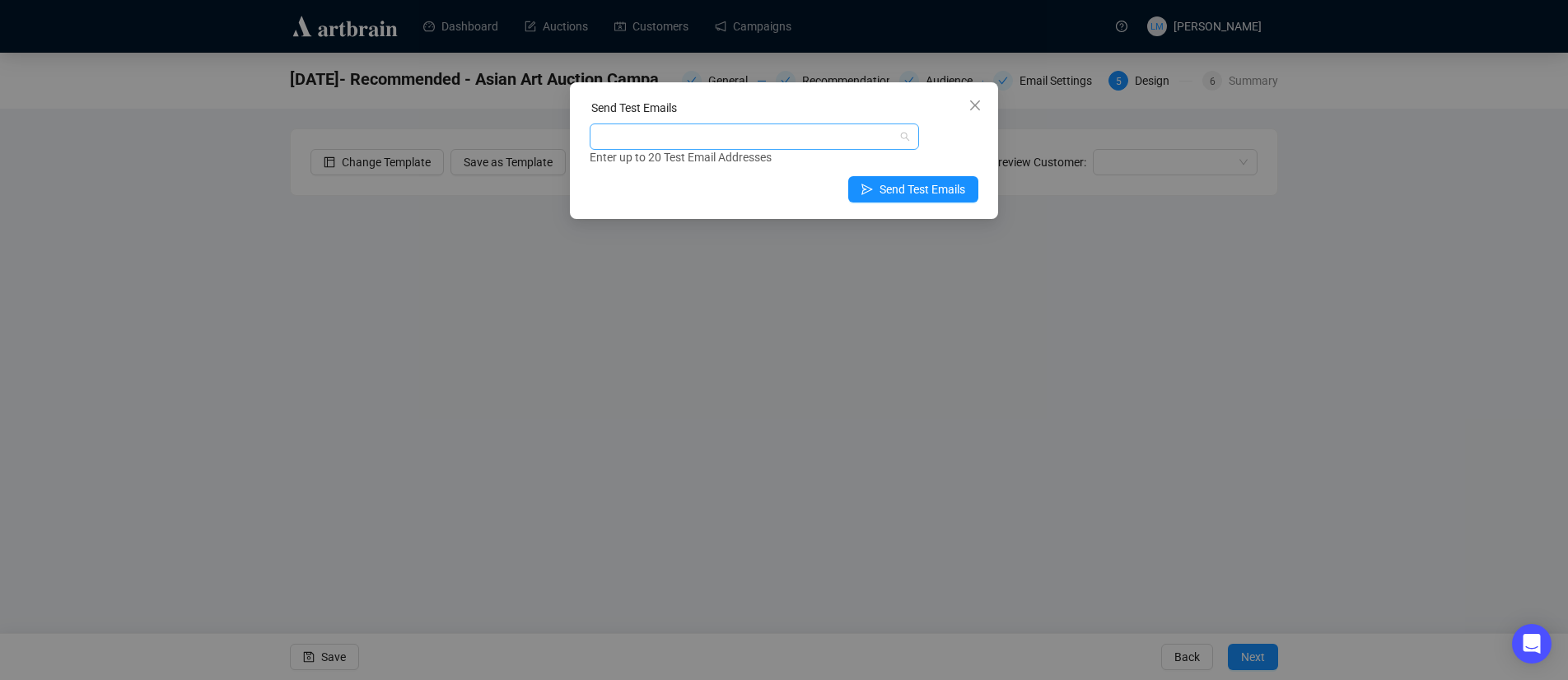
click at [740, 136] on div at bounding box center [746, 136] width 306 height 23
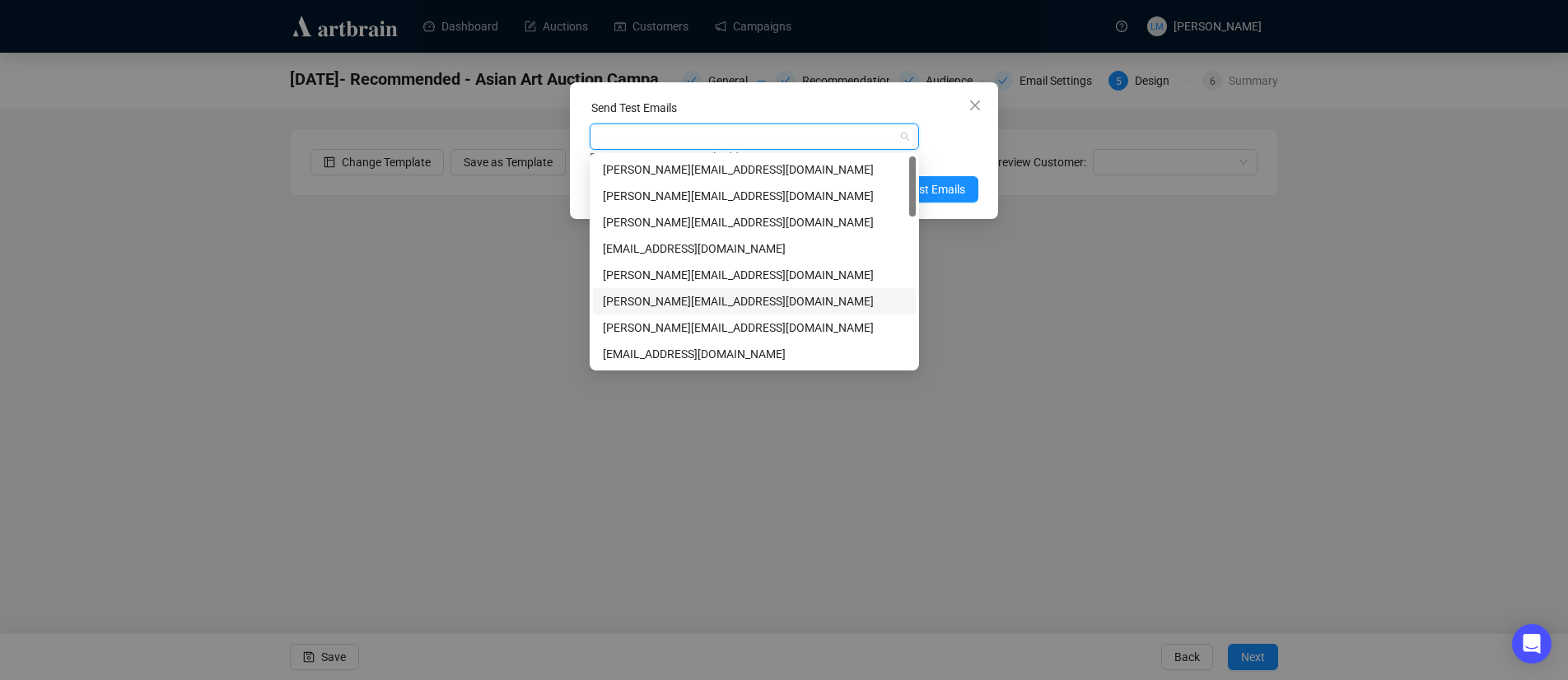
click at [664, 299] on div "[PERSON_NAME][EMAIL_ADDRESS][DOMAIN_NAME]" at bounding box center [754, 301] width 303 height 18
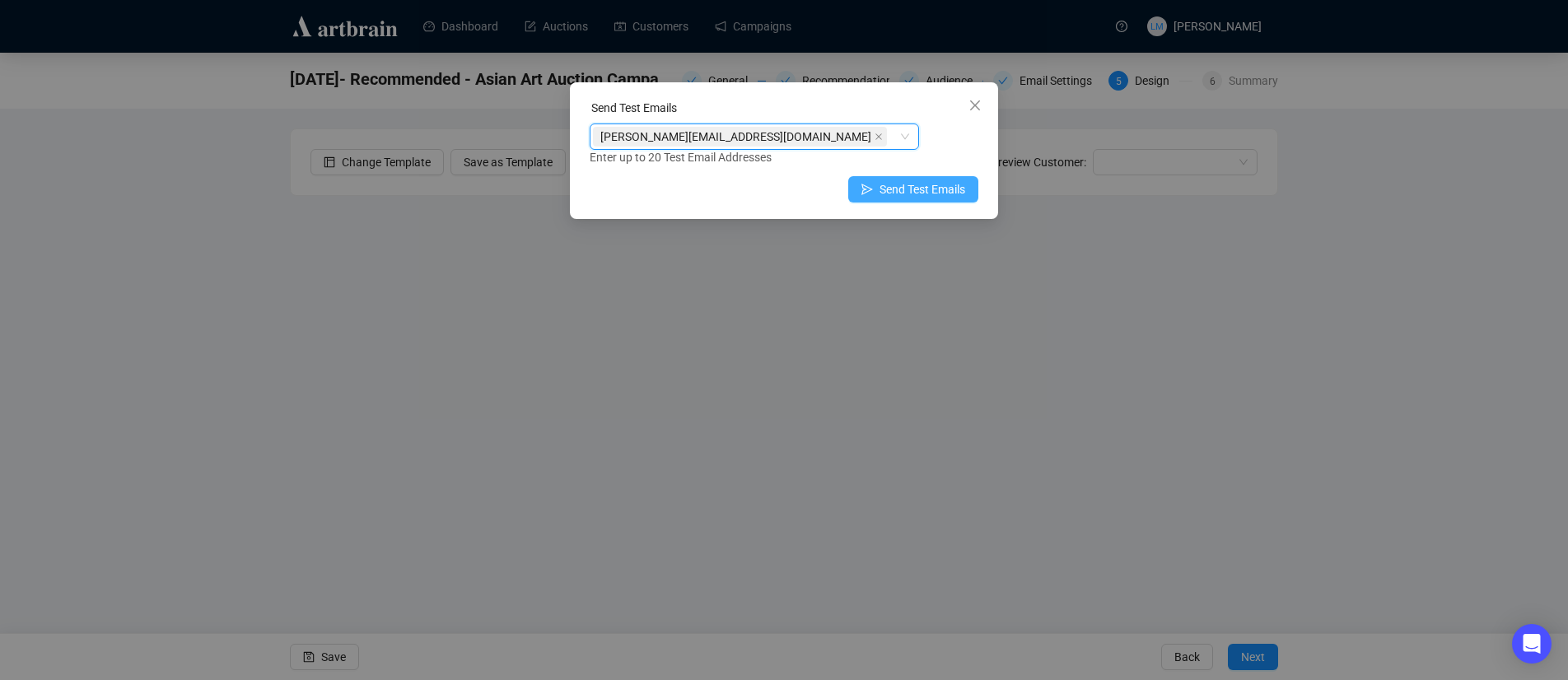
click at [956, 186] on span "Send Test Emails" at bounding box center [922, 189] width 85 height 18
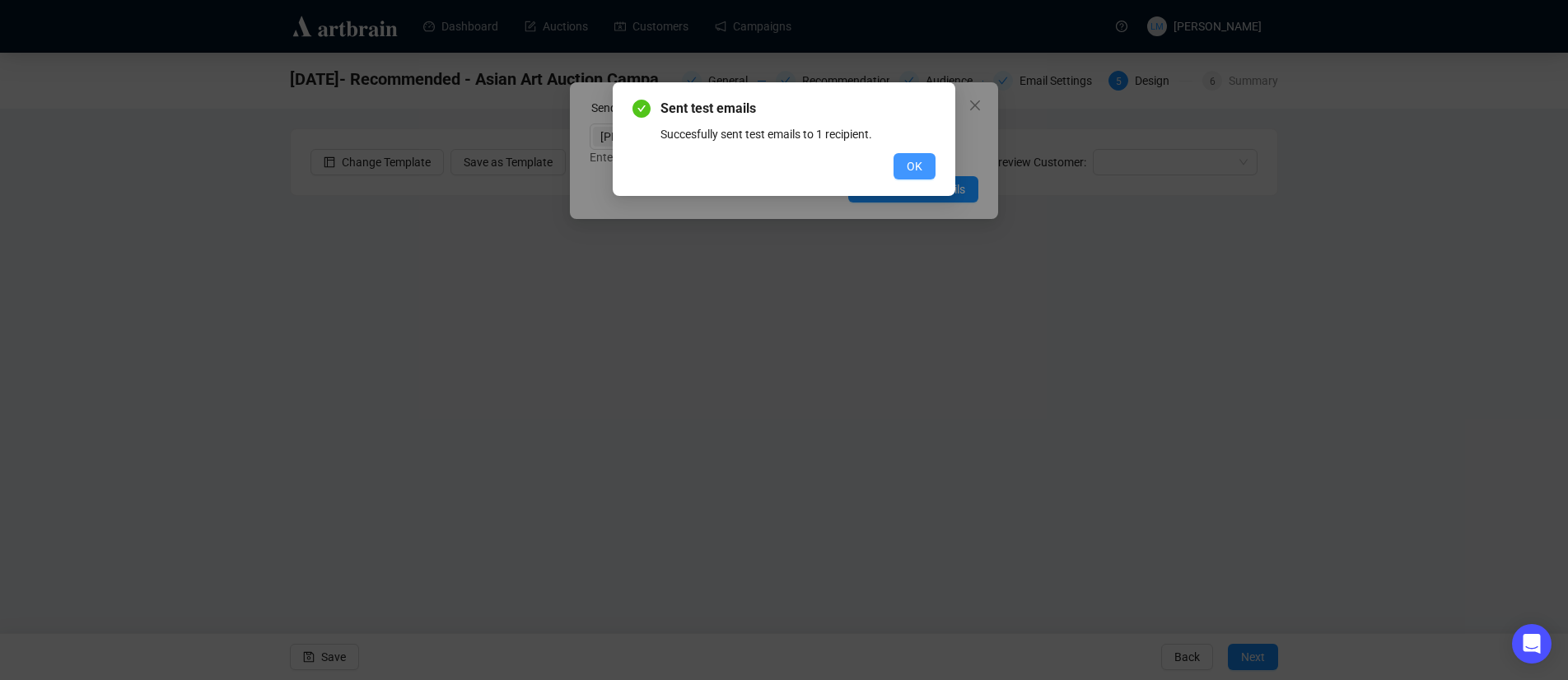
click at [915, 179] on div "Sent test emails Succesfully sent test emails to 1 recipient. OK" at bounding box center [784, 139] width 343 height 113
click at [914, 162] on span "OK" at bounding box center [915, 166] width 16 height 18
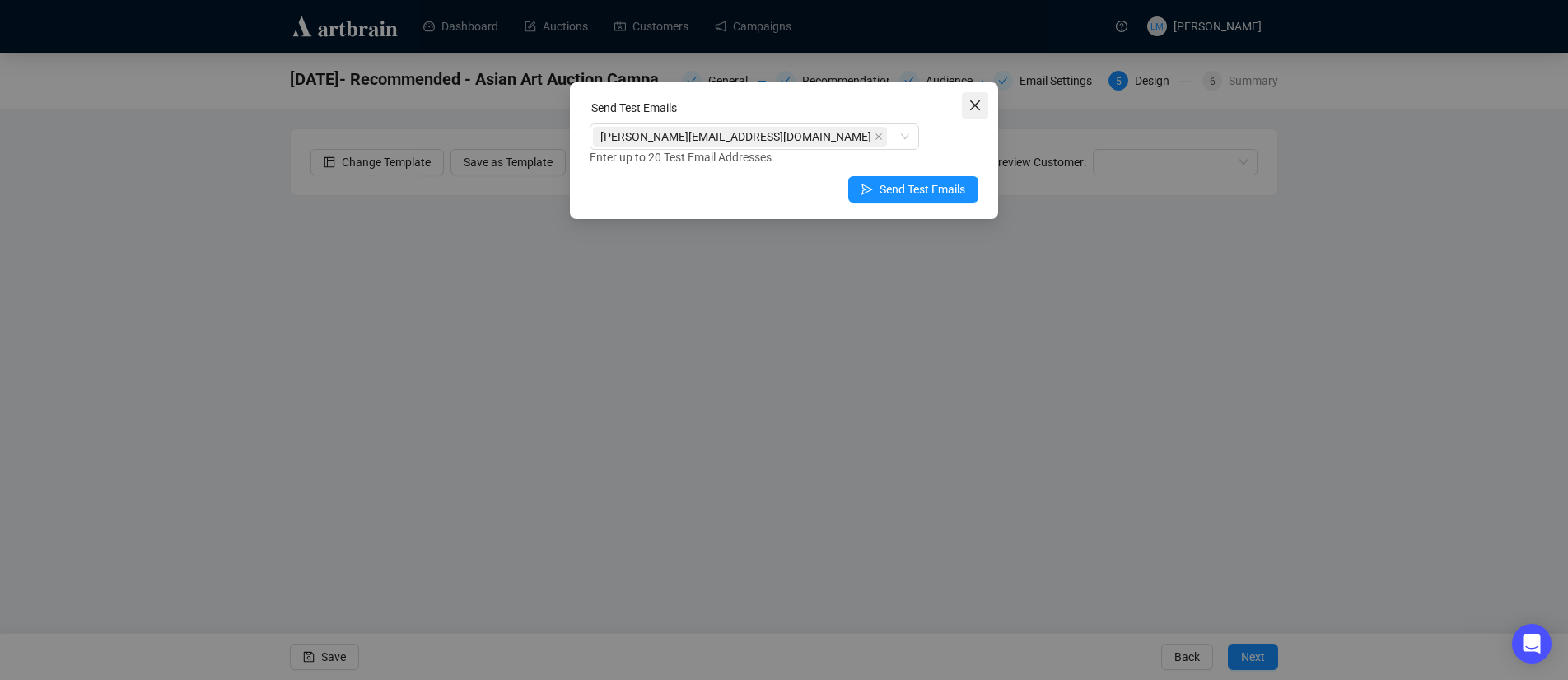
click at [976, 107] on icon "close" at bounding box center [975, 105] width 13 height 13
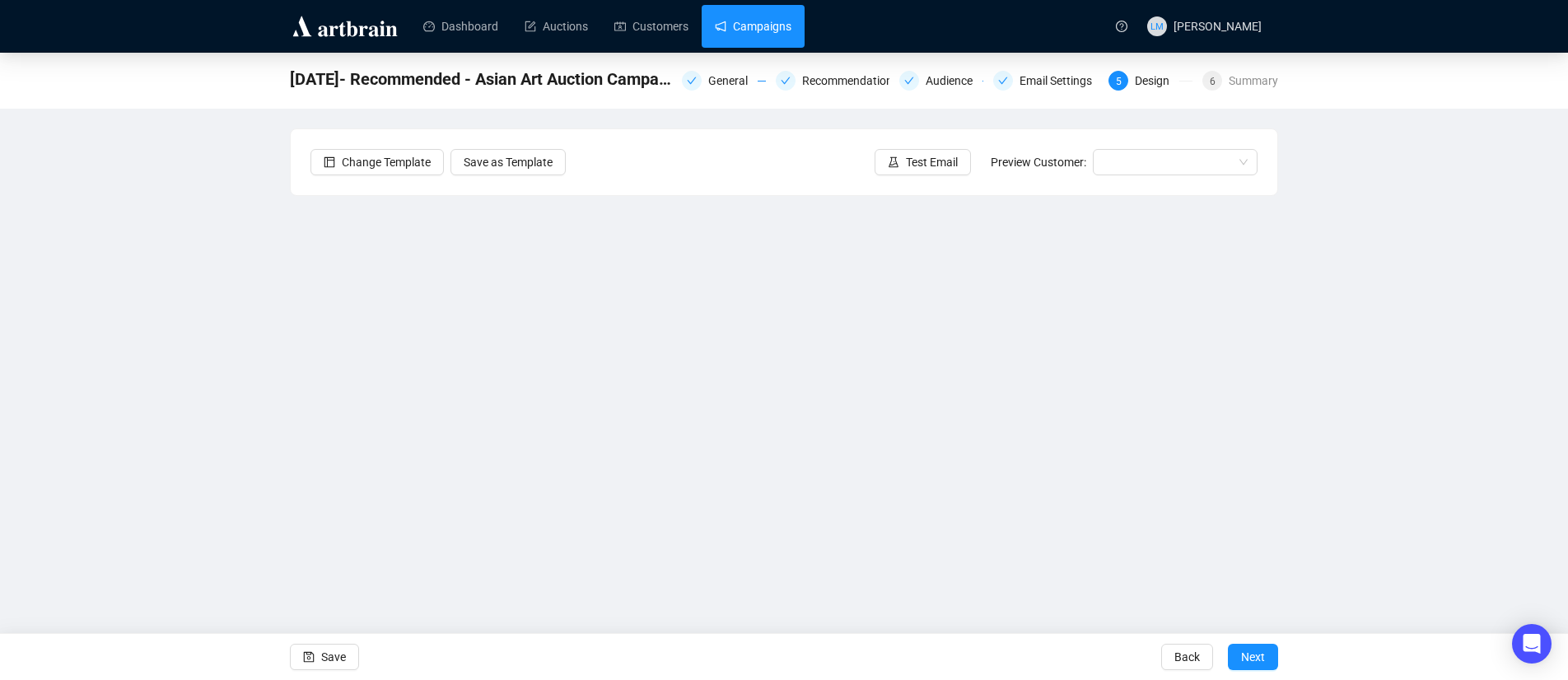
click at [756, 22] on link "Campaigns" at bounding box center [752, 26] width 76 height 43
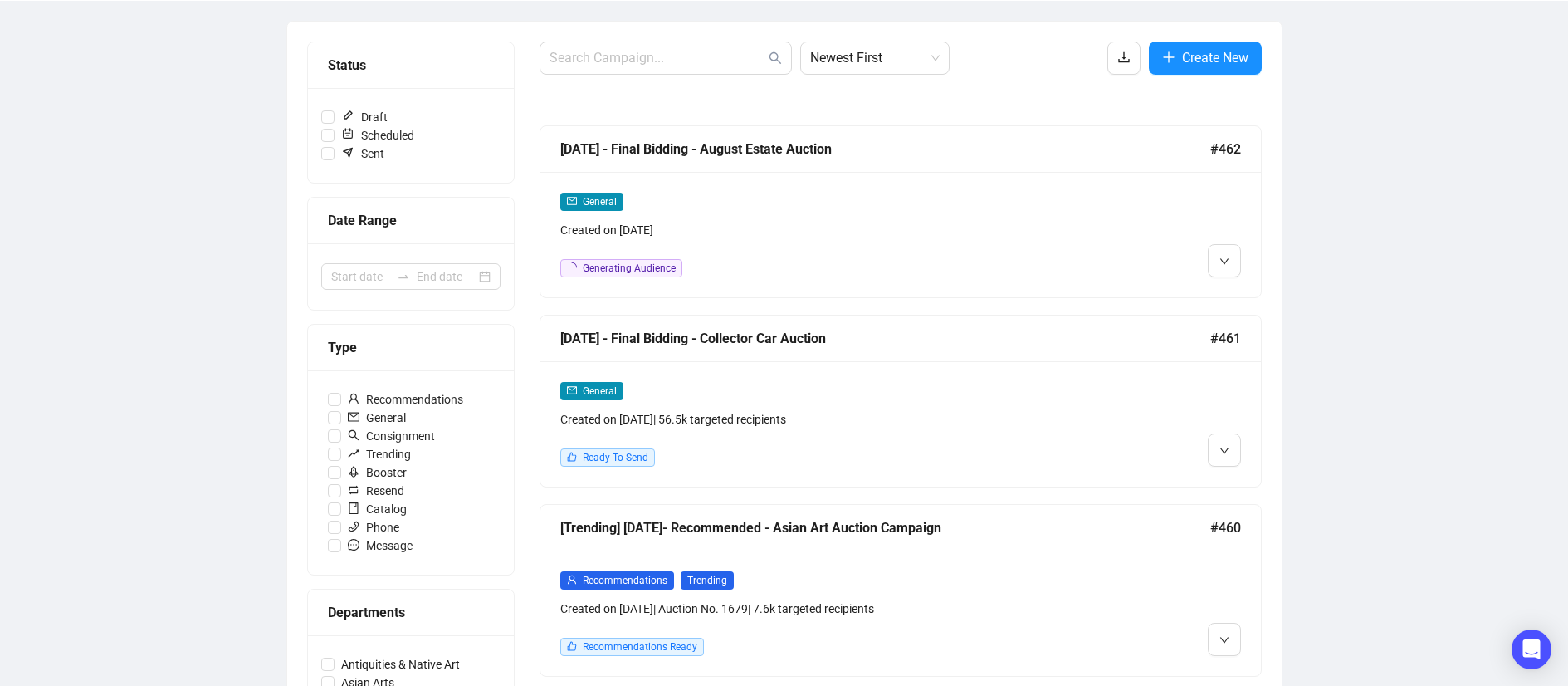
scroll to position [379, 0]
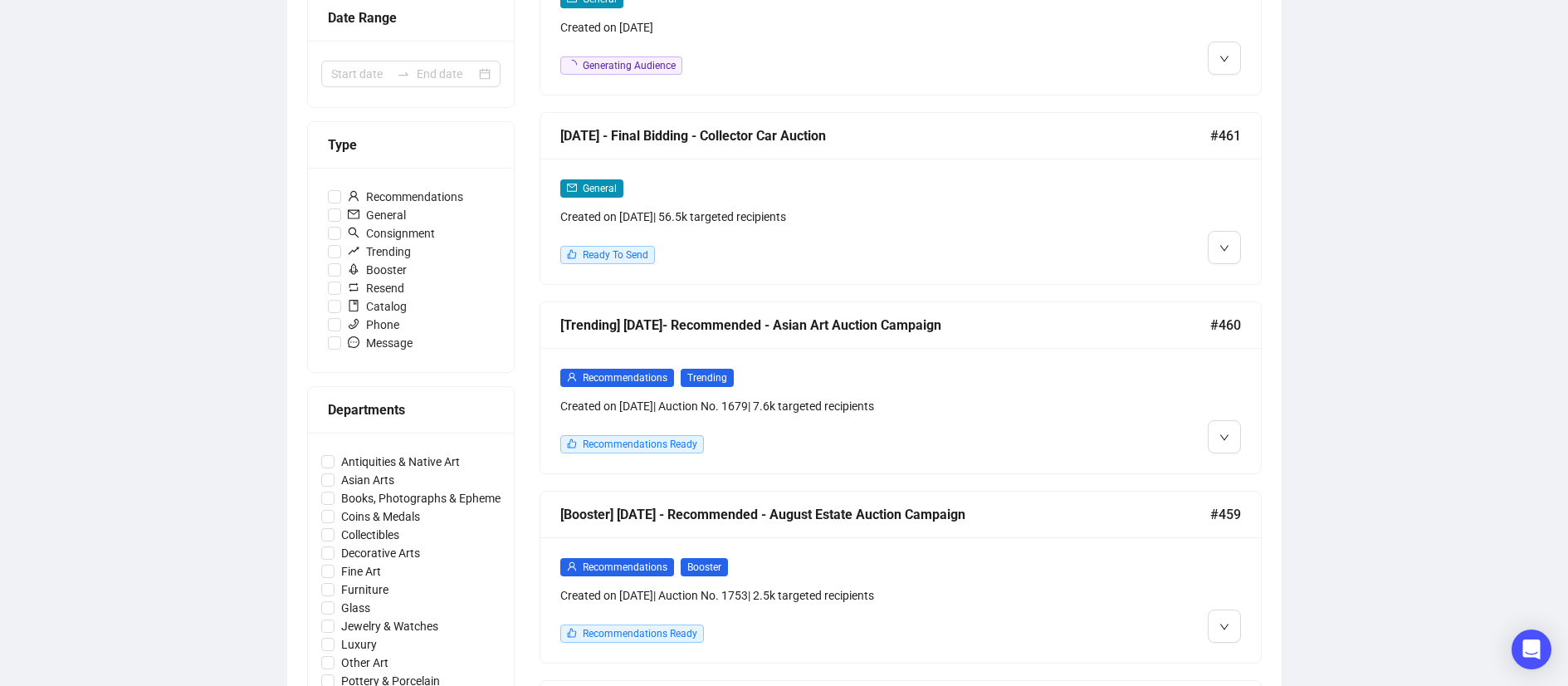
click at [1006, 322] on div "[Trending] [DATE]- Recommended - Asian Art Auction Campaign" at bounding box center [886, 324] width 650 height 20
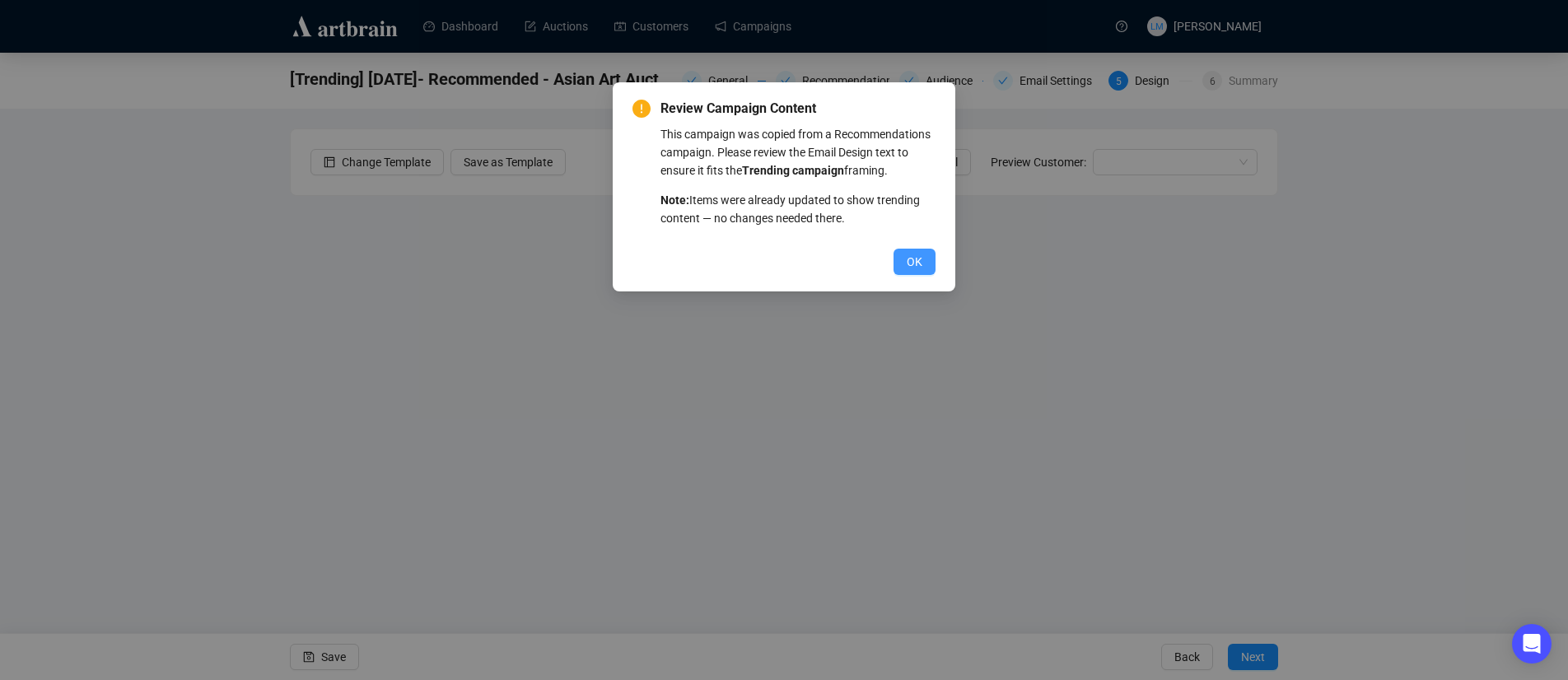
click at [921, 271] on span "OK" at bounding box center [915, 262] width 16 height 18
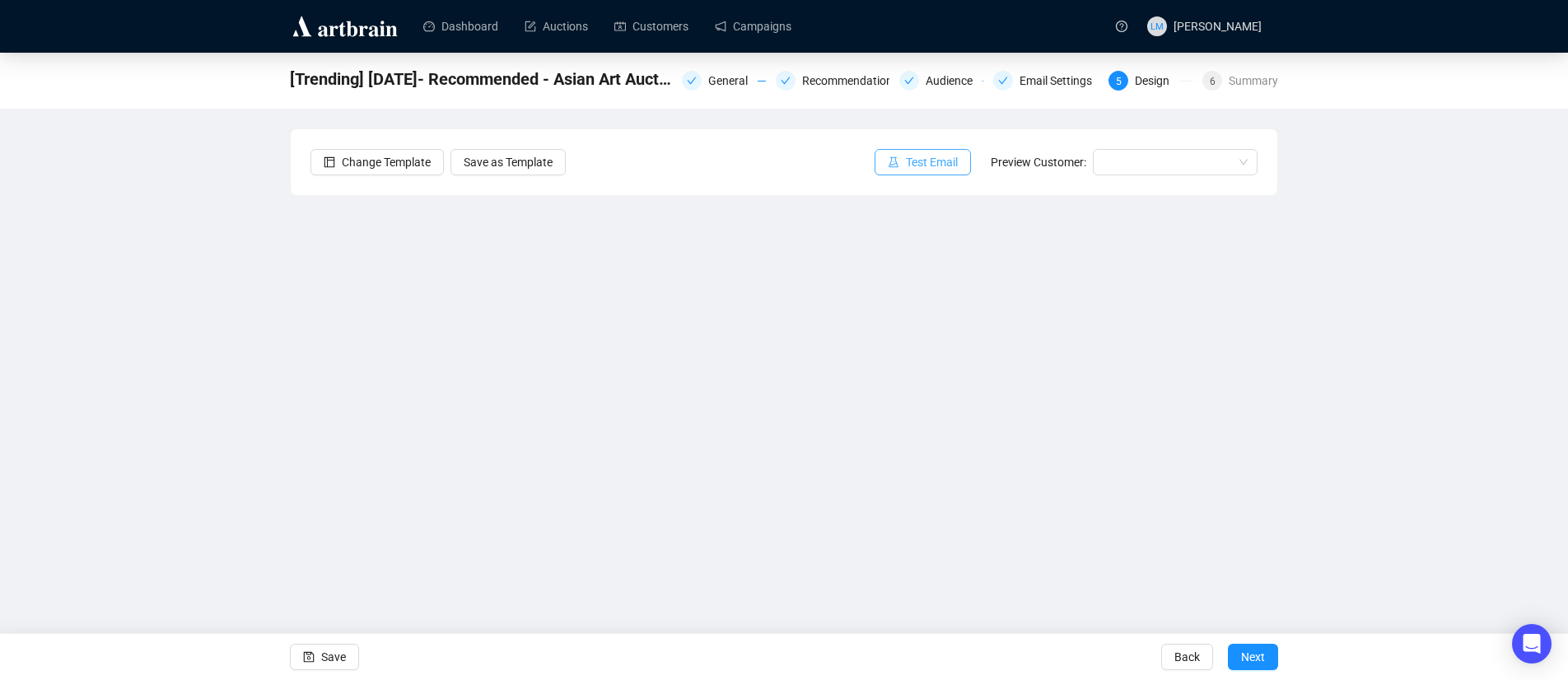
click at [911, 169] on span "Test Email" at bounding box center [932, 162] width 52 height 18
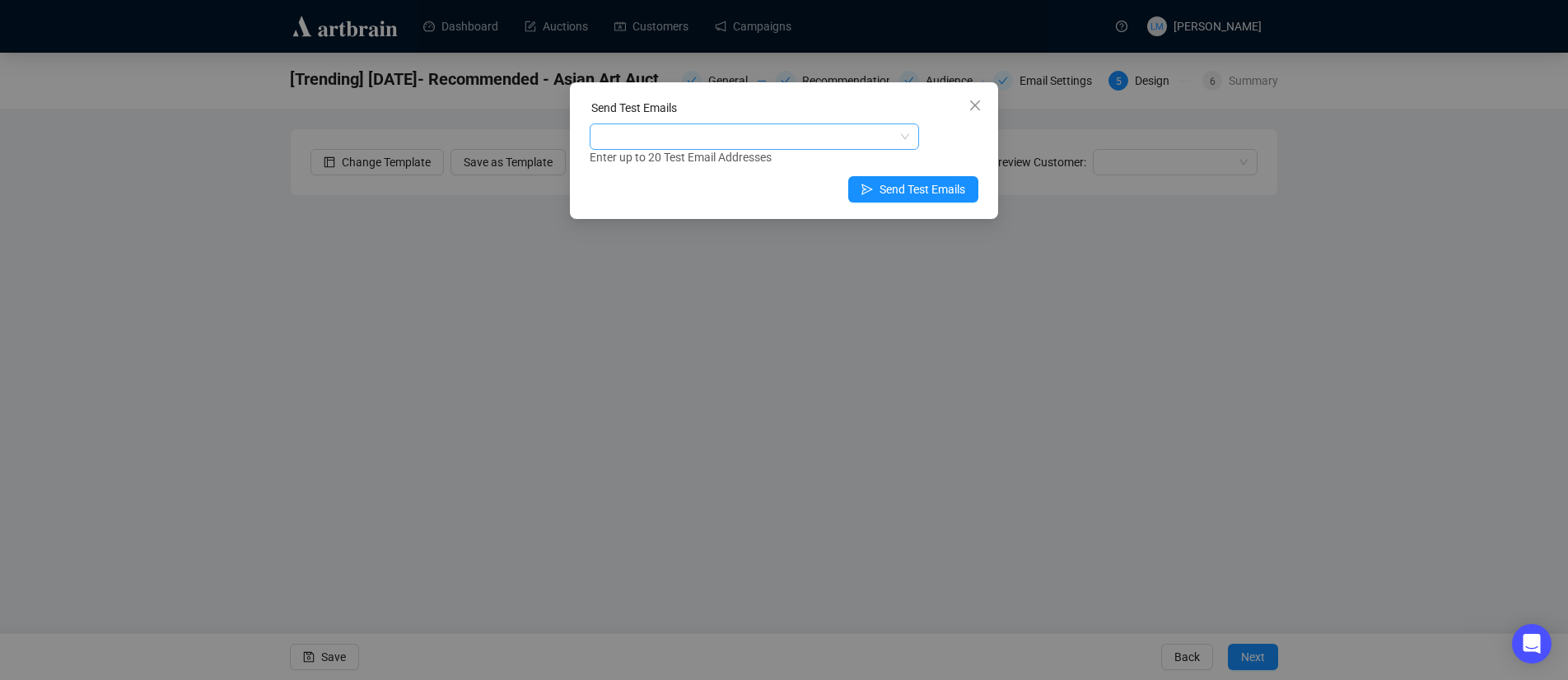
click at [752, 137] on div at bounding box center [746, 136] width 306 height 23
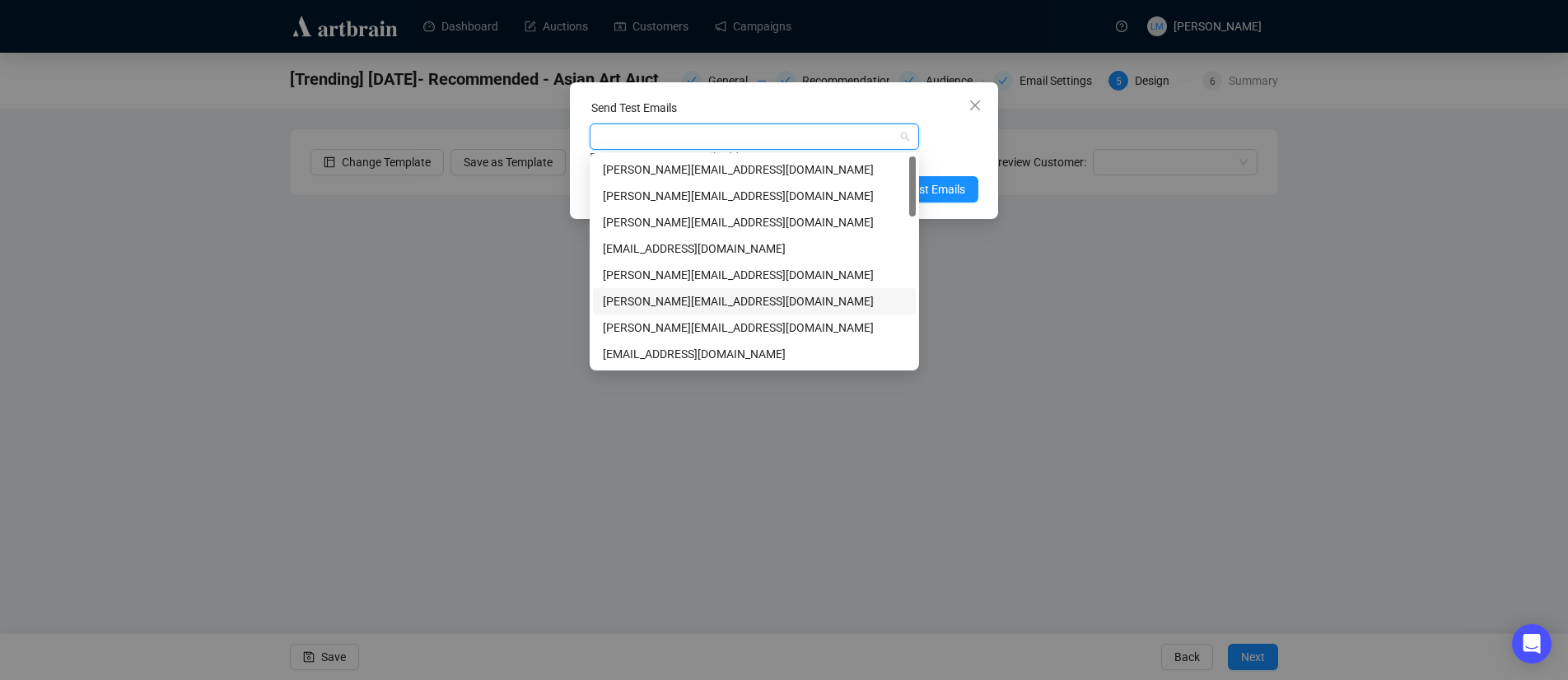
click at [686, 304] on div "[PERSON_NAME][EMAIL_ADDRESS][DOMAIN_NAME]" at bounding box center [754, 301] width 303 height 18
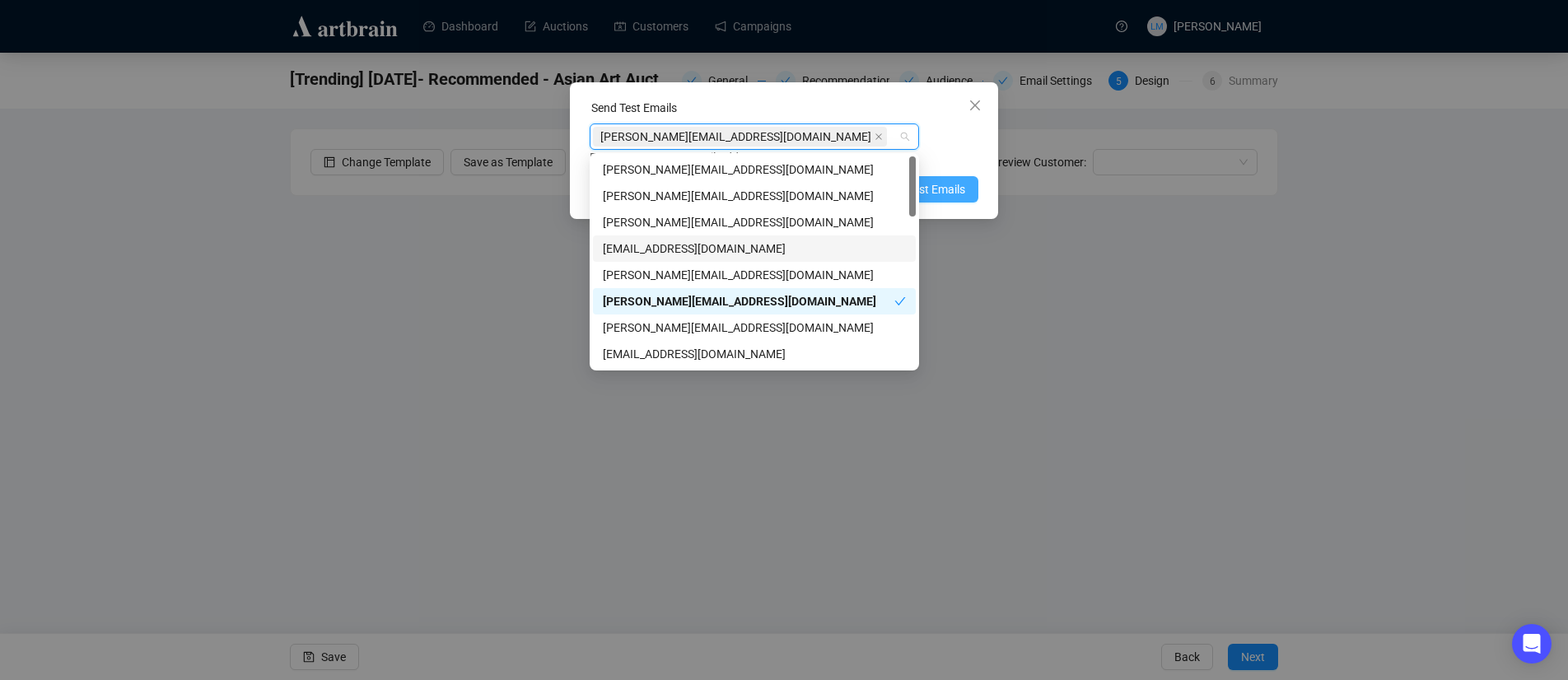
click at [941, 193] on span "Send Test Emails" at bounding box center [922, 189] width 85 height 18
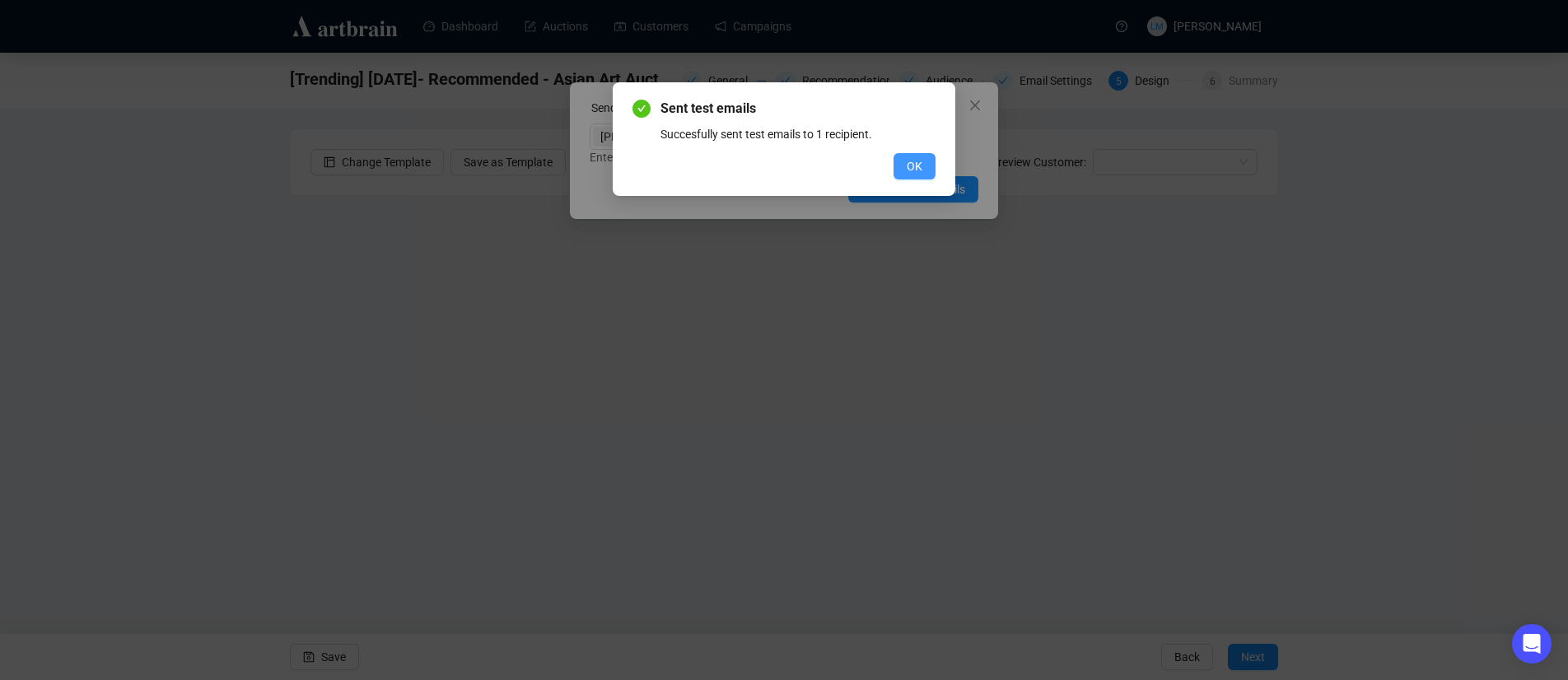
click at [918, 163] on span "OK" at bounding box center [915, 166] width 16 height 18
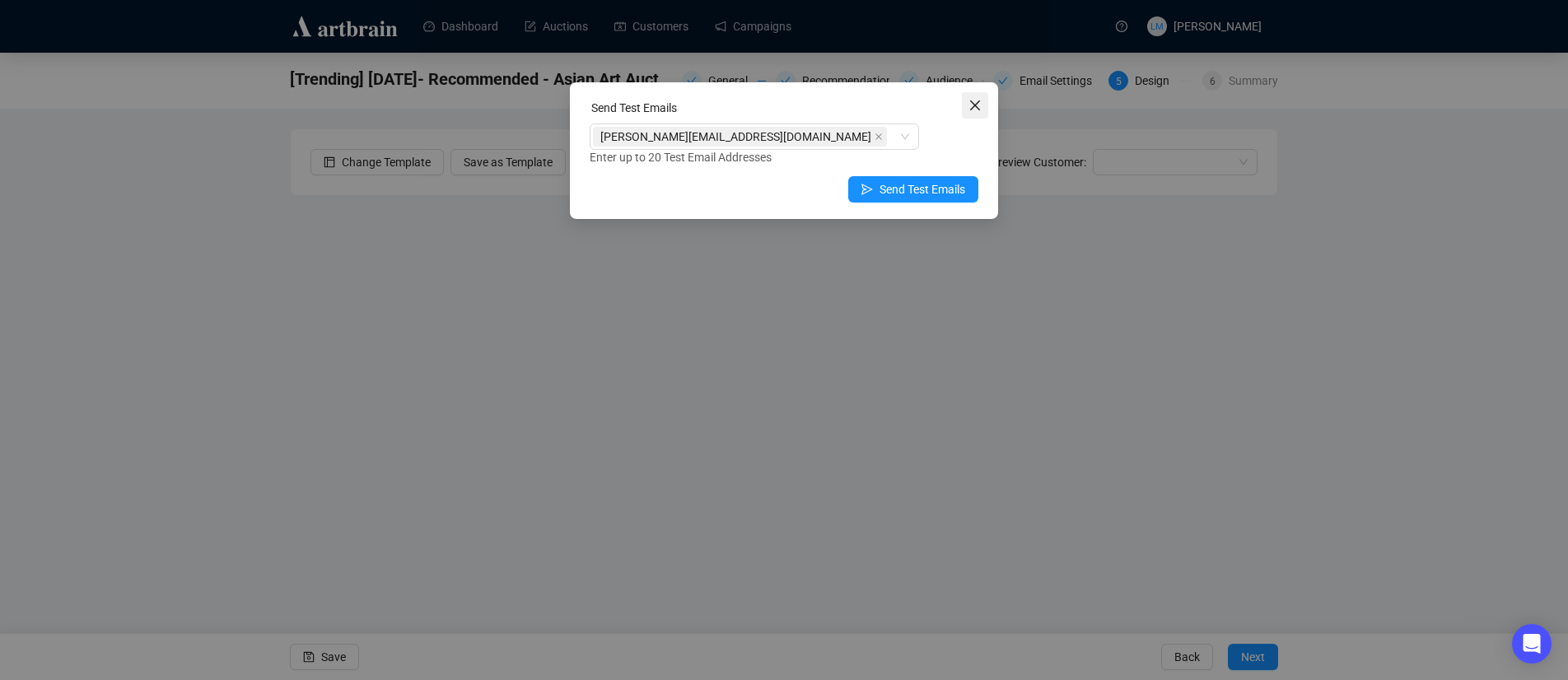
click at [972, 109] on icon "close" at bounding box center [975, 105] width 10 height 10
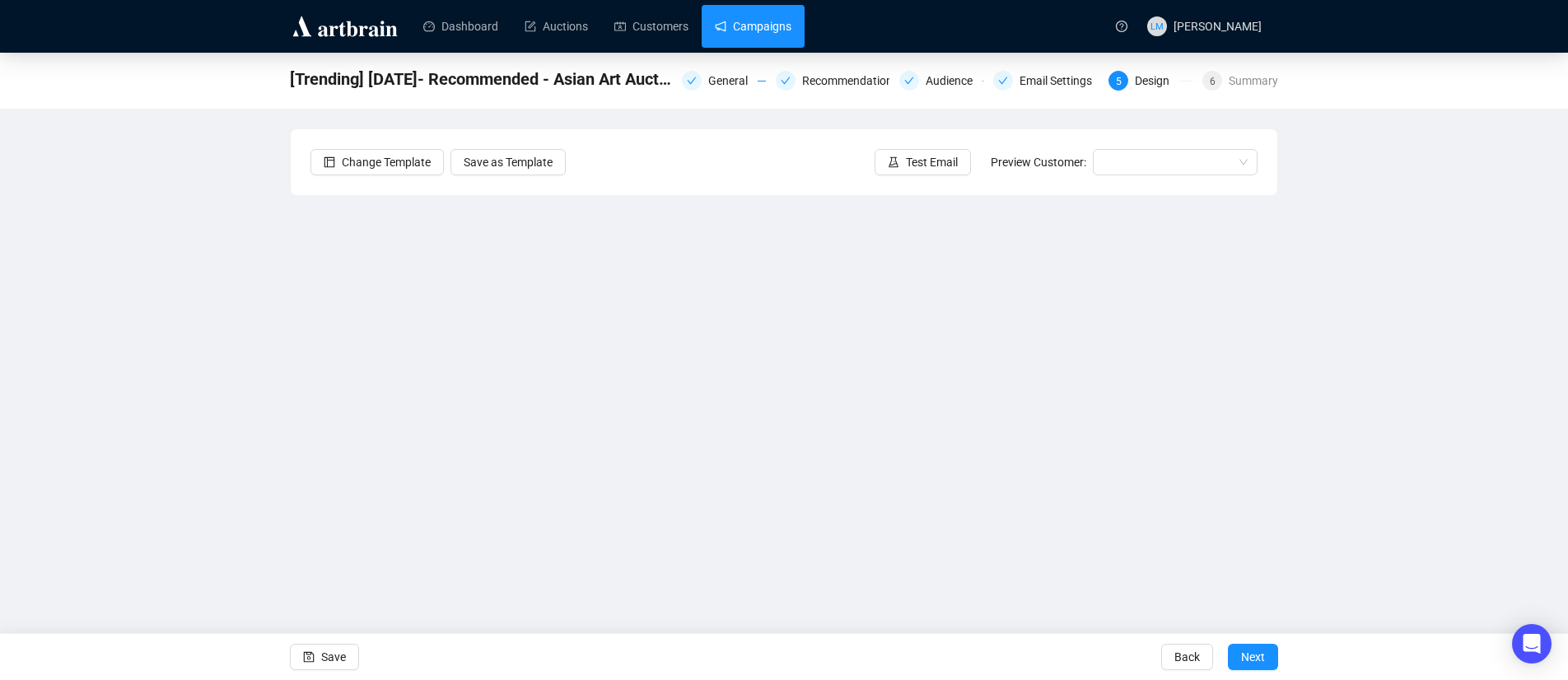
click at [787, 25] on link "Campaigns" at bounding box center [752, 26] width 76 height 43
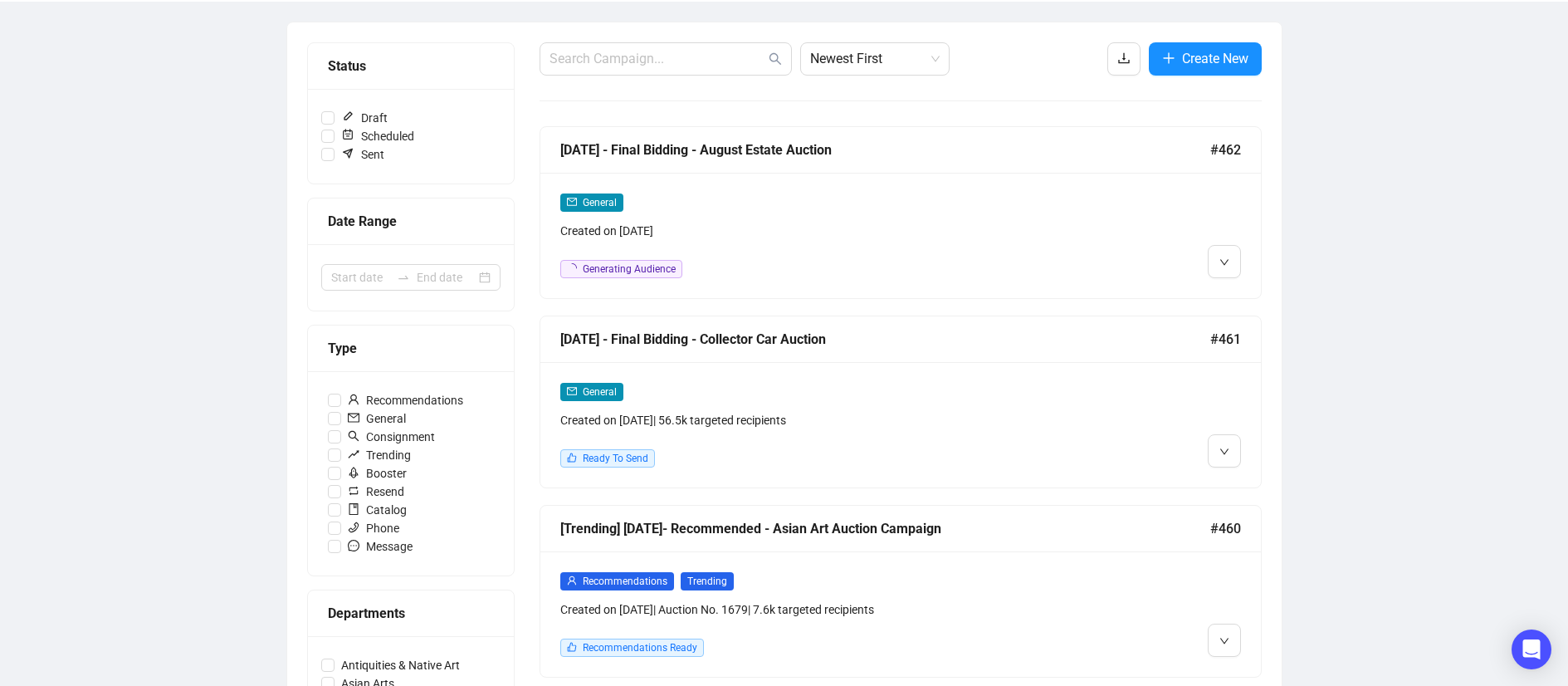
scroll to position [250, 0]
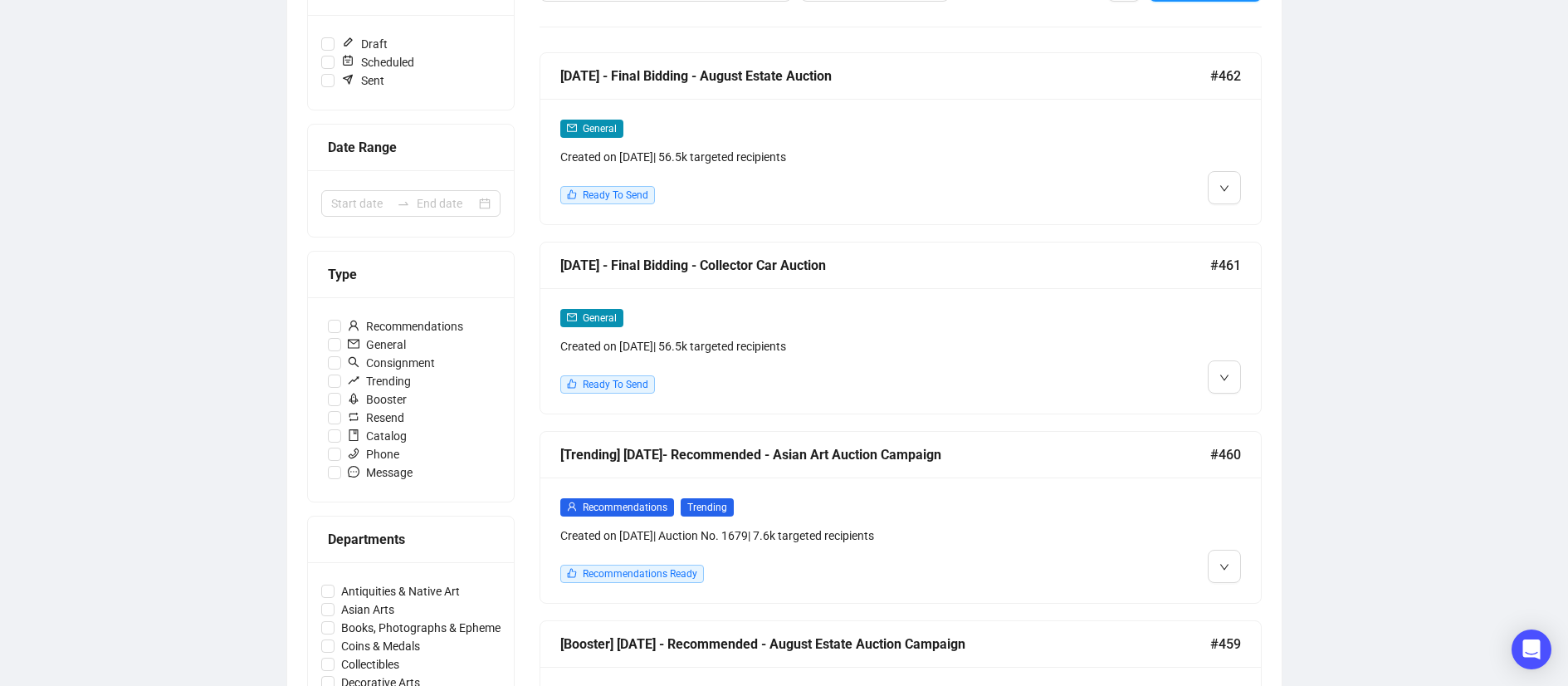
click at [972, 277] on div "[DATE] - Final Bidding - Collector Car Auction #461" at bounding box center [900, 266] width 720 height 46
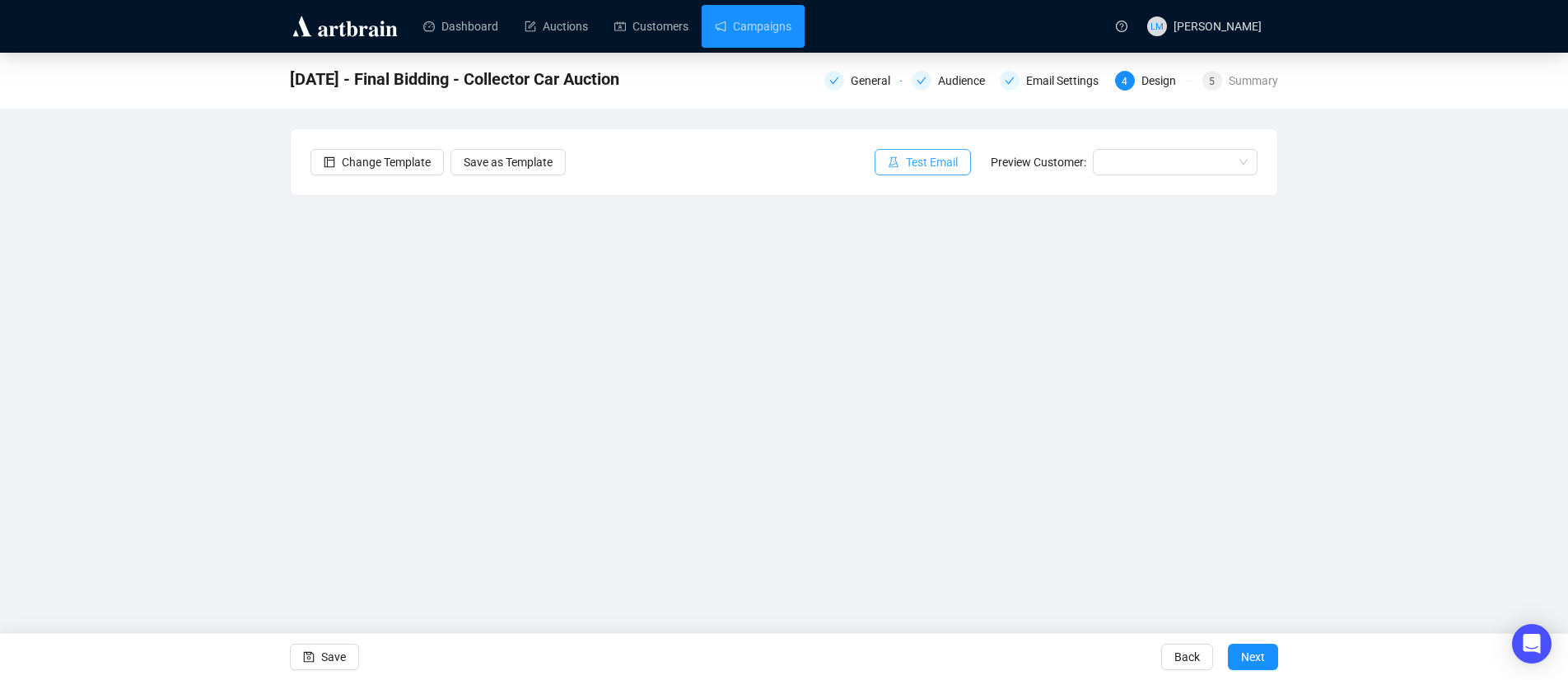
click at [936, 163] on span "Test Email" at bounding box center [932, 162] width 52 height 18
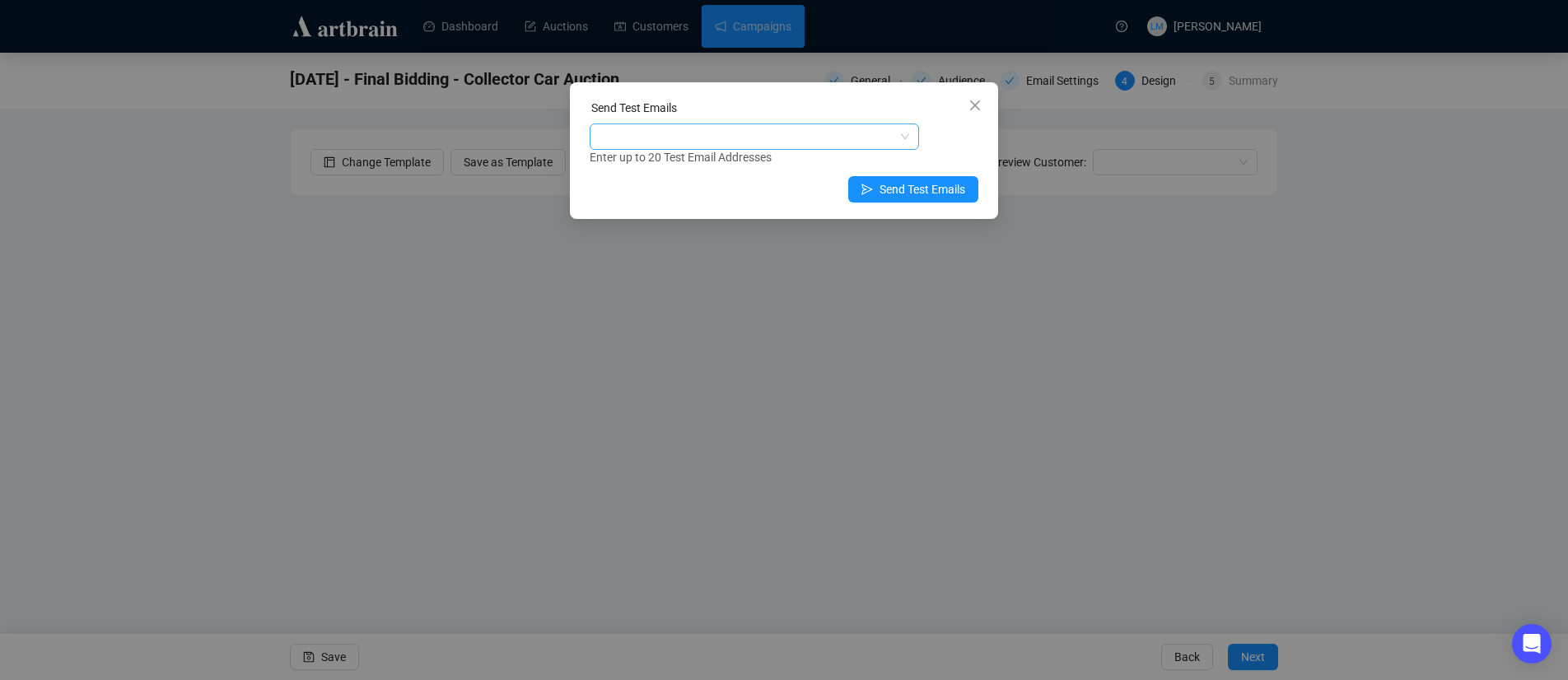
click at [779, 134] on div at bounding box center [746, 136] width 306 height 23
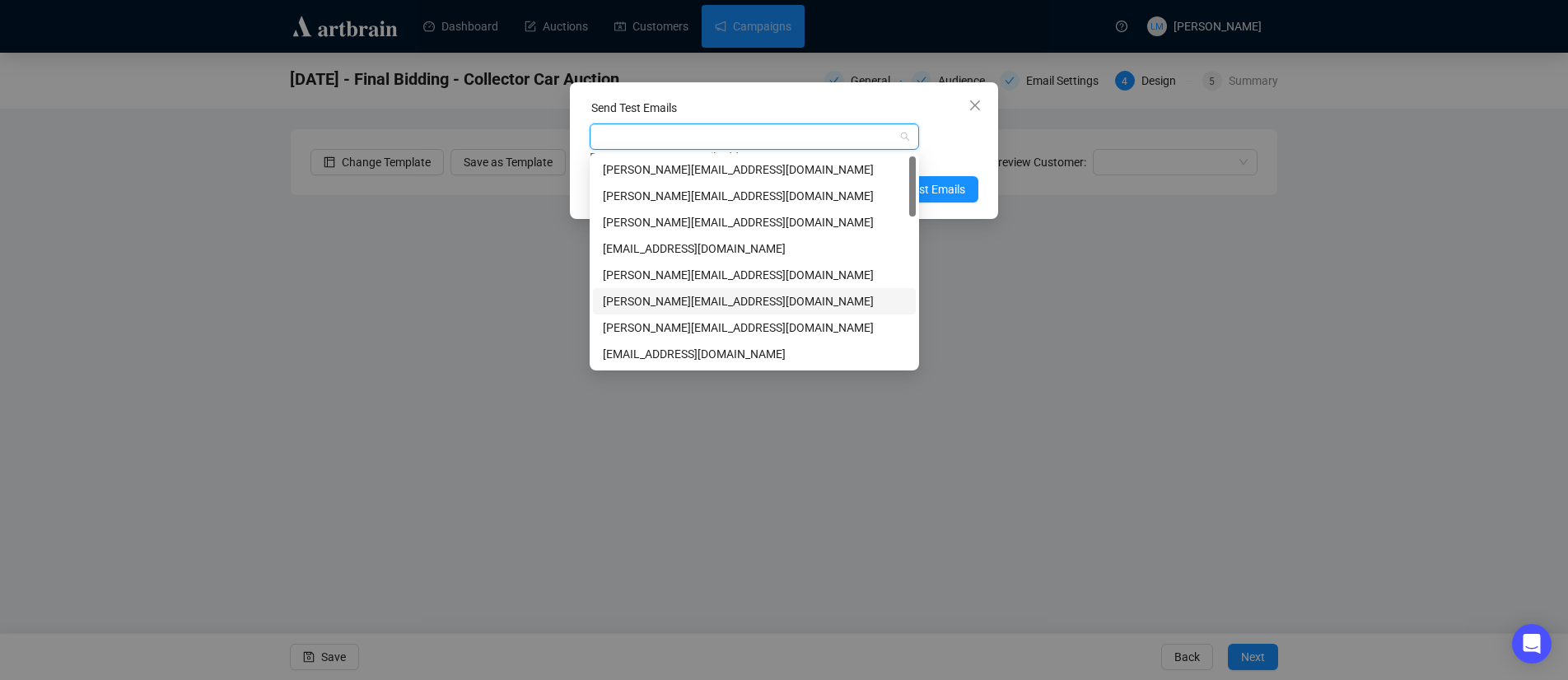
click at [684, 300] on div "[PERSON_NAME][EMAIL_ADDRESS][DOMAIN_NAME]" at bounding box center [754, 301] width 303 height 18
click at [941, 186] on span "Send Test Emails" at bounding box center [922, 189] width 85 height 18
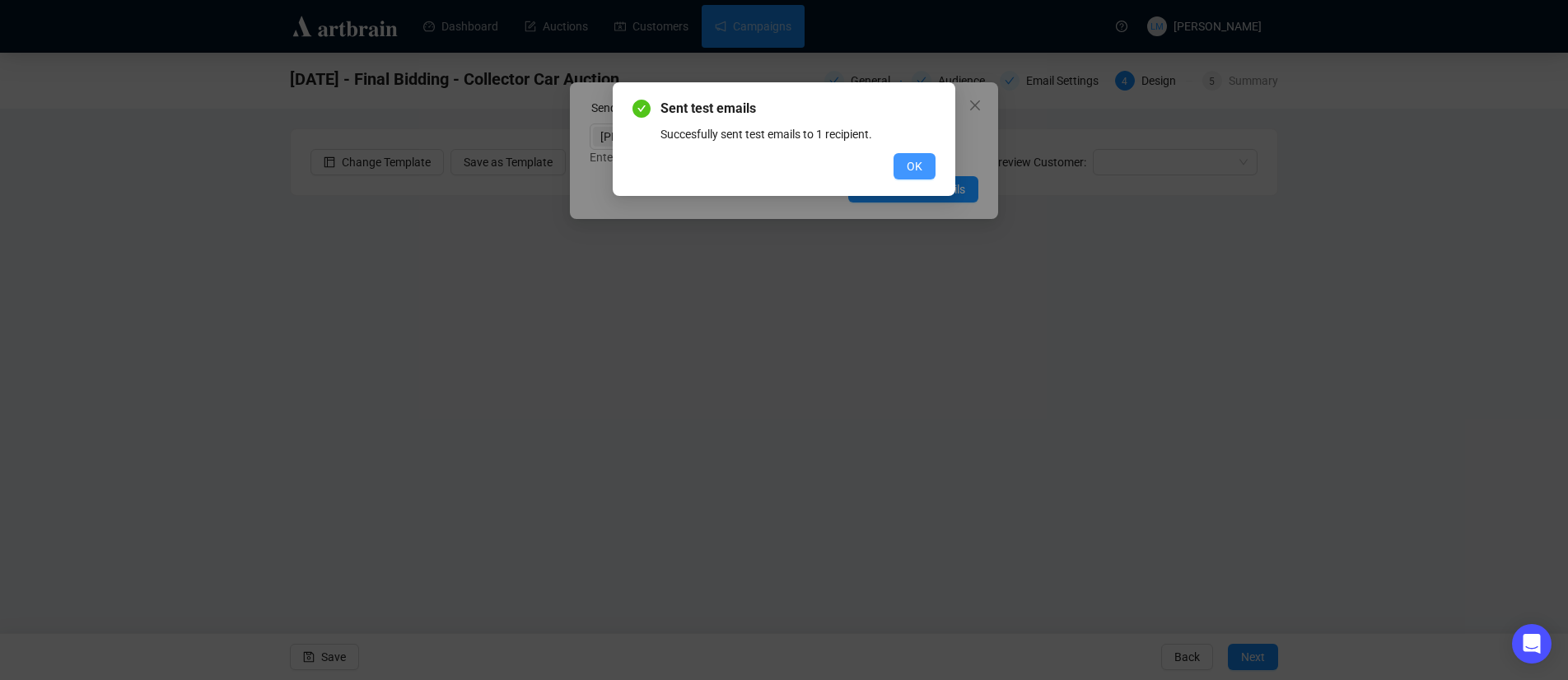
click at [917, 159] on span "OK" at bounding box center [915, 166] width 16 height 18
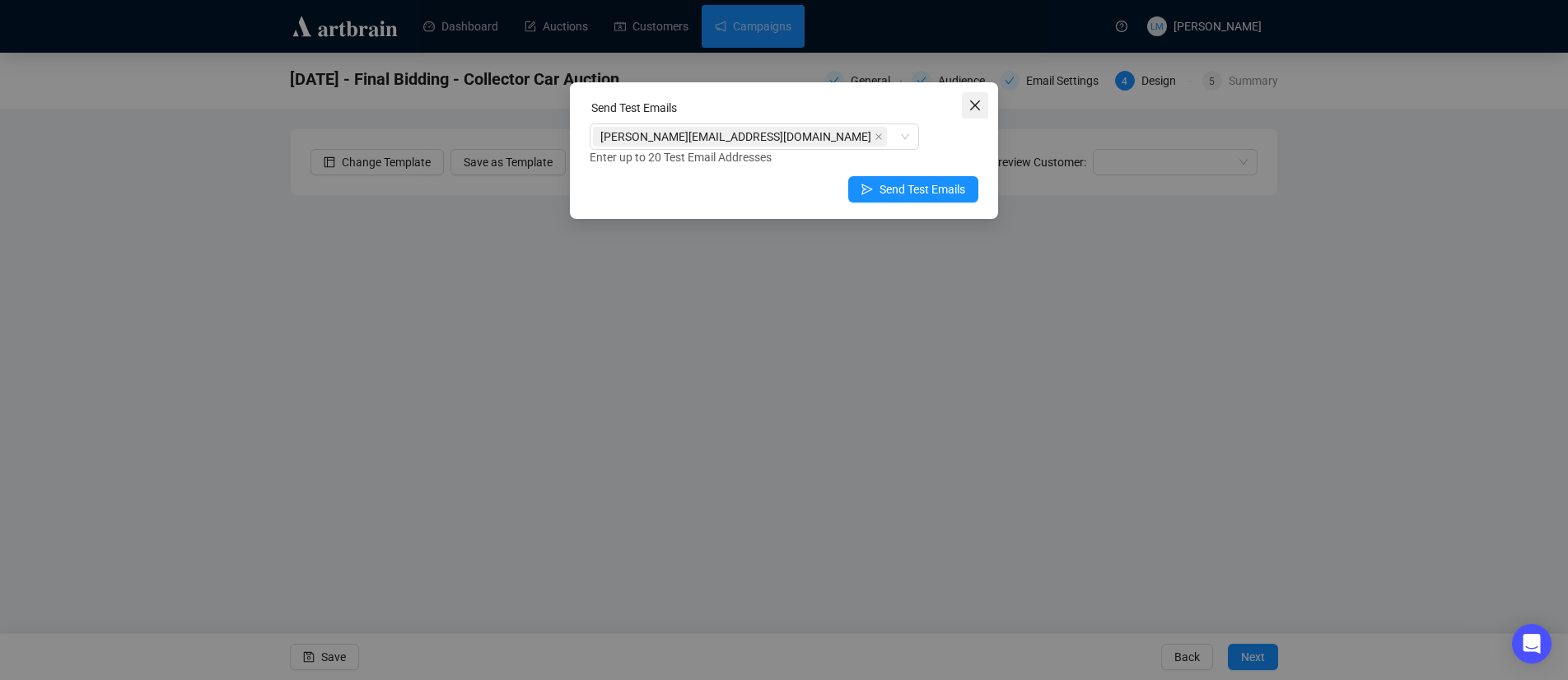
click at [973, 106] on icon "close" at bounding box center [975, 105] width 13 height 13
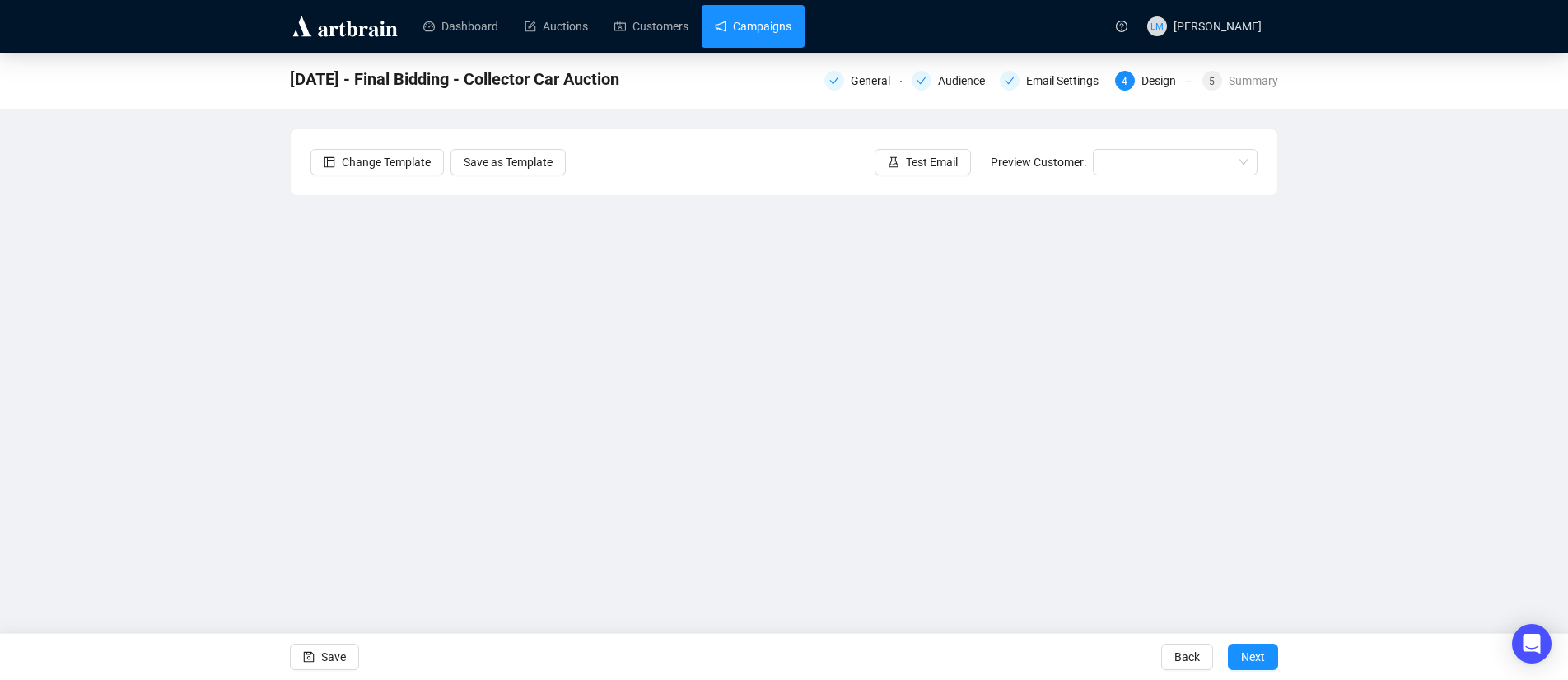
click at [731, 19] on link "Campaigns" at bounding box center [752, 26] width 76 height 43
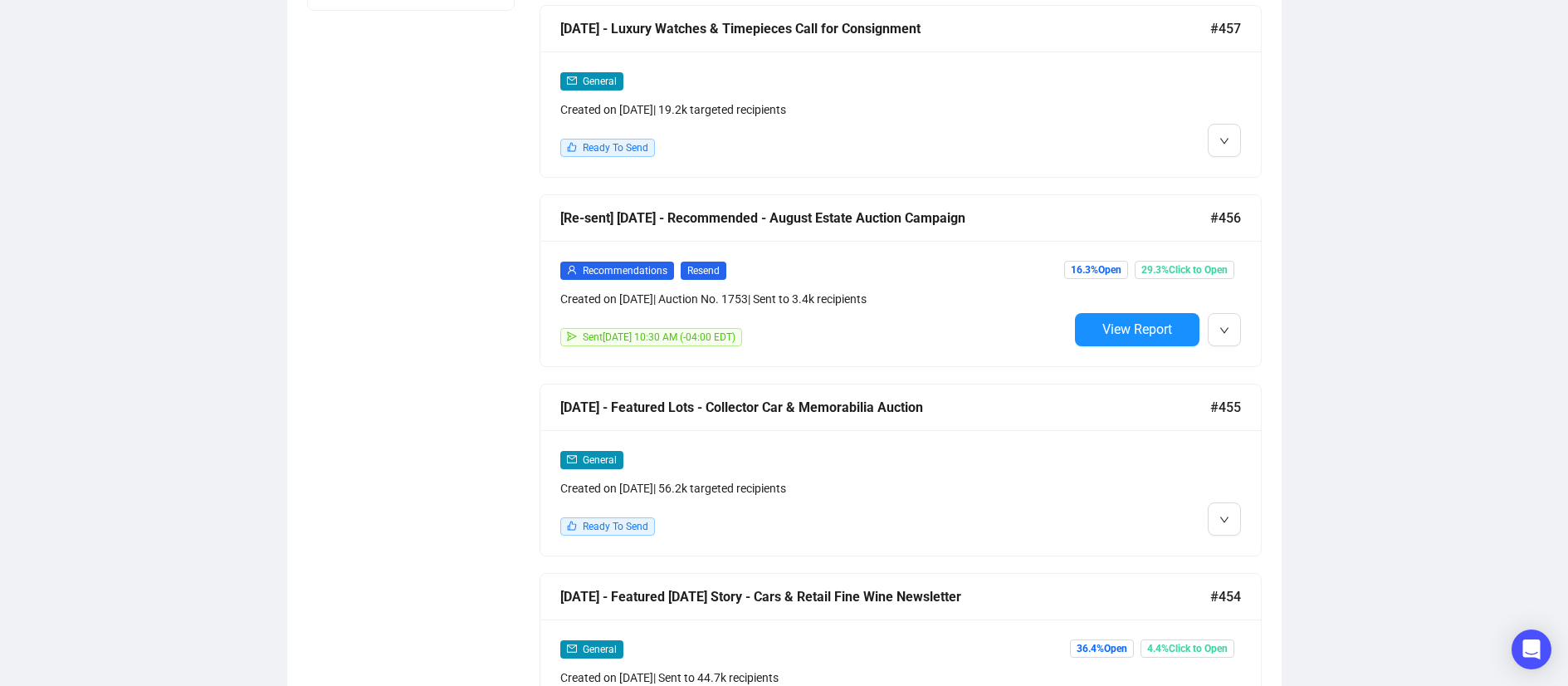
scroll to position [1344, 0]
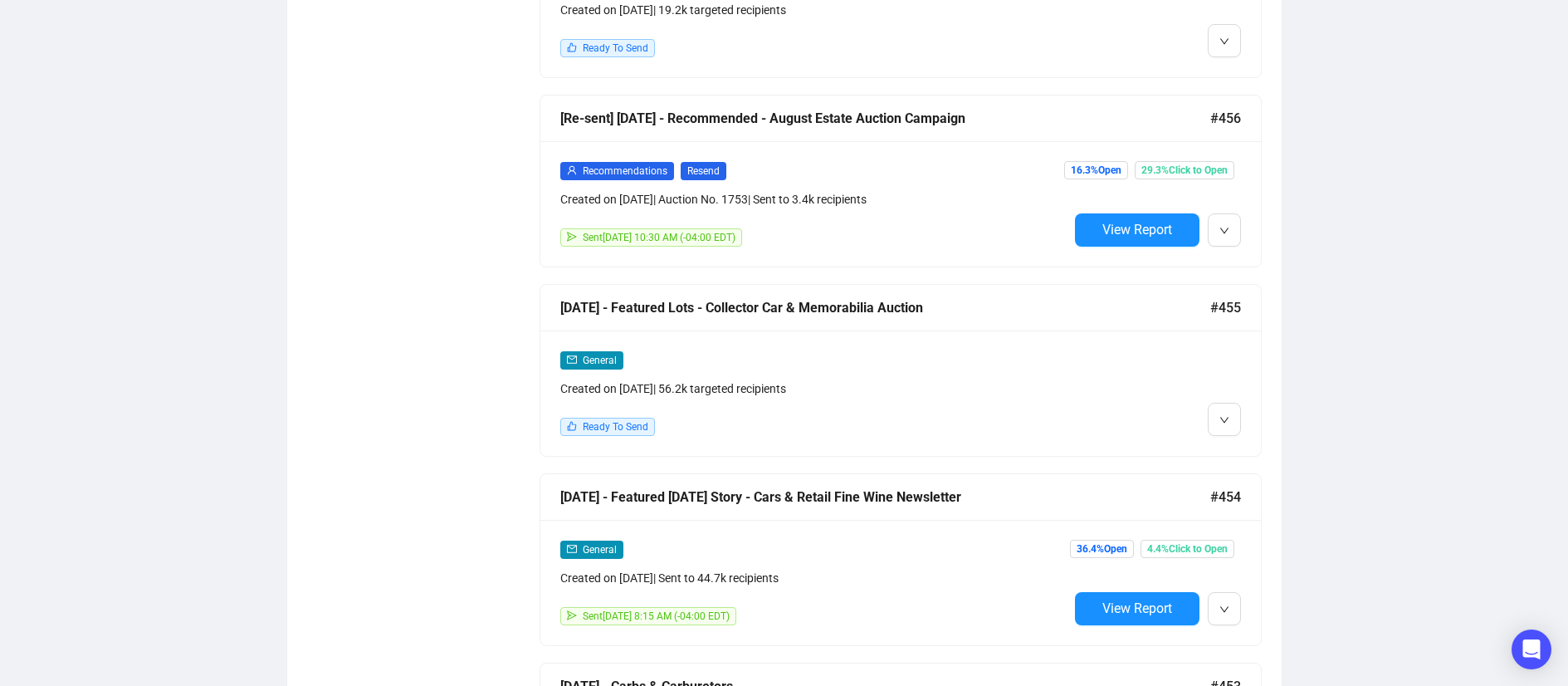
click at [986, 361] on div "General" at bounding box center [815, 360] width 508 height 19
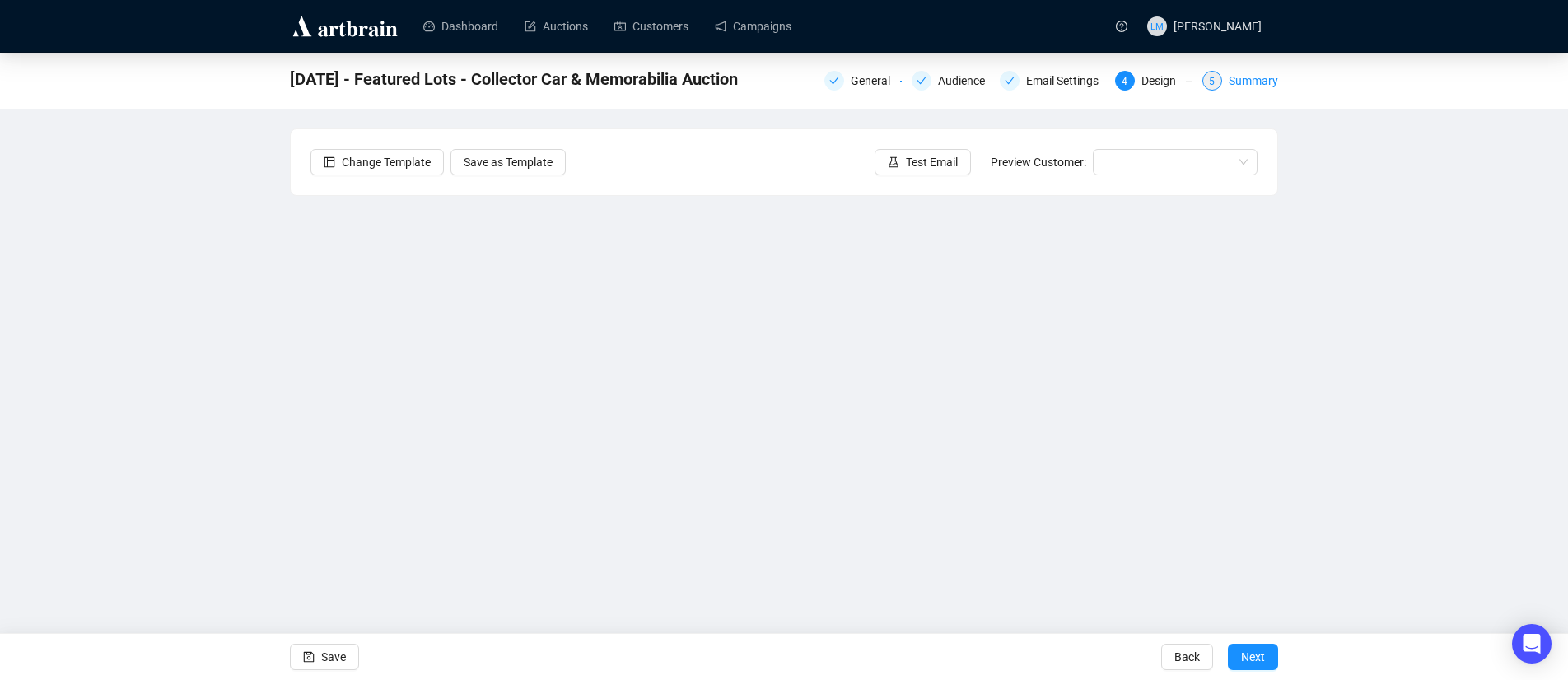
click at [1252, 83] on div "Summary" at bounding box center [1253, 81] width 49 height 19
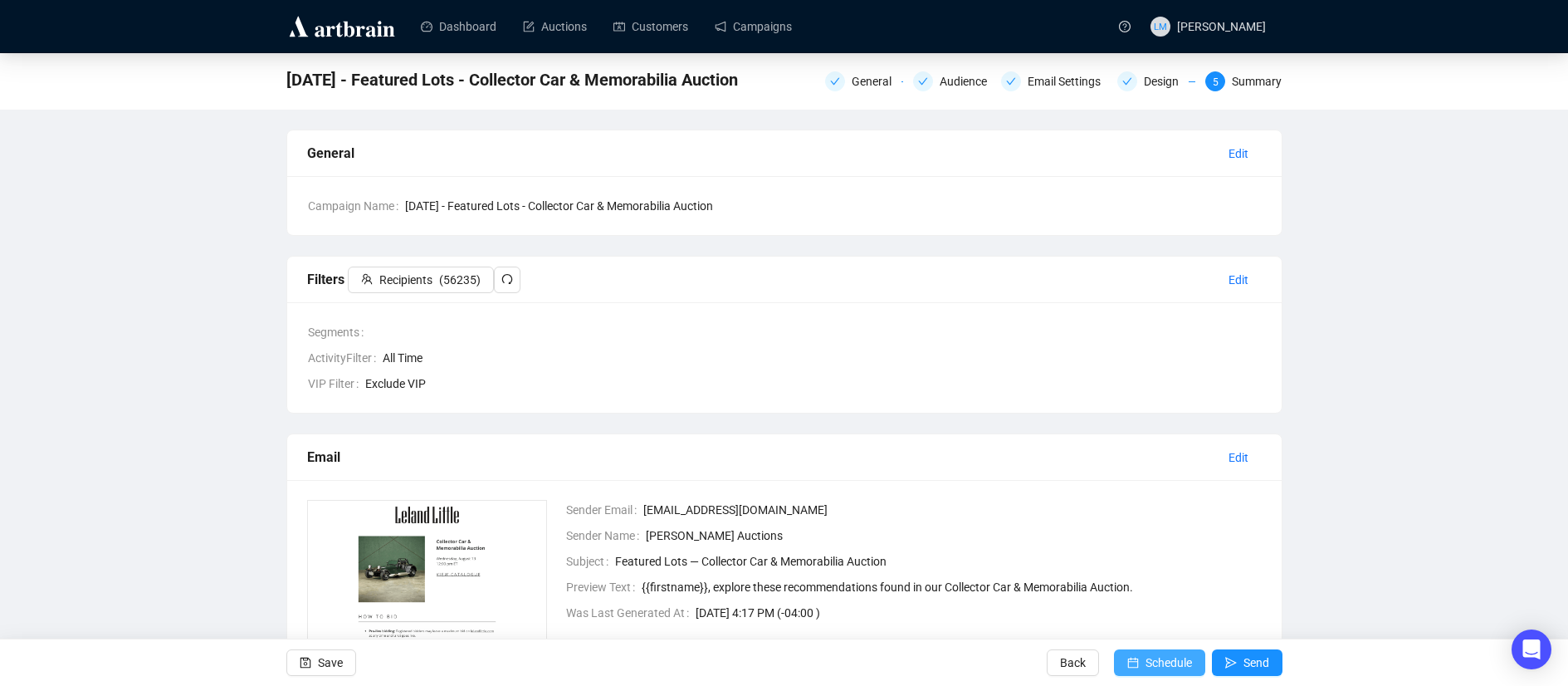
click at [1148, 661] on span "Schedule" at bounding box center [1168, 663] width 46 height 46
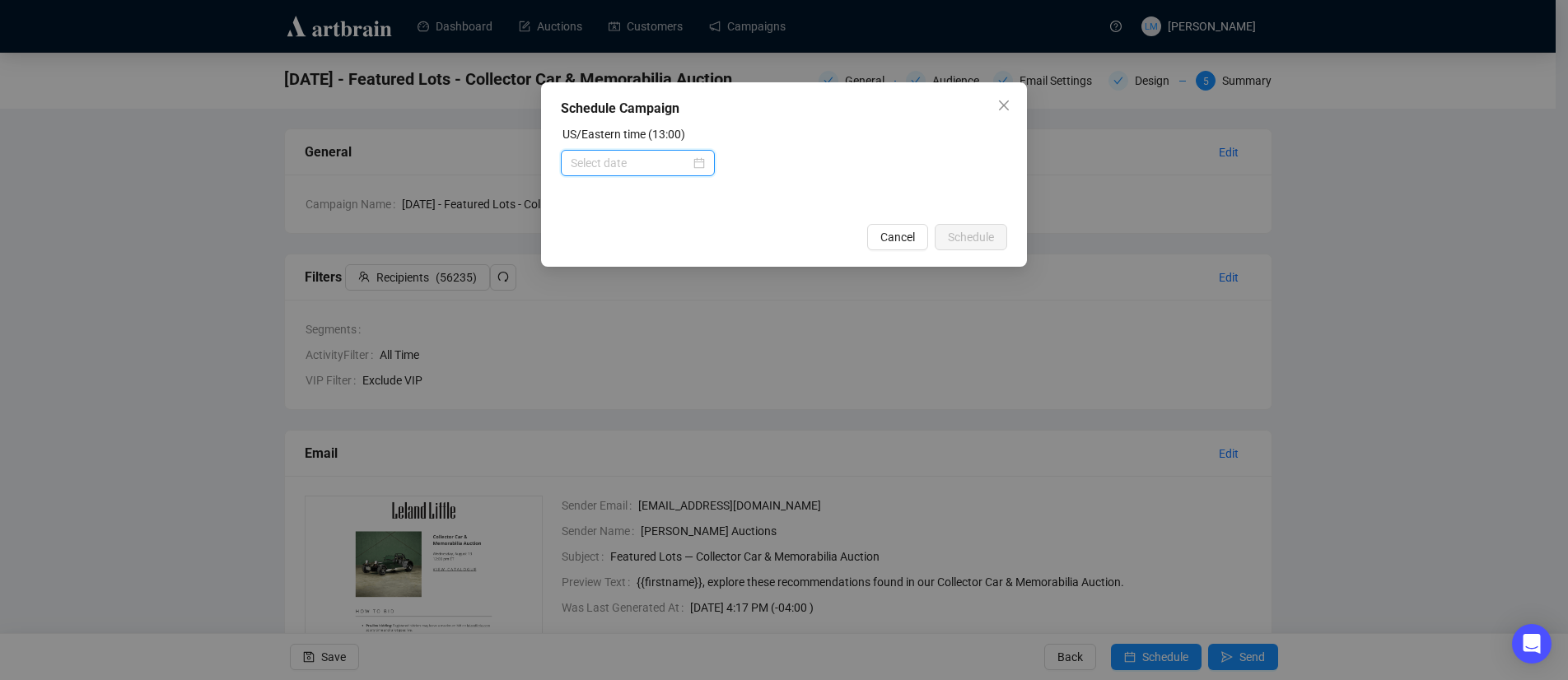
click at [657, 158] on input at bounding box center [630, 163] width 120 height 18
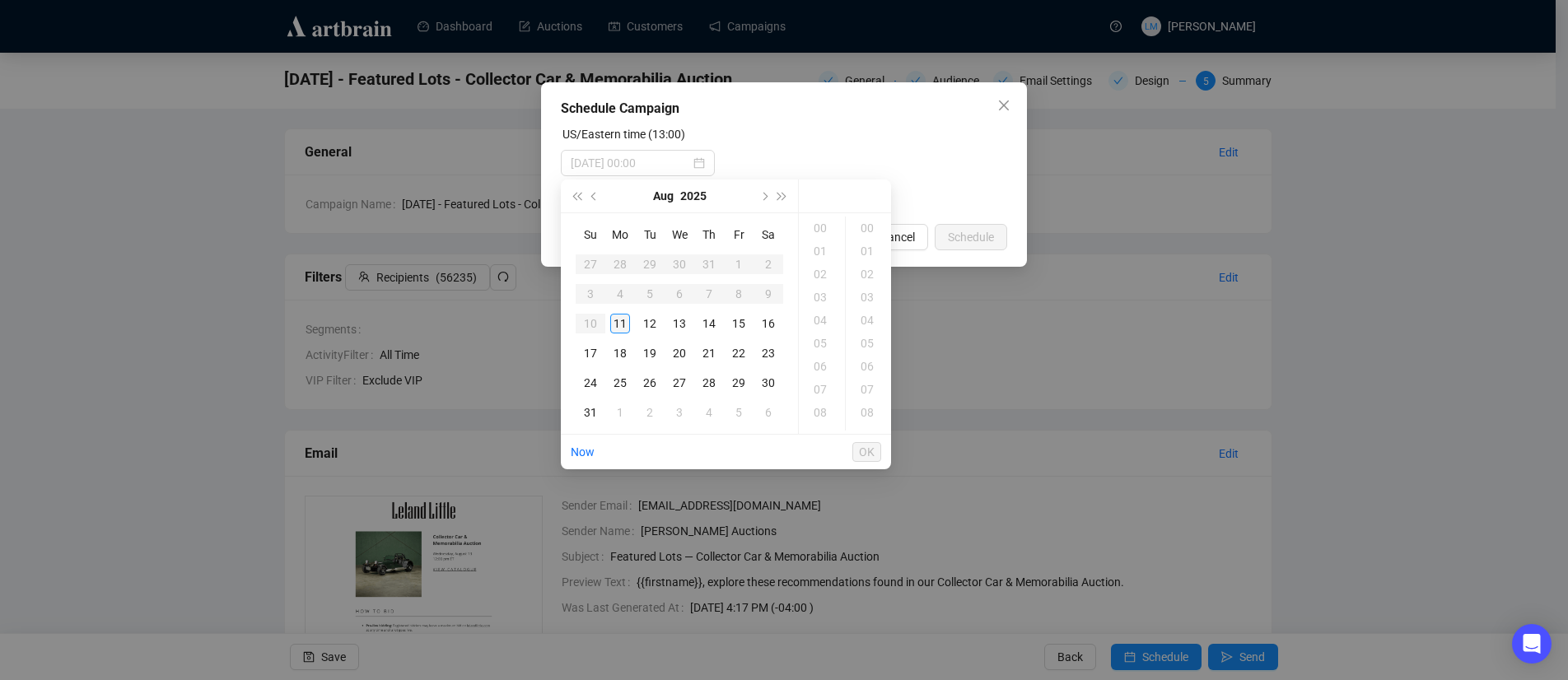
click at [622, 319] on div "11" at bounding box center [620, 323] width 19 height 19
click at [820, 344] on div "18" at bounding box center [822, 344] width 40 height 23
click at [868, 253] on div "15" at bounding box center [868, 257] width 40 height 23
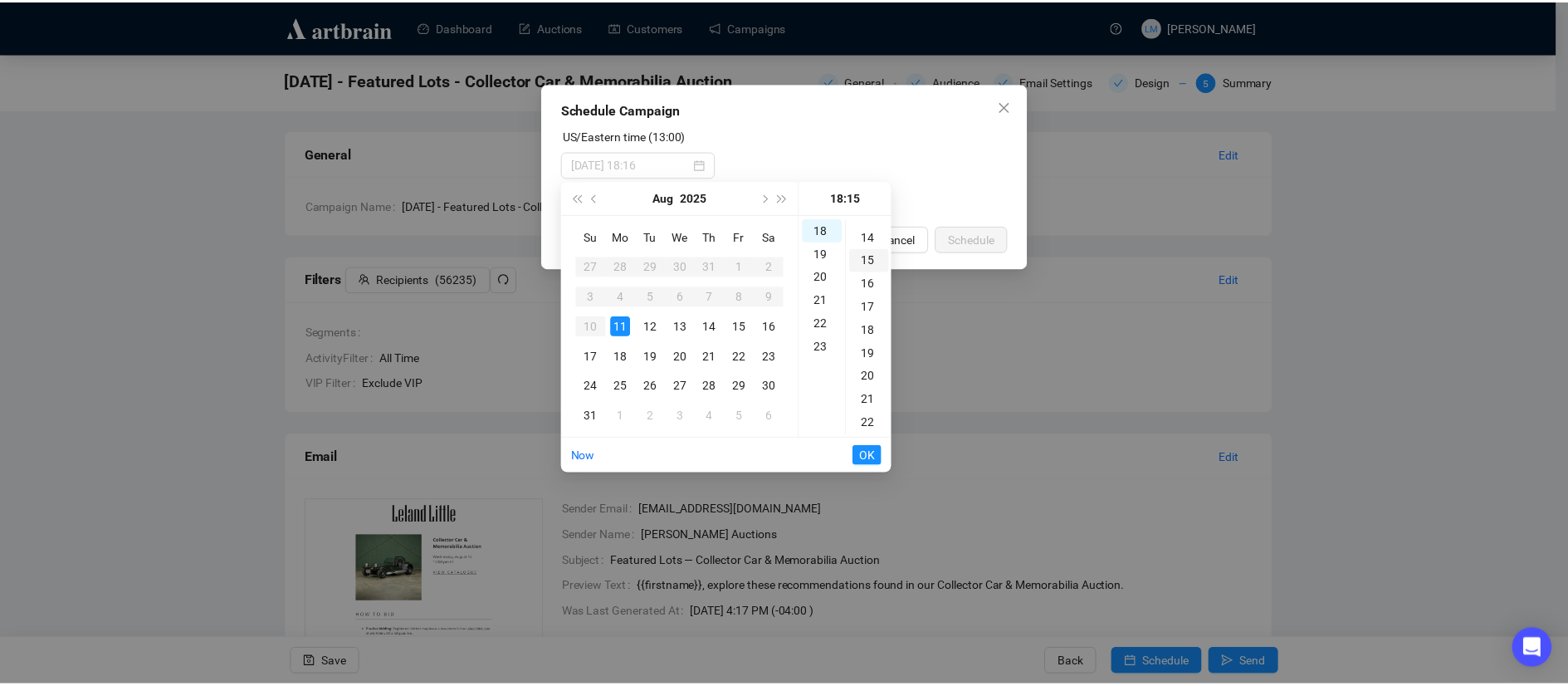
scroll to position [349, 0]
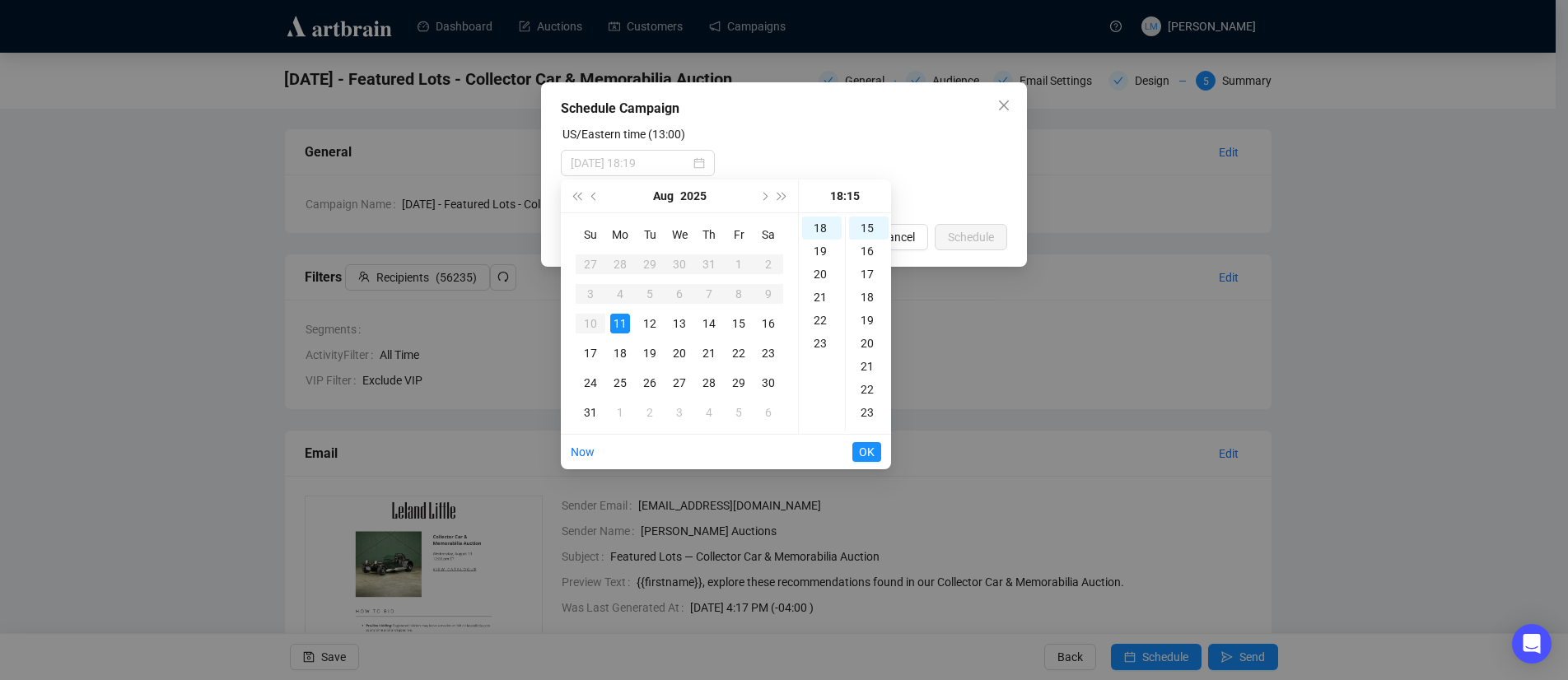
type input "[DATE] 18:15"
click at [867, 456] on span "OK" at bounding box center [867, 452] width 16 height 32
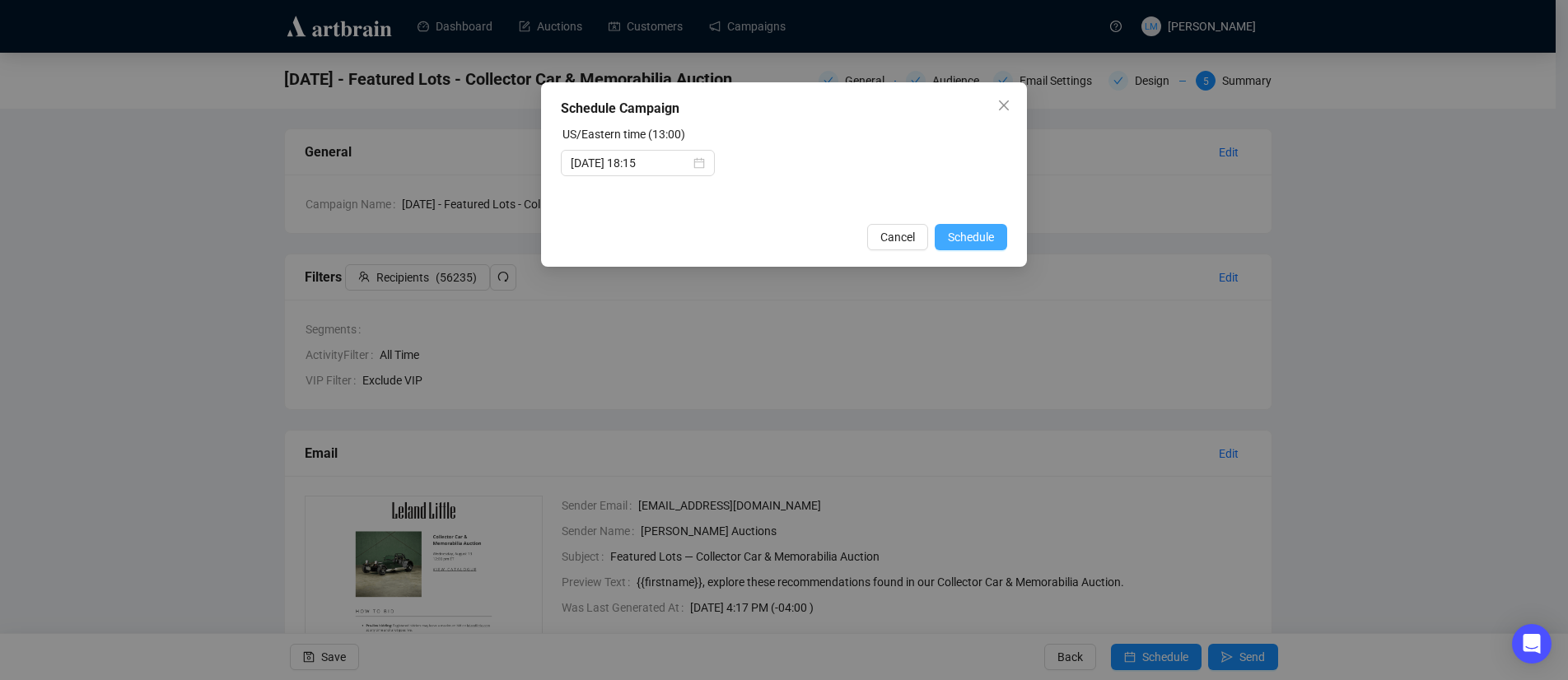
click at [976, 235] on span "Schedule" at bounding box center [971, 237] width 46 height 18
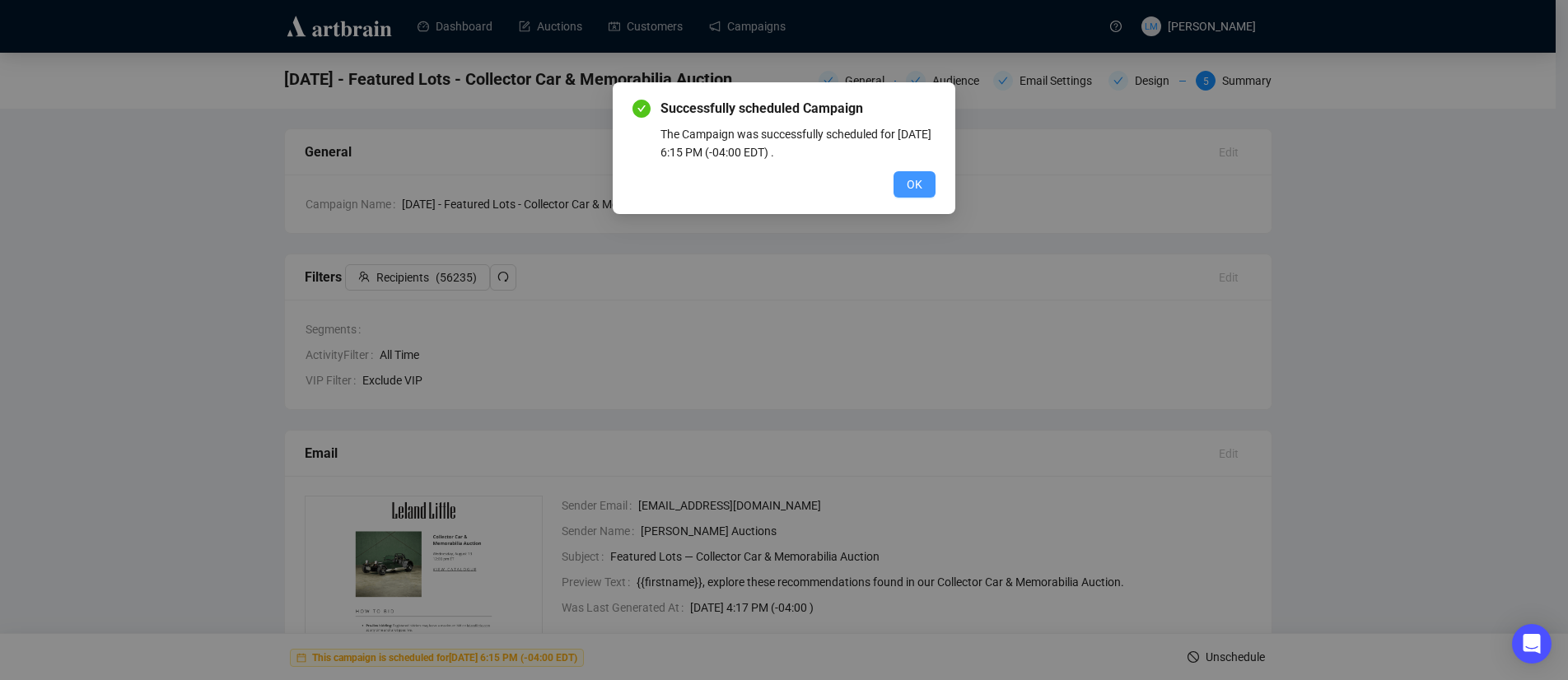
click at [921, 183] on span "OK" at bounding box center [915, 184] width 16 height 18
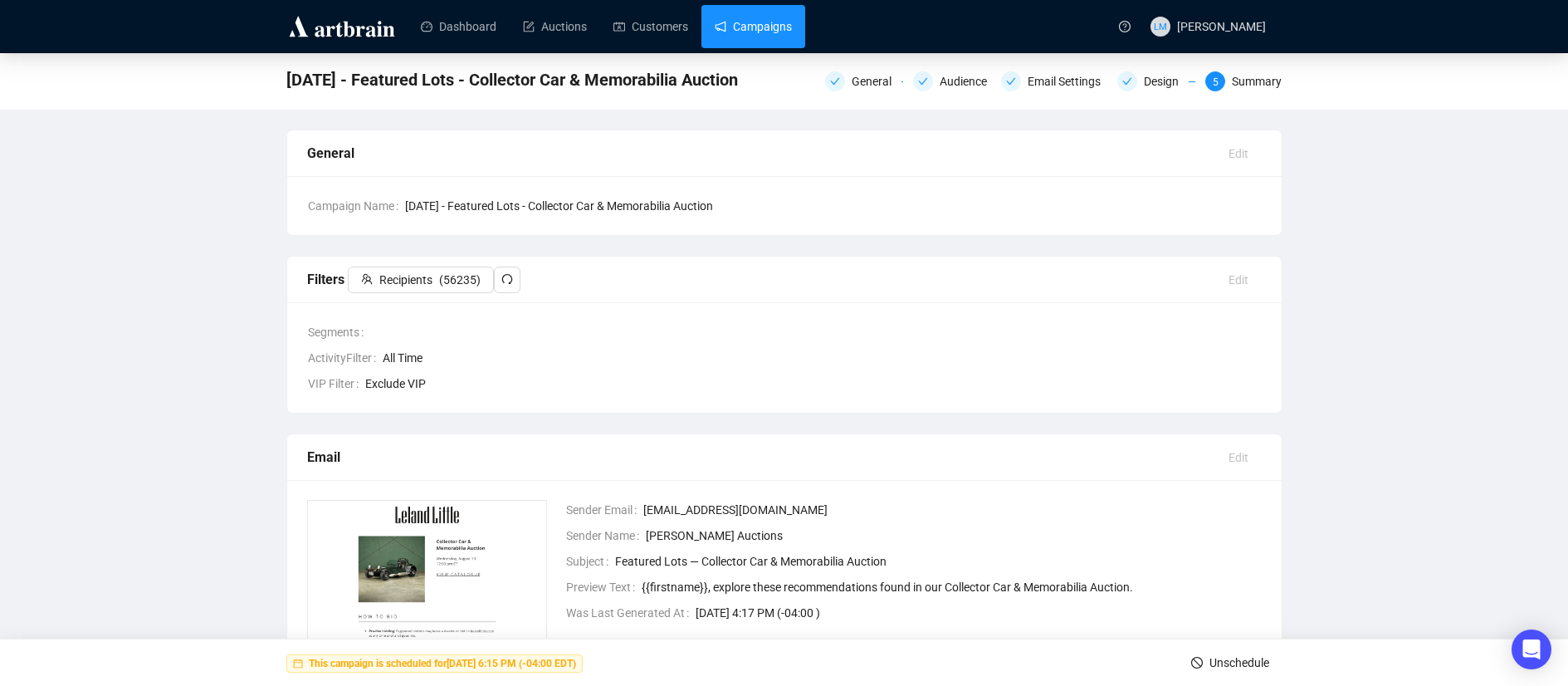
click at [780, 18] on link "Campaigns" at bounding box center [753, 27] width 77 height 43
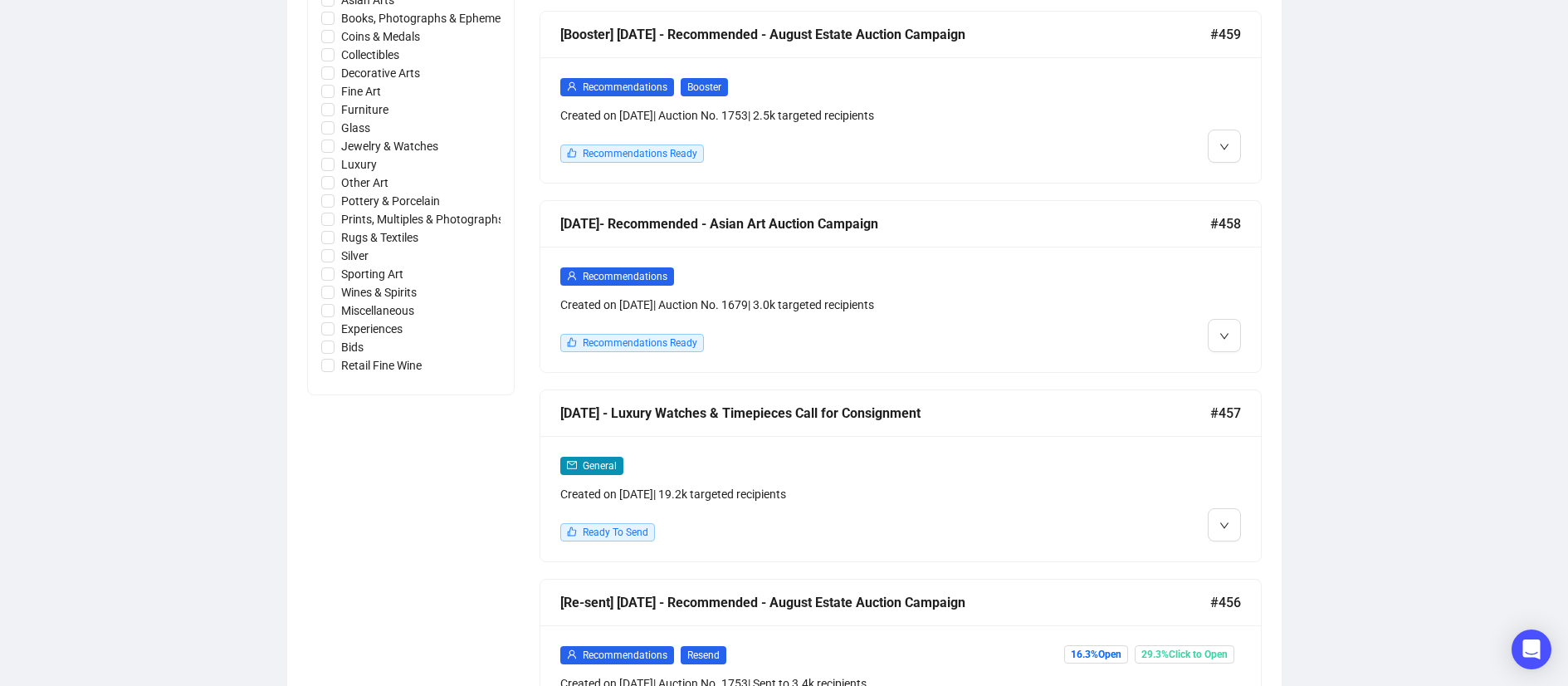
scroll to position [876, 0]
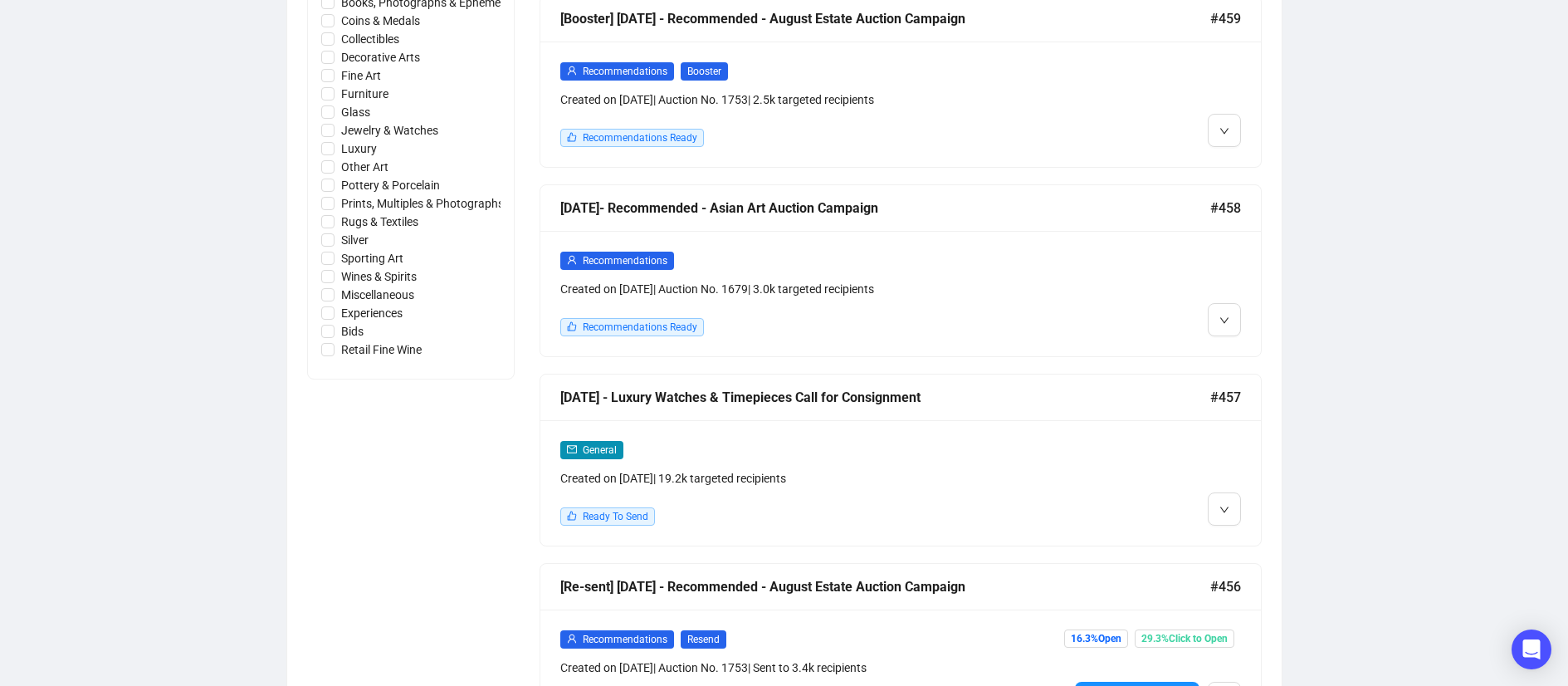
click at [1000, 402] on div "[DATE] - Luxury Watches & Timepieces Call for Consignment" at bounding box center [886, 397] width 650 height 20
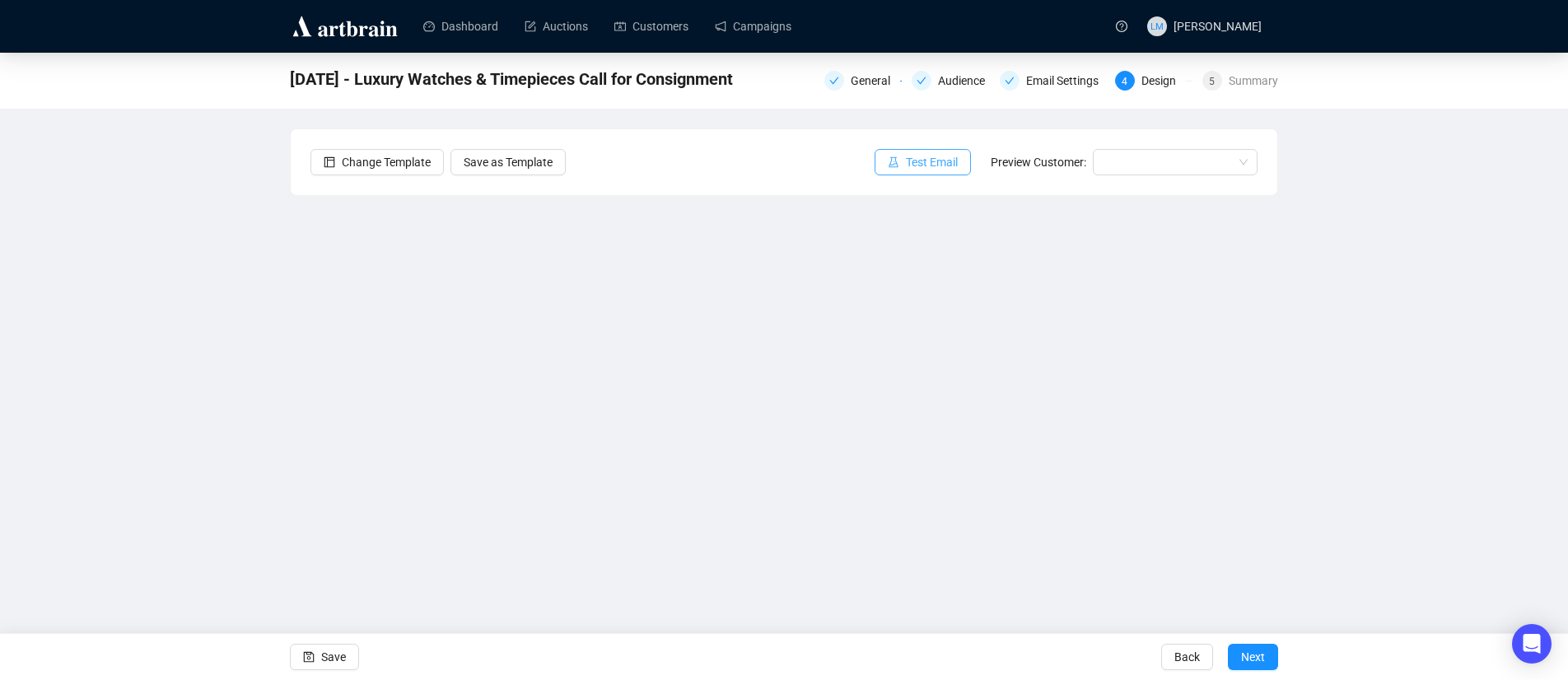
click at [924, 162] on span "Test Email" at bounding box center [932, 162] width 52 height 18
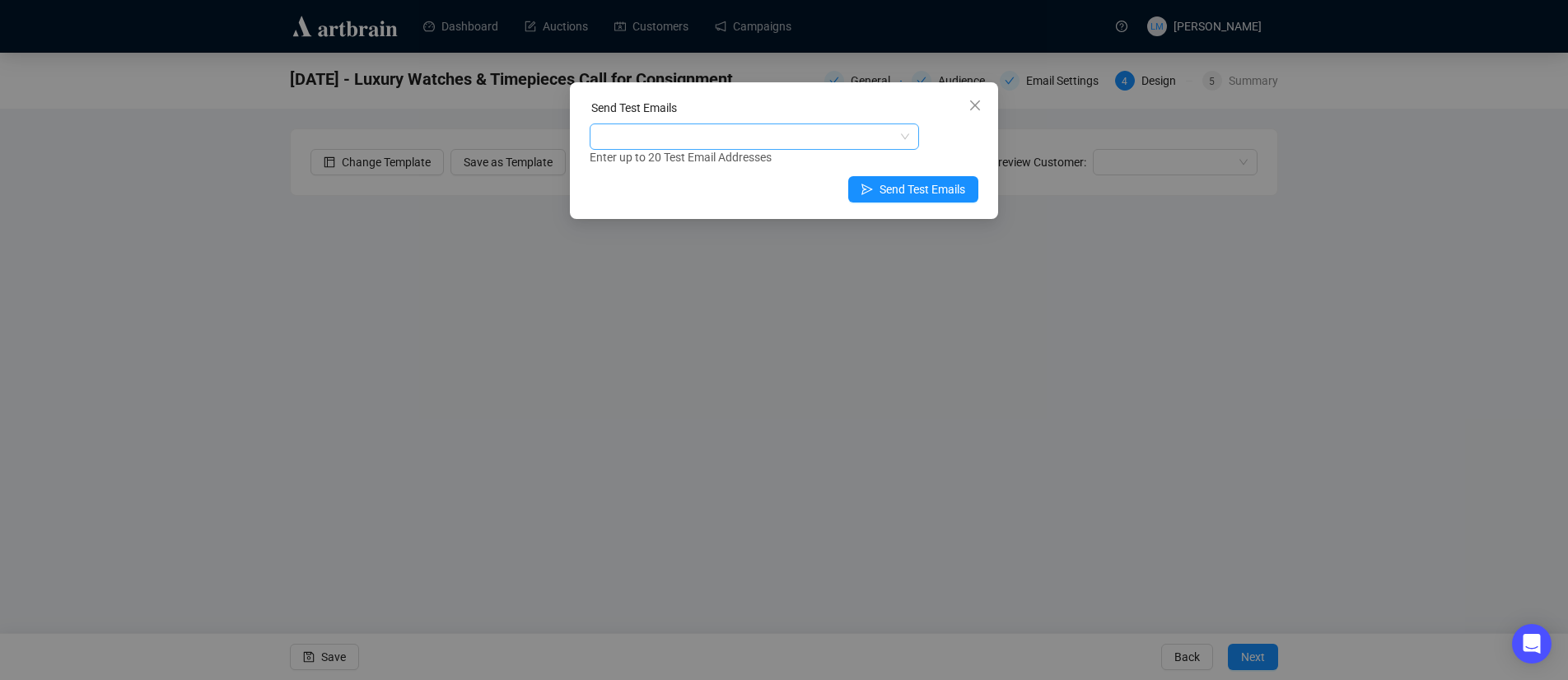
click at [802, 134] on div at bounding box center [746, 136] width 306 height 23
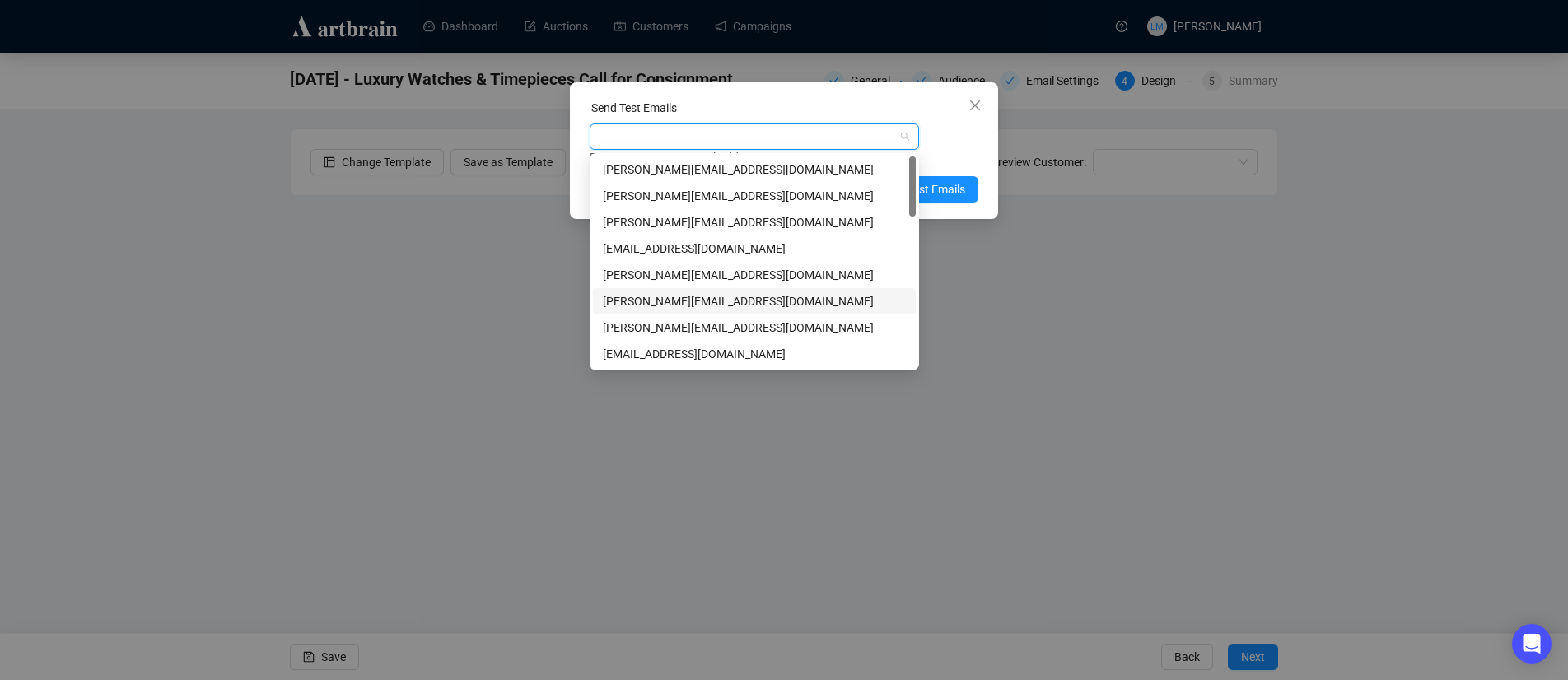
click at [677, 295] on div "[PERSON_NAME][EMAIL_ADDRESS][DOMAIN_NAME]" at bounding box center [754, 301] width 303 height 18
click at [963, 191] on span "Send Test Emails" at bounding box center [922, 189] width 85 height 18
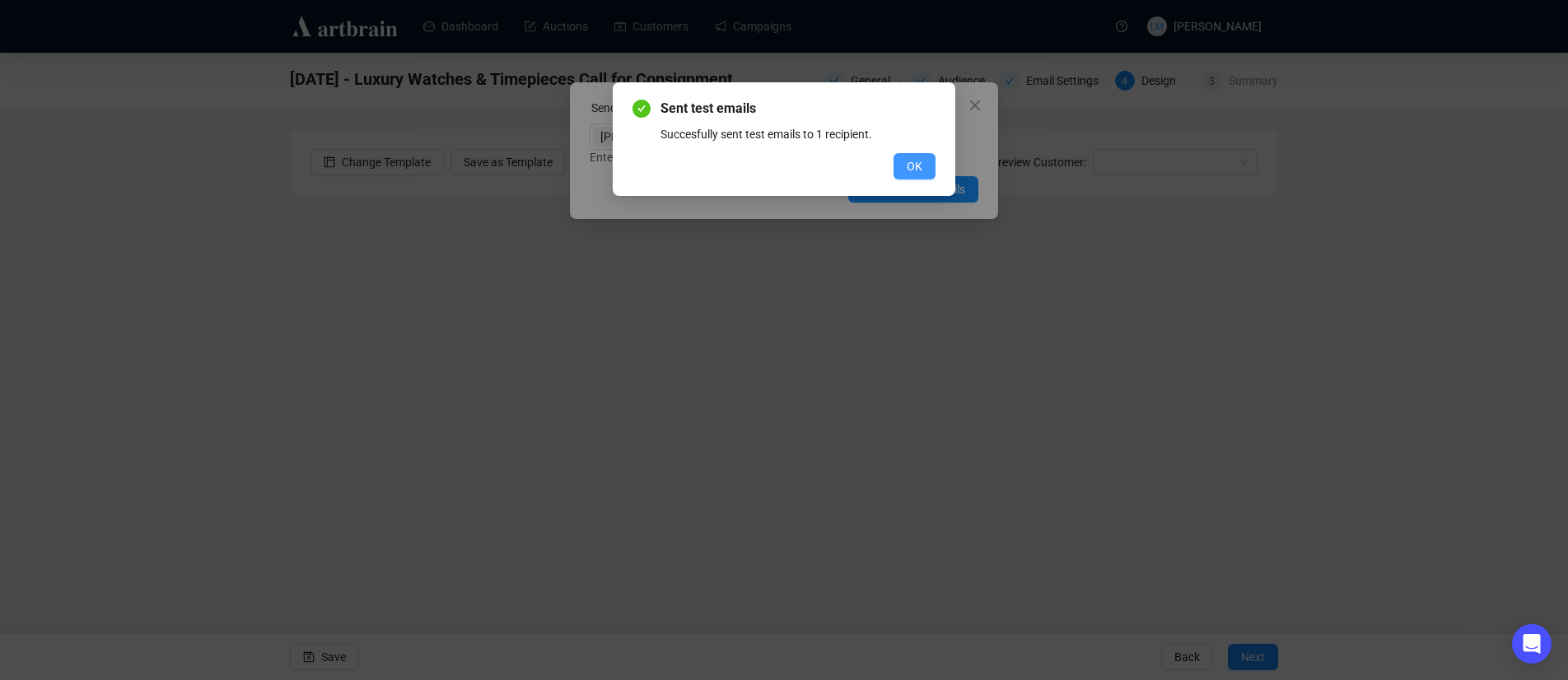
click at [924, 170] on button "OK" at bounding box center [915, 166] width 42 height 26
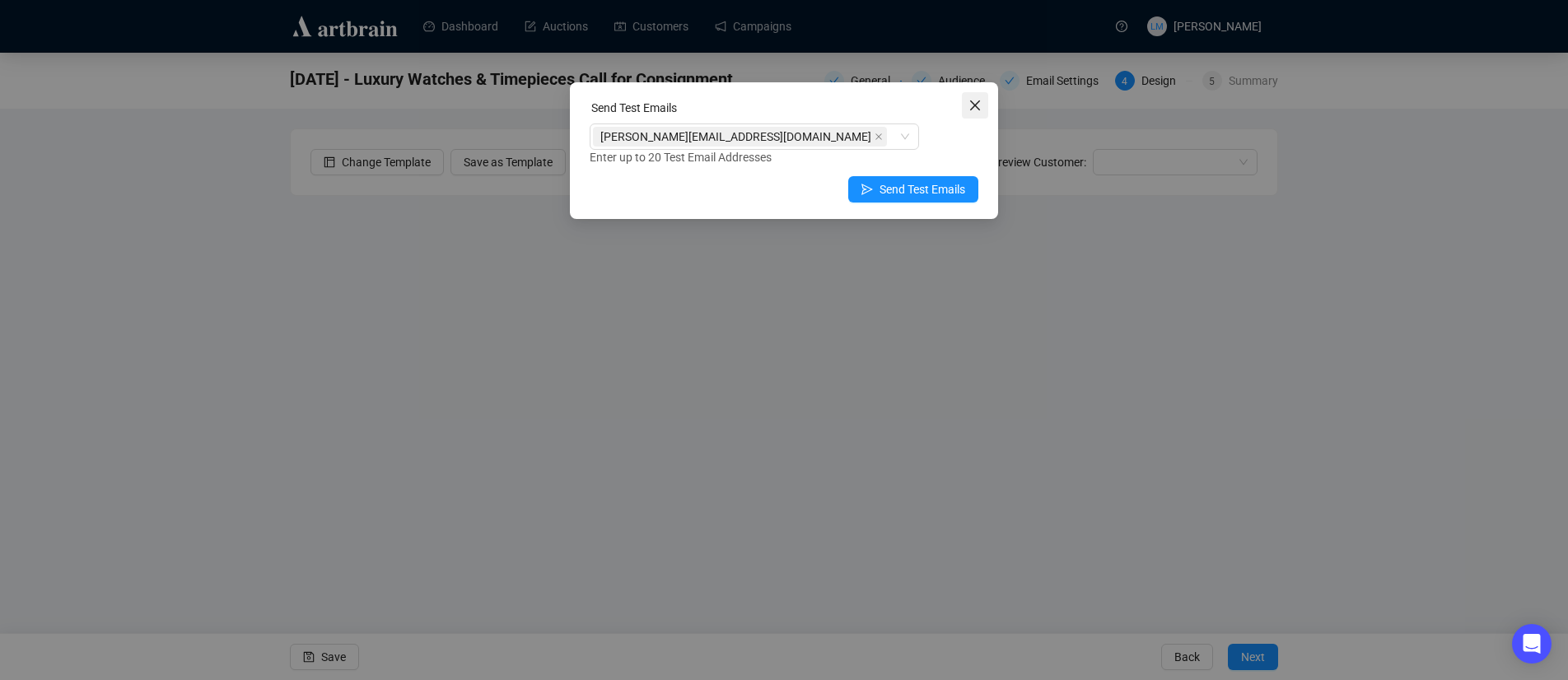
click at [976, 102] on icon "close" at bounding box center [975, 105] width 13 height 13
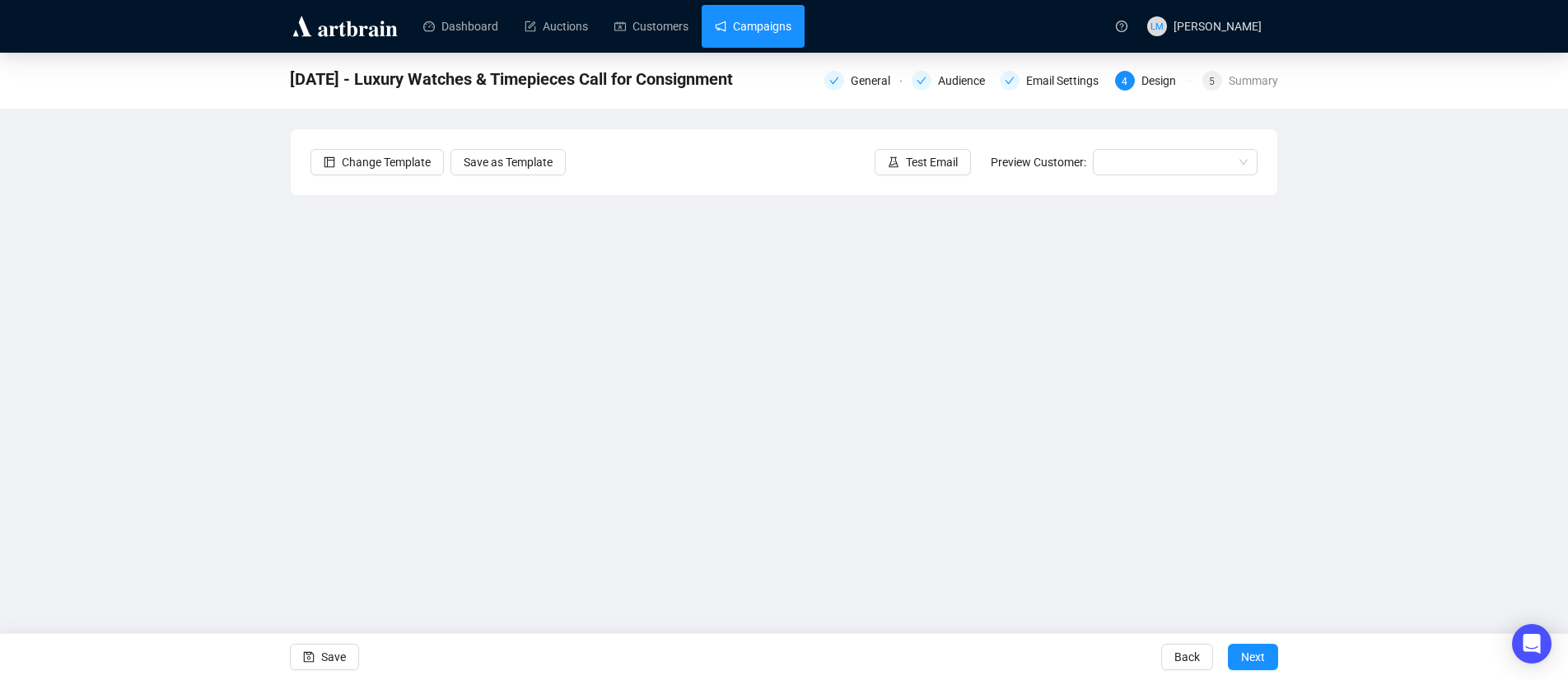
click at [765, 33] on link "Campaigns" at bounding box center [752, 26] width 76 height 43
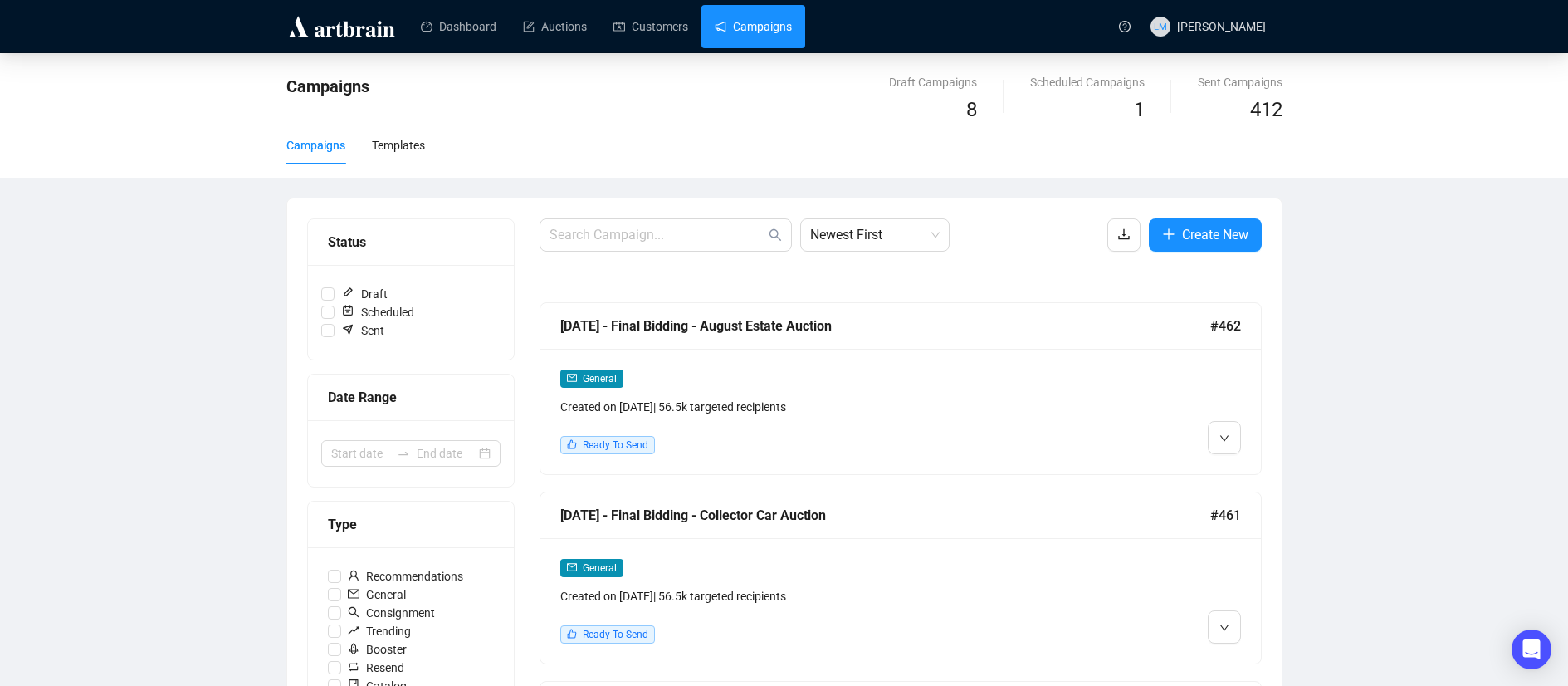
click at [980, 339] on div "[DATE] - Final Bidding - August Estate Auction #462" at bounding box center [900, 326] width 720 height 46
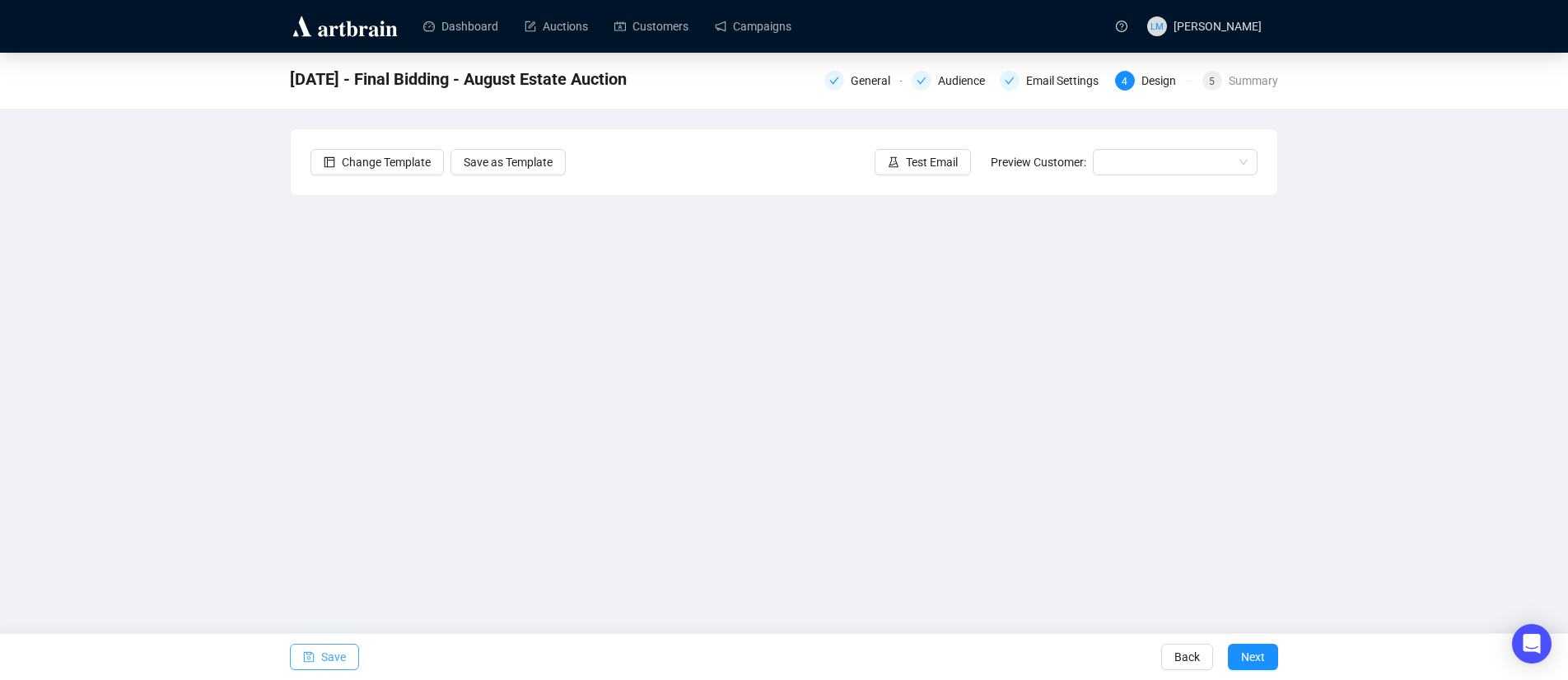
click at [341, 655] on span "Save" at bounding box center [333, 657] width 25 height 46
click at [208, 439] on div "[DATE] - Final Bidding - August Estate Auction General Audience Email Settings …" at bounding box center [784, 335] width 1568 height 565
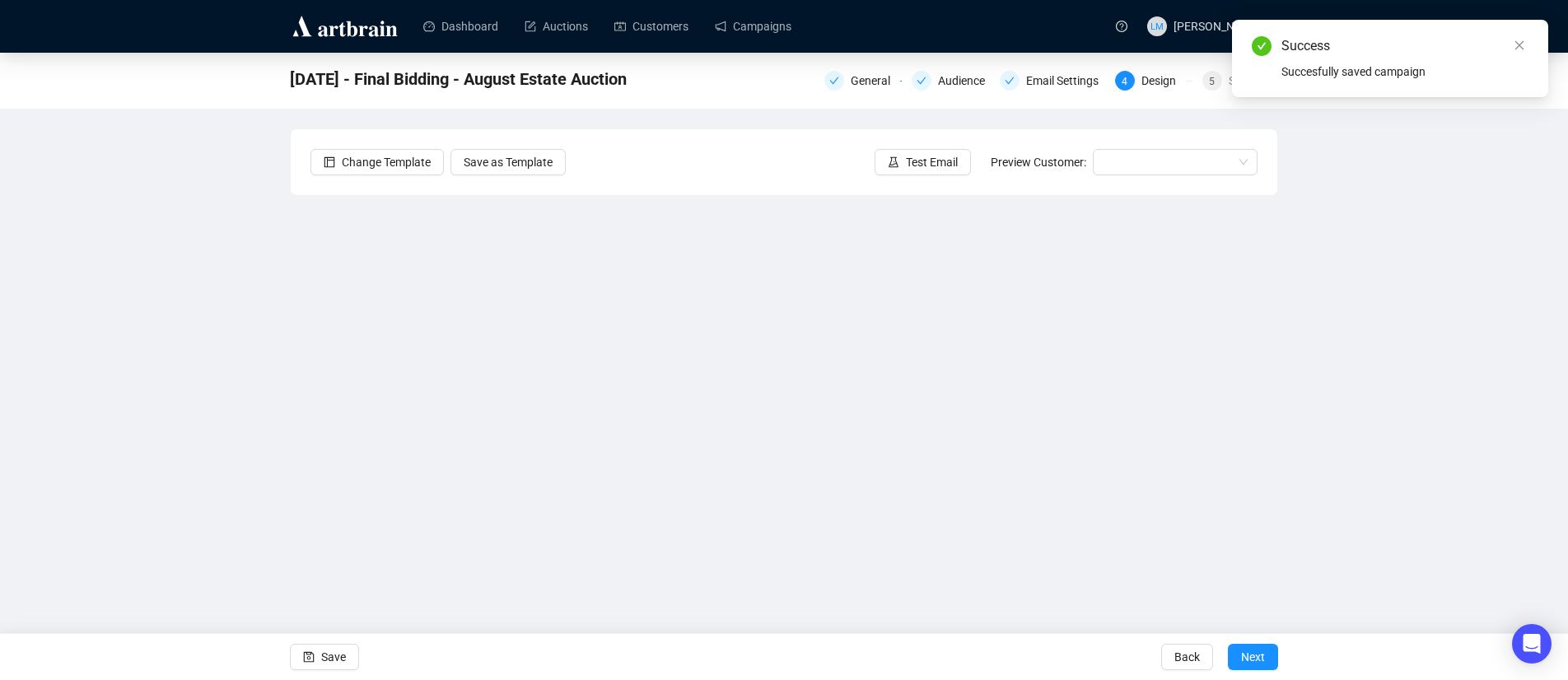
click at [216, 368] on div "[DATE] - Final Bidding - August Estate Auction General Audience Email Settings …" at bounding box center [784, 335] width 1568 height 565
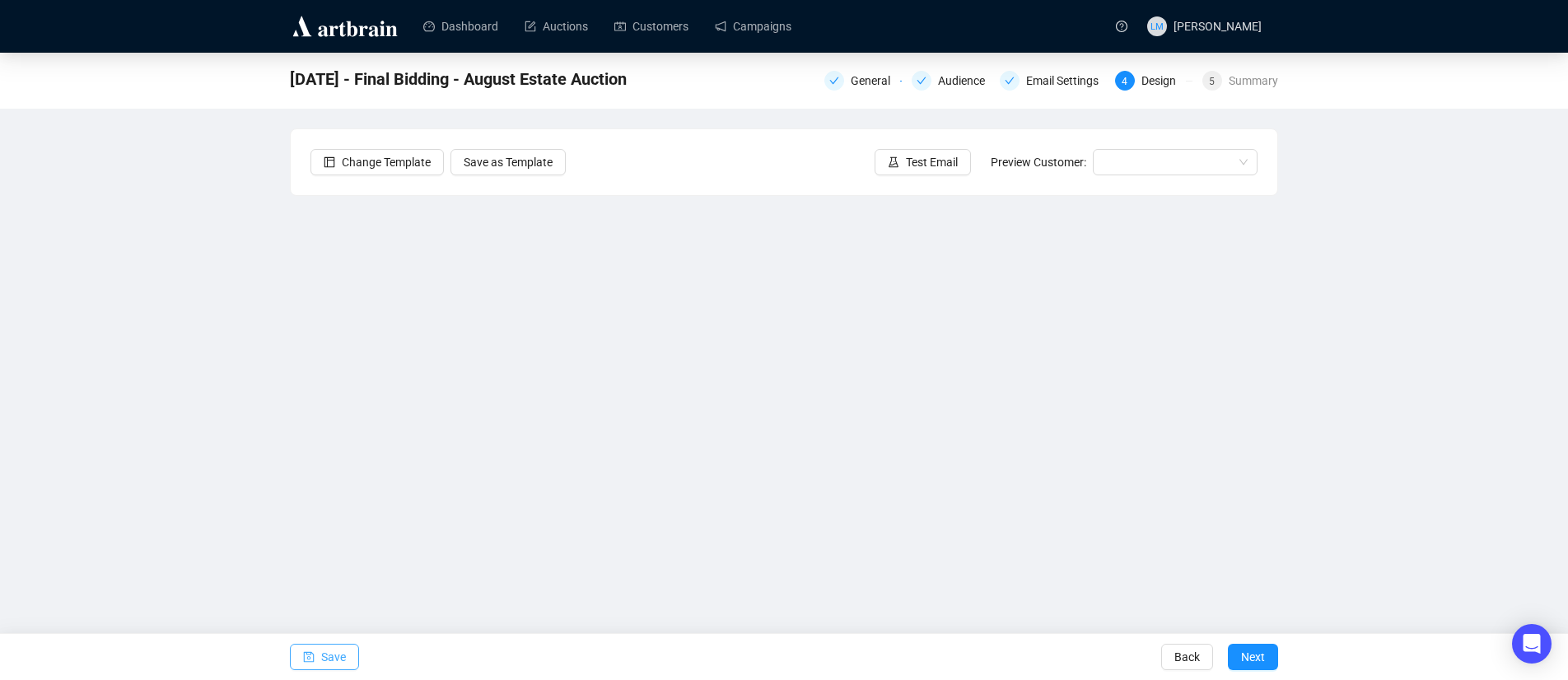
click at [334, 660] on span "Save" at bounding box center [333, 657] width 25 height 46
click at [323, 658] on span "Save" at bounding box center [333, 657] width 25 height 46
click at [248, 506] on div "[DATE] - Final Bidding - August Estate Auction General Audience Email Settings …" at bounding box center [784, 335] width 1568 height 565
click at [1343, 452] on div "[DATE] - Final Bidding - August Estate Auction General Audience Email Settings …" at bounding box center [784, 335] width 1568 height 565
click at [239, 447] on div "[DATE] - Final Bidding - August Estate Auction General Audience Email Settings …" at bounding box center [784, 335] width 1568 height 565
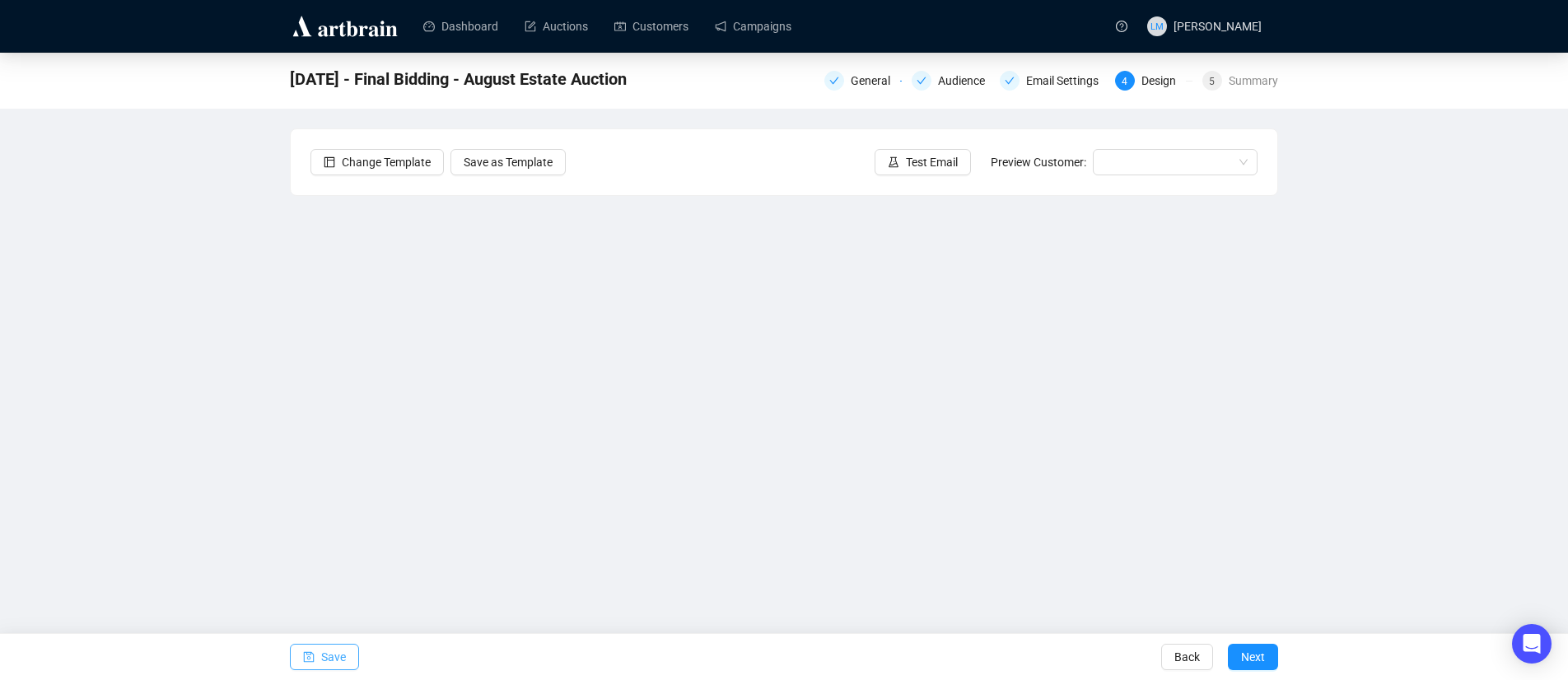
click at [334, 659] on span "Save" at bounding box center [333, 657] width 25 height 46
click at [345, 653] on span "Save" at bounding box center [333, 657] width 25 height 46
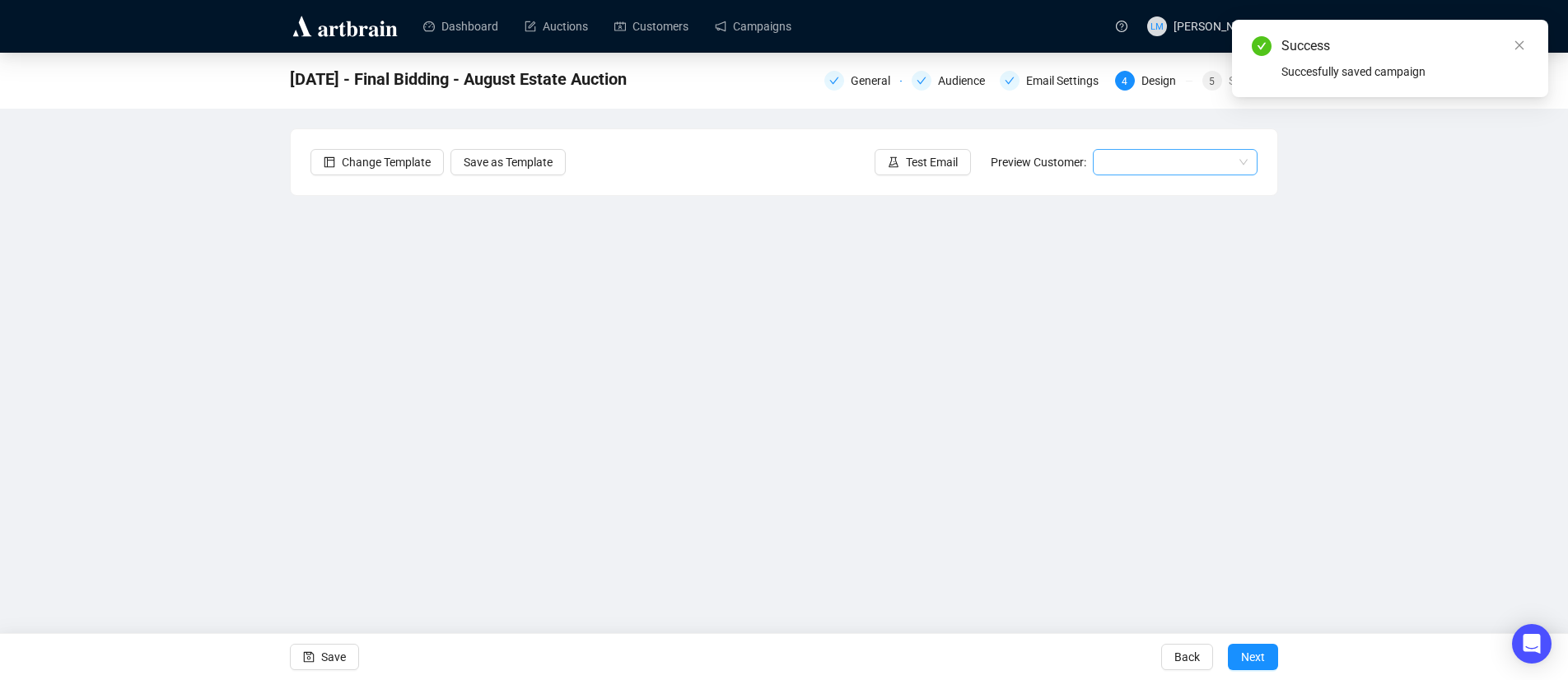
click at [1120, 156] on input "search" at bounding box center [1168, 163] width 130 height 25
click at [1127, 205] on div "[PERSON_NAME] | Example" at bounding box center [1175, 195] width 158 height 26
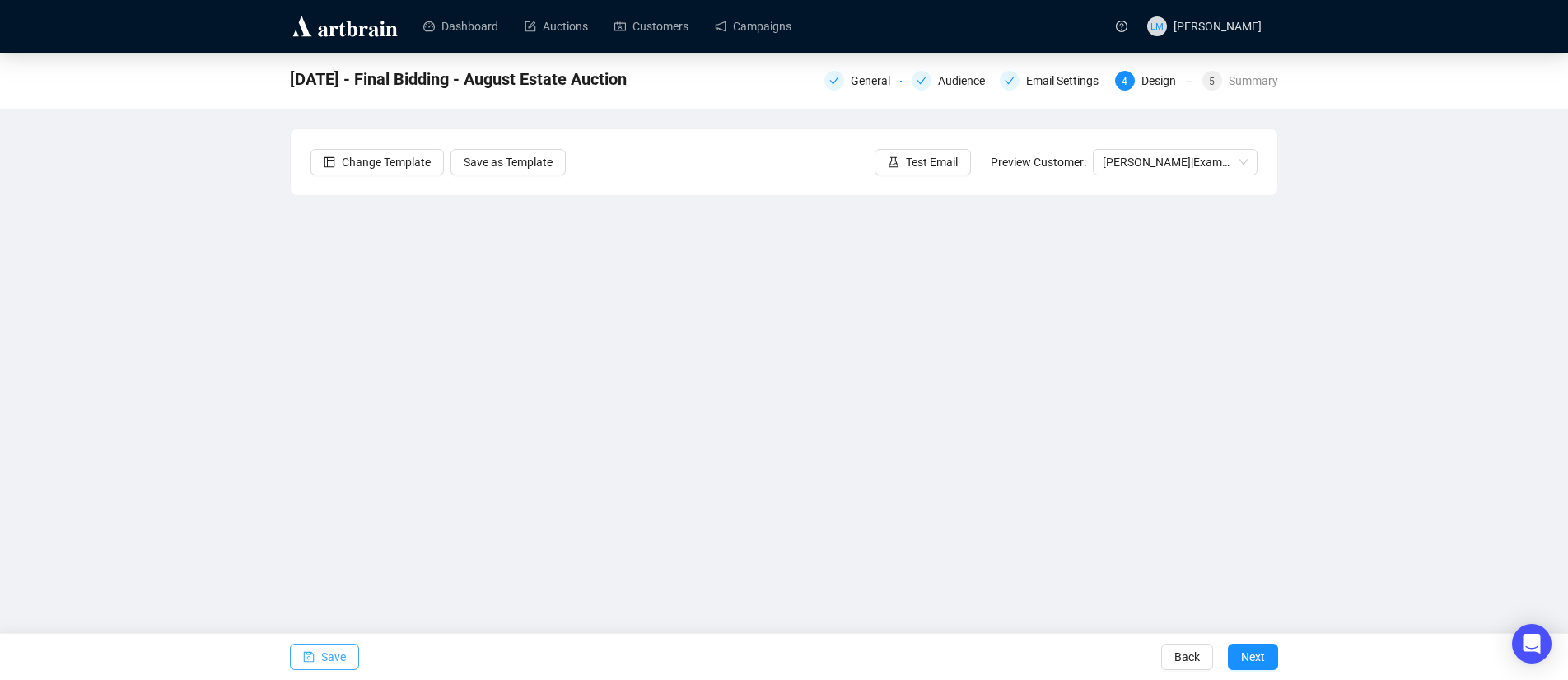
click at [341, 655] on span "Save" at bounding box center [333, 657] width 25 height 46
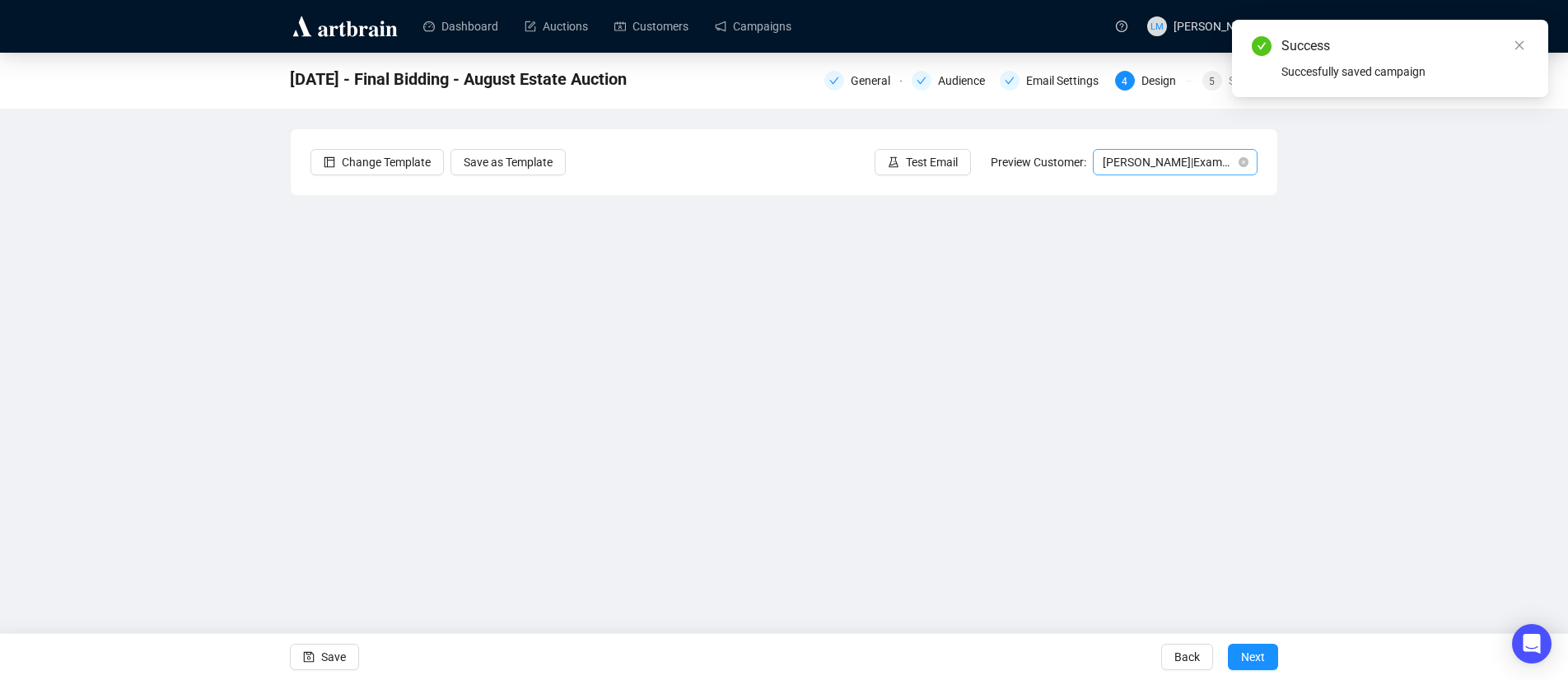
click at [1138, 158] on span "[PERSON_NAME] | Example" at bounding box center [1175, 163] width 145 height 25
click at [1141, 221] on div "[PERSON_NAME] | Example" at bounding box center [1175, 221] width 138 height 18
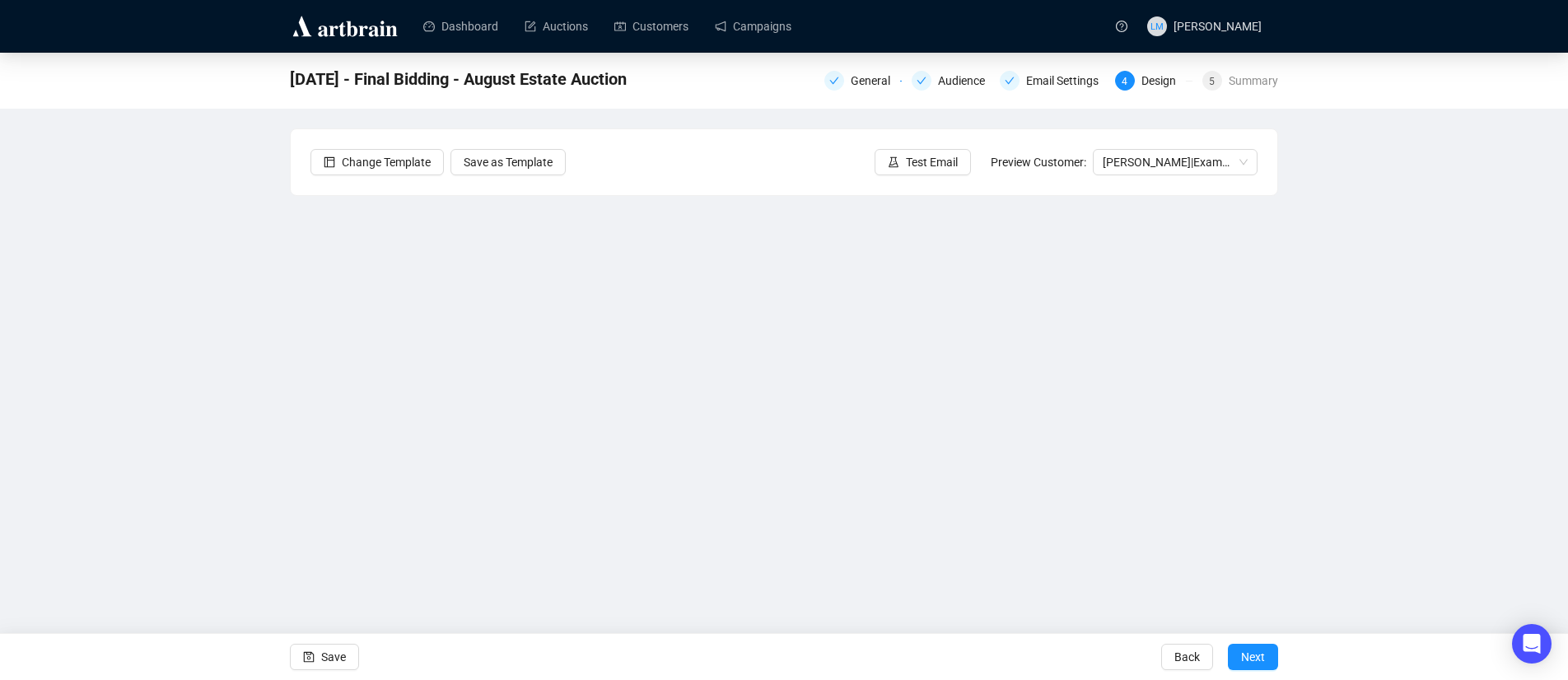
click at [263, 402] on div "[DATE] - Final Bidding - August Estate Auction General Audience Email Settings …" at bounding box center [784, 335] width 1568 height 565
click at [347, 656] on button "Save" at bounding box center [324, 657] width 69 height 26
click at [1158, 166] on span "[PERSON_NAME] | Example" at bounding box center [1175, 163] width 145 height 25
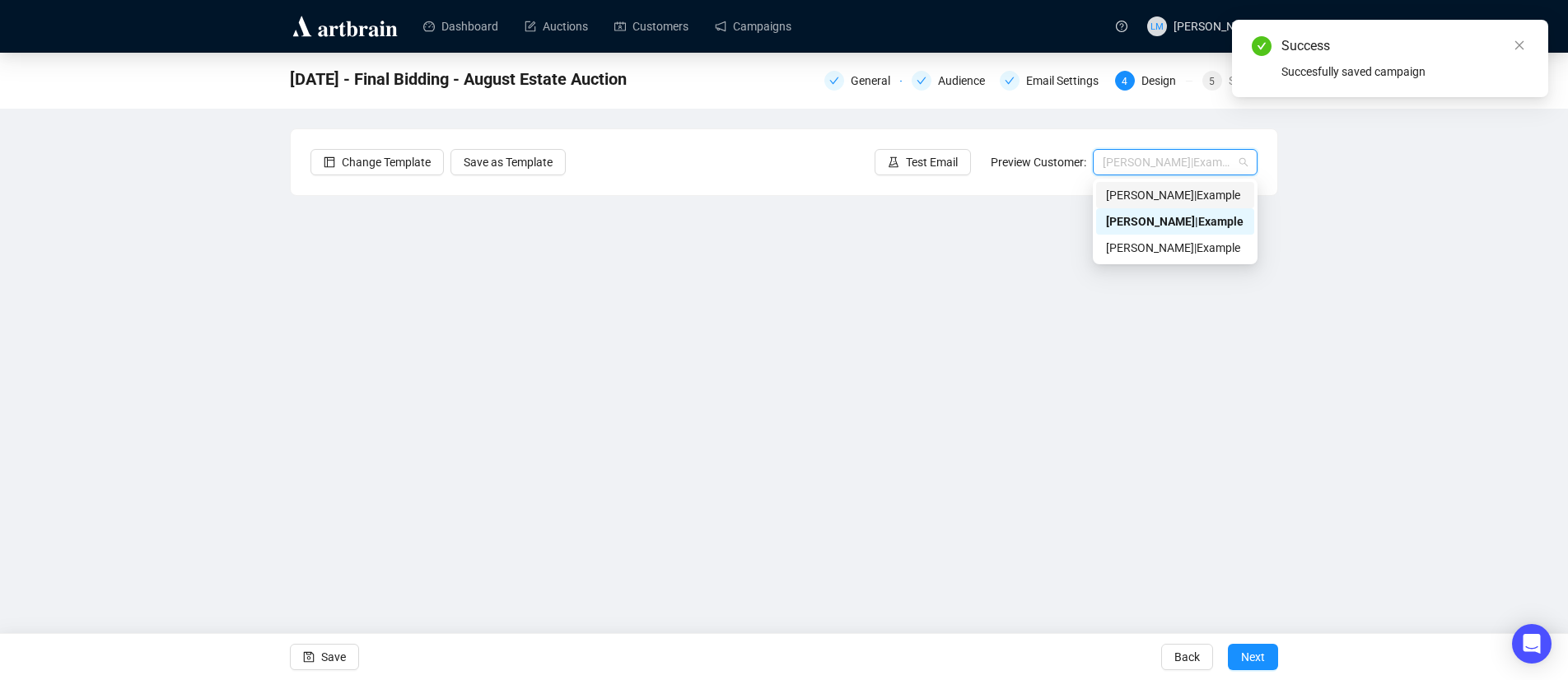
click at [1156, 192] on div "[PERSON_NAME] | Example" at bounding box center [1175, 195] width 138 height 18
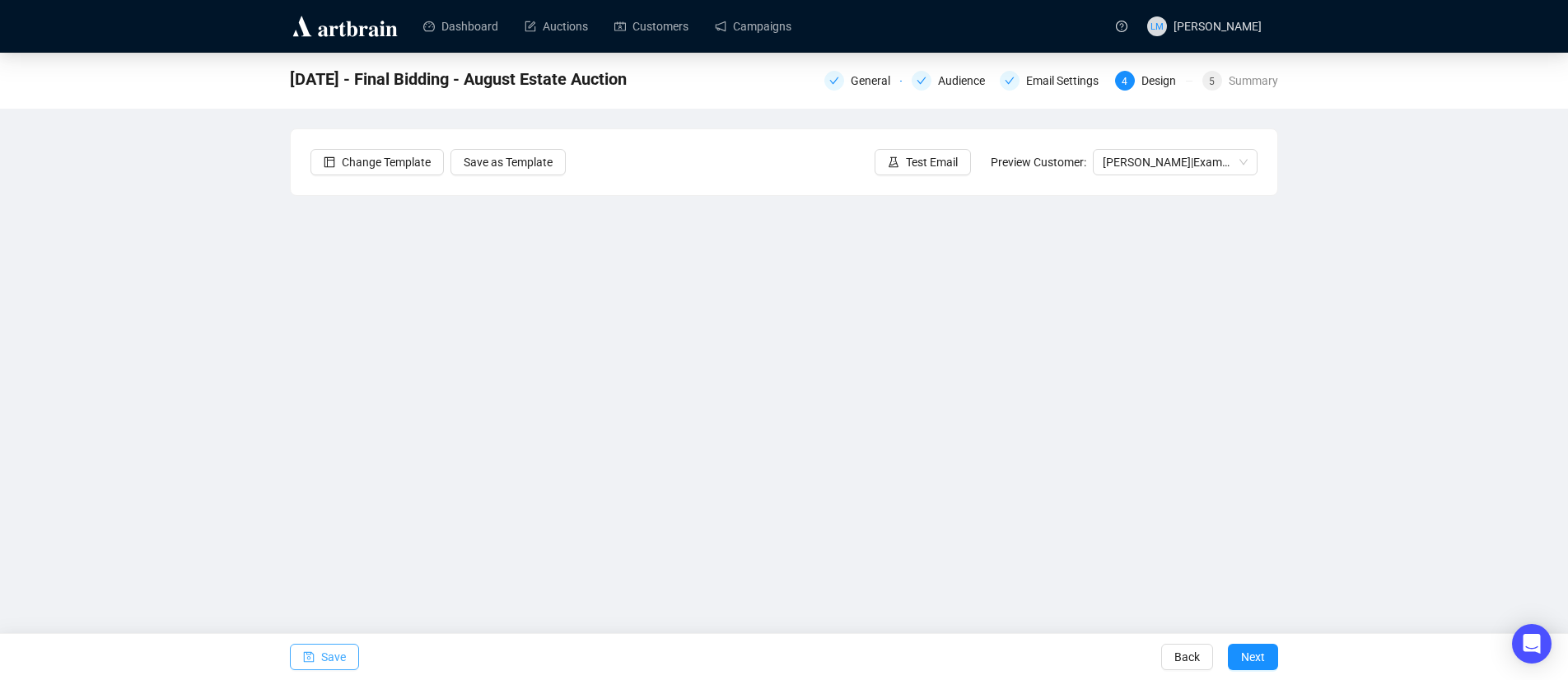
click at [344, 649] on span "Save" at bounding box center [333, 657] width 25 height 46
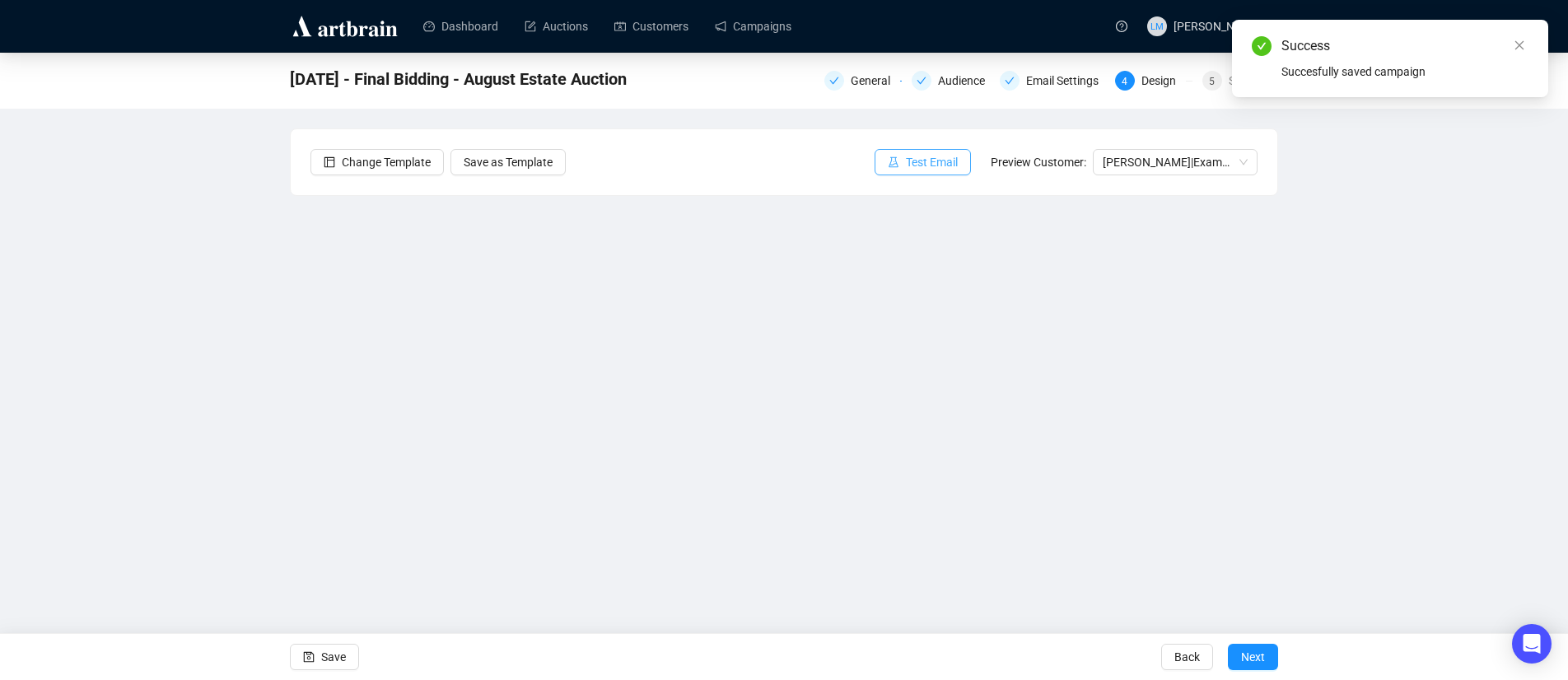
click at [945, 165] on span "Test Email" at bounding box center [932, 162] width 52 height 18
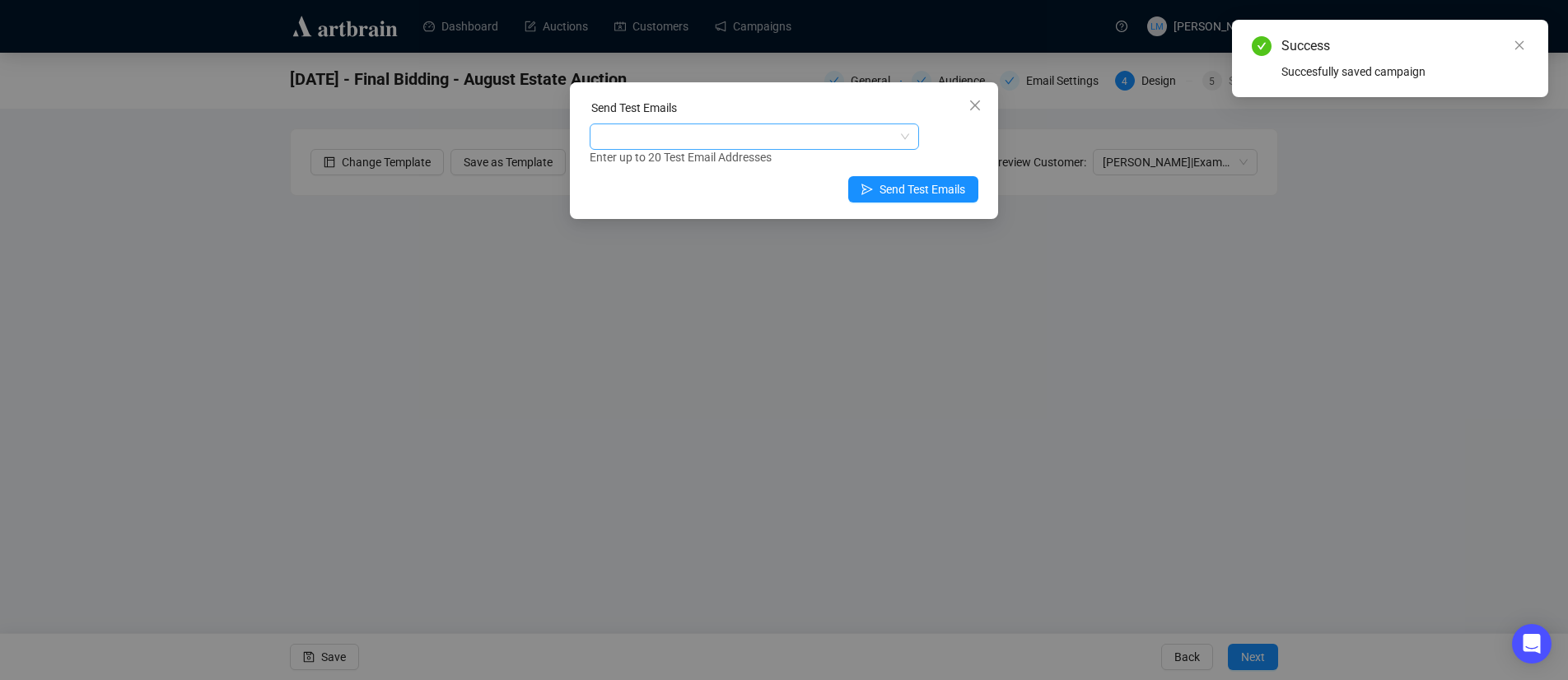
click at [788, 139] on div at bounding box center [746, 136] width 306 height 23
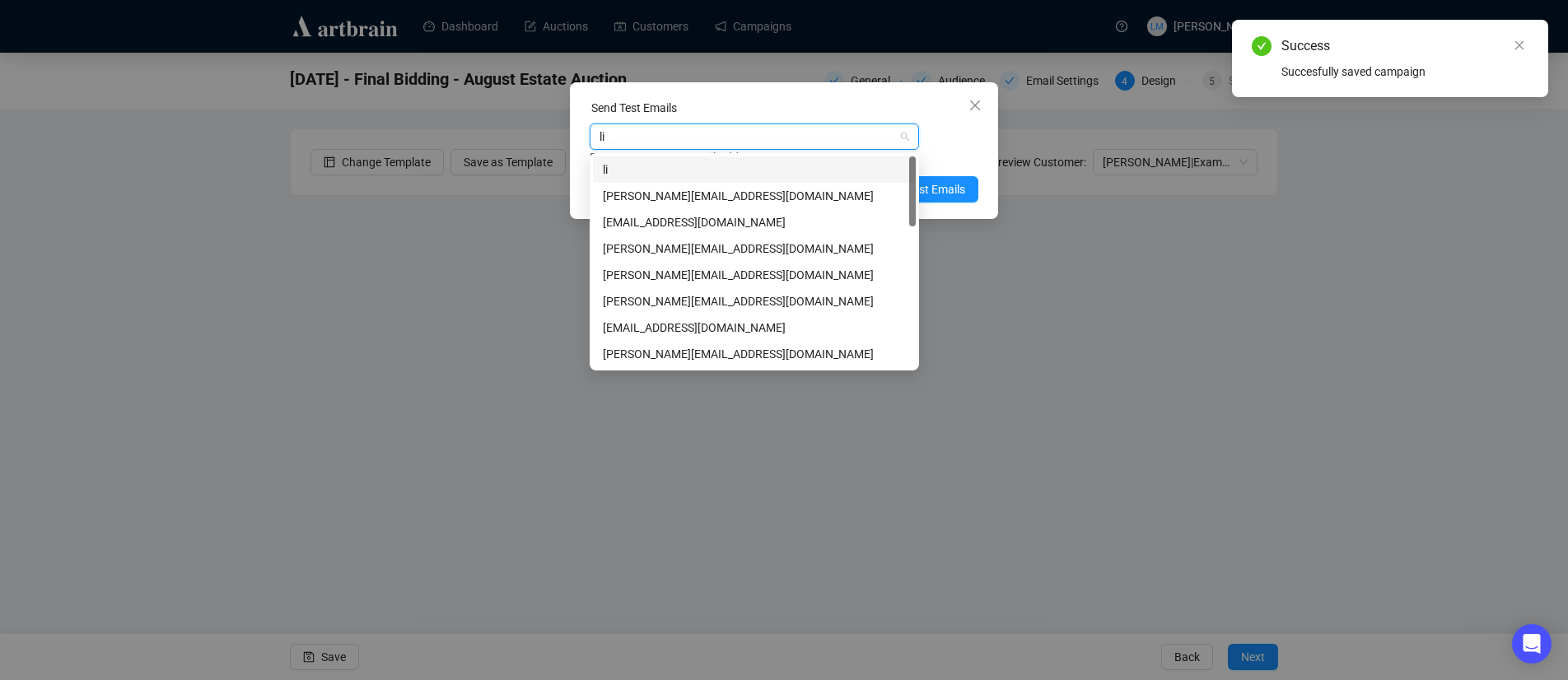
type input "lia"
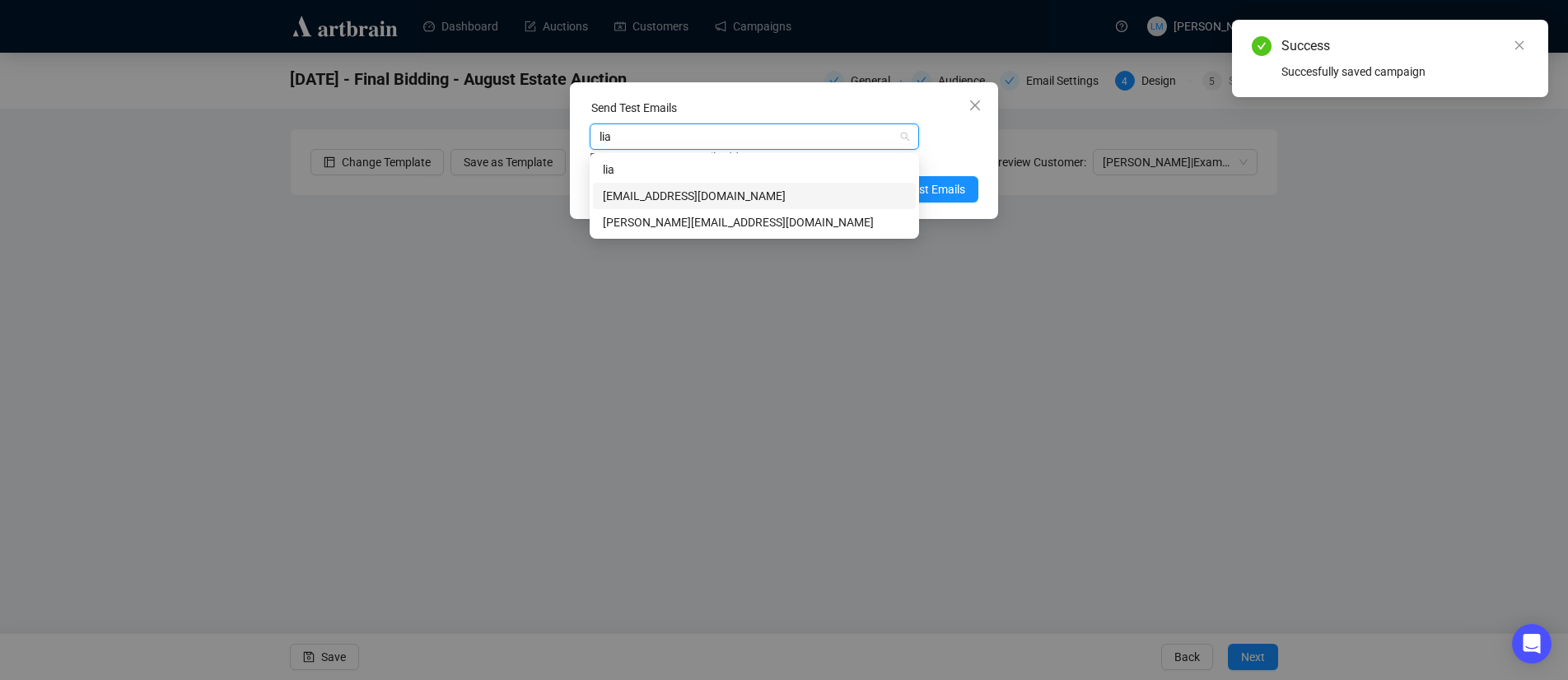
click at [782, 188] on div "[EMAIL_ADDRESS][DOMAIN_NAME]" at bounding box center [754, 196] width 303 height 18
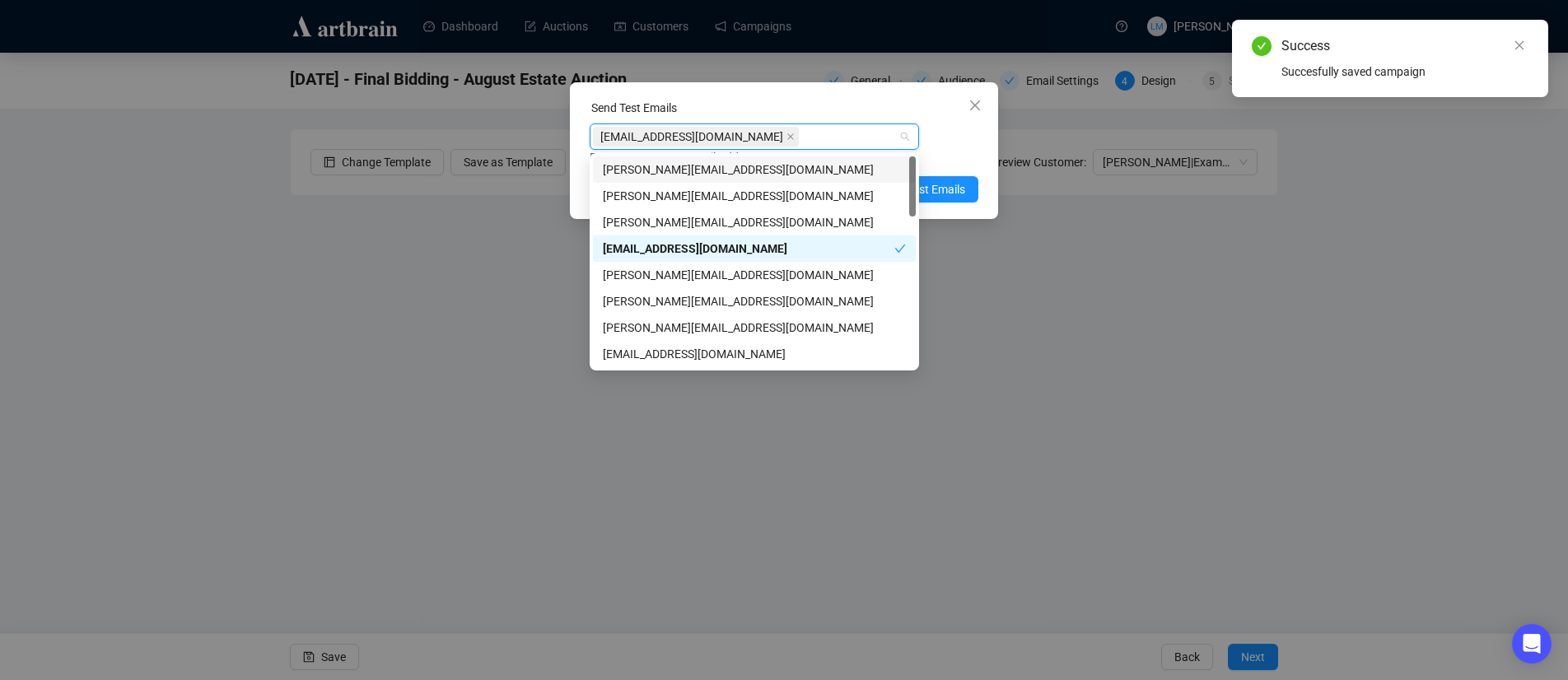
click at [795, 132] on div "[EMAIL_ADDRESS][DOMAIN_NAME]" at bounding box center [746, 136] width 306 height 23
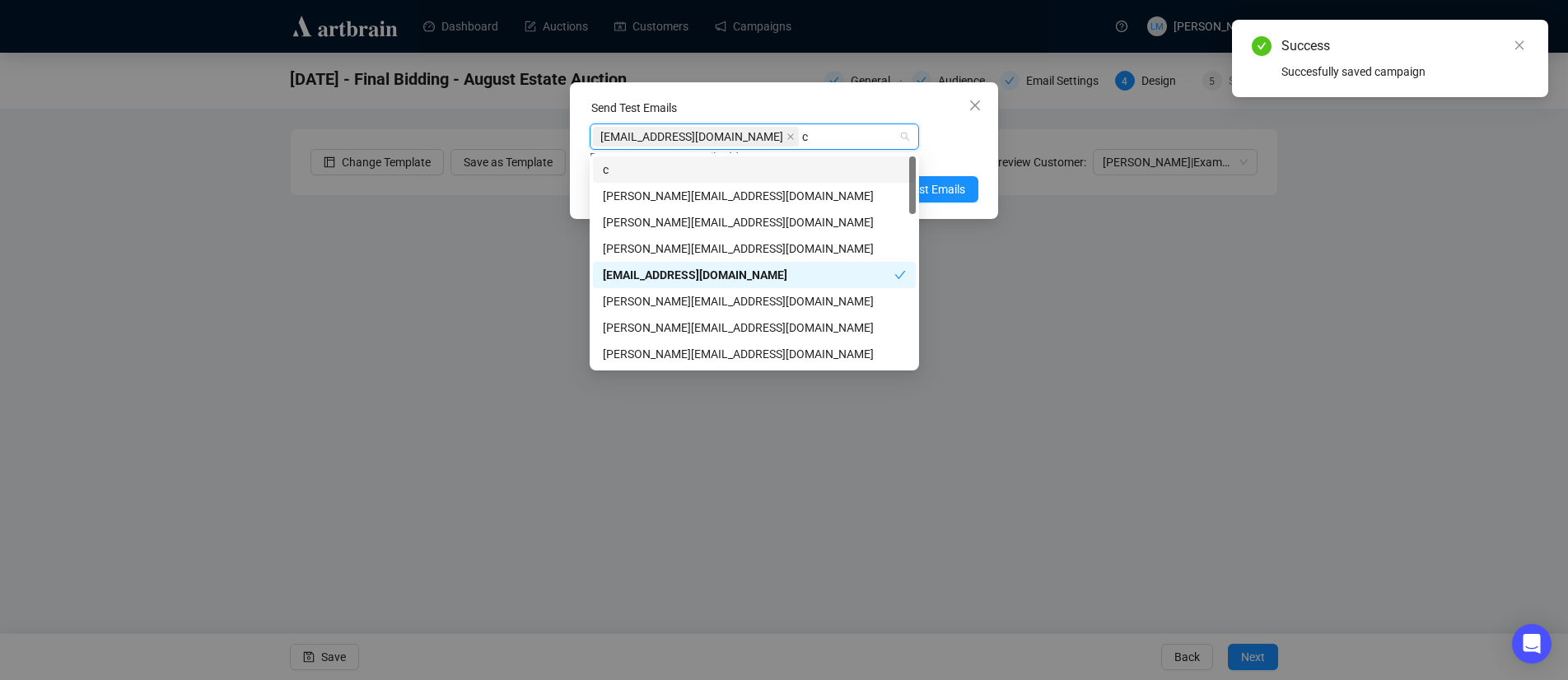
type input "ch"
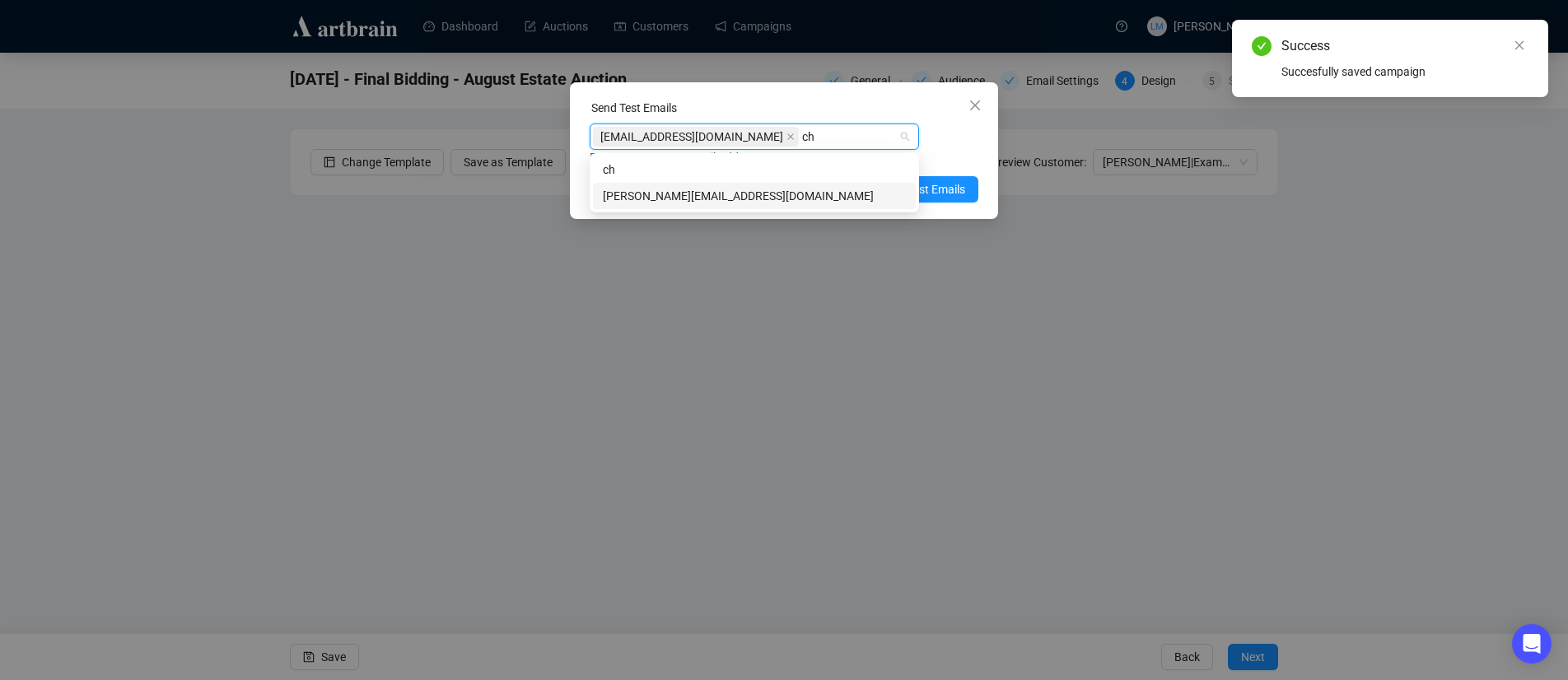
click at [760, 193] on div "[PERSON_NAME][EMAIL_ADDRESS][DOMAIN_NAME]" at bounding box center [754, 196] width 303 height 18
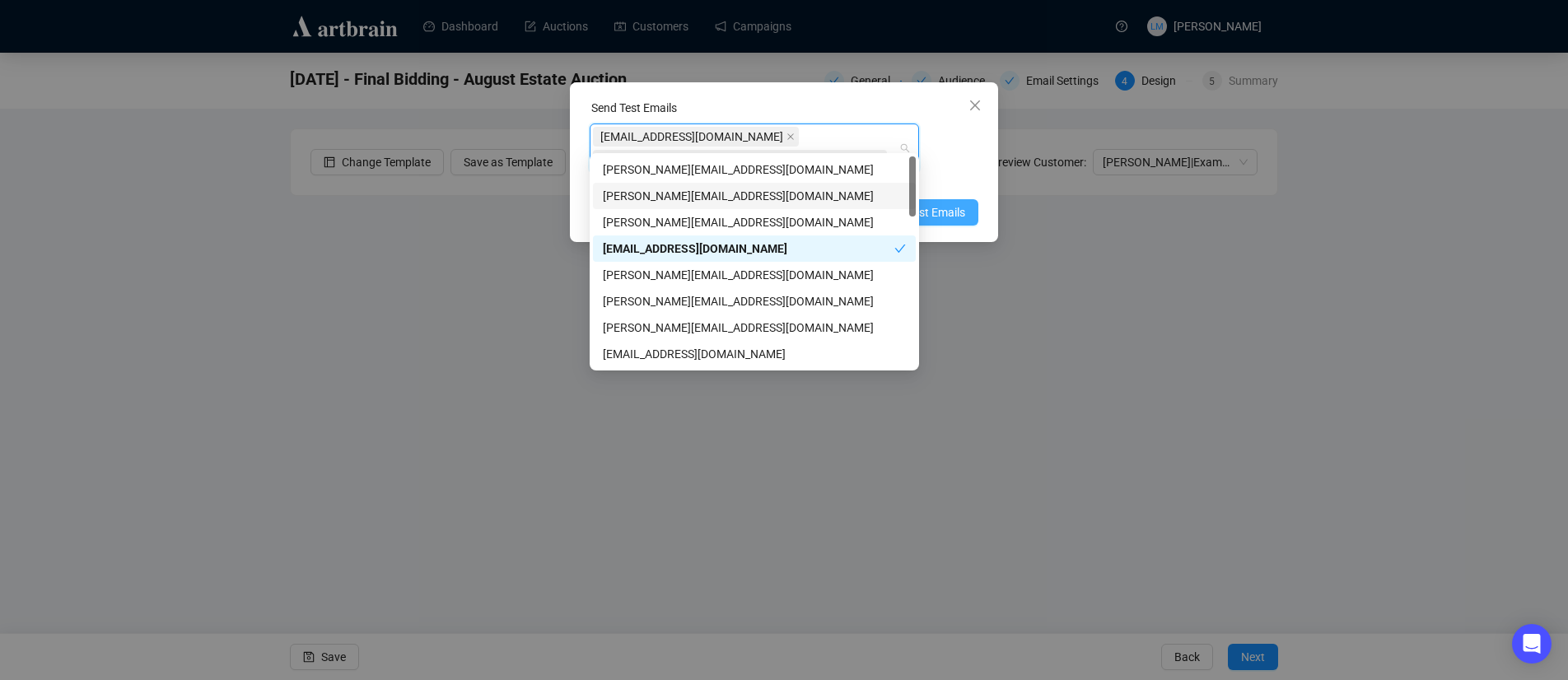
click at [976, 199] on button "Send Test Emails" at bounding box center [913, 213] width 130 height 26
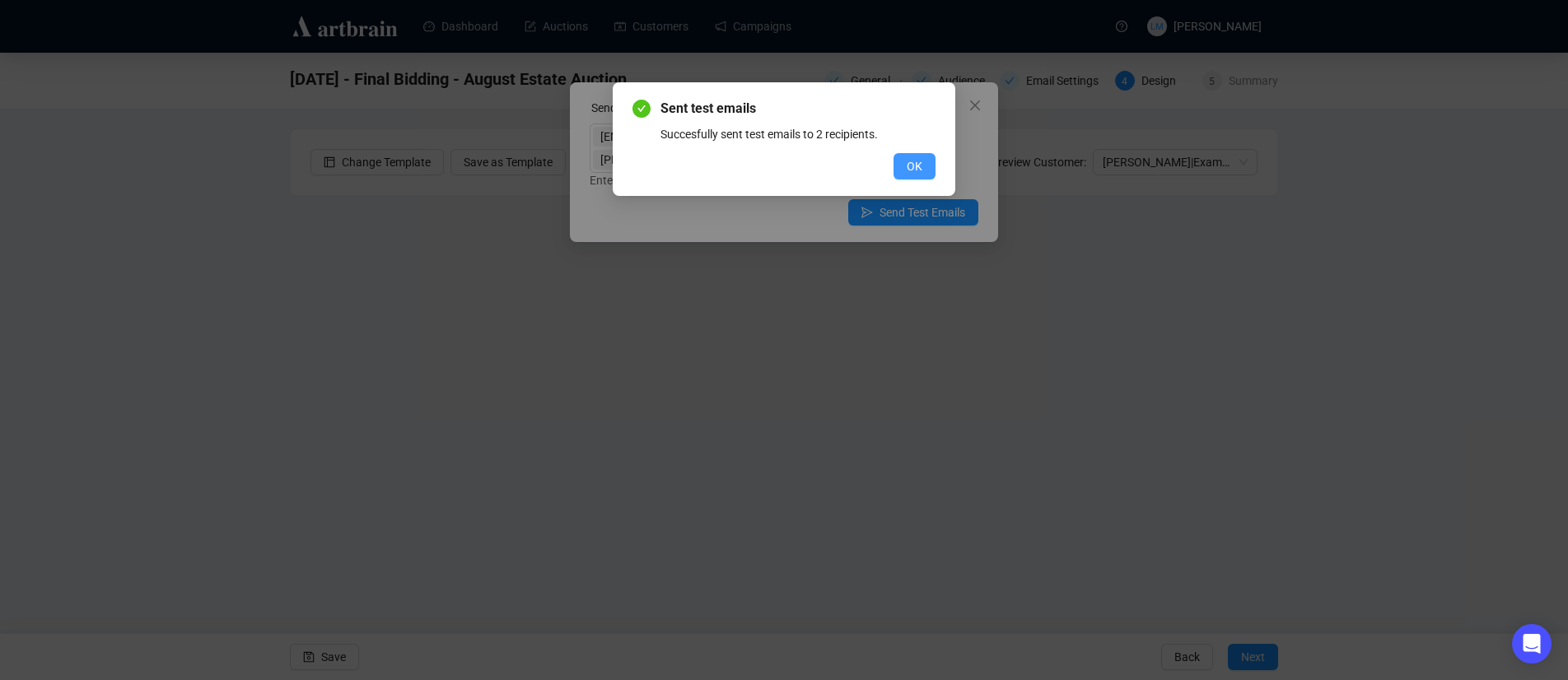
click at [907, 170] on span "OK" at bounding box center [915, 166] width 16 height 18
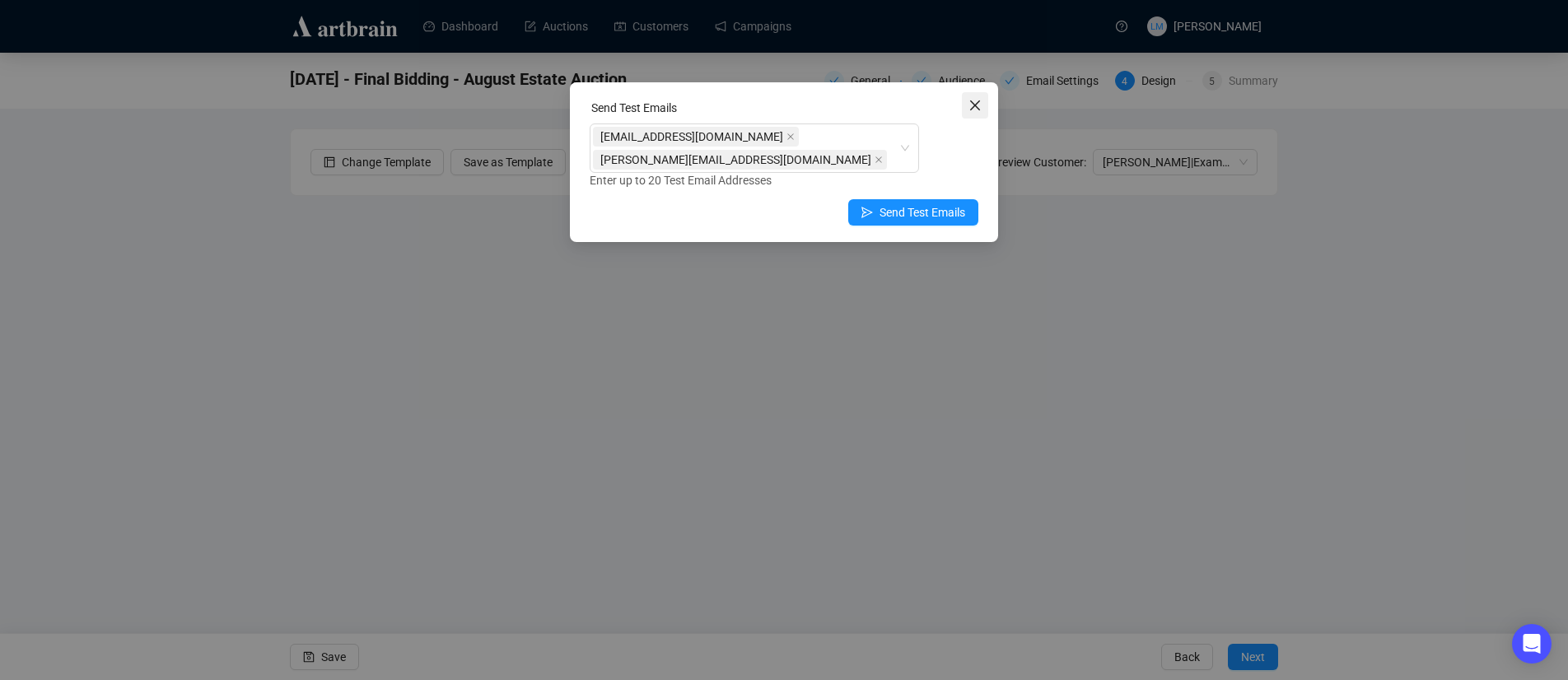
click at [982, 103] on span "Close" at bounding box center [976, 105] width 26 height 13
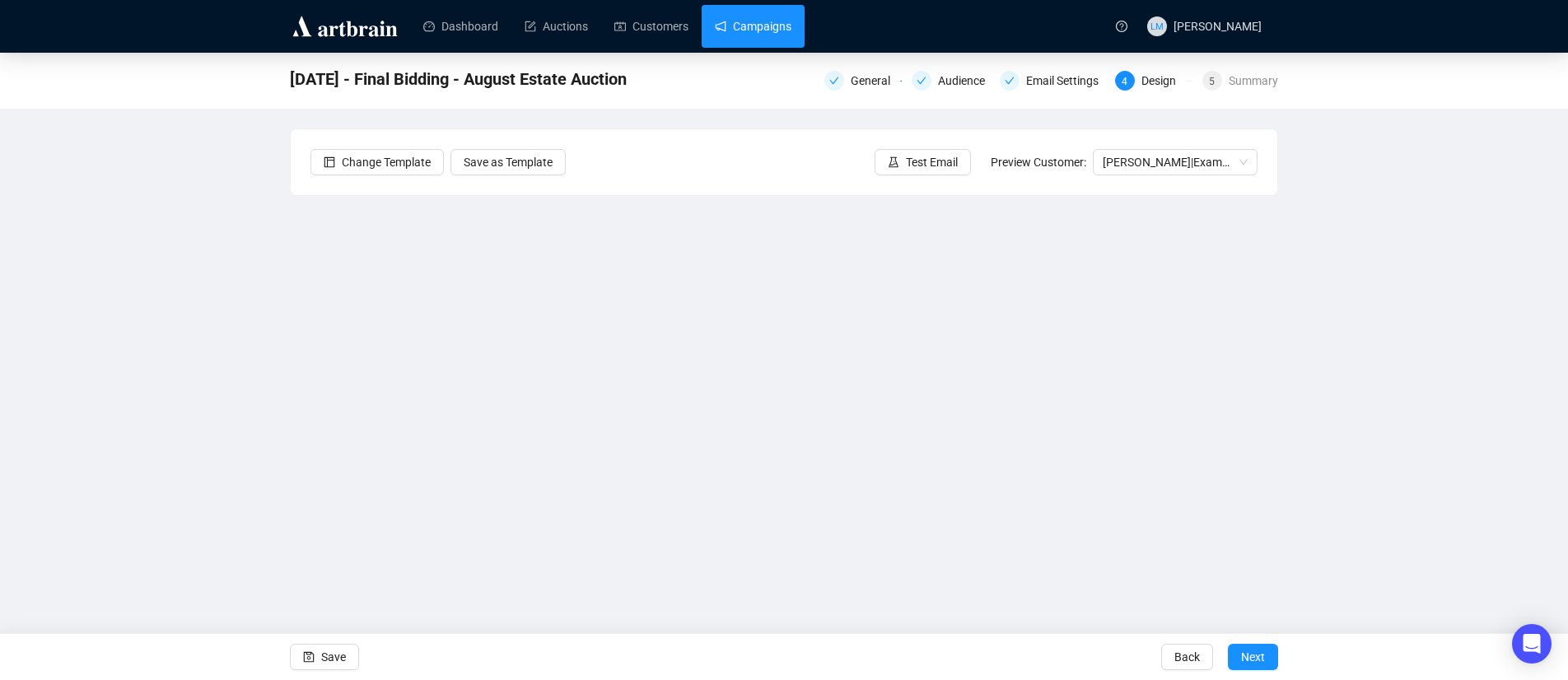
click at [751, 24] on link "Campaigns" at bounding box center [752, 26] width 76 height 43
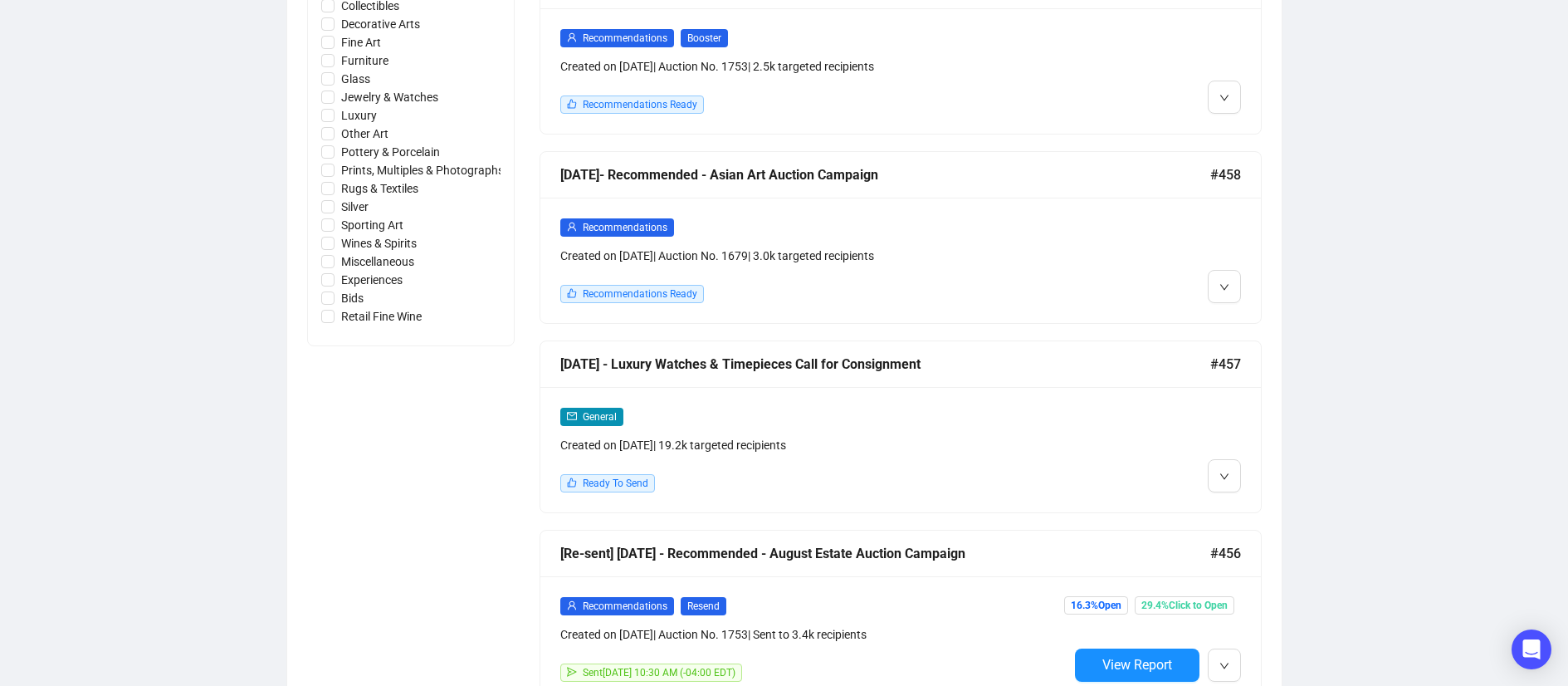
scroll to position [950, 0]
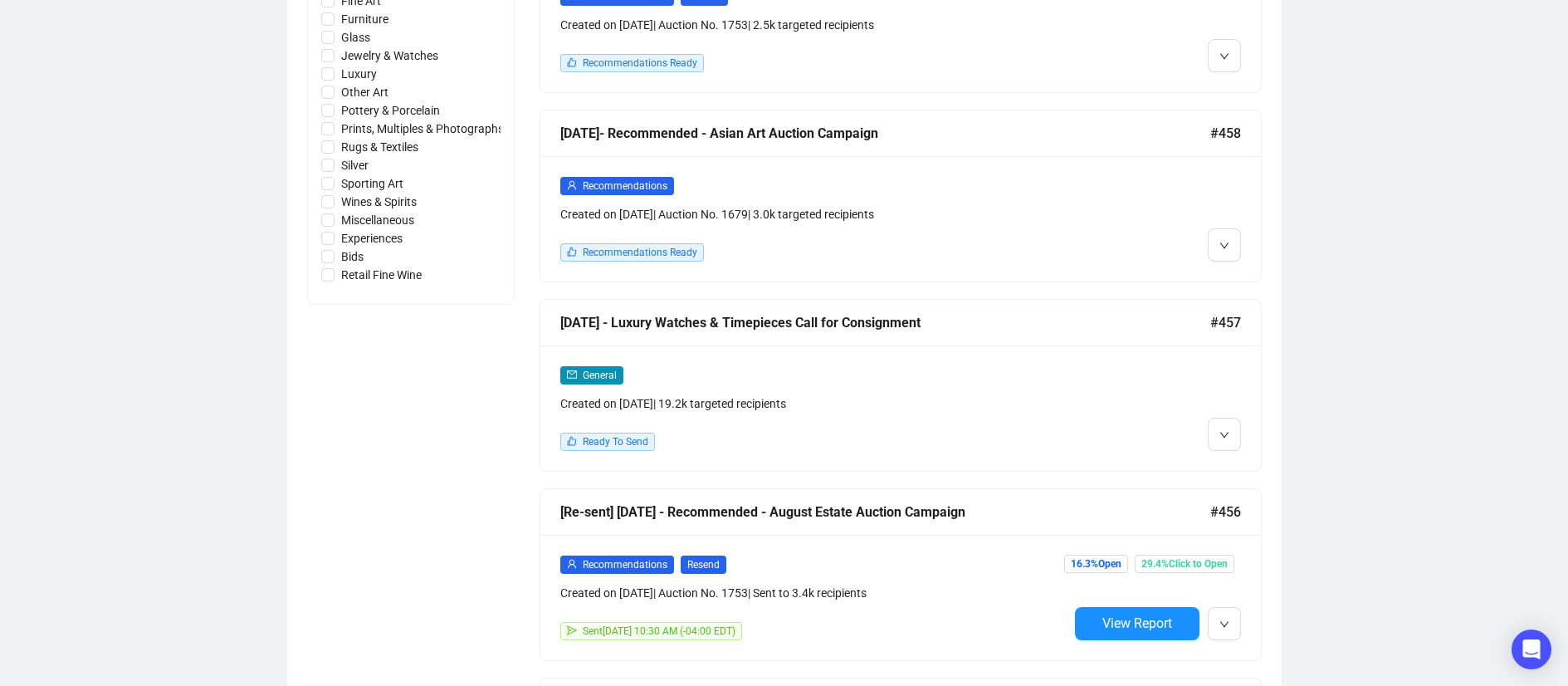
click at [842, 365] on div "General" at bounding box center [815, 375] width 508 height 19
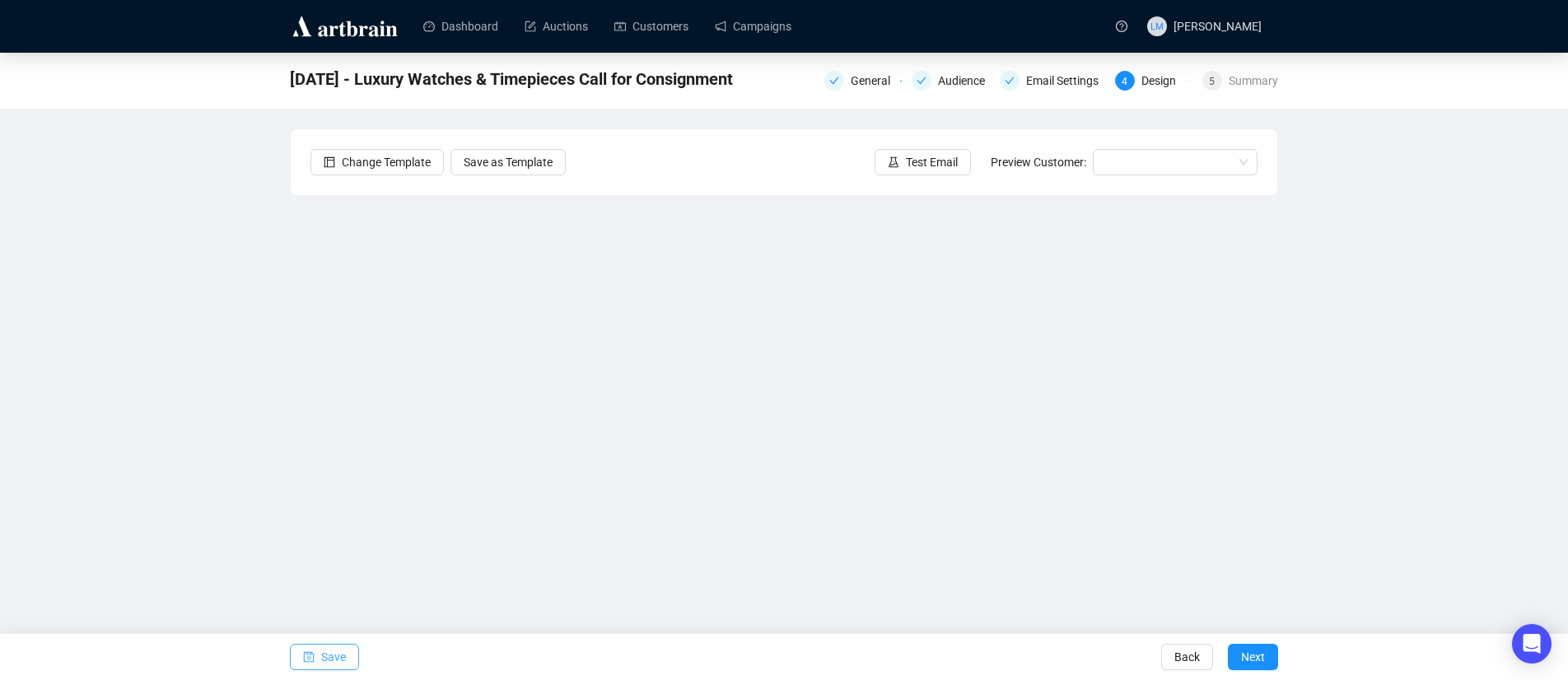
click at [316, 655] on button "Save" at bounding box center [324, 657] width 69 height 26
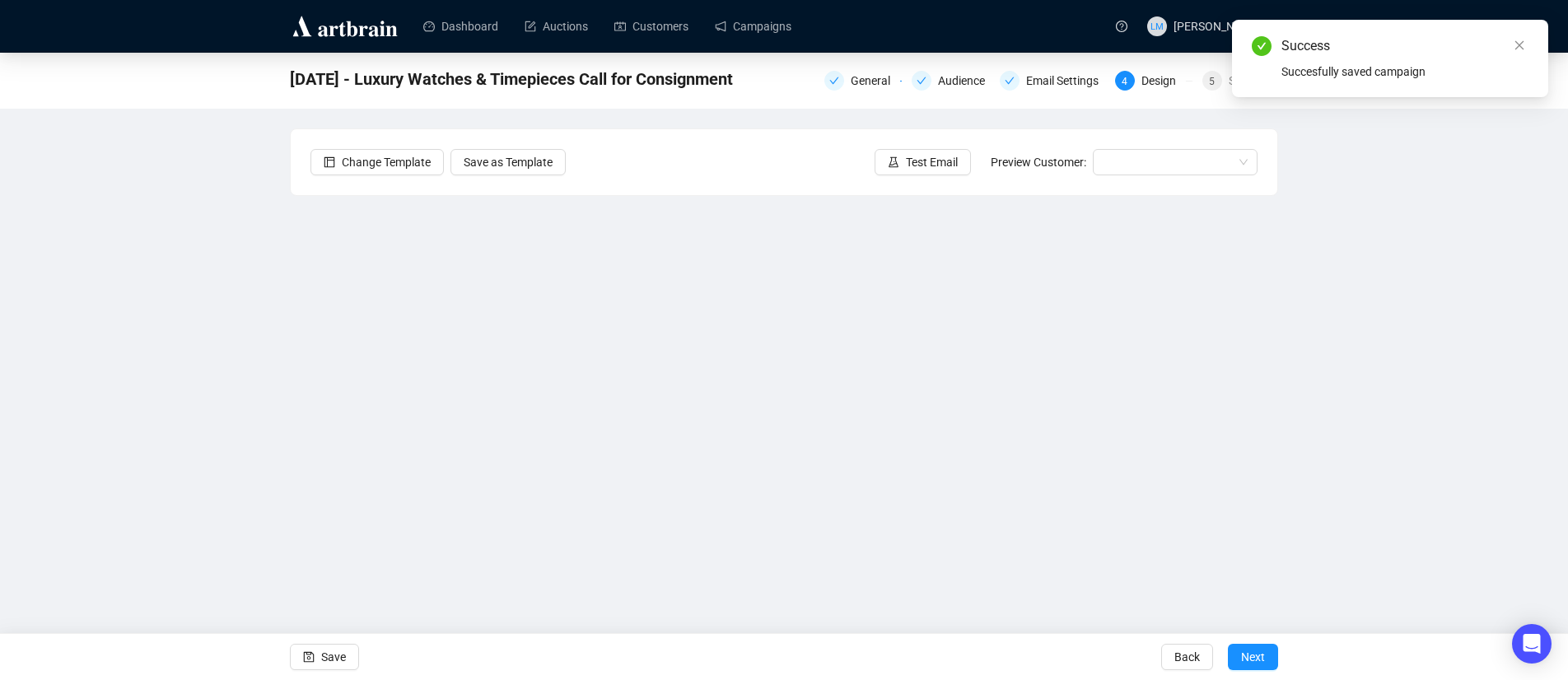
click at [230, 496] on div "[DATE] - Luxury Watches & Timepieces Call for Consignment General Audience Emai…" at bounding box center [784, 335] width 1568 height 565
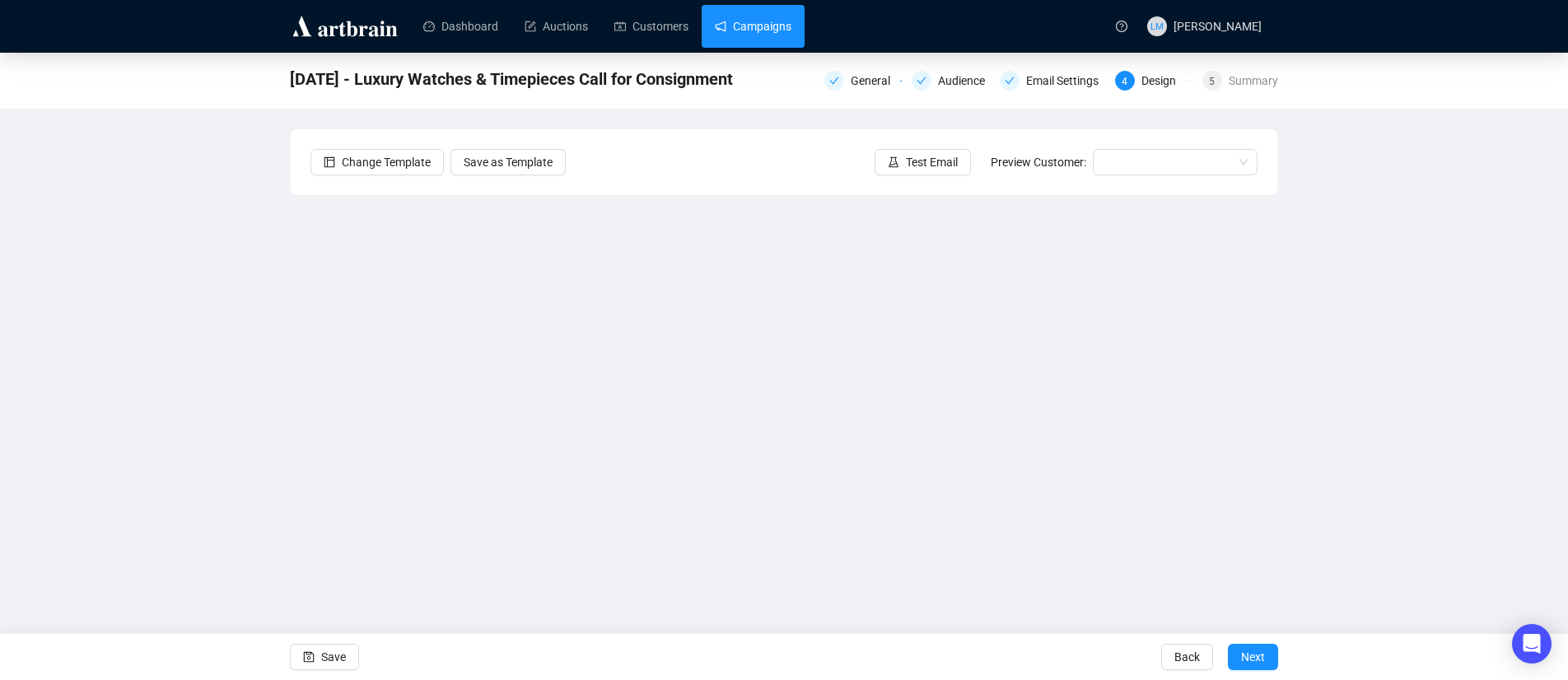
click at [780, 29] on link "Campaigns" at bounding box center [752, 26] width 76 height 43
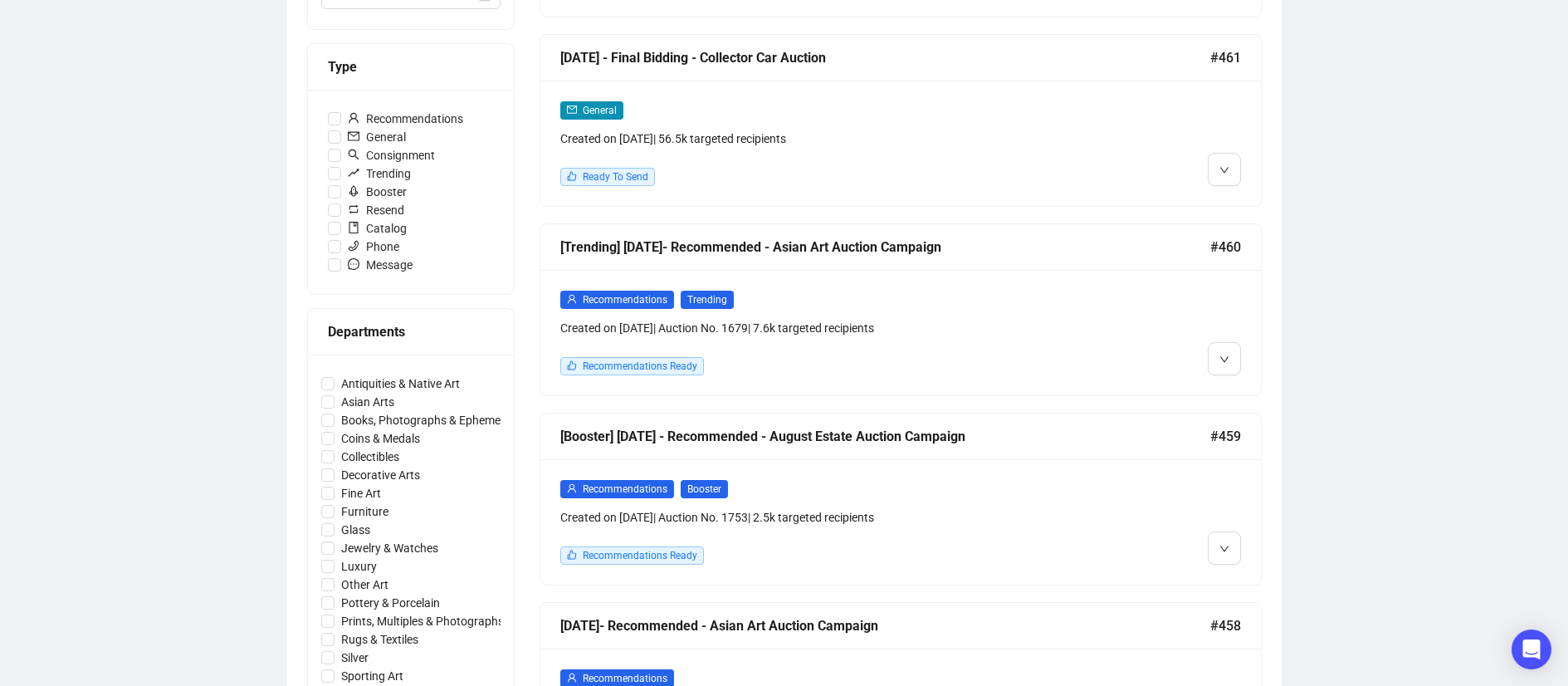
scroll to position [527, 0]
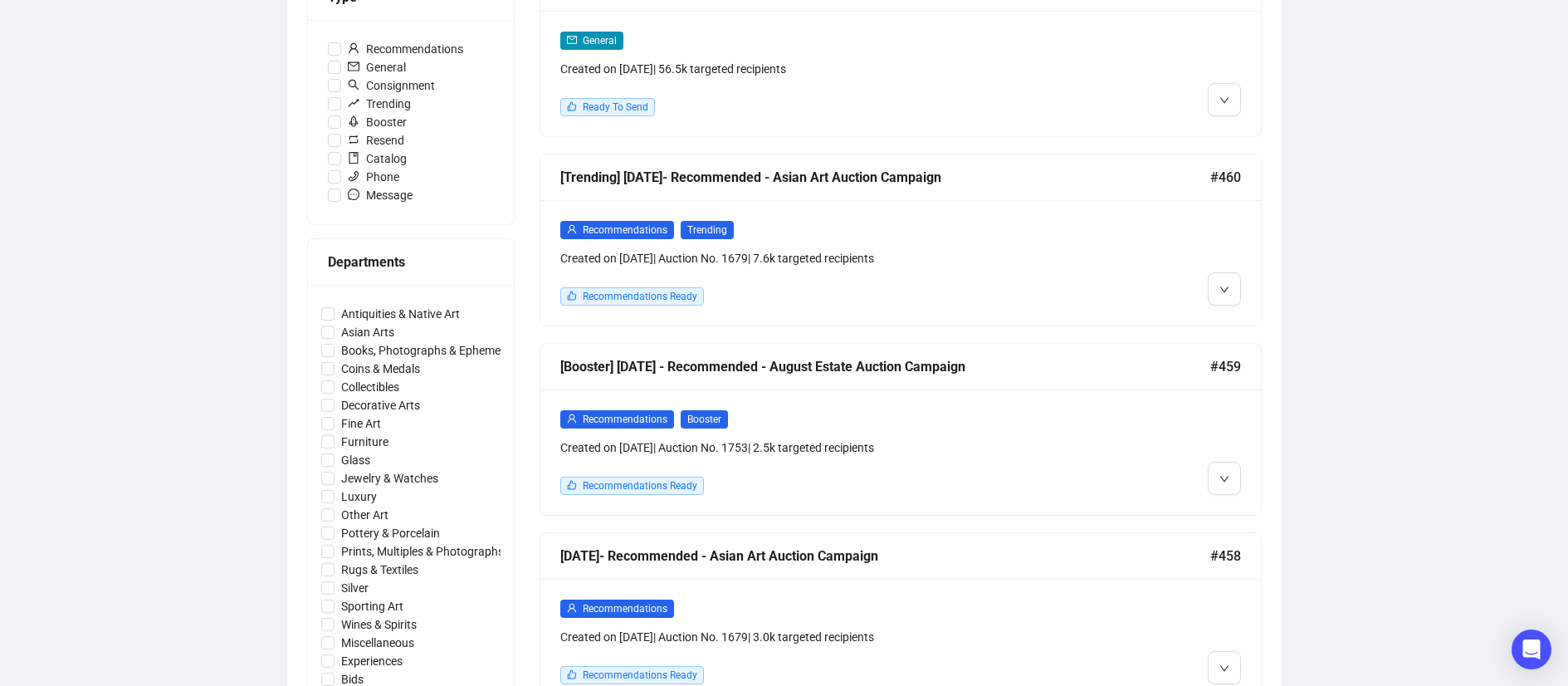
click at [1080, 378] on div "[Booster] [DATE] - Recommended - August Estate Auction Campaign #459" at bounding box center [900, 367] width 720 height 46
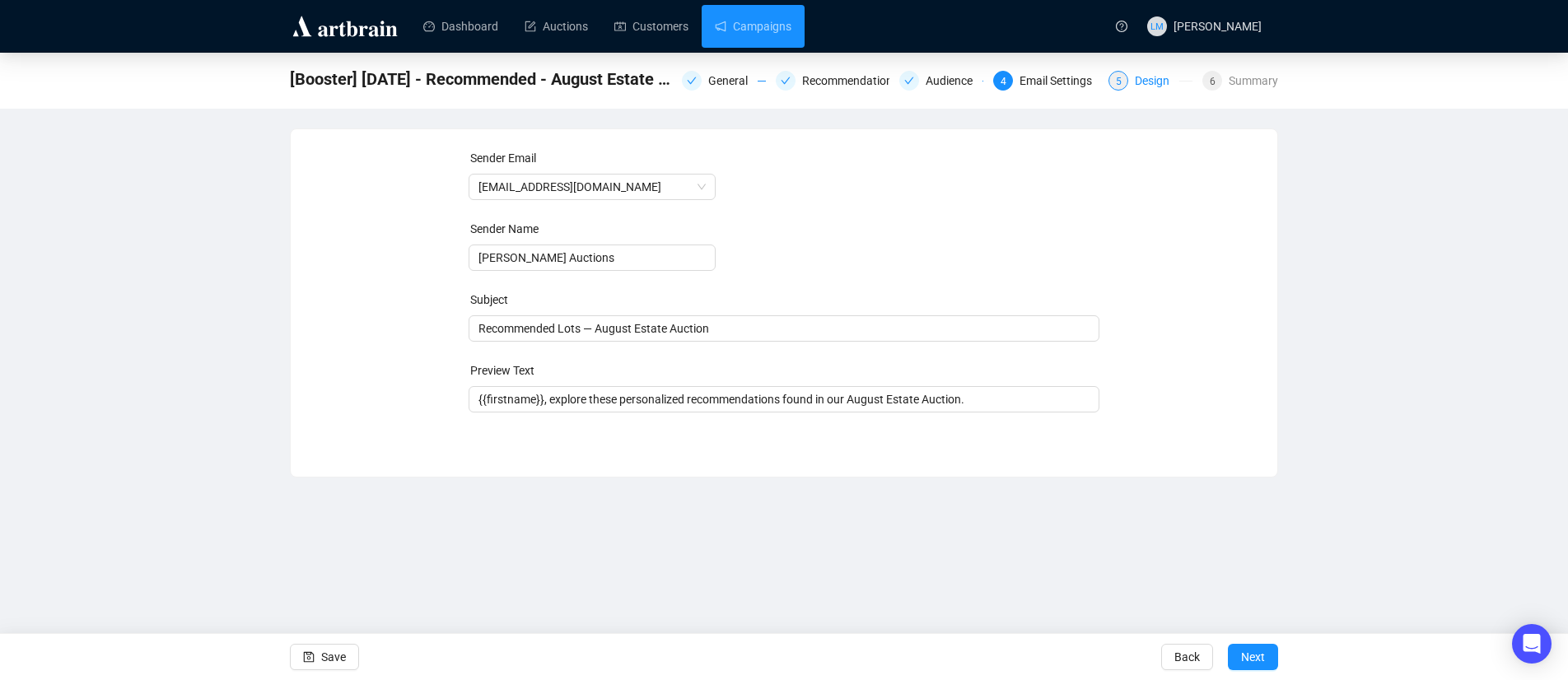
click at [1135, 80] on div "Design" at bounding box center [1157, 81] width 45 height 19
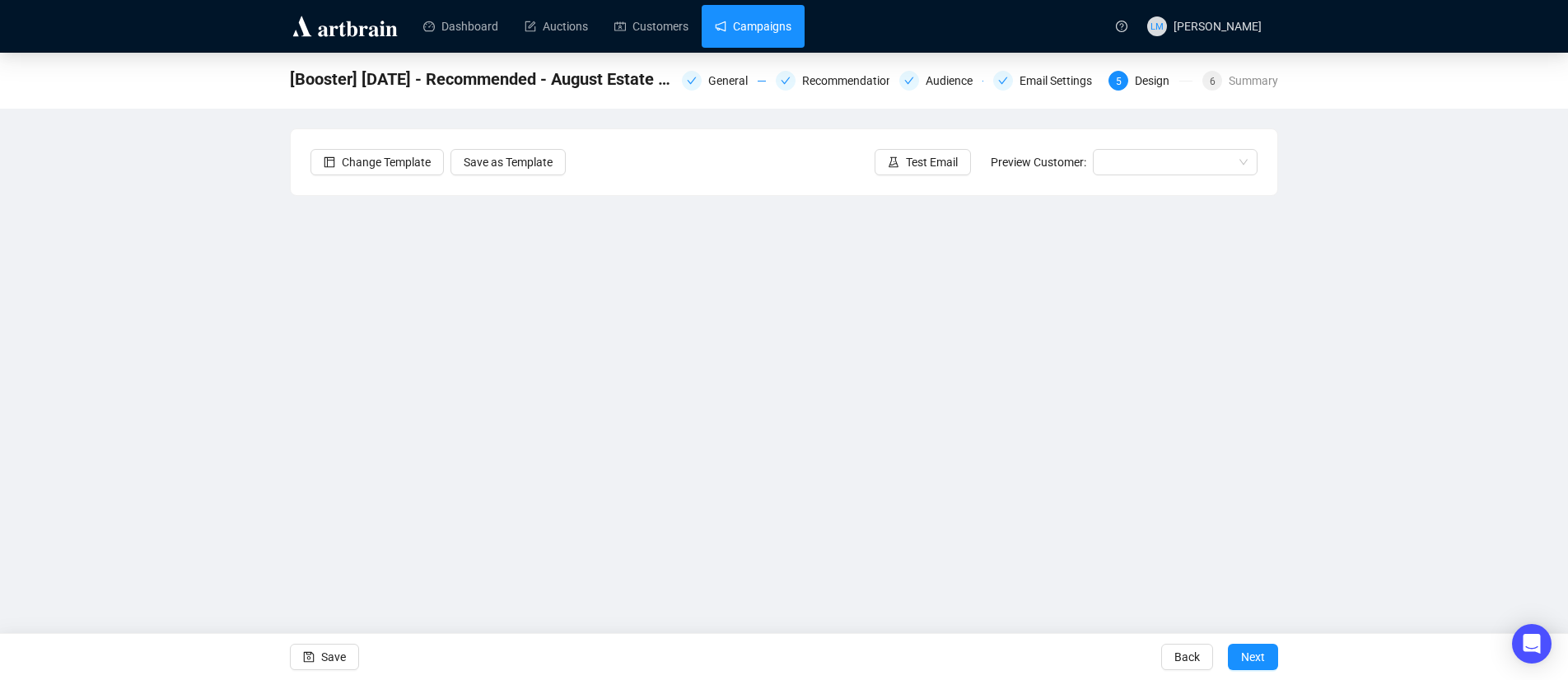
click at [765, 25] on link "Campaigns" at bounding box center [752, 26] width 76 height 43
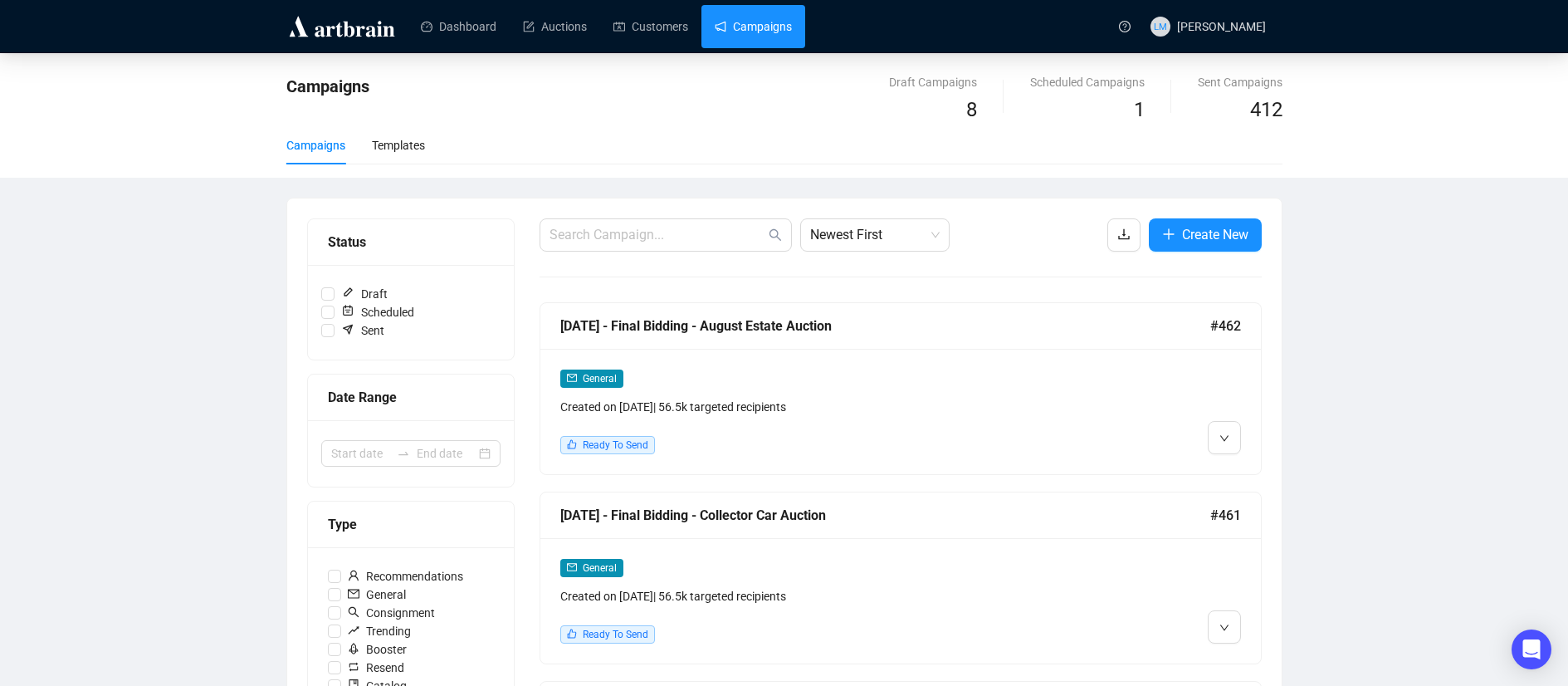
click at [921, 324] on div "[DATE] - Final Bidding - August Estate Auction" at bounding box center [886, 325] width 650 height 20
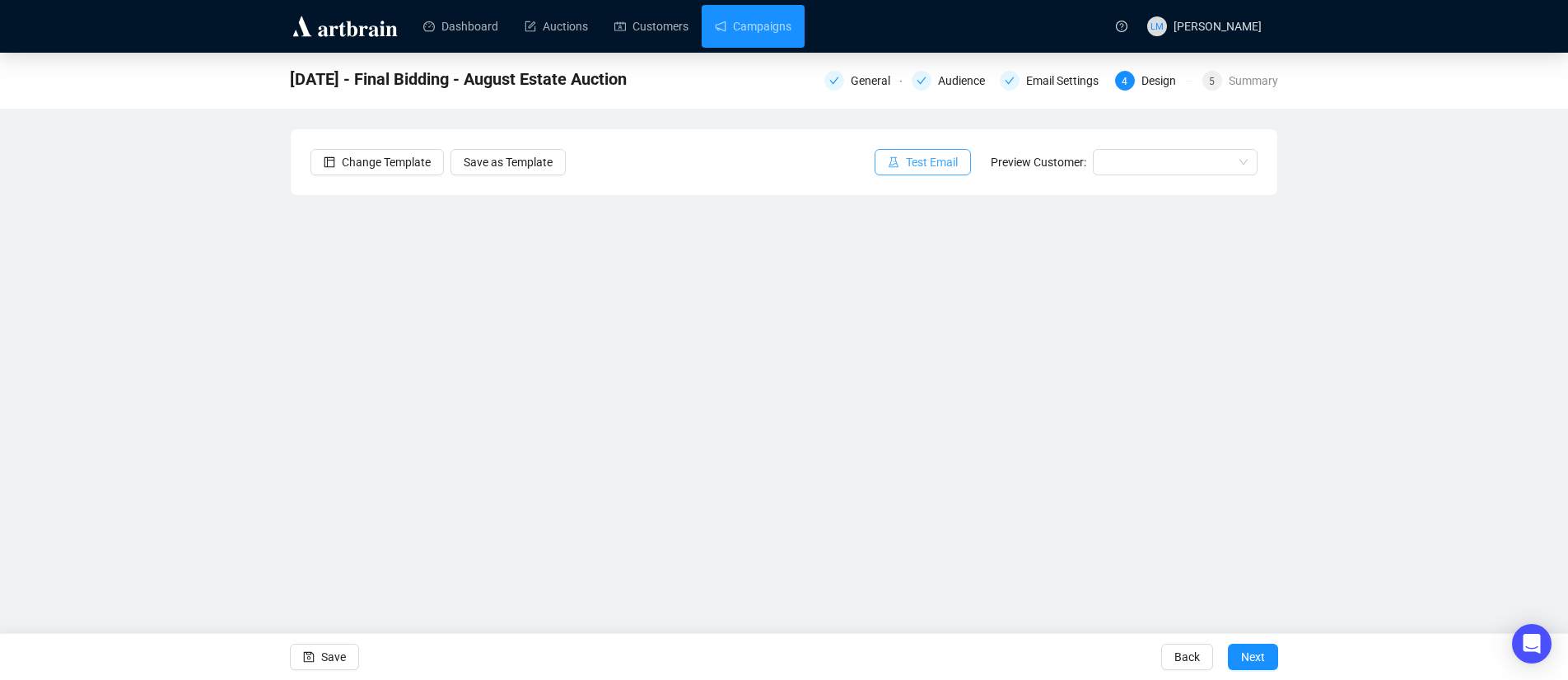
click at [949, 166] on span "Test Email" at bounding box center [932, 162] width 52 height 18
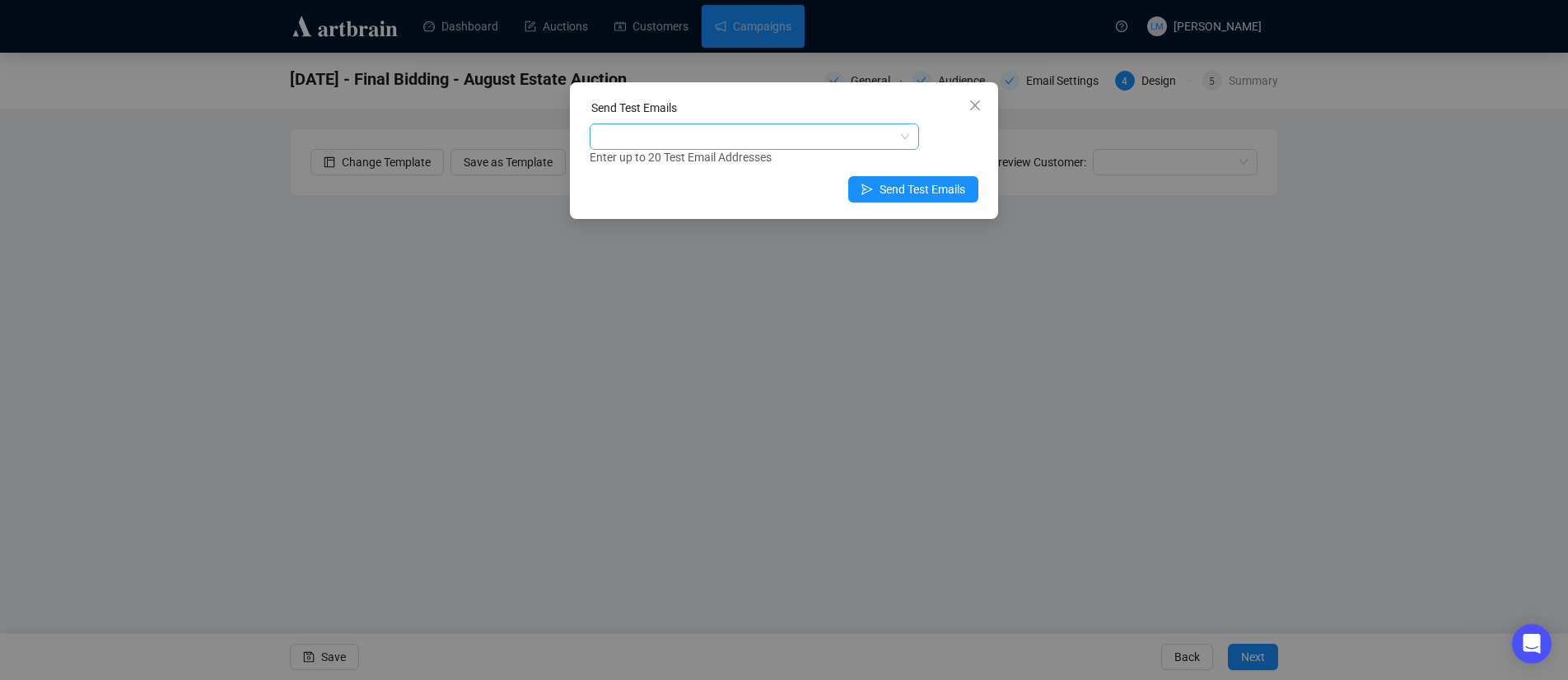
click at [727, 137] on div at bounding box center [746, 136] width 306 height 23
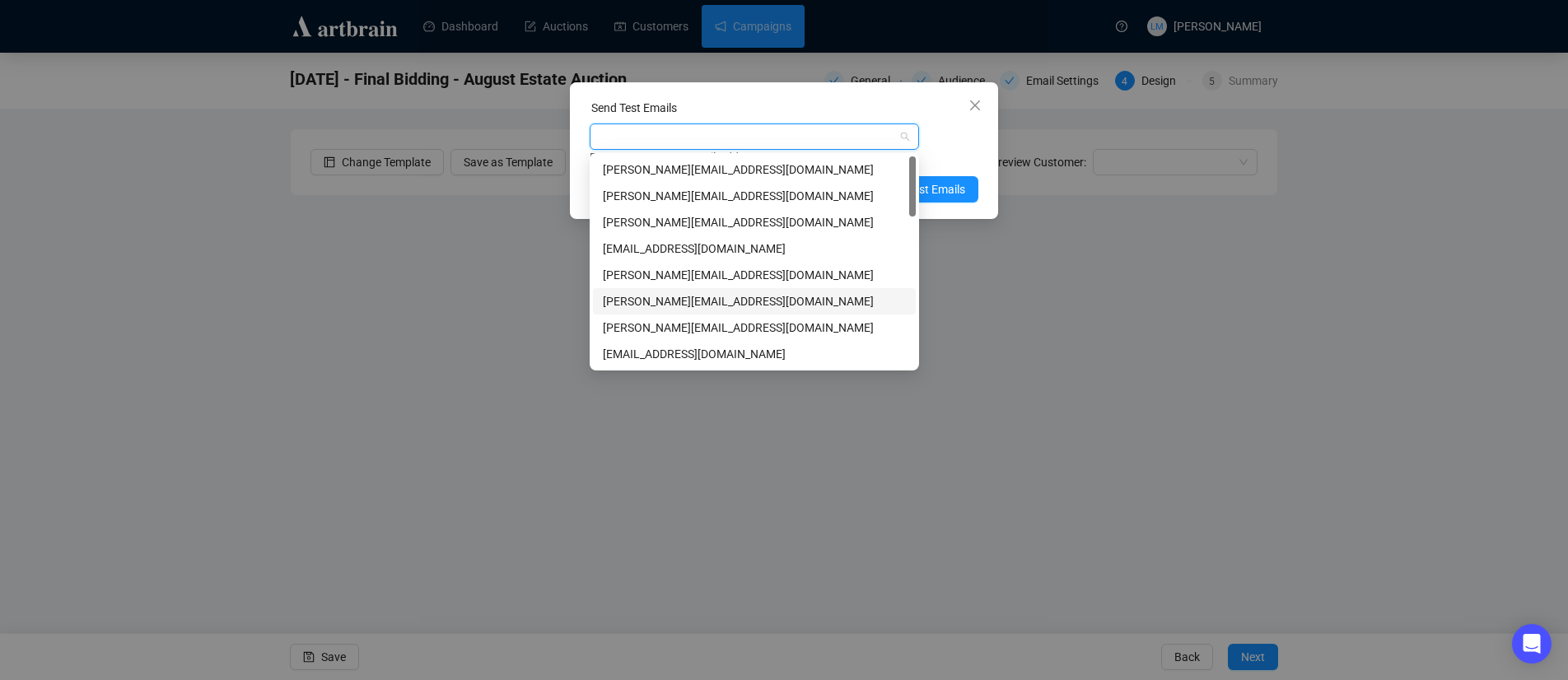
click at [664, 305] on div "[PERSON_NAME][EMAIL_ADDRESS][DOMAIN_NAME]" at bounding box center [754, 301] width 303 height 18
click at [967, 148] on div "Enter up to 20 Test Email Addresses" at bounding box center [784, 158] width 388 height 19
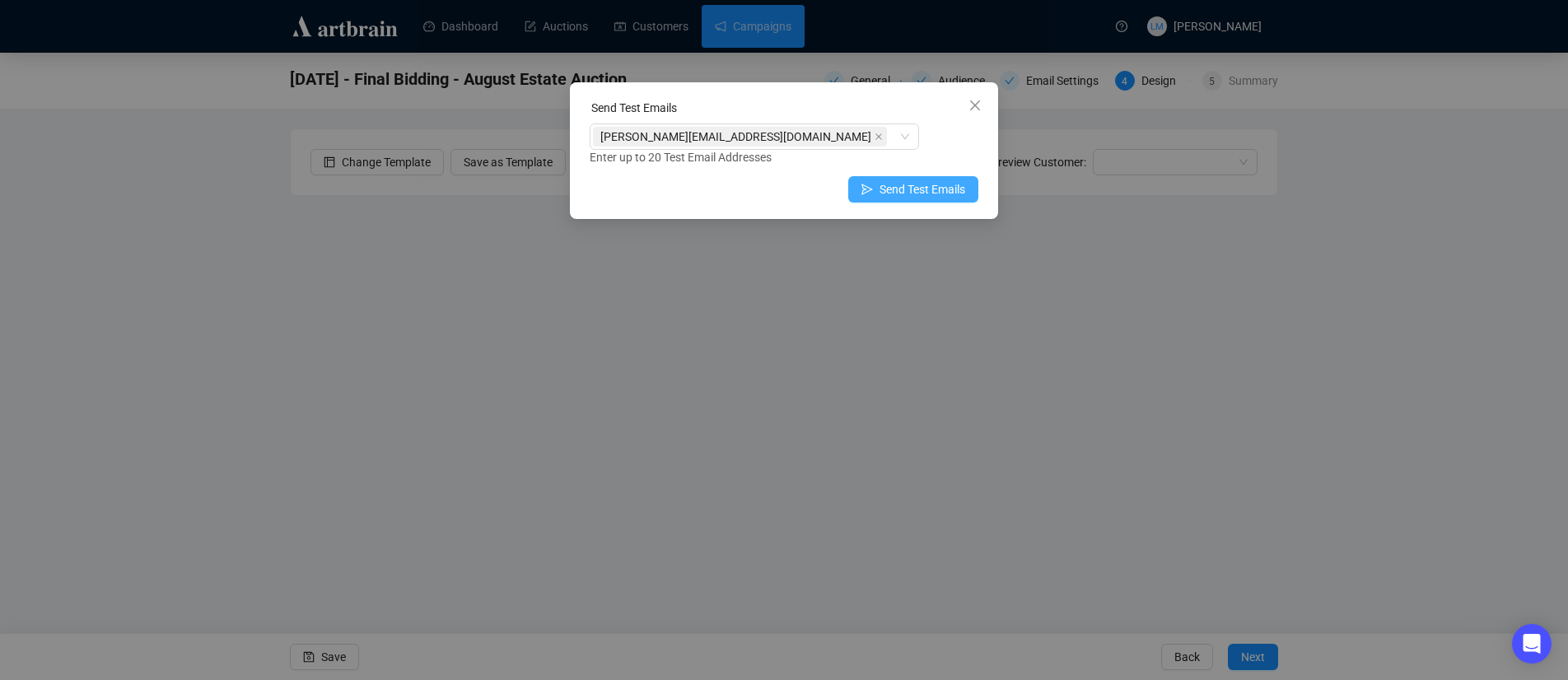
click at [952, 189] on span "Send Test Emails" at bounding box center [922, 189] width 85 height 18
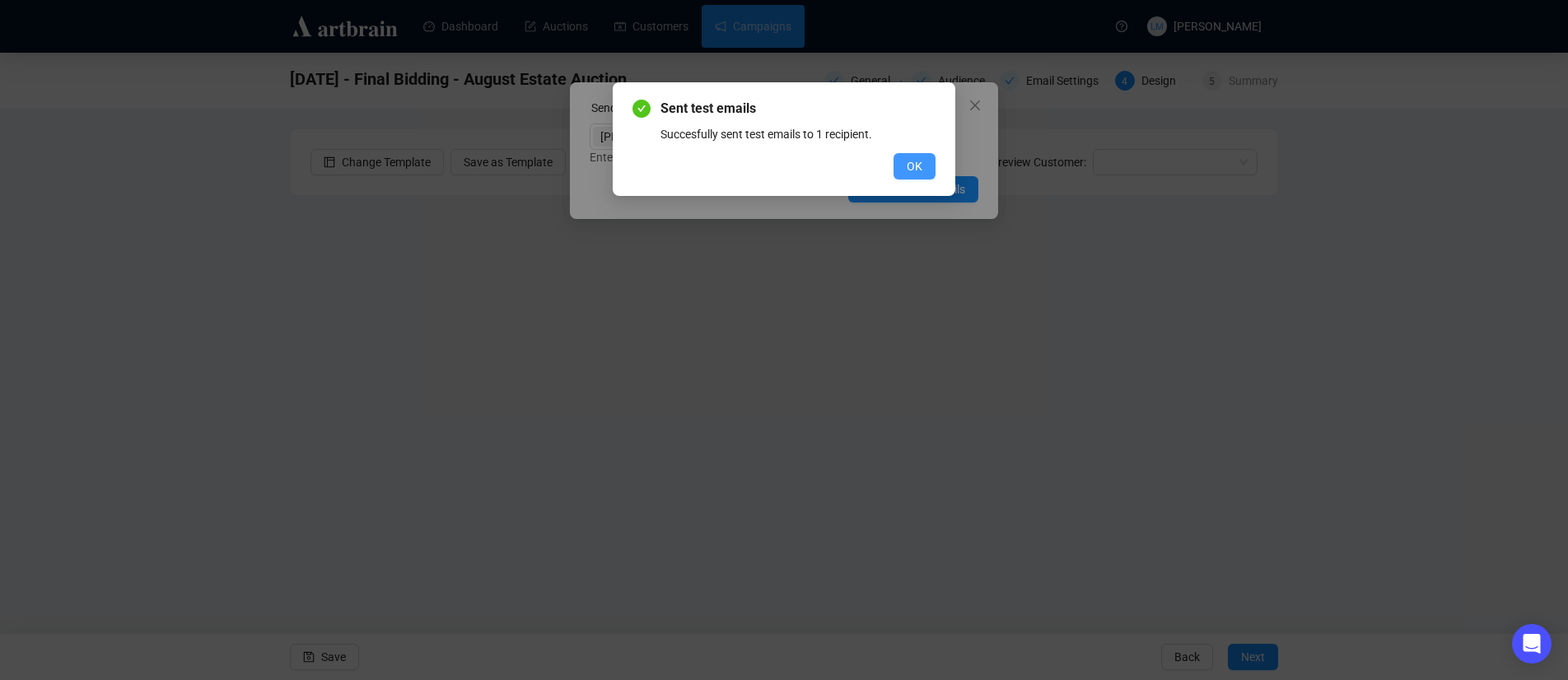
click at [914, 169] on span "OK" at bounding box center [915, 166] width 16 height 18
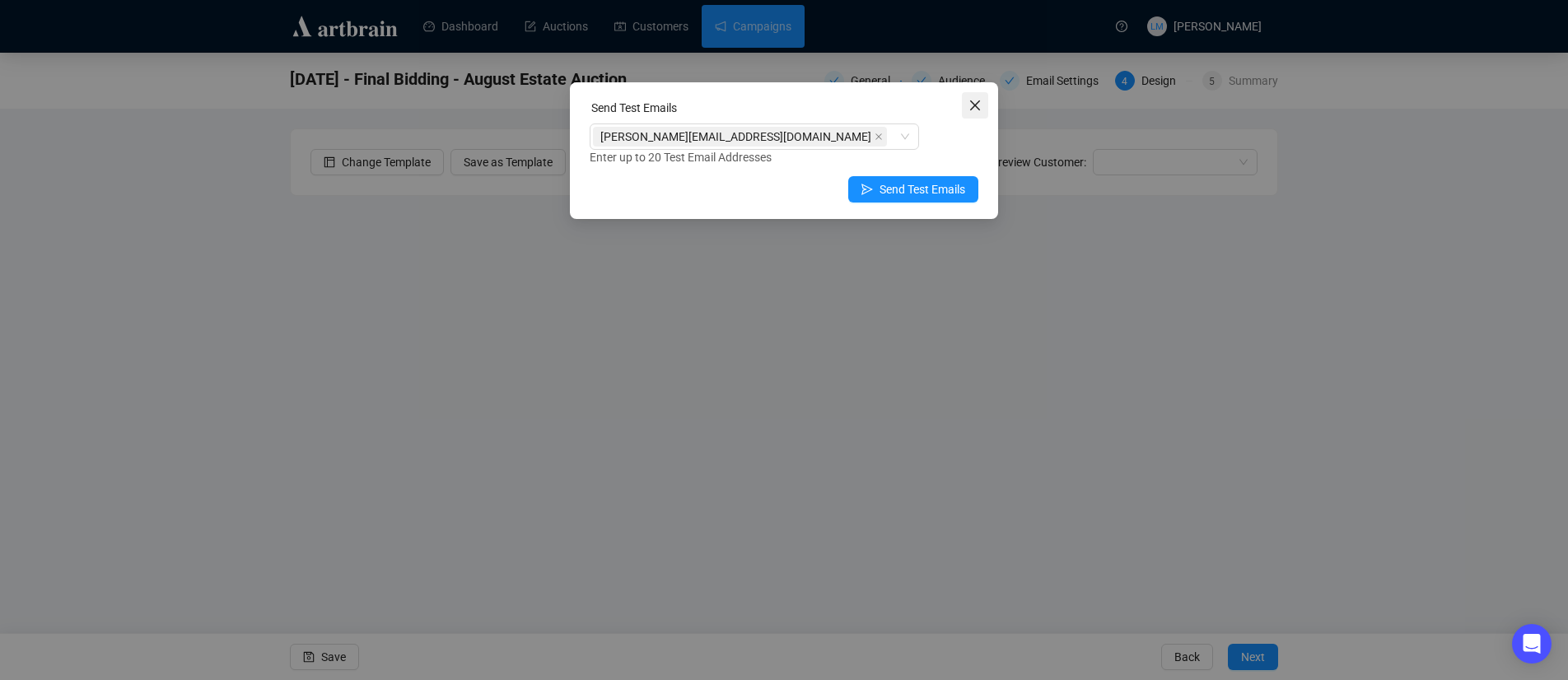
click at [974, 110] on icon "close" at bounding box center [975, 105] width 13 height 13
